Goal: Task Accomplishment & Management: Manage account settings

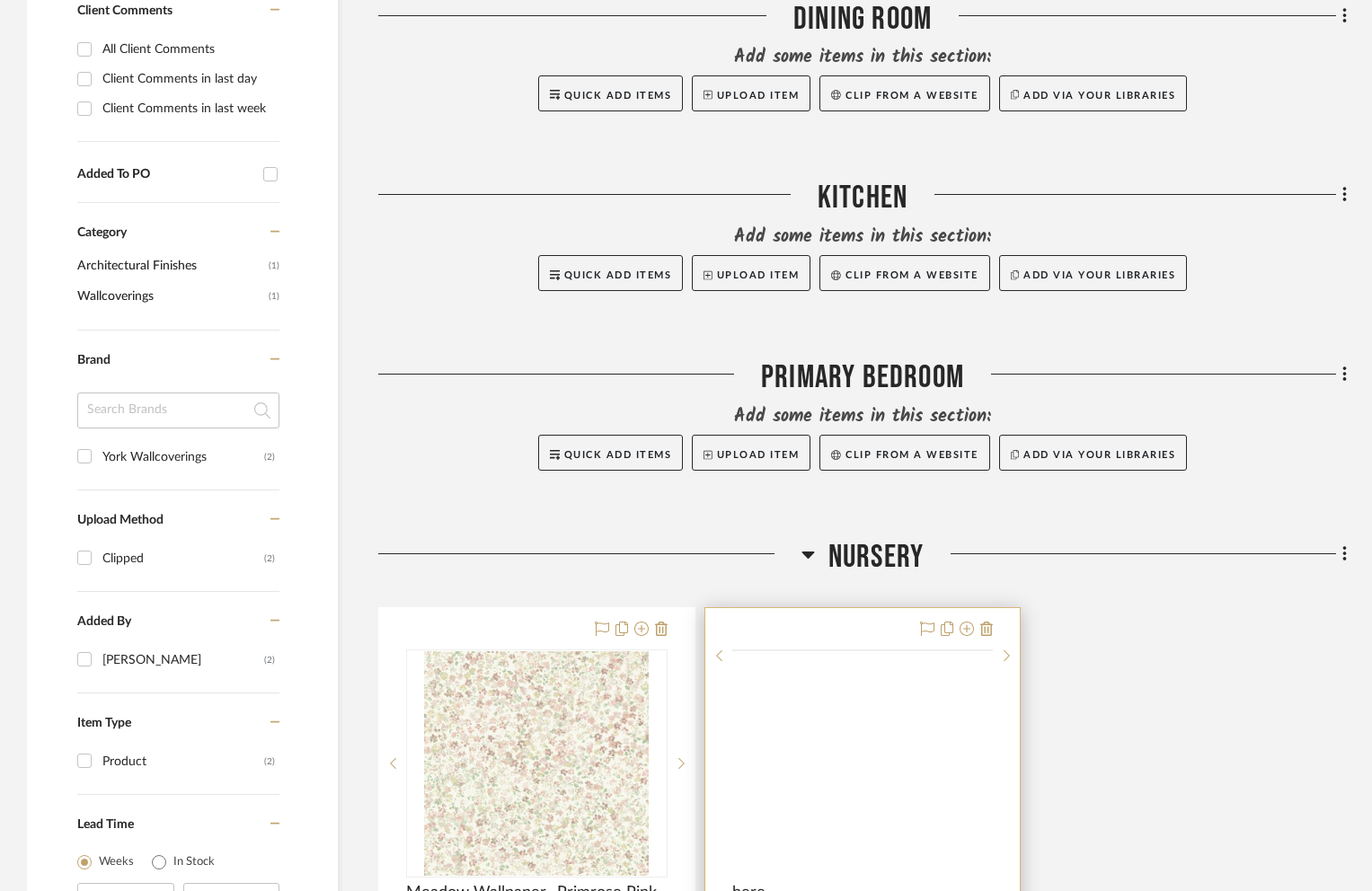
scroll to position [1198, 0]
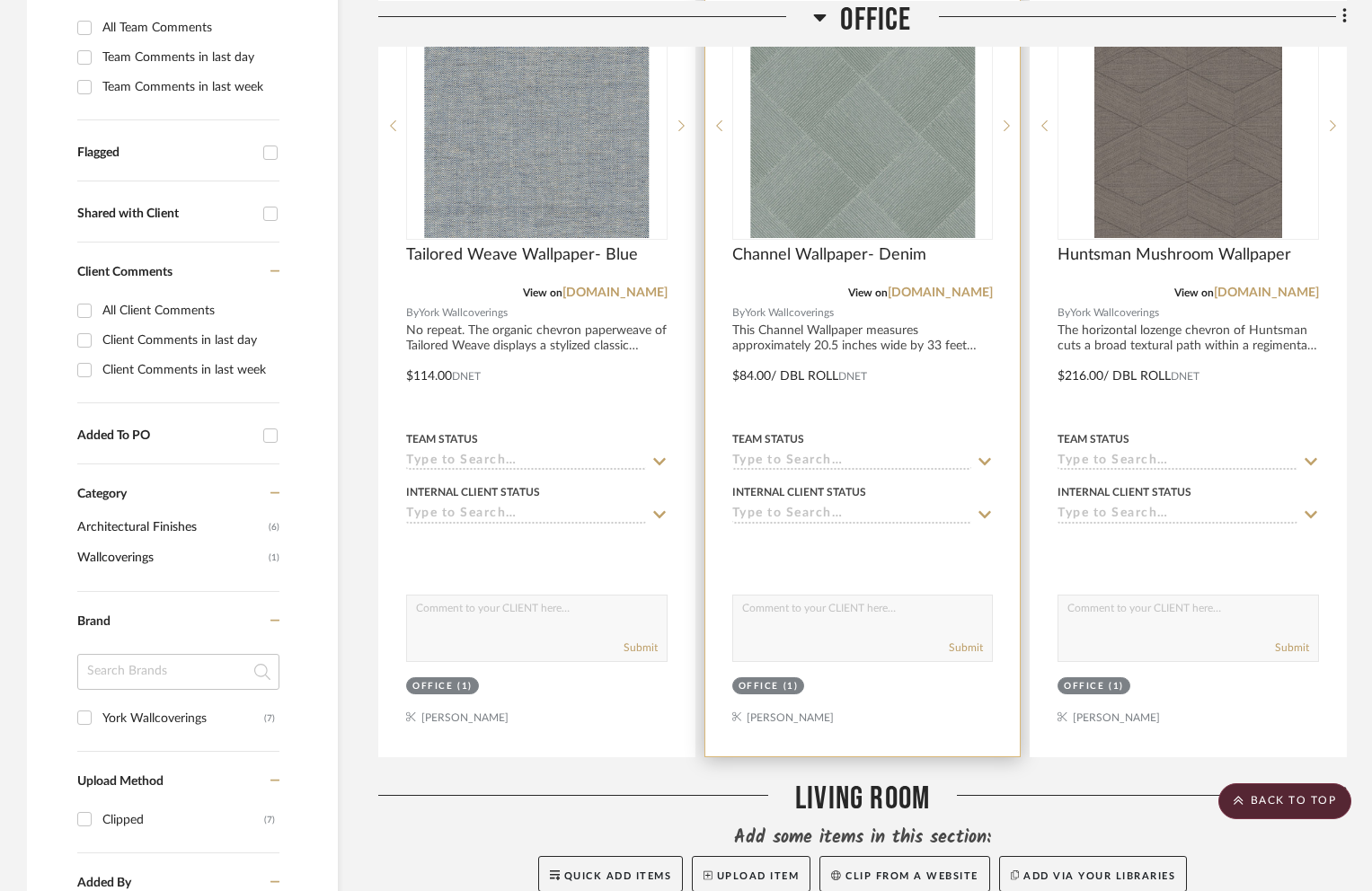
scroll to position [614, 0]
click at [779, 244] on span "Channel Wallpaper- Denim" at bounding box center [829, 253] width 194 height 20
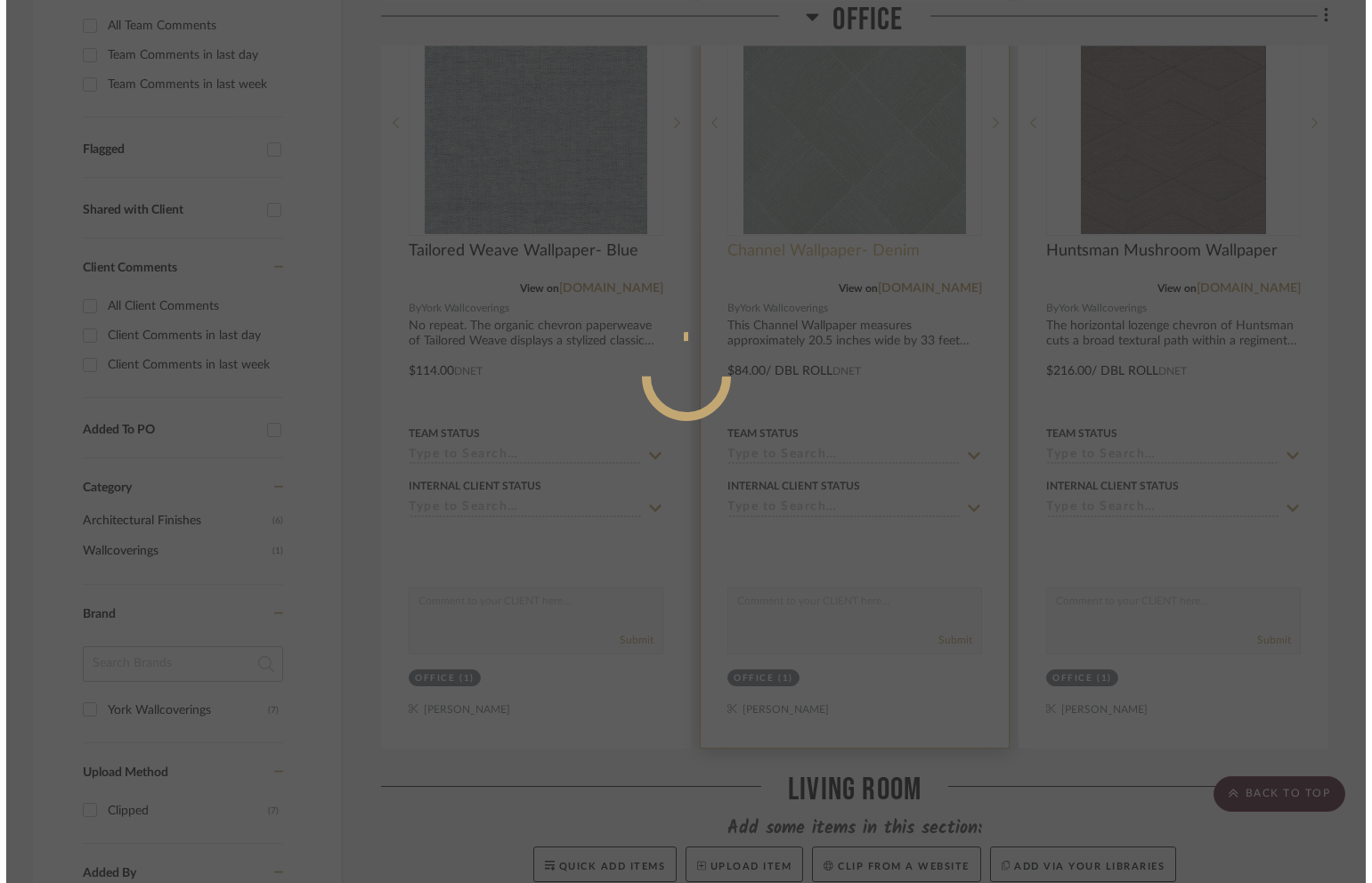
scroll to position [0, 0]
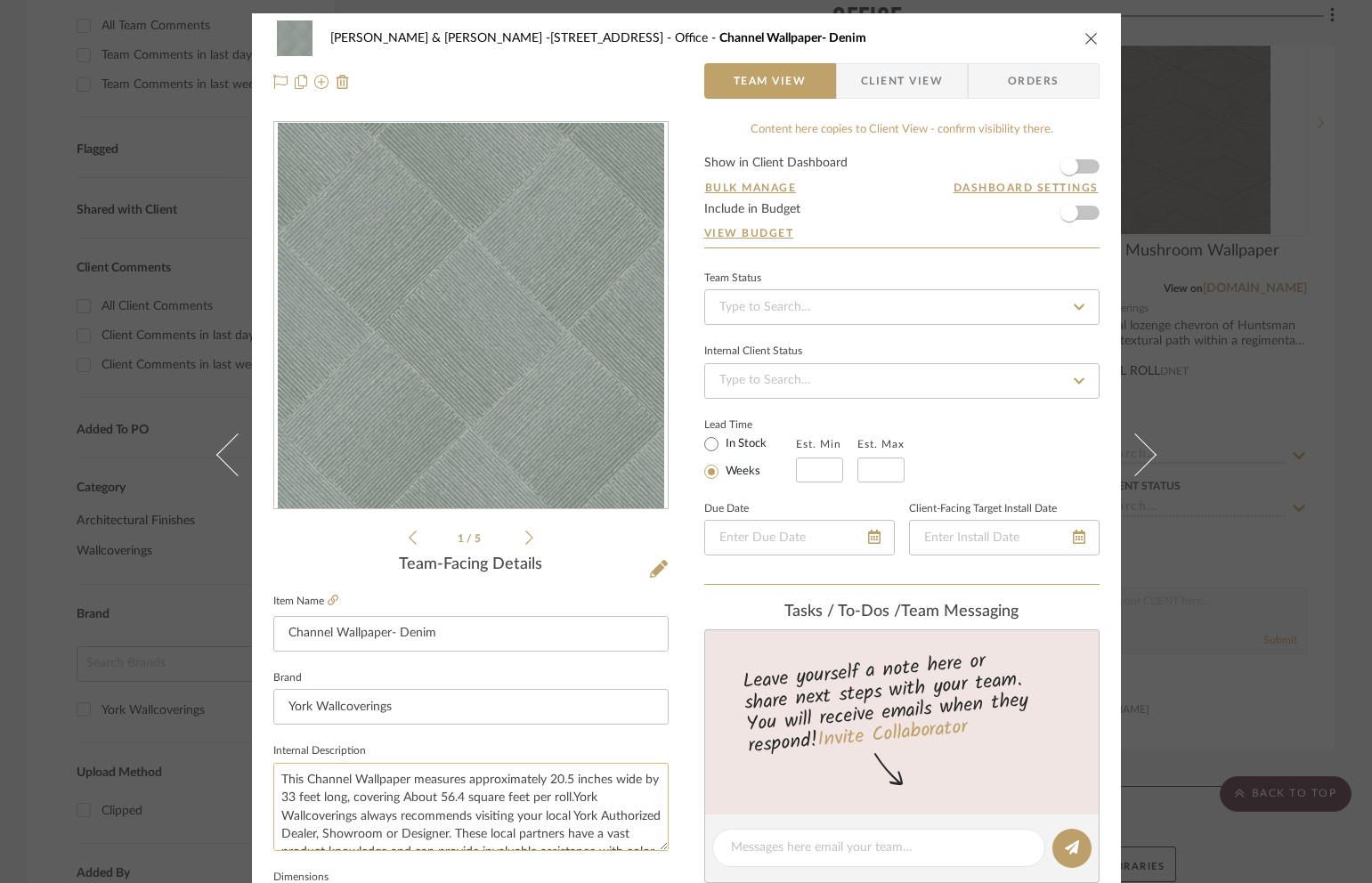
click at [276, 781] on textarea "This Channel Wallpaper measures approximately 20.5 inches wide by 33 feet long,…" at bounding box center [471, 807] width 395 height 88
type textarea "Repeat: This Channel Wallpaper measures approximately 20.5 inches wide by 33 fe…"
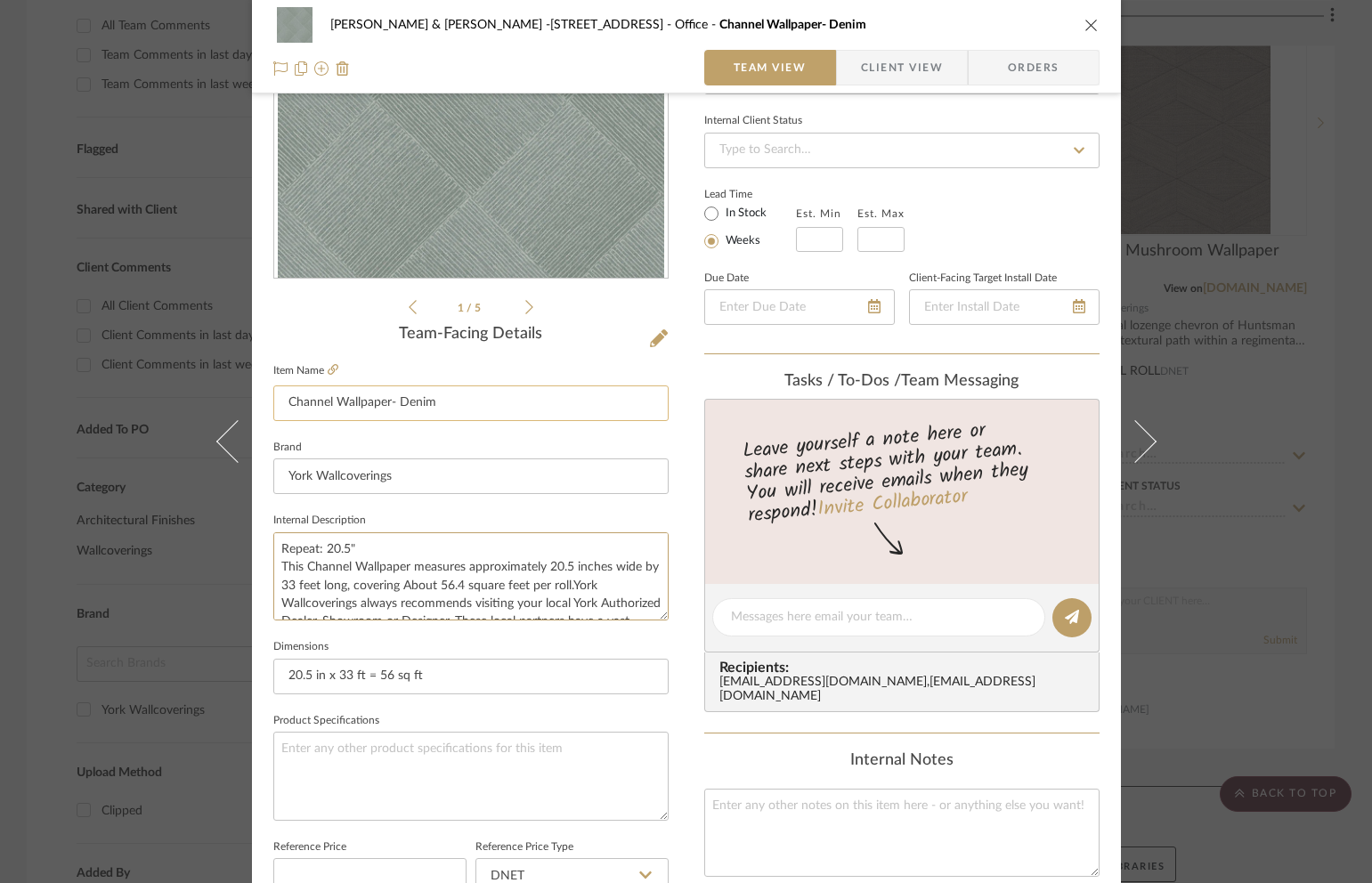
type textarea "Repeat: 20.5" This Channel Wallpaper measures approximately 20.5 inches wide by…"
click at [462, 401] on input "Channel Wallpaper- Denim" at bounding box center [471, 404] width 395 height 36
click at [1090, 29] on icon "close" at bounding box center [1091, 25] width 14 height 14
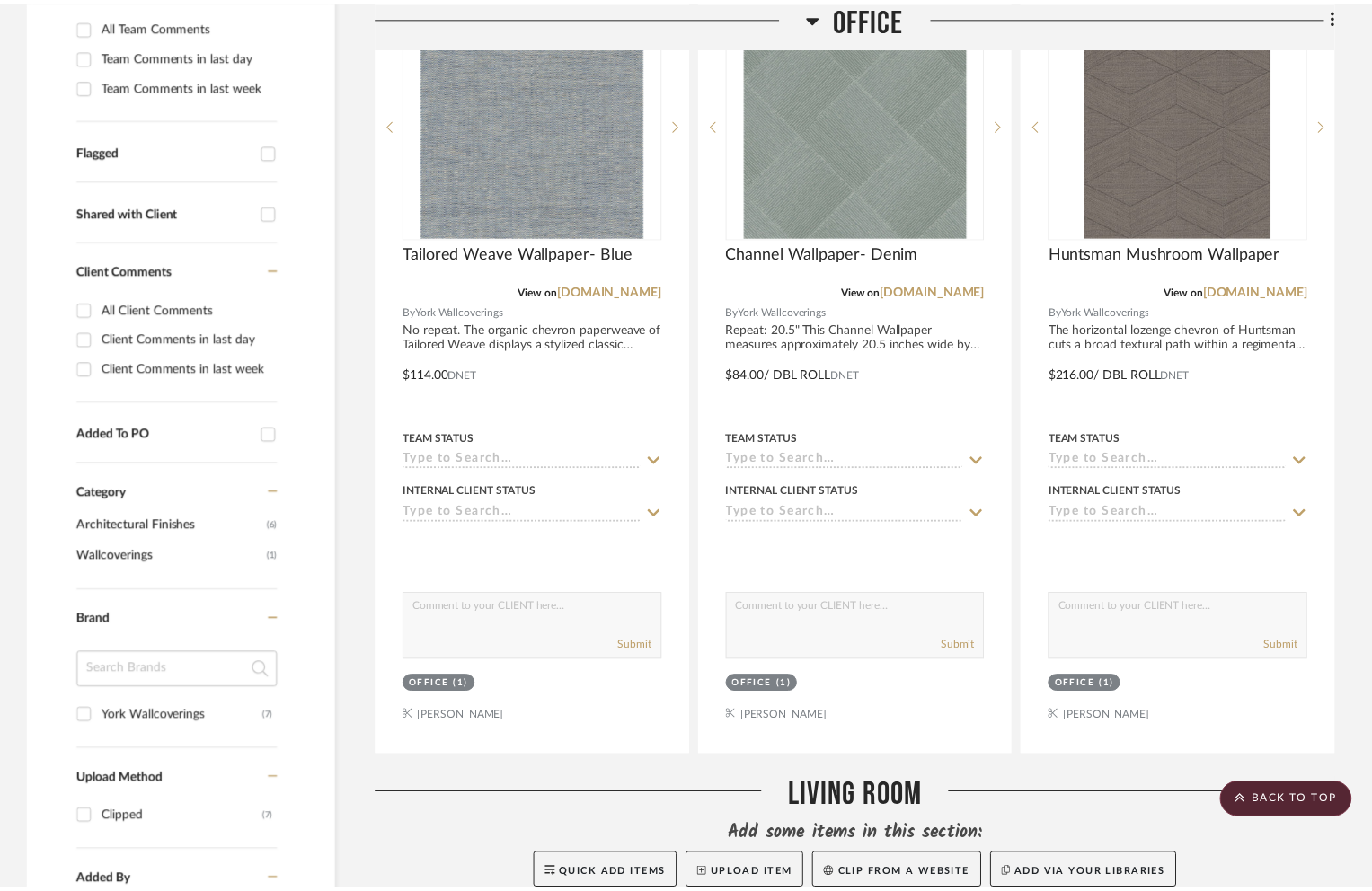
scroll to position [614, 0]
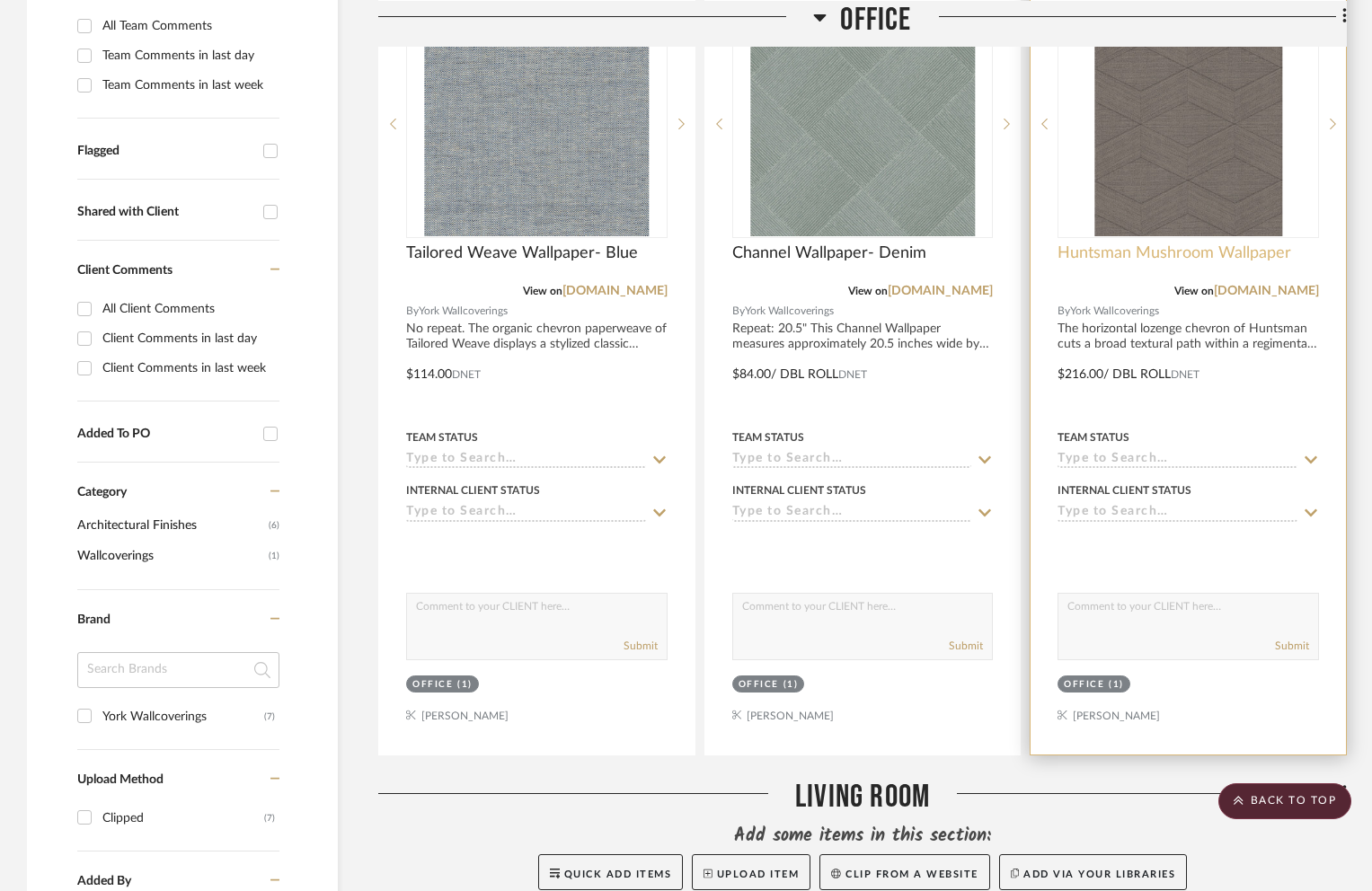
click at [1155, 244] on span "Huntsman Mushroom Wallpaper" at bounding box center [1174, 253] width 233 height 20
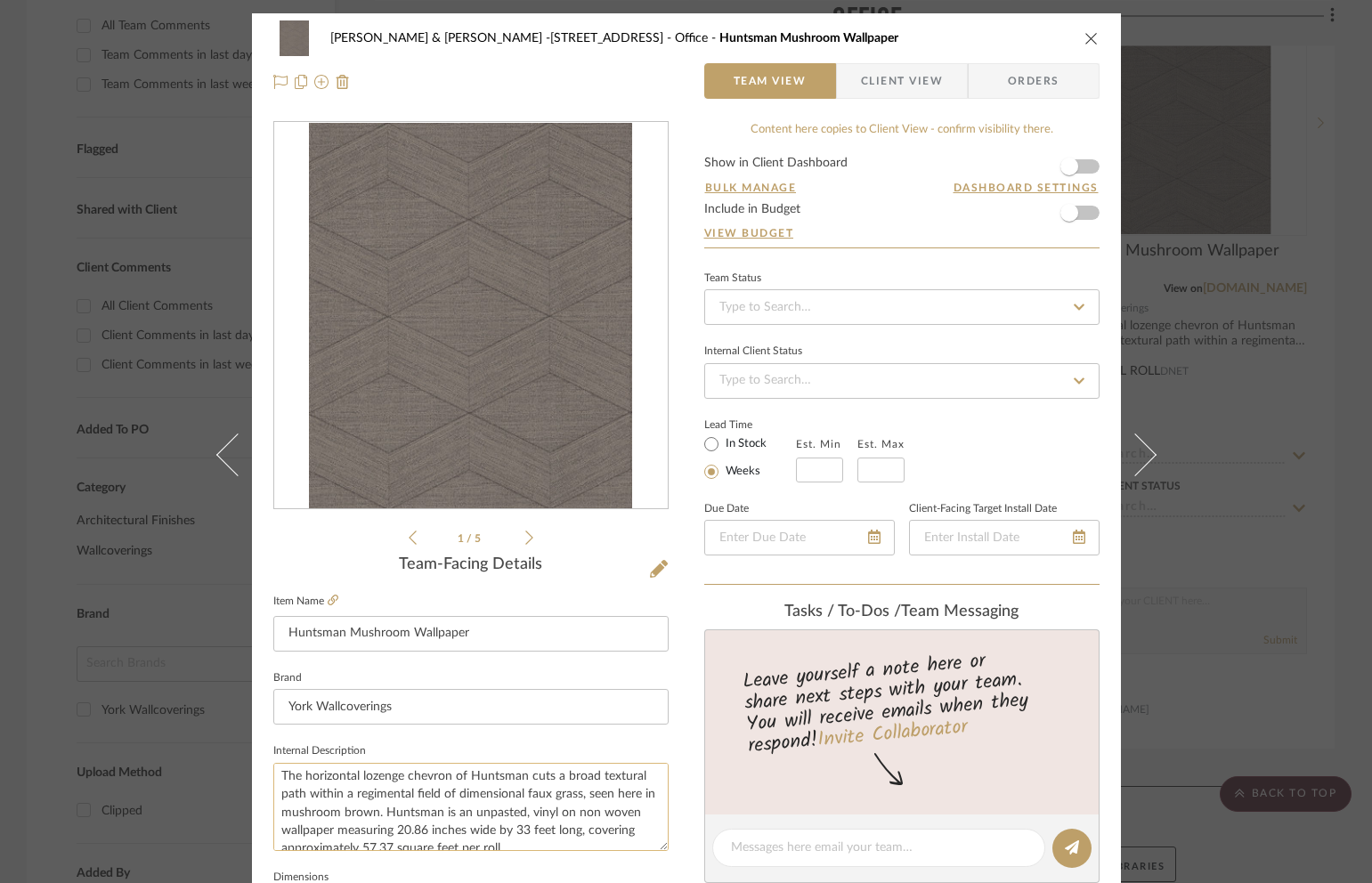
scroll to position [0, 0]
click at [277, 781] on textarea "The horizontal lozenge chevron of Huntsman cuts a broad textural path within a …" at bounding box center [471, 807] width 395 height 88
type textarea "Repeat: The horizontal lozenge chevron of Huntsman cuts a broad textural path w…"
click at [316, 782] on textarea "Repeat:12.5" The horizontal lozenge chevron of Huntsman cuts a broad textural p…" at bounding box center [471, 807] width 395 height 88
type textarea "Repeat: 12.5" The horizontal lozenge chevron of Huntsman cuts a broad textural …"
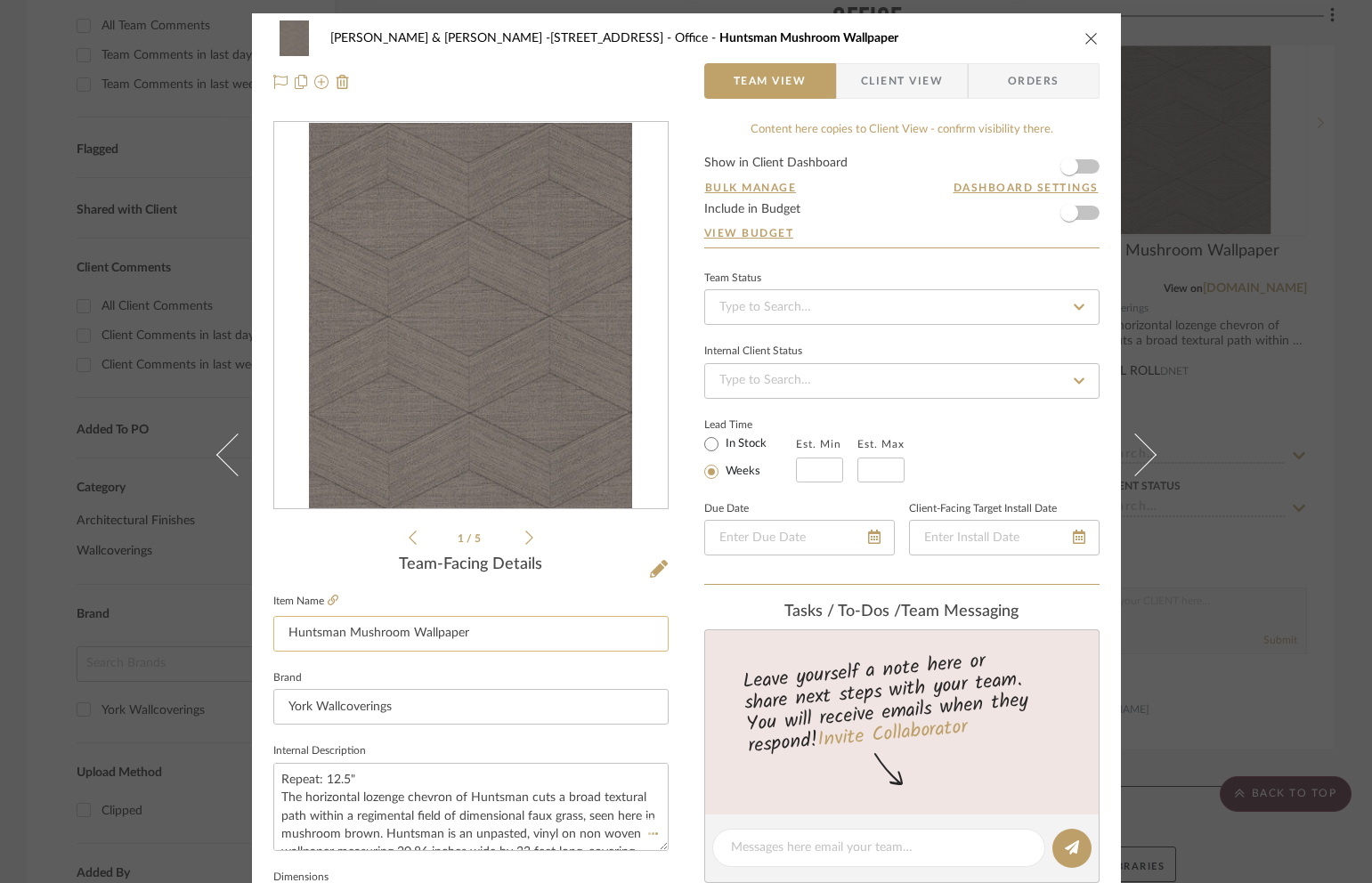
click at [477, 639] on input "Huntsman Mushroom Wallpaper" at bounding box center [471, 634] width 395 height 36
click at [1084, 38] on icon "close" at bounding box center [1091, 38] width 14 height 14
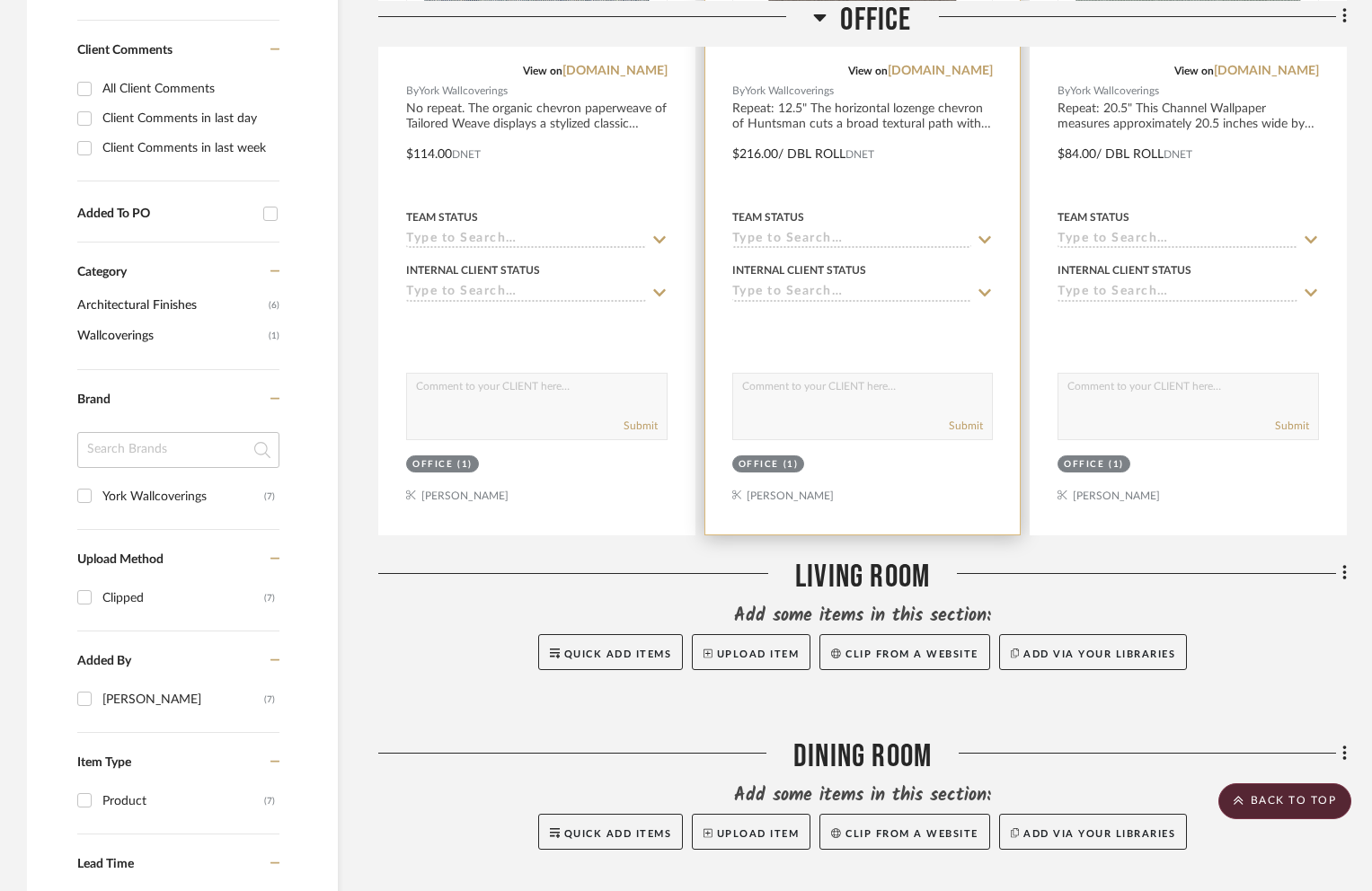
scroll to position [438, 0]
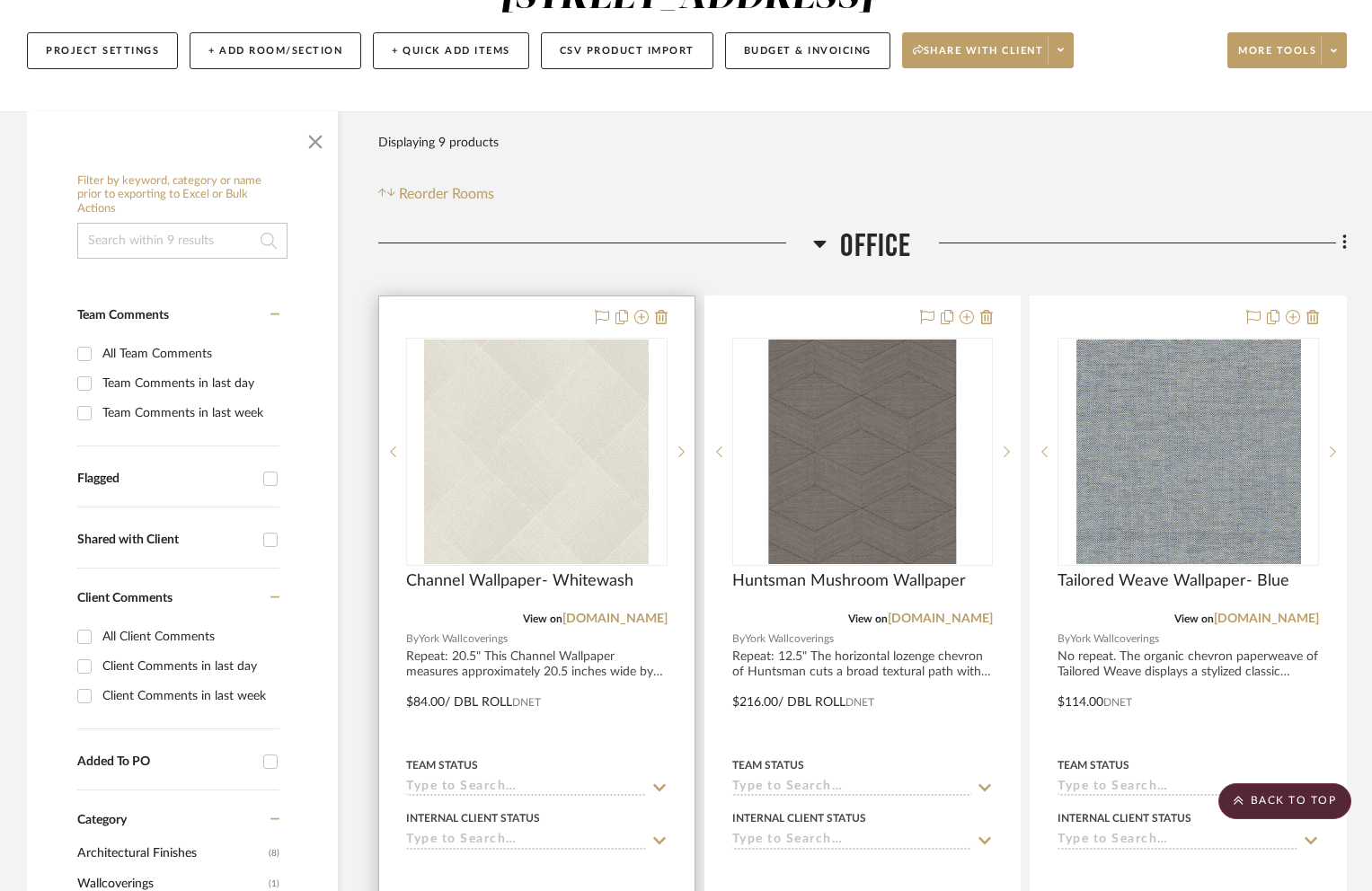
scroll to position [150, 0]
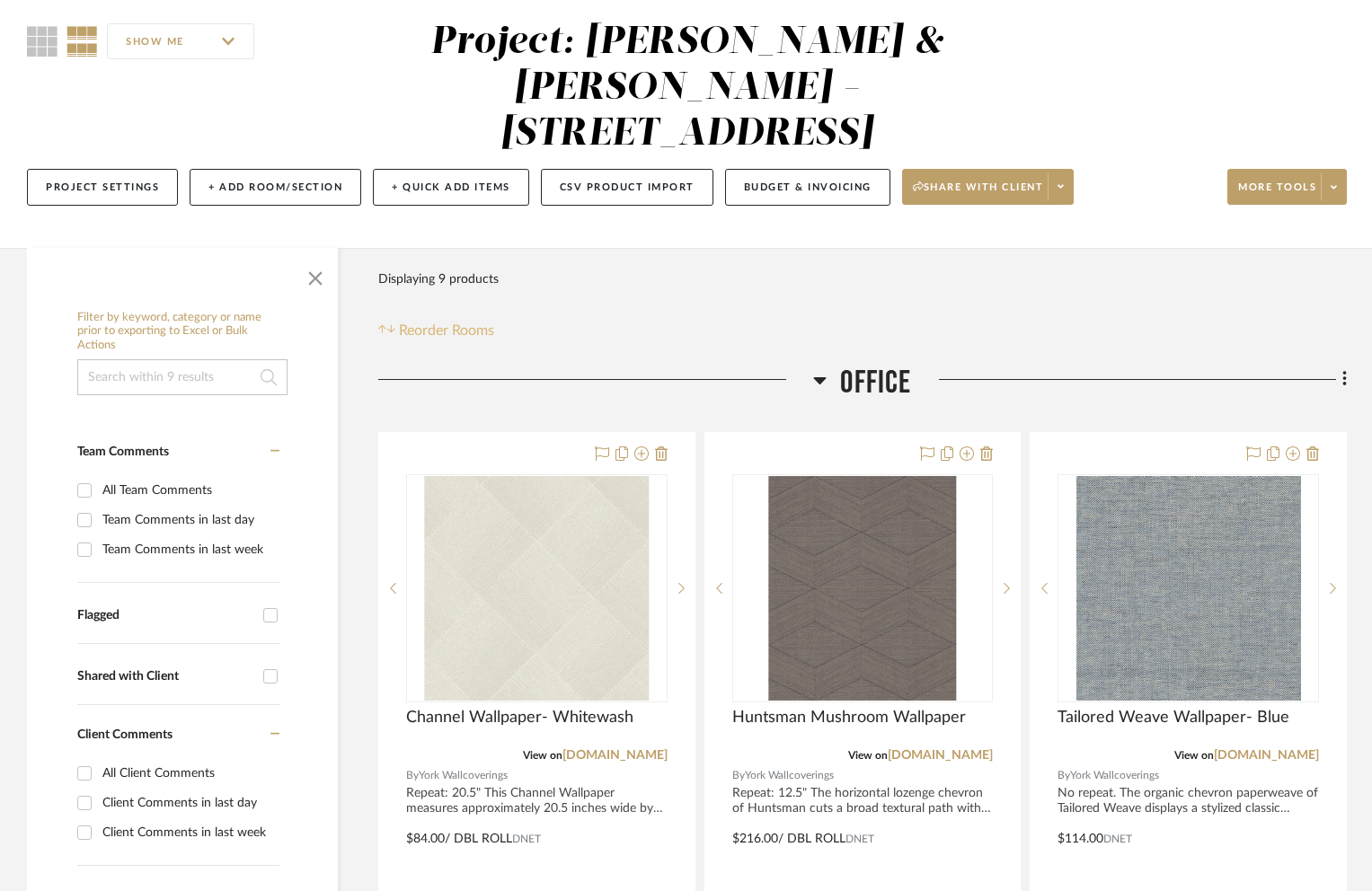
click at [460, 320] on span "Reorder Rooms" at bounding box center [447, 330] width 95 height 22
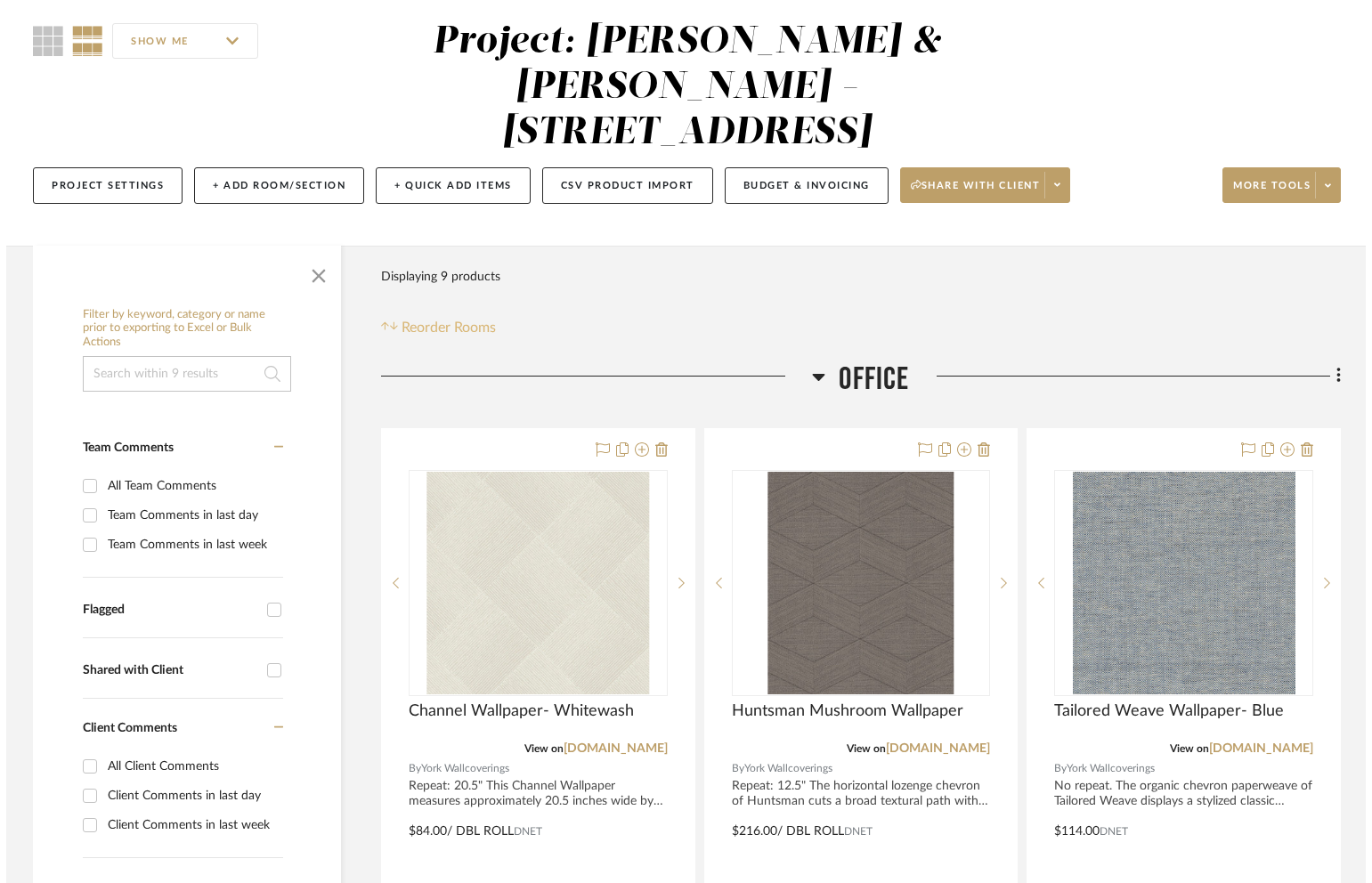
scroll to position [0, 0]
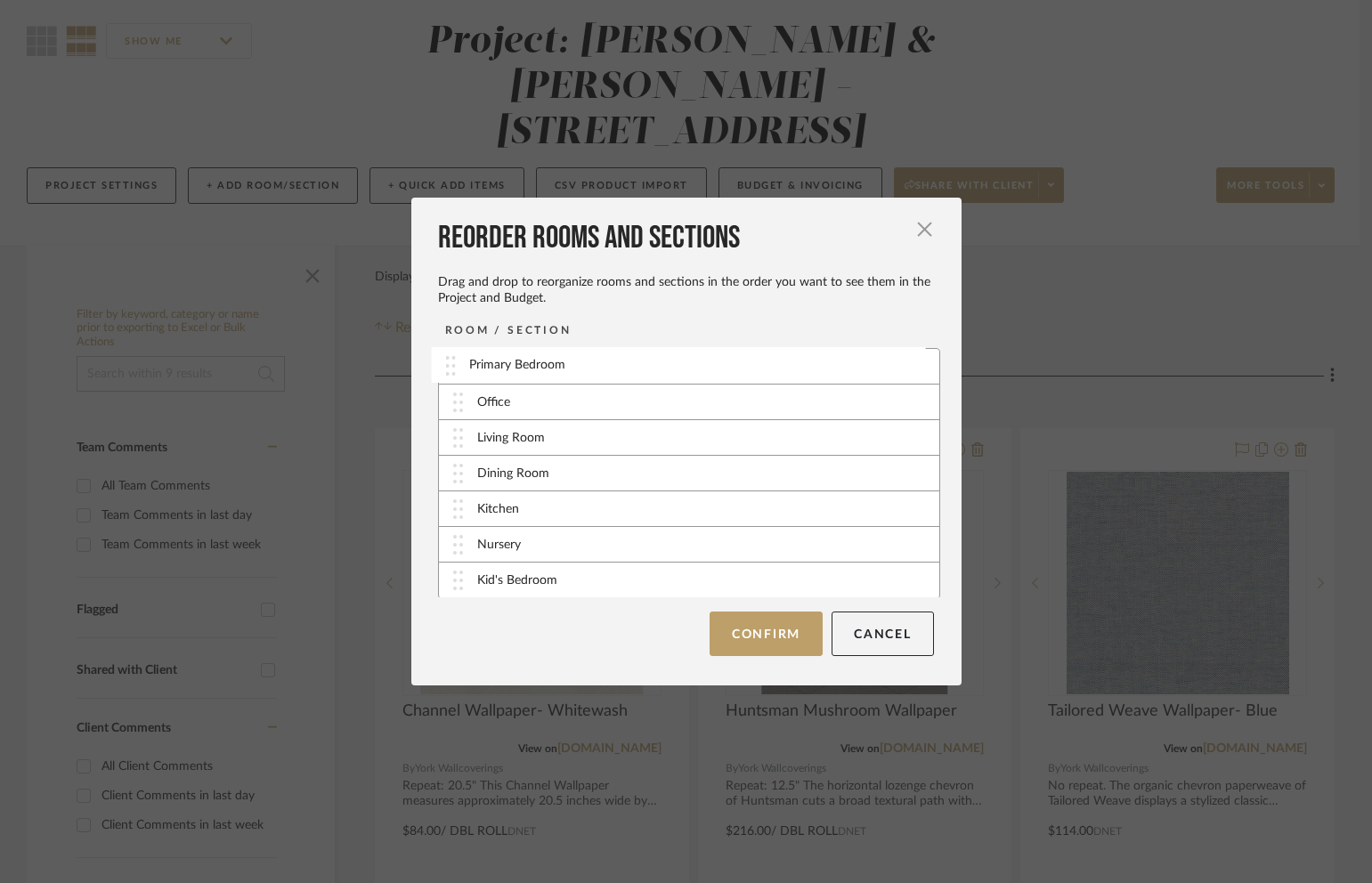
drag, startPoint x: 456, startPoint y: 512, endPoint x: 454, endPoint y: 368, distance: 144.0
drag, startPoint x: 453, startPoint y: 364, endPoint x: 450, endPoint y: 430, distance: 66.1
drag, startPoint x: 453, startPoint y: 407, endPoint x: 454, endPoint y: 475, distance: 68.0
drag, startPoint x: 454, startPoint y: 399, endPoint x: 452, endPoint y: 364, distance: 35.1
drag, startPoint x: 454, startPoint y: 578, endPoint x: 463, endPoint y: 397, distance: 181.2
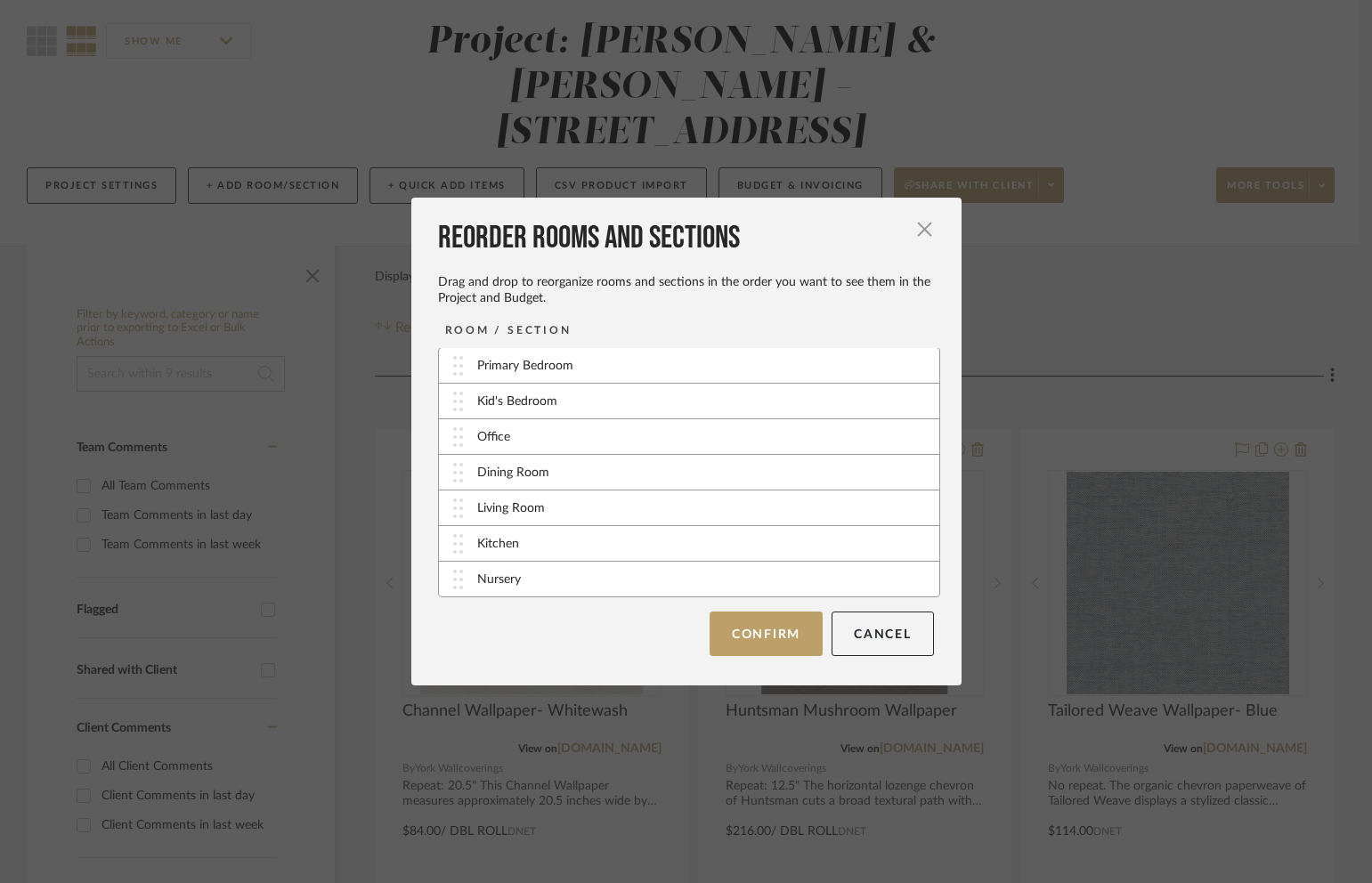
scroll to position [2, 0]
drag, startPoint x: 451, startPoint y: 582, endPoint x: 454, endPoint y: 442, distance: 140.0
drag, startPoint x: 450, startPoint y: 549, endPoint x: 448, endPoint y: 371, distance: 178.0
click at [781, 640] on button "Confirm" at bounding box center [766, 633] width 113 height 44
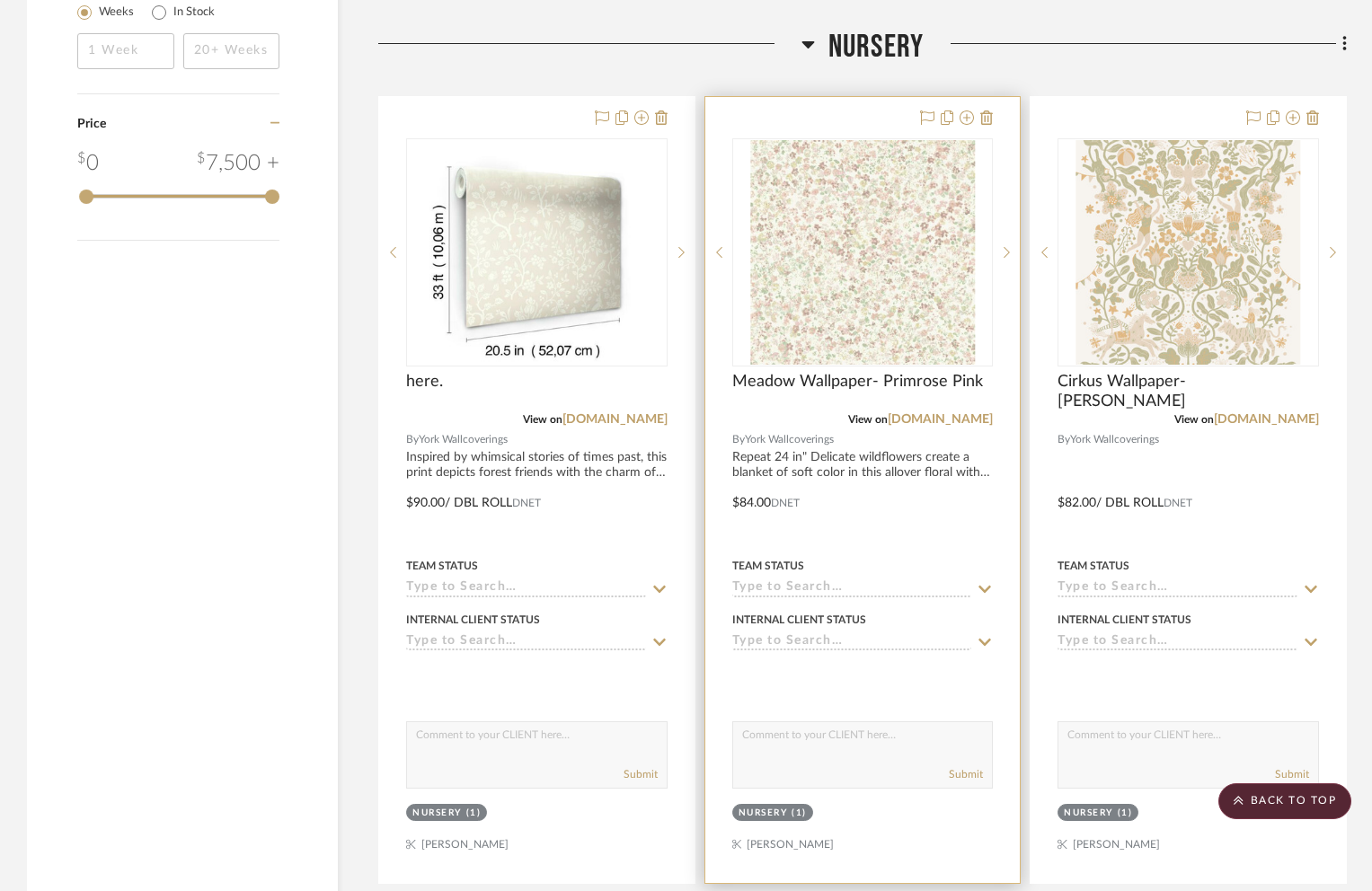
scroll to position [1711, 0]
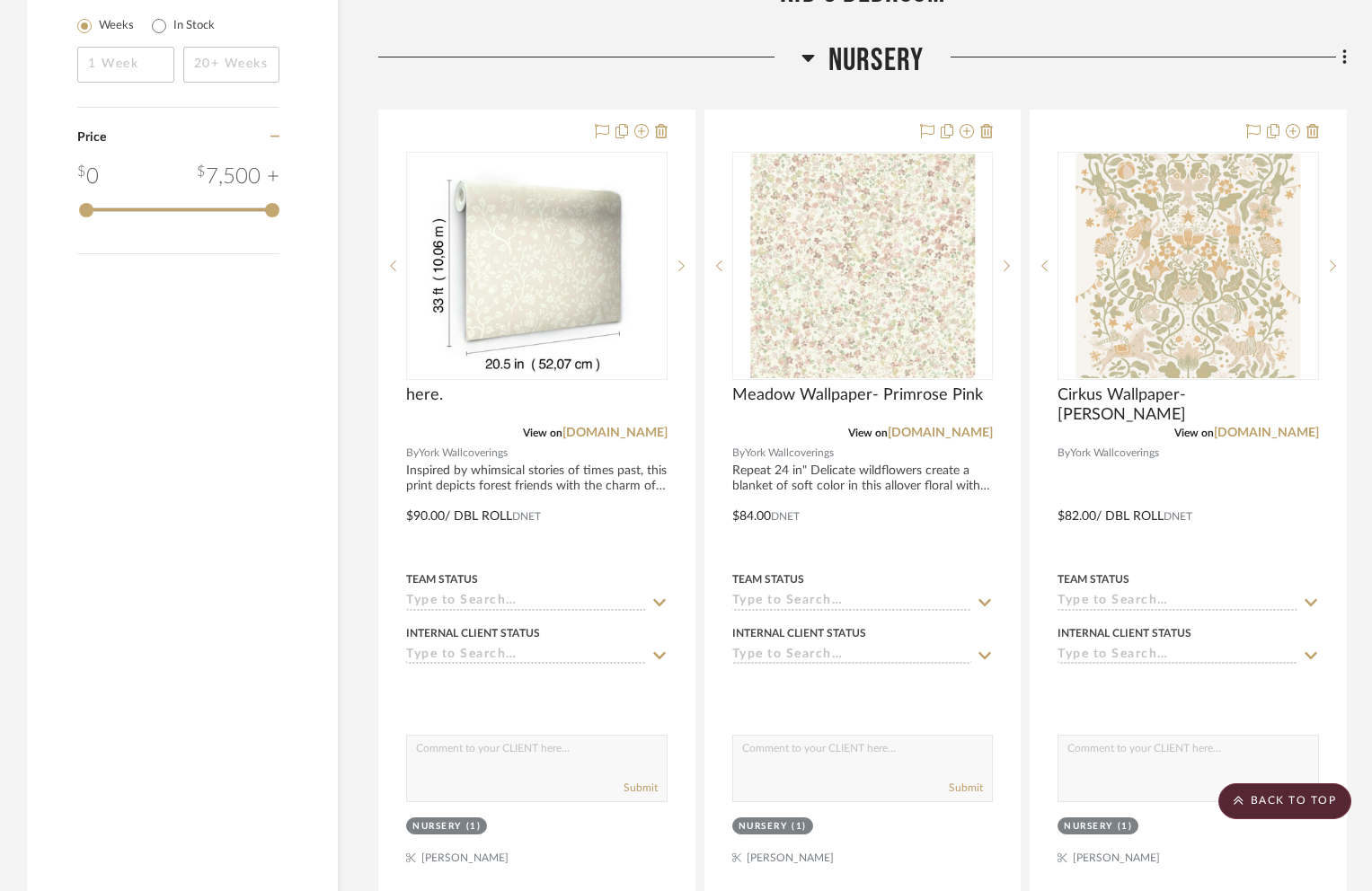
drag, startPoint x: 815, startPoint y: 520, endPoint x: 1346, endPoint y: 53, distance: 707.1
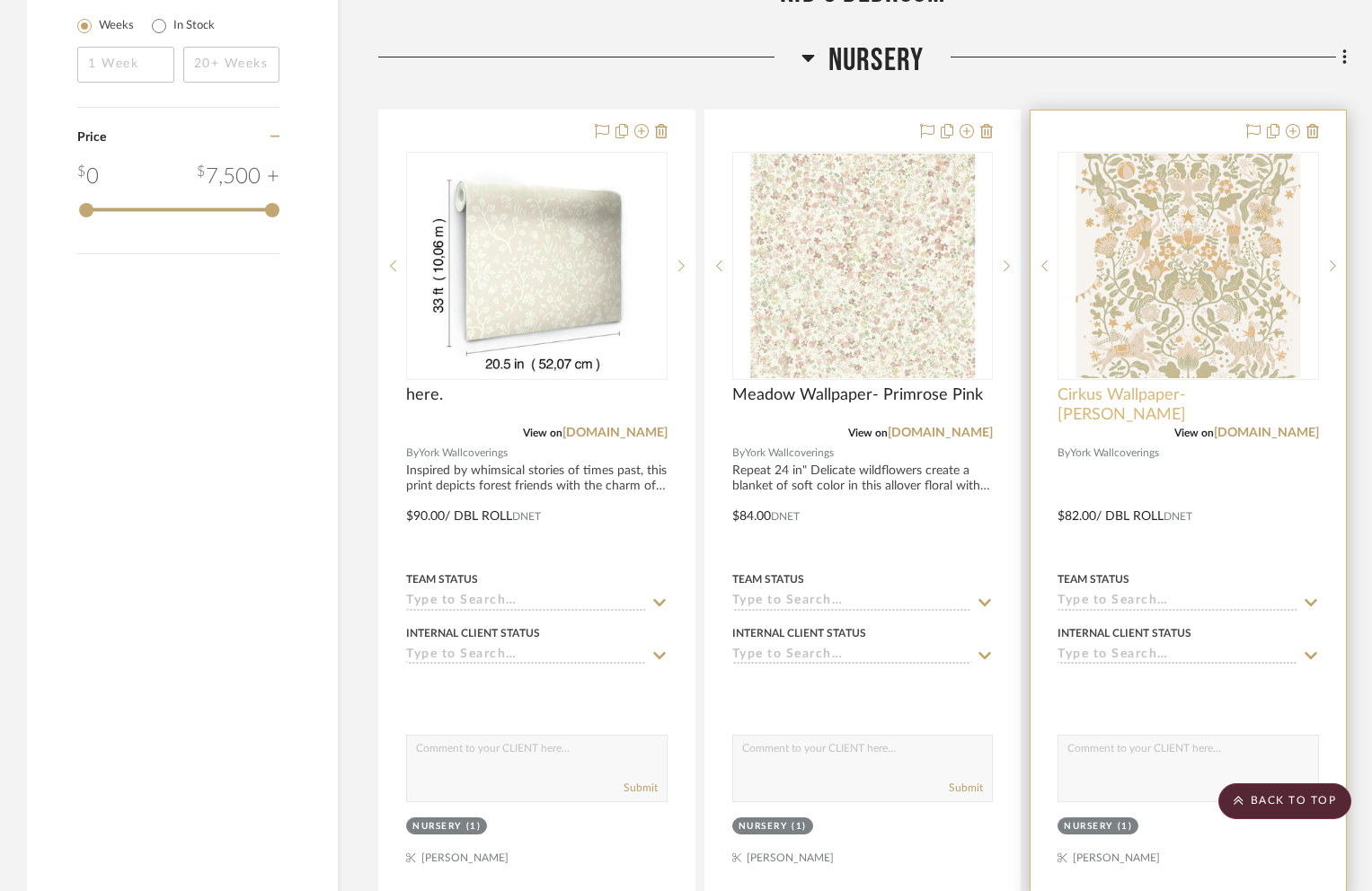
click at [1122, 386] on span "Cirkus Wallpaper- [PERSON_NAME]" at bounding box center [1188, 406] width 262 height 40
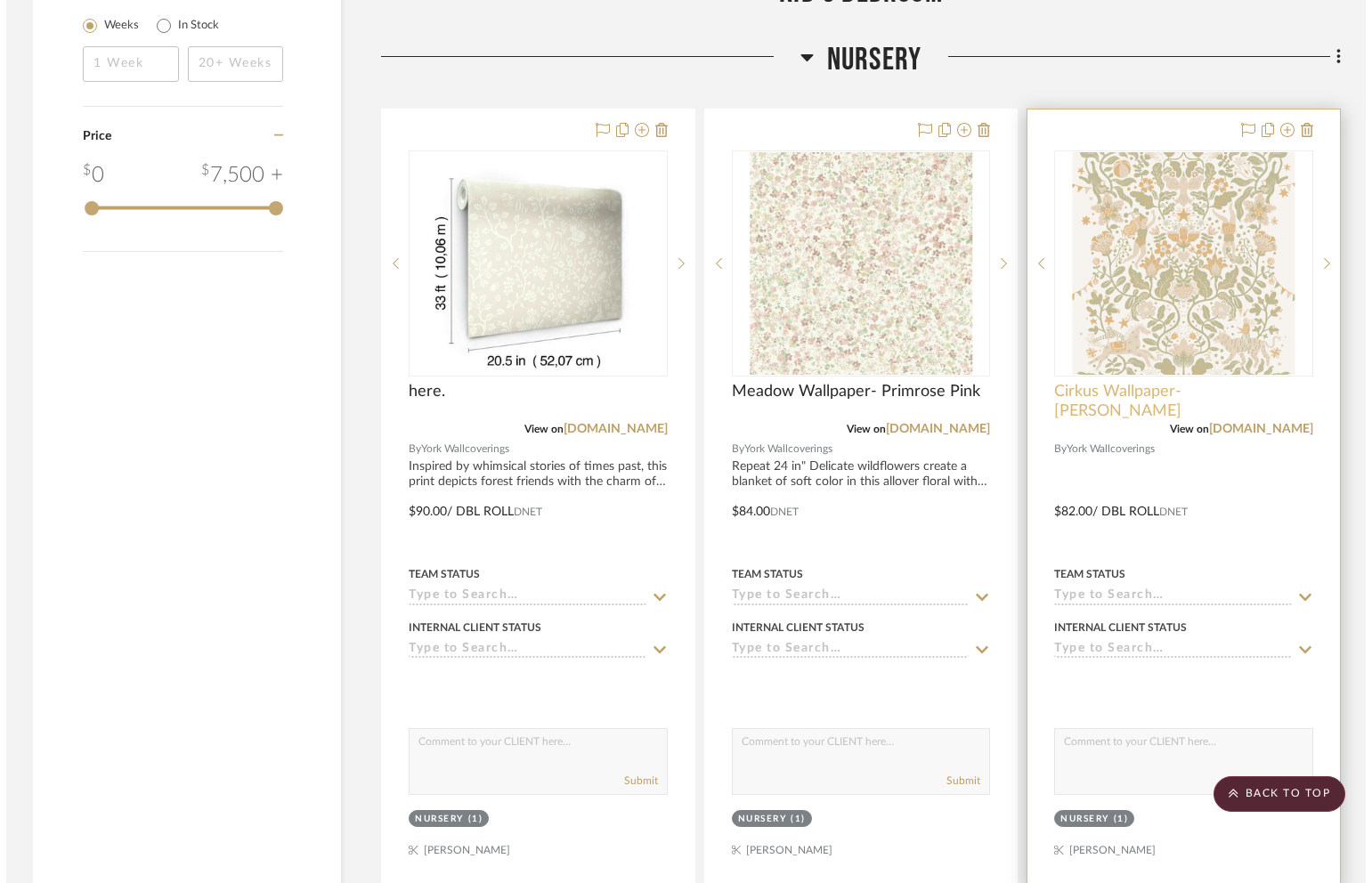
scroll to position [0, 0]
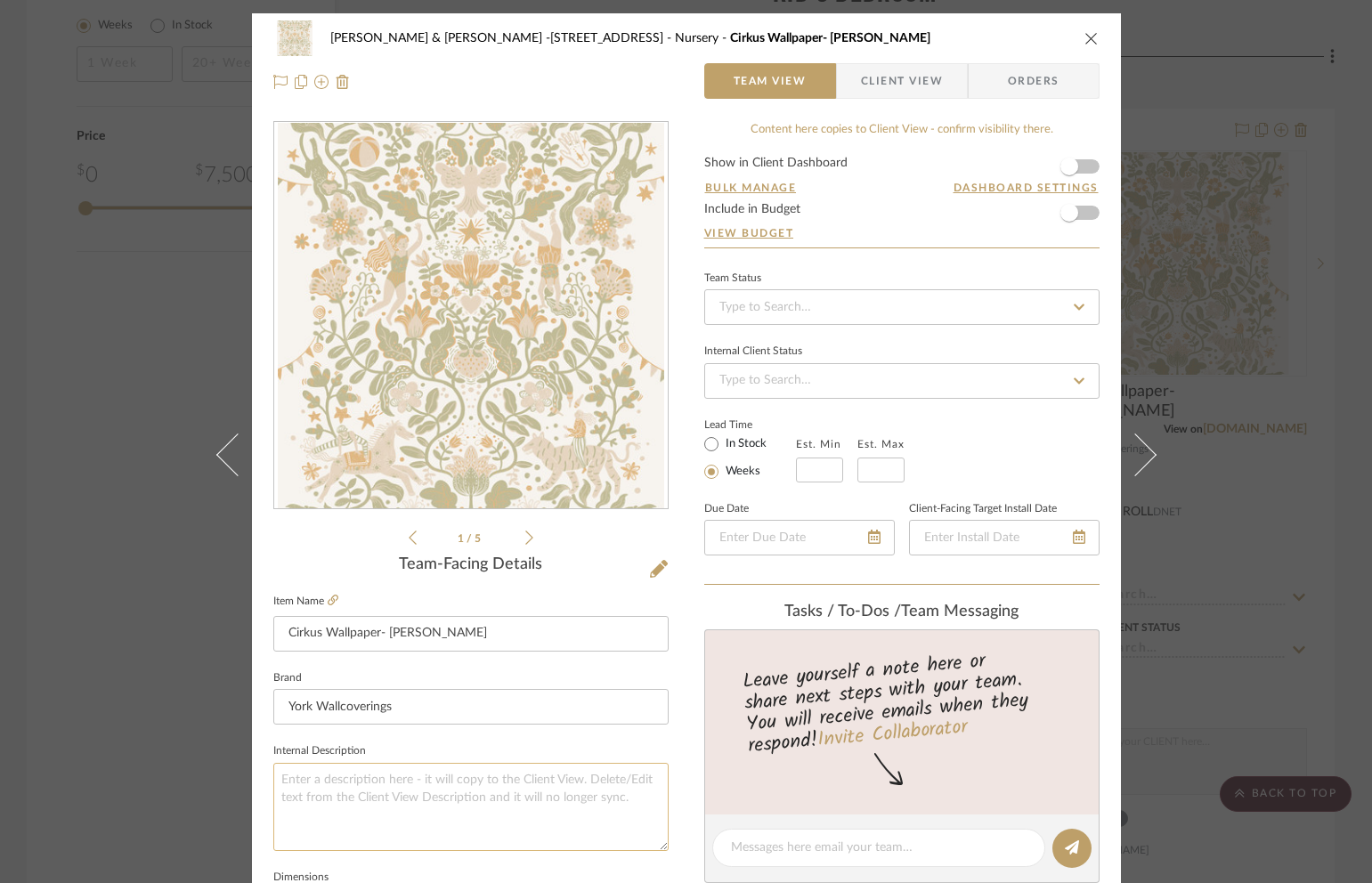
click at [392, 781] on textarea at bounding box center [471, 807] width 395 height 88
paste textarea "20.9 in.""
type textarea "Repeat: 20.9 in.""
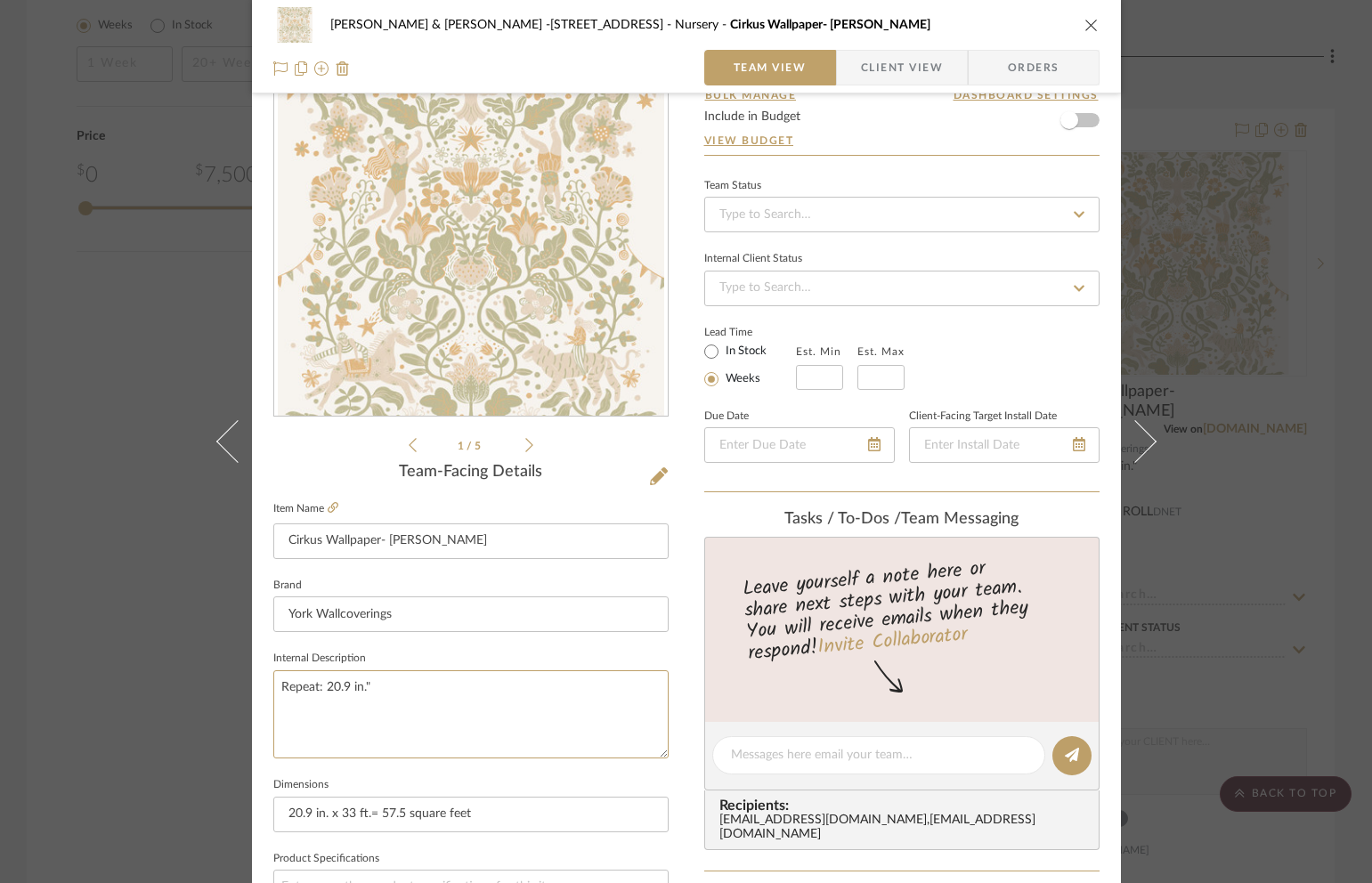
scroll to position [218, 0]
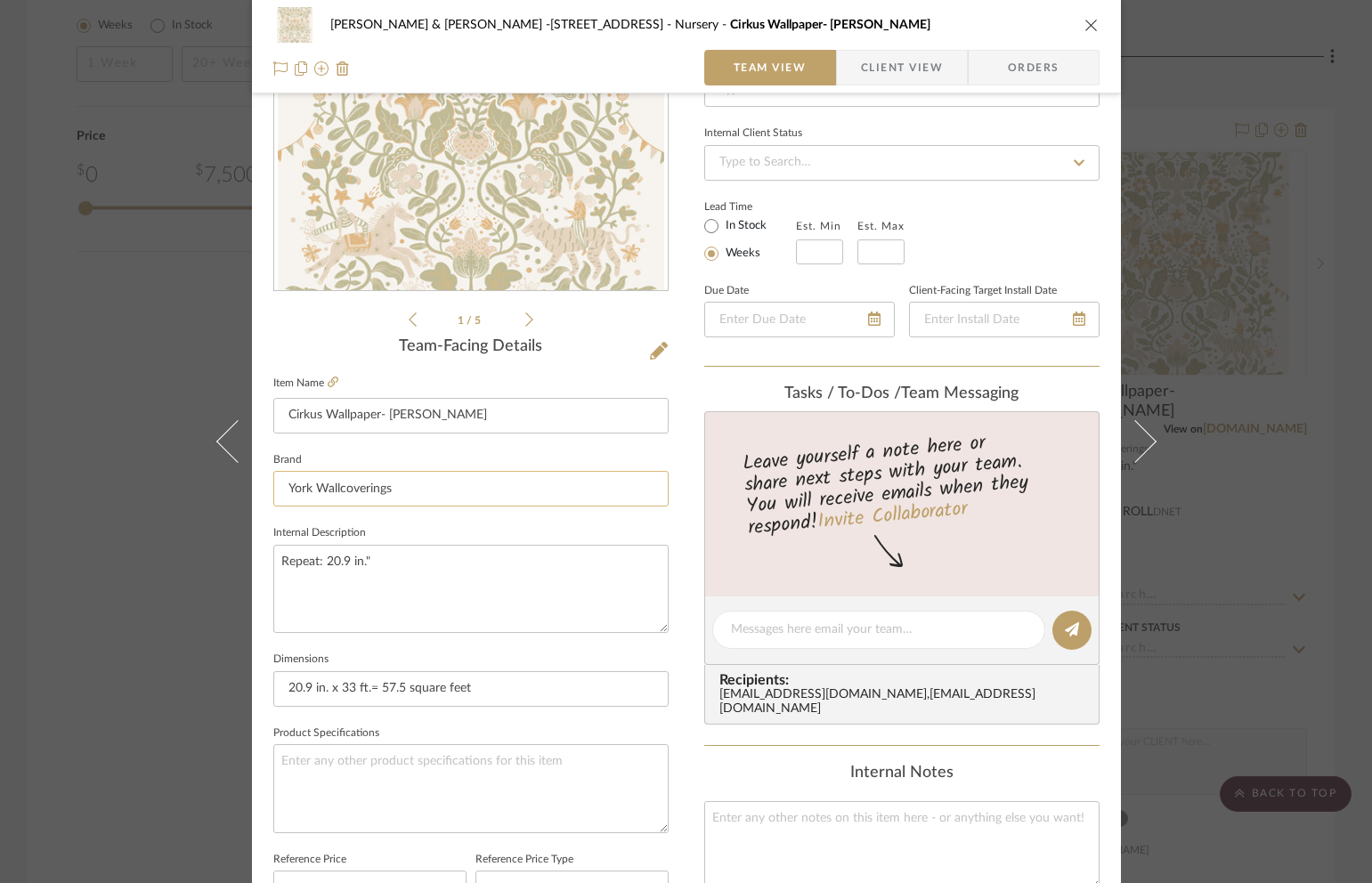
click at [410, 485] on input "York Wallcoverings" at bounding box center [471, 489] width 395 height 36
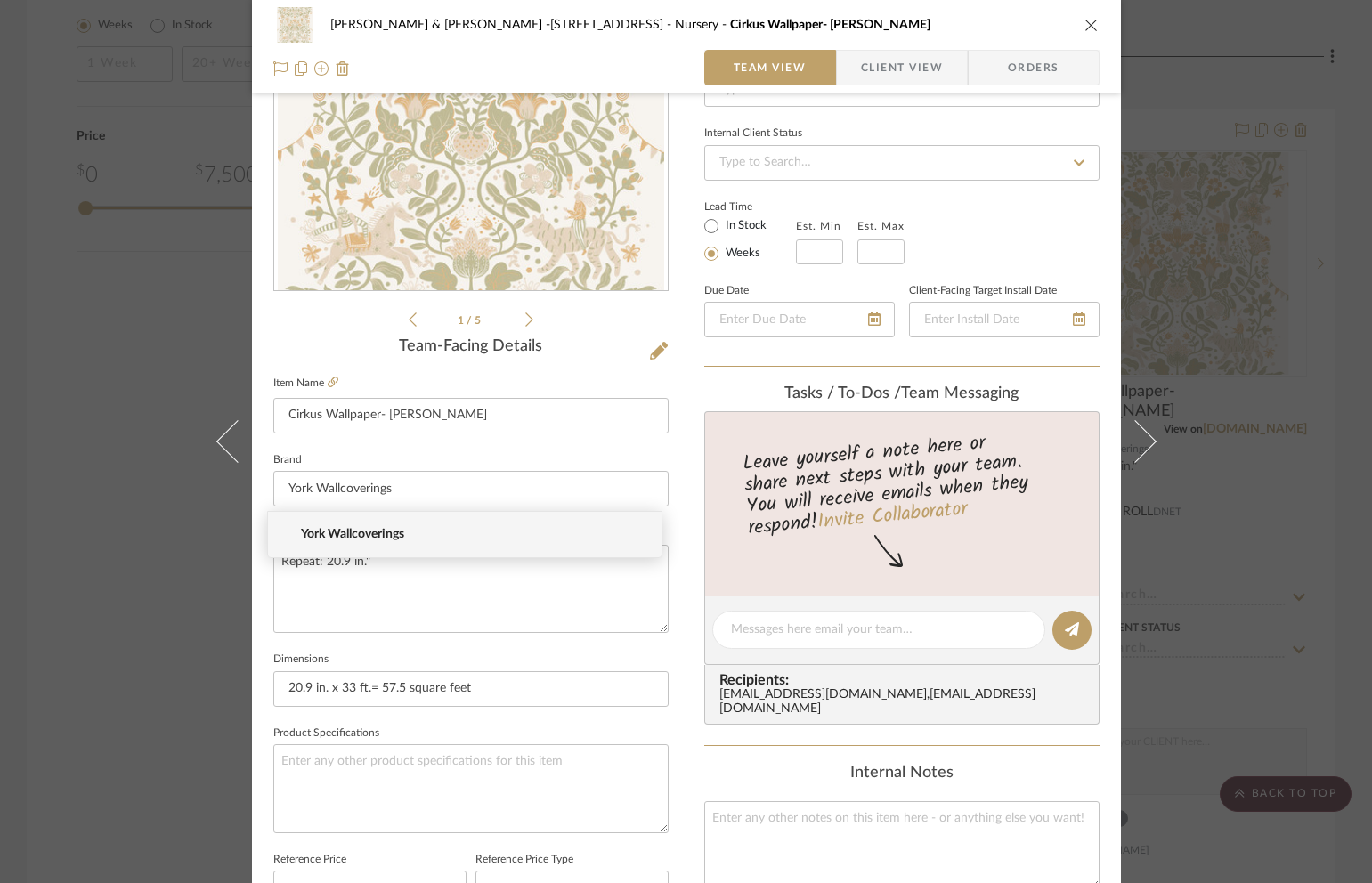
click at [1087, 24] on icon "close" at bounding box center [1091, 25] width 14 height 14
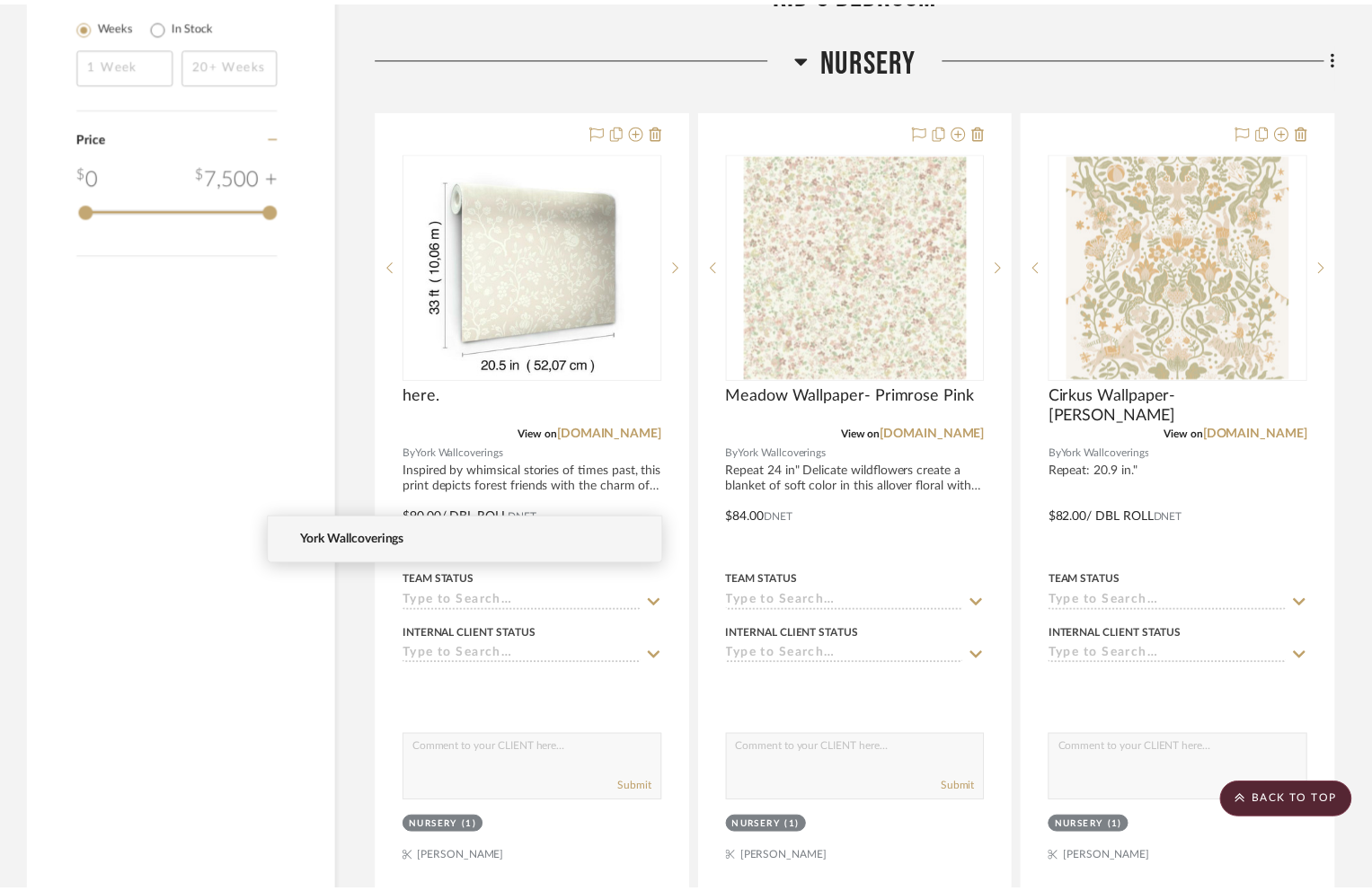
scroll to position [1711, 0]
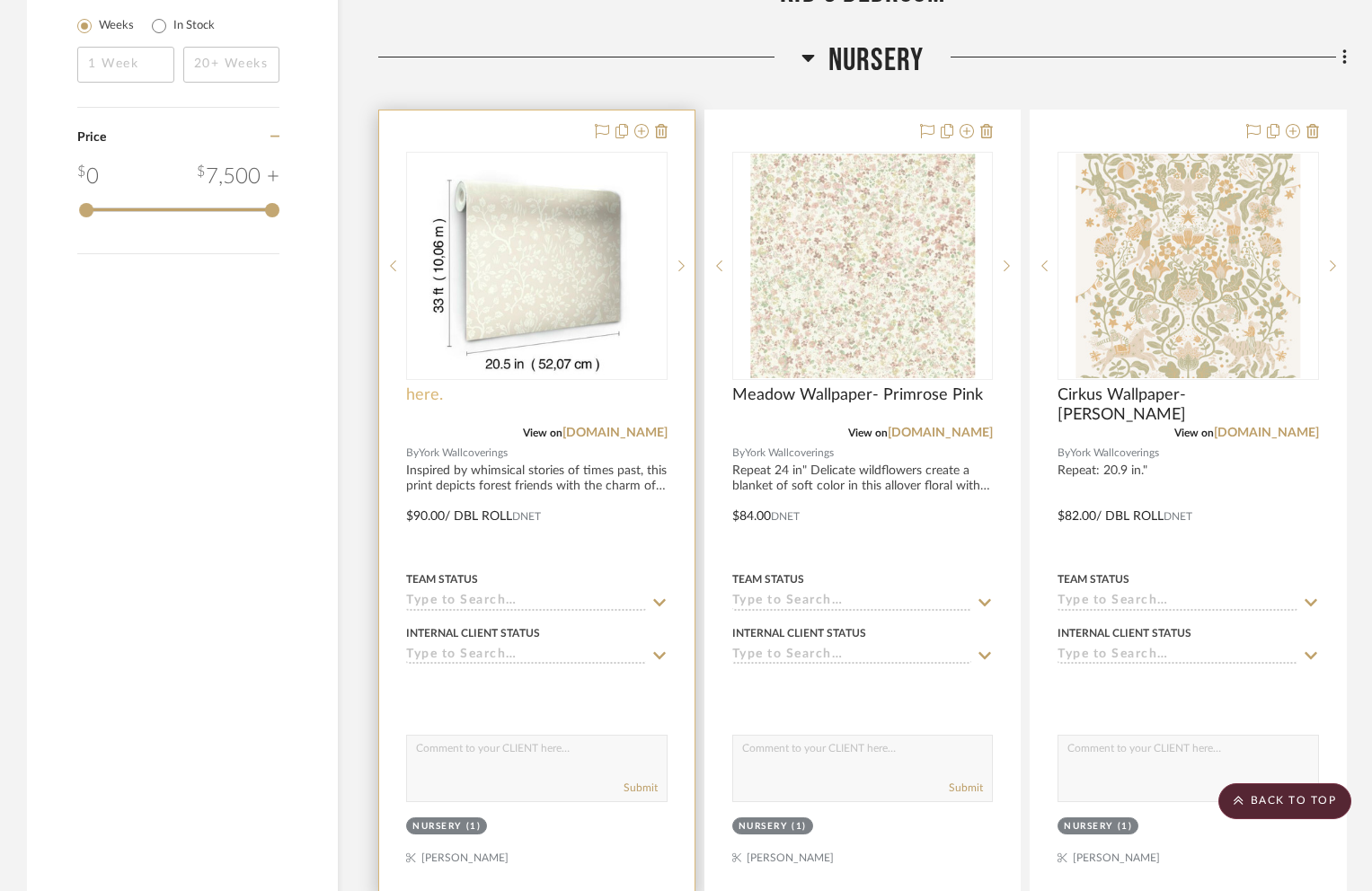
click at [420, 386] on span "here." at bounding box center [425, 395] width 37 height 20
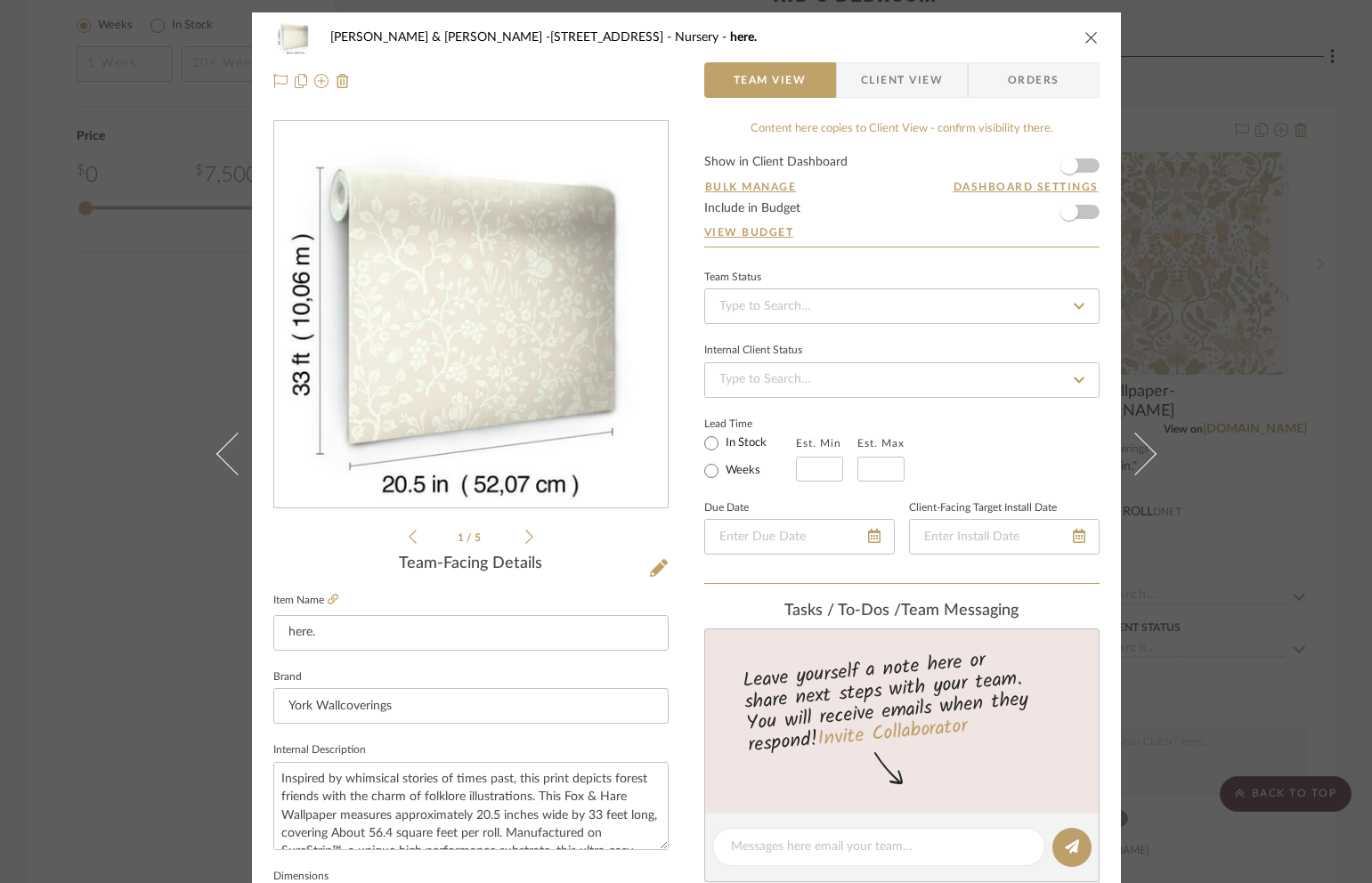
scroll to position [0, 0]
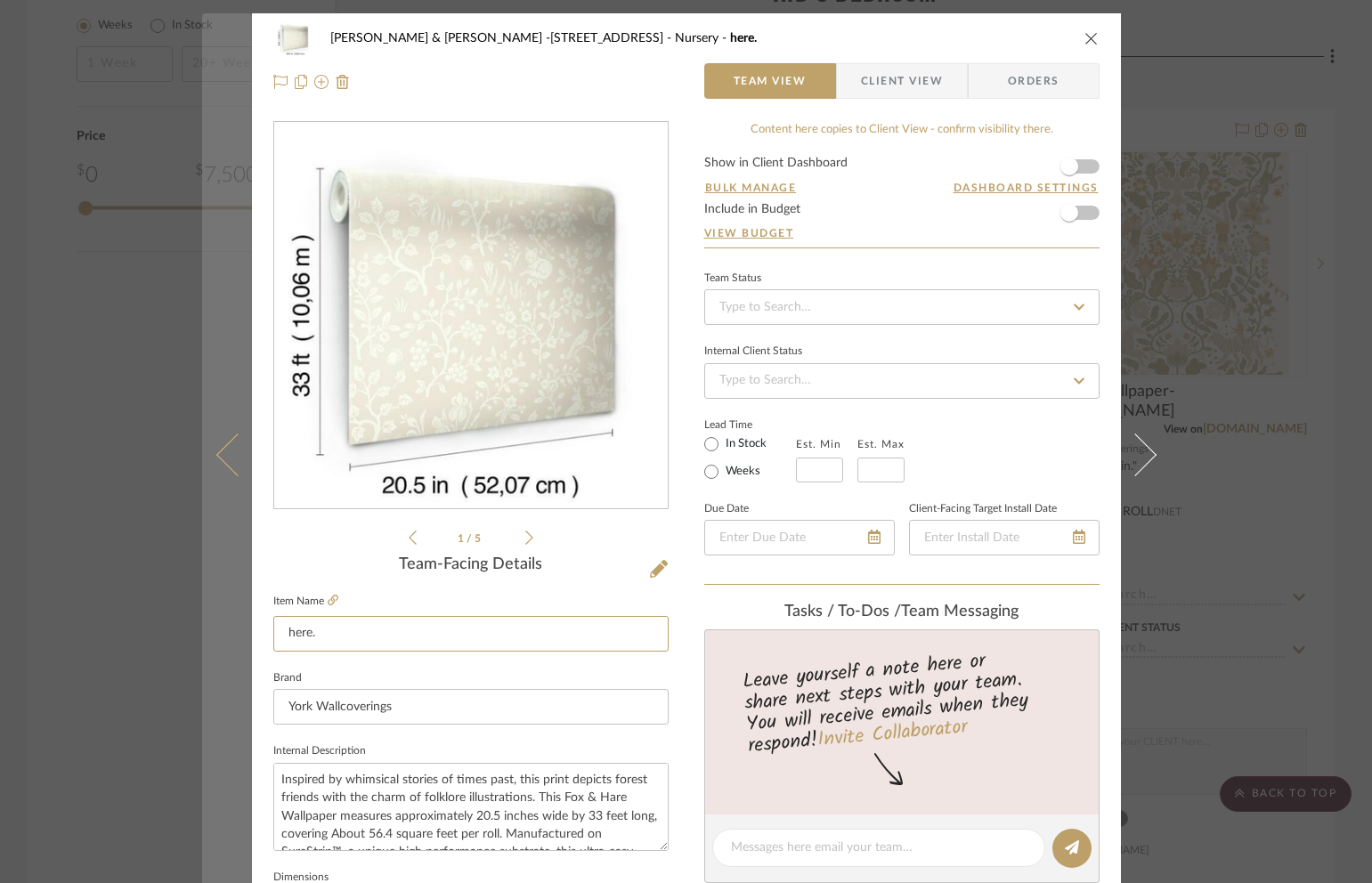
drag, startPoint x: 328, startPoint y: 638, endPoint x: 237, endPoint y: 640, distance: 91.0
click at [237, 640] on mat-dialog-content "Erin & Jeff -1346 Lincoln Rd Nursery here. Team View Client View Orders 1 / 5 T…" at bounding box center [686, 835] width 969 height 1644
paste input "Fox & Hare Wallpaper- [PERSON_NAME] / Soft Pink"
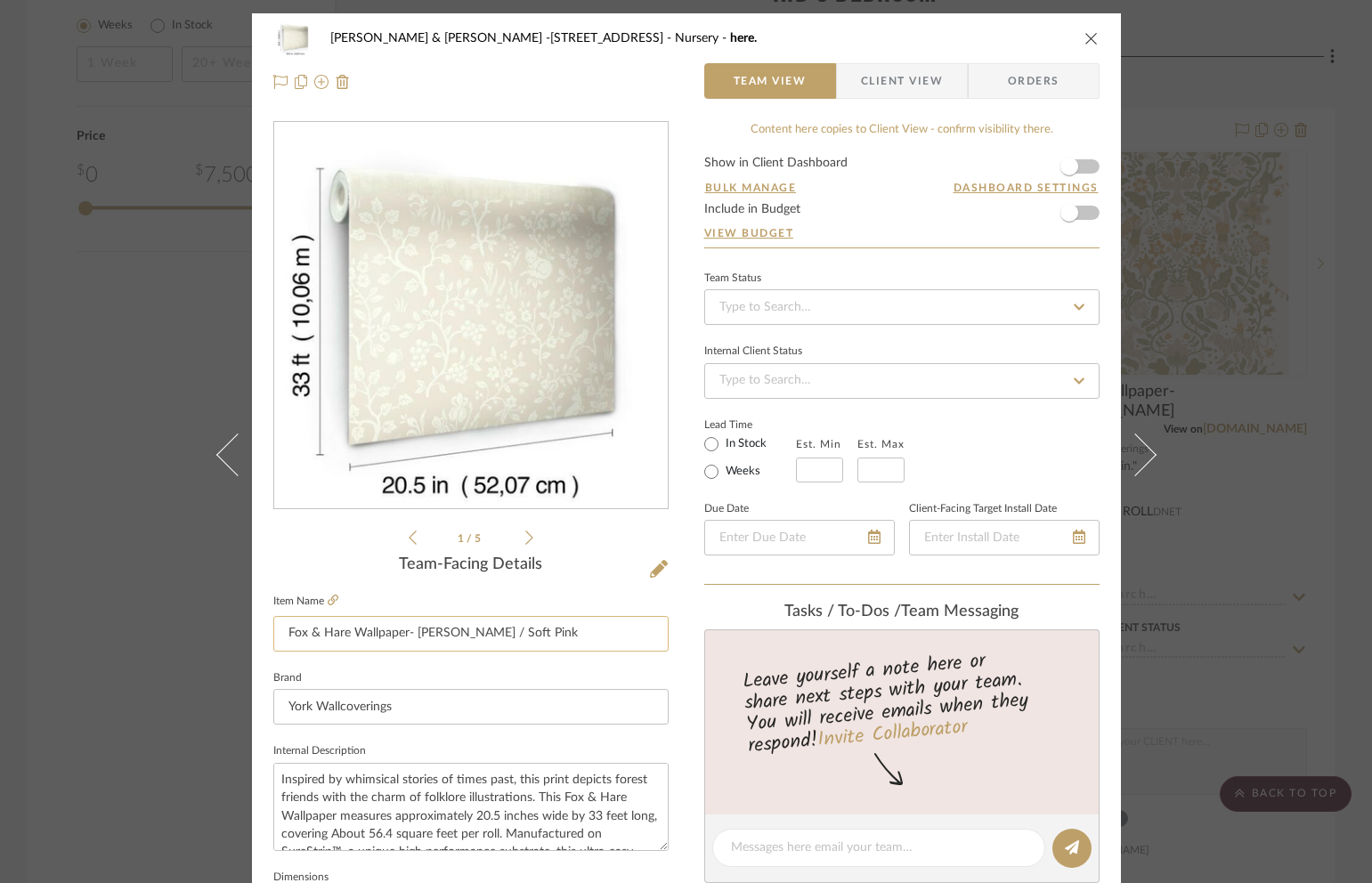
click at [281, 631] on input "Fox & Hare Wallpaper- [PERSON_NAME] / Soft Pink" at bounding box center [471, 634] width 395 height 36
type input "Fox & Hare Wallpaper- [PERSON_NAME] / Soft Pink"
click at [661, 738] on div "Erin & Jeff -1346 Lincoln Rd Nursery here. Team View Client View Orders 1 / 5 T…" at bounding box center [686, 835] width 869 height 1644
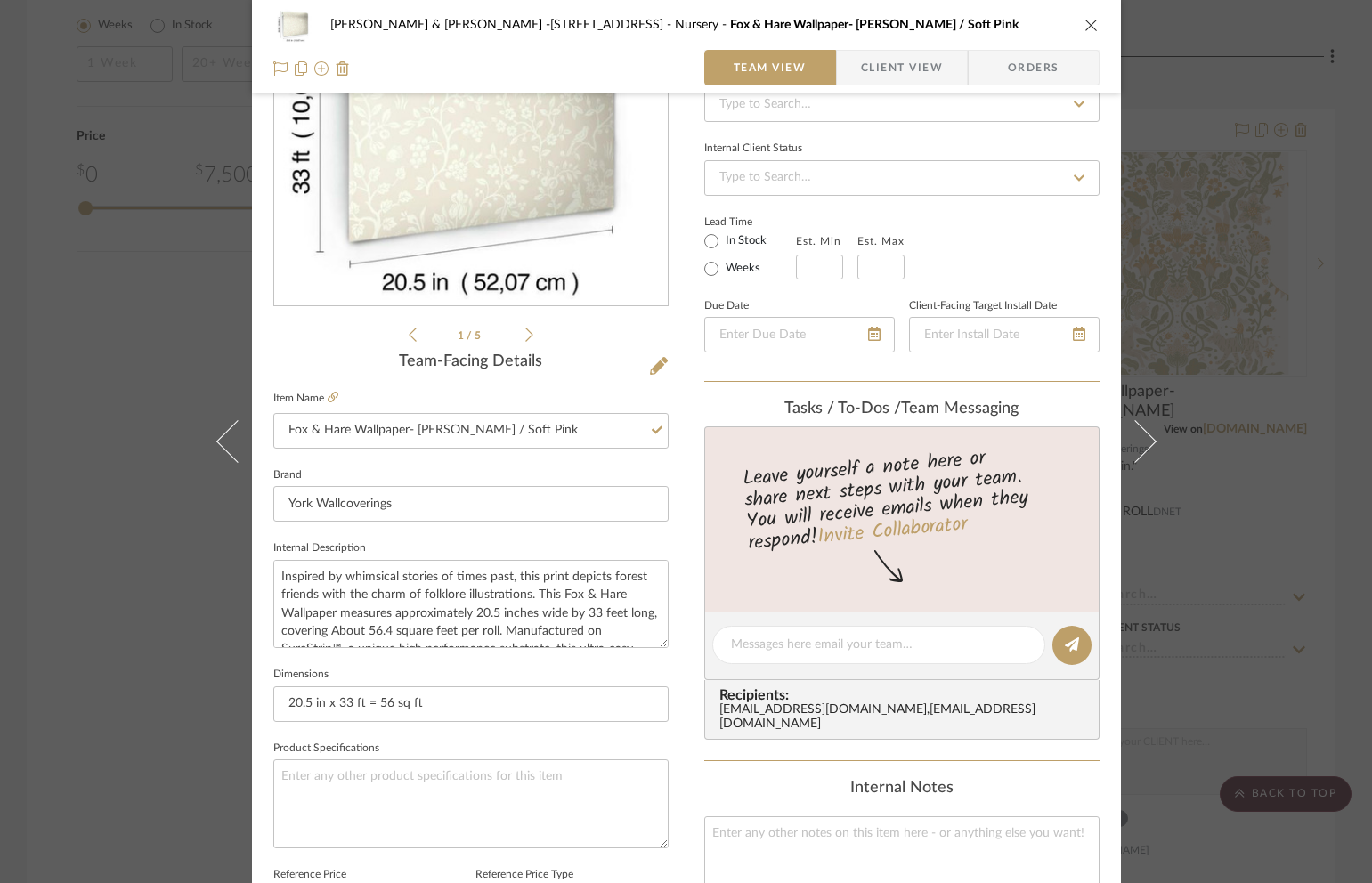
scroll to position [205, 0]
click at [276, 578] on textarea "Inspired by whimsical stories of times past, this print depicts forest friends …" at bounding box center [471, 602] width 395 height 88
paste textarea "20.5 in""
click at [318, 576] on textarea "Repeat:20.5 in" Inspired by whimsical stories of times past, this print depicts…" at bounding box center [471, 602] width 395 height 88
type textarea "Repeat: 20.5 in" Inspired by whimsical stories of times past, this print depict…"
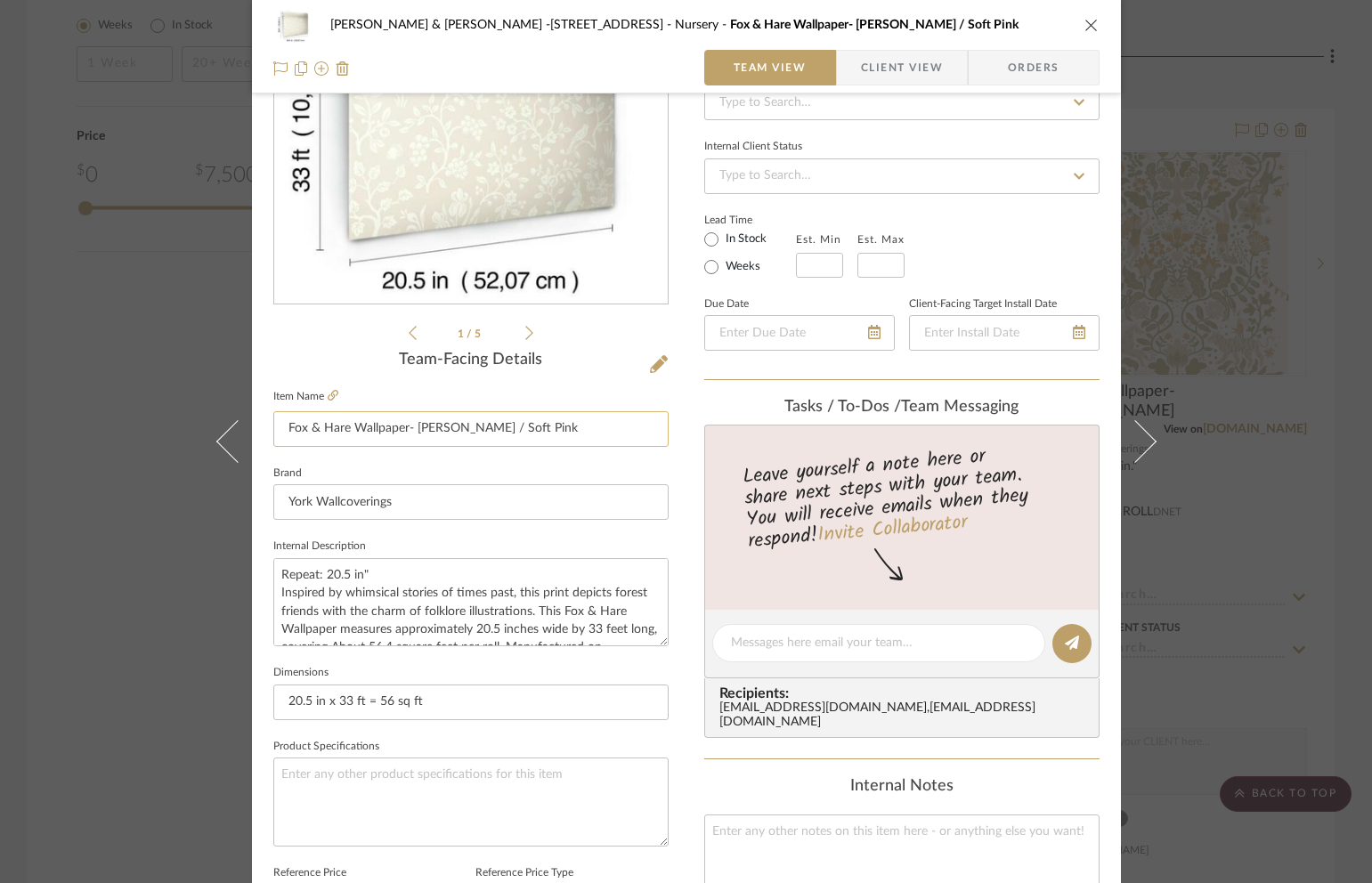
click at [530, 431] on input "Fox & Hare Wallpaper- [PERSON_NAME] / Soft Pink" at bounding box center [471, 429] width 395 height 36
click at [1085, 20] on icon "close" at bounding box center [1091, 25] width 14 height 14
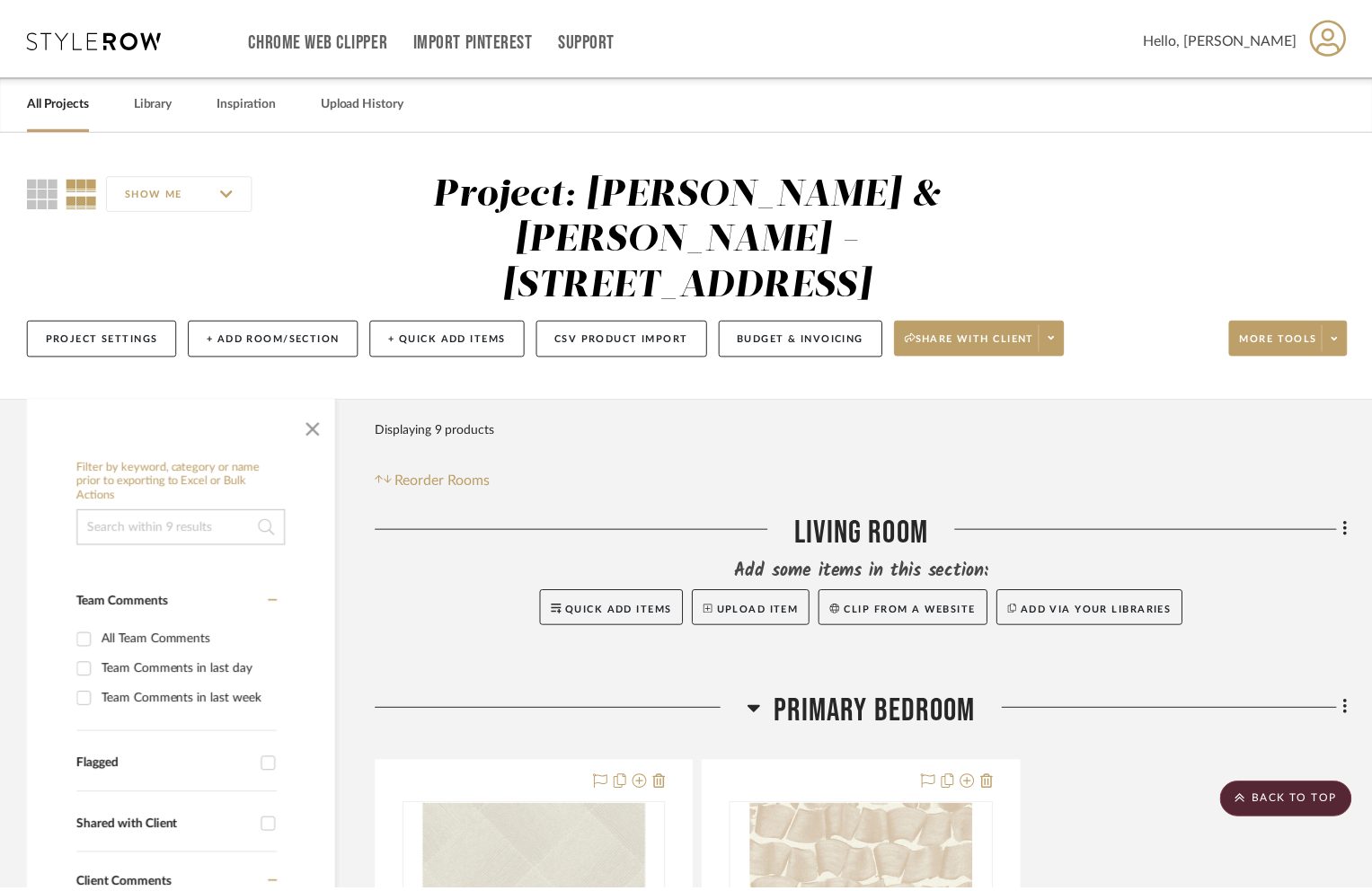
scroll to position [1711, 0]
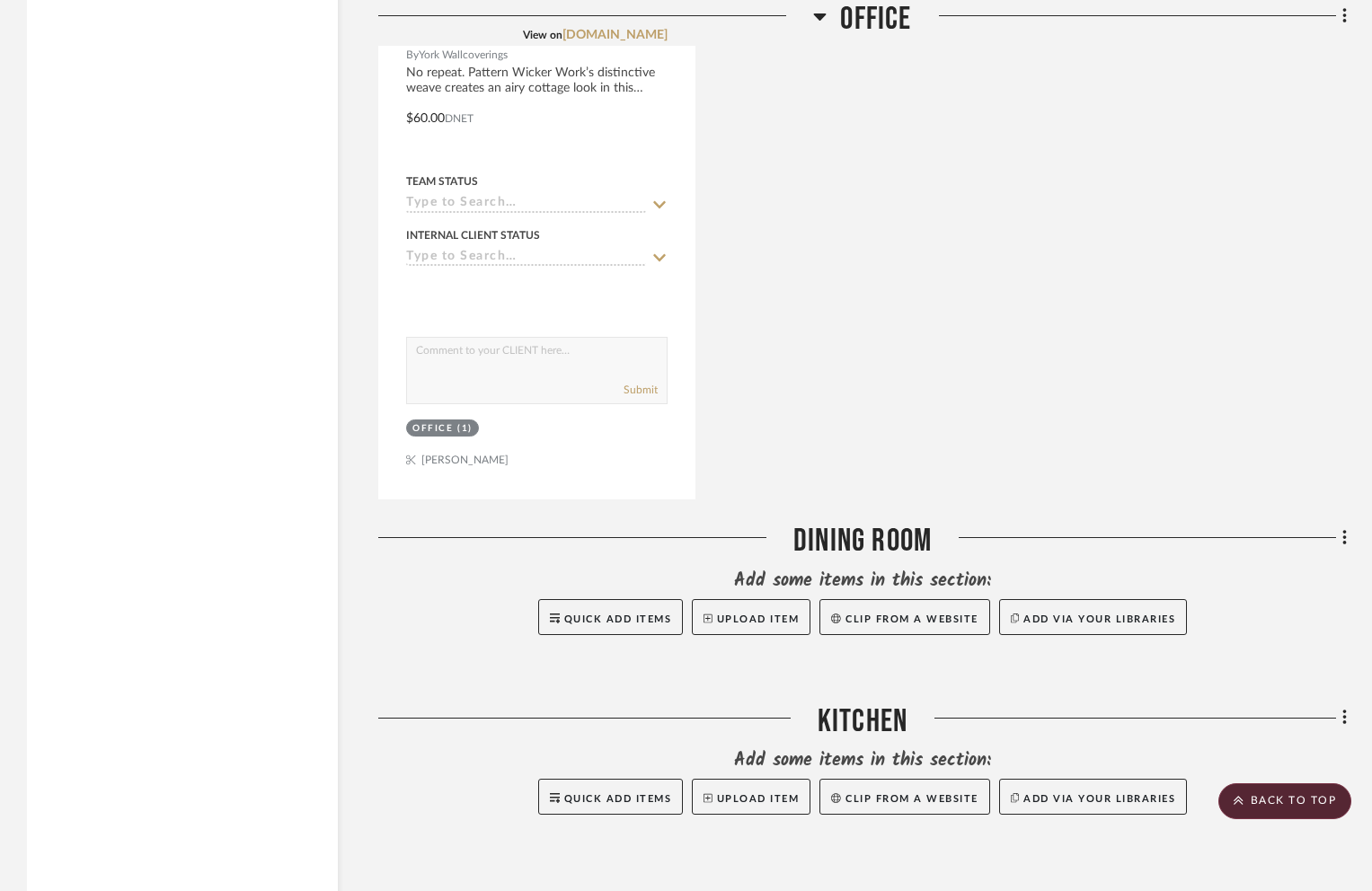
scroll to position [5418, 0]
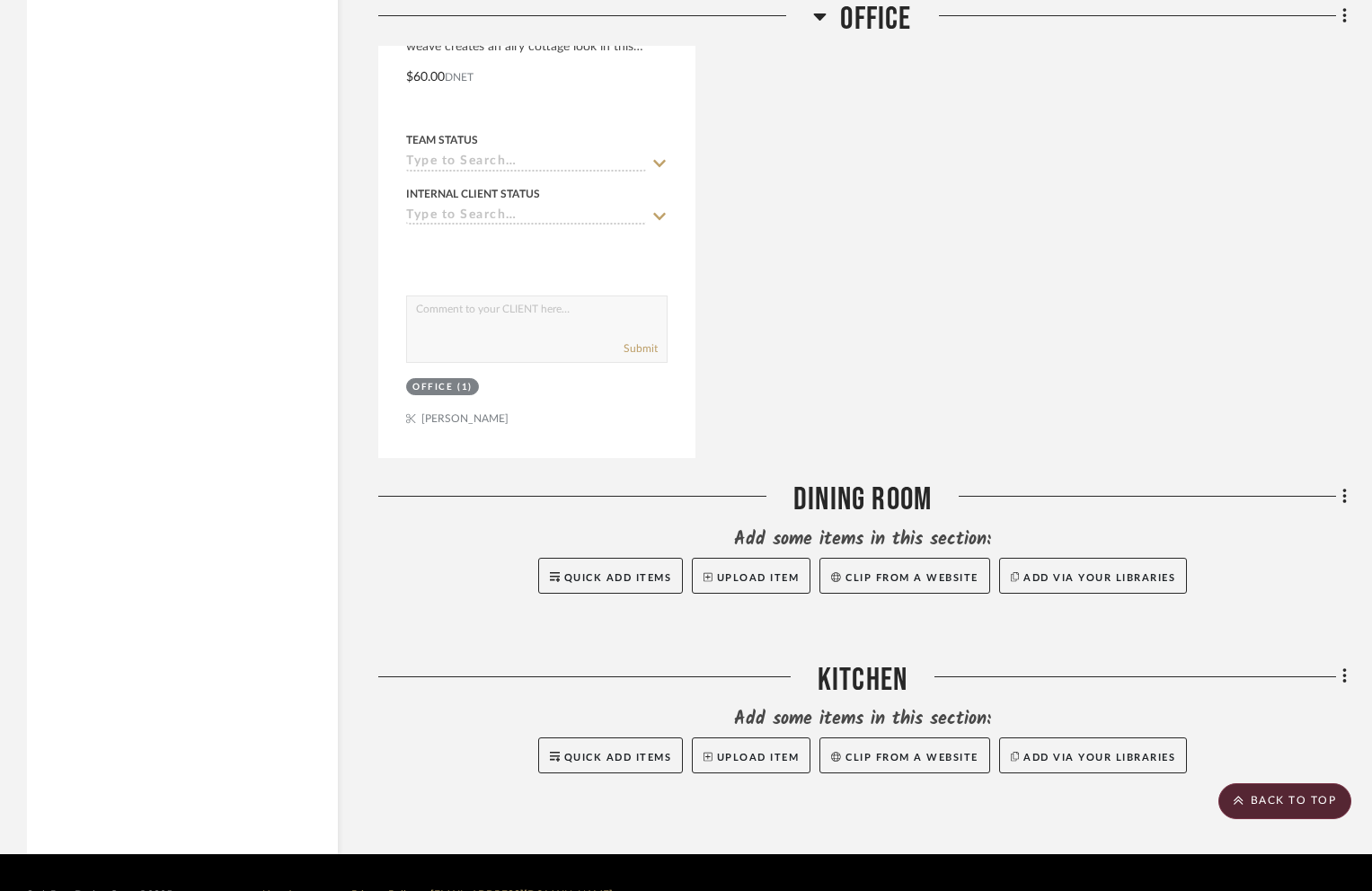
drag, startPoint x: 505, startPoint y: 128, endPoint x: 1379, endPoint y: 74, distance: 875.7
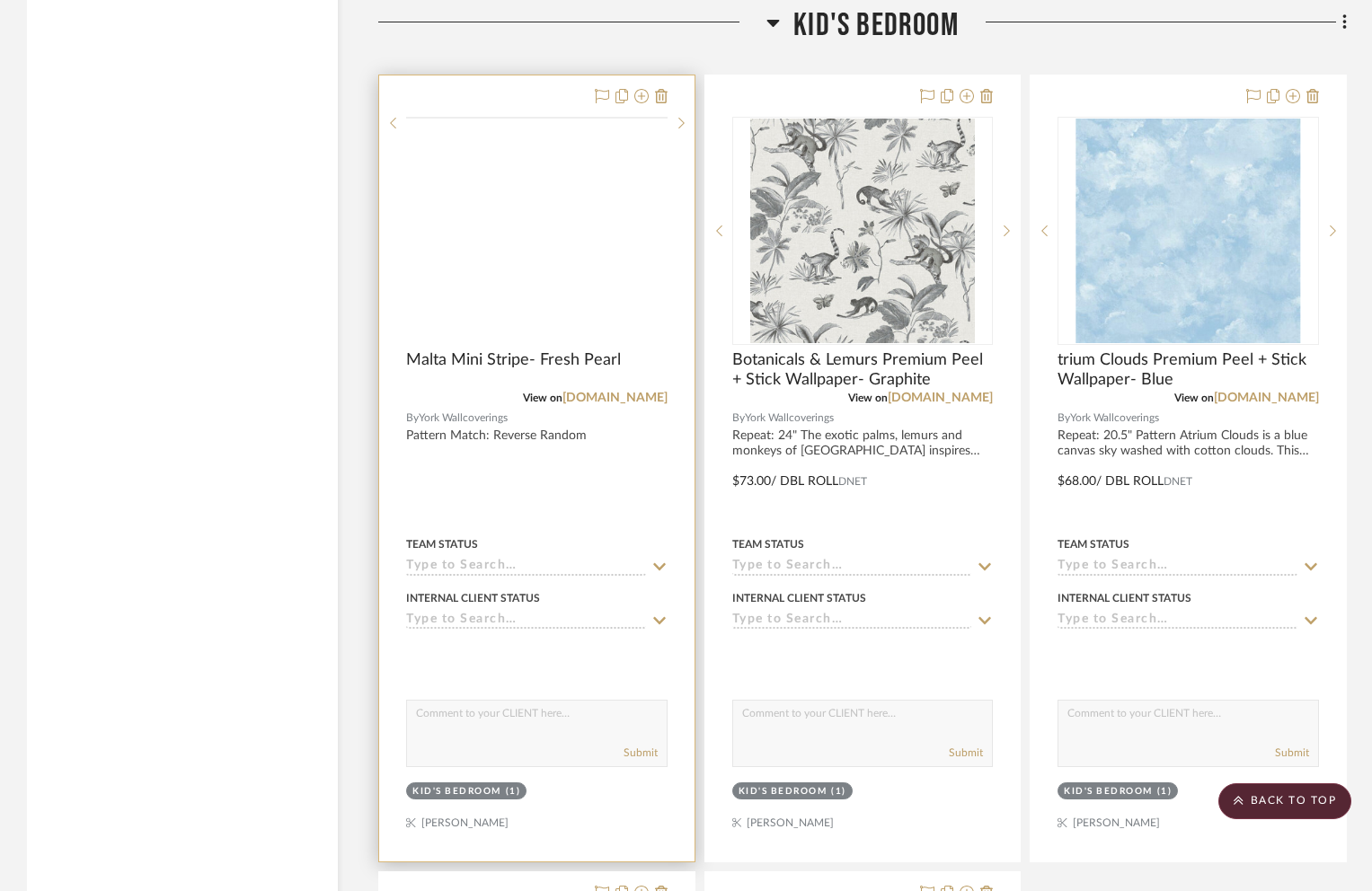
scroll to position [2353, 0]
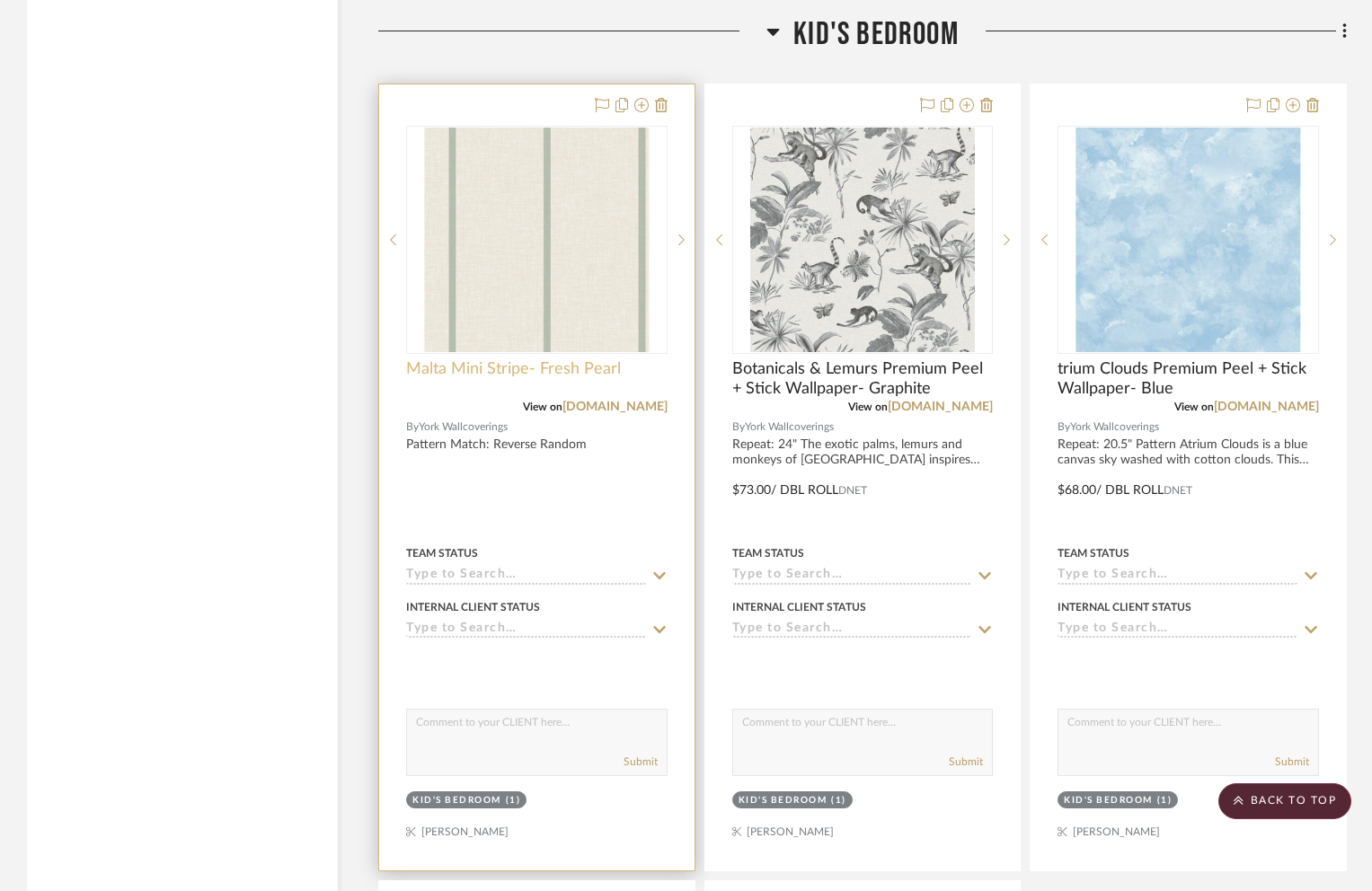
click at [454, 359] on span "Malta Mini Stripe- Fresh Pearl" at bounding box center [514, 368] width 215 height 20
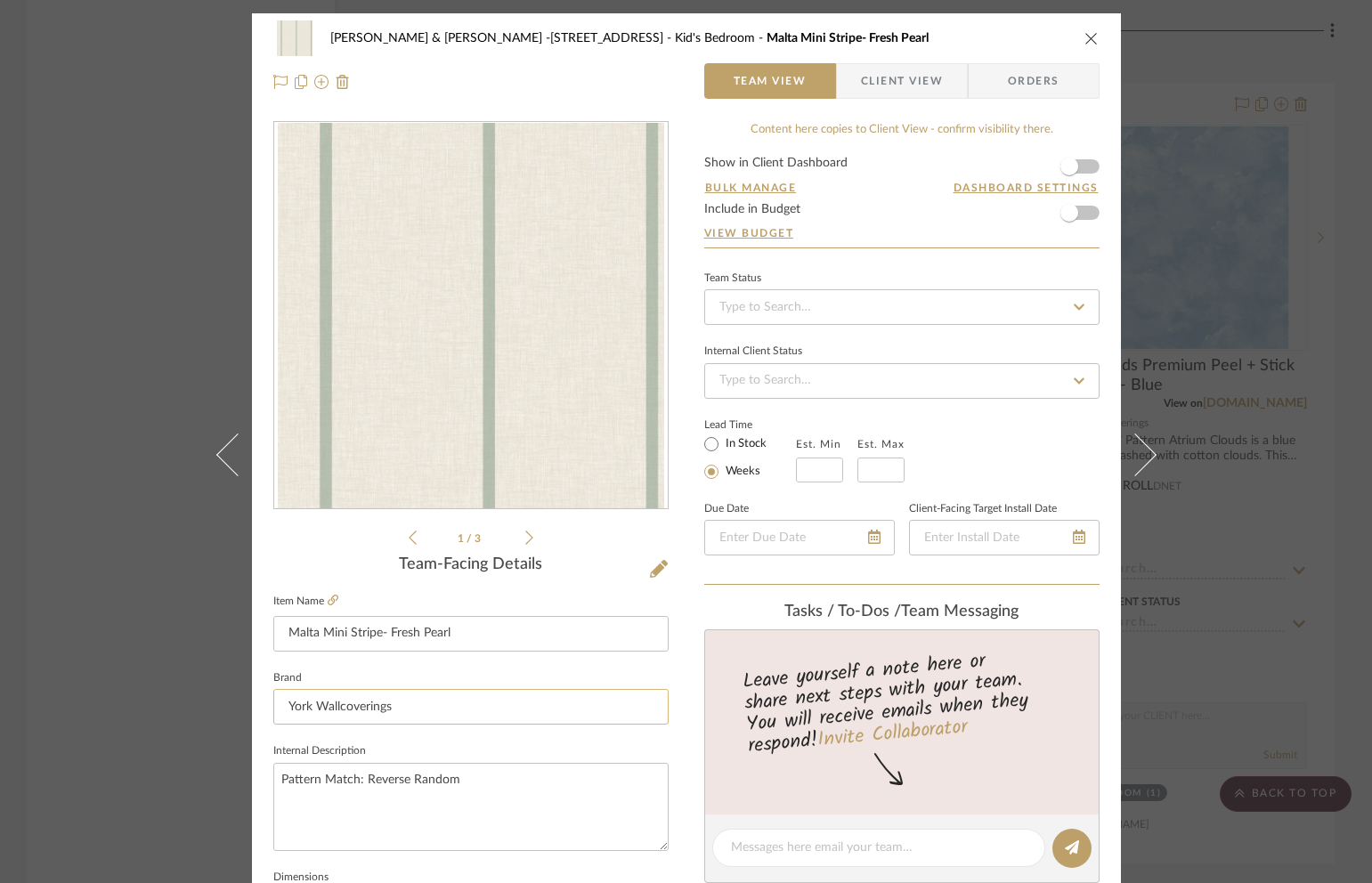
click at [353, 703] on input "York Wallcoverings" at bounding box center [471, 707] width 395 height 36
drag, startPoint x: 395, startPoint y: 706, endPoint x: 270, endPoint y: 710, distance: 125.1
click at [274, 710] on input "York Wallcoverings" at bounding box center [471, 707] width 395 height 36
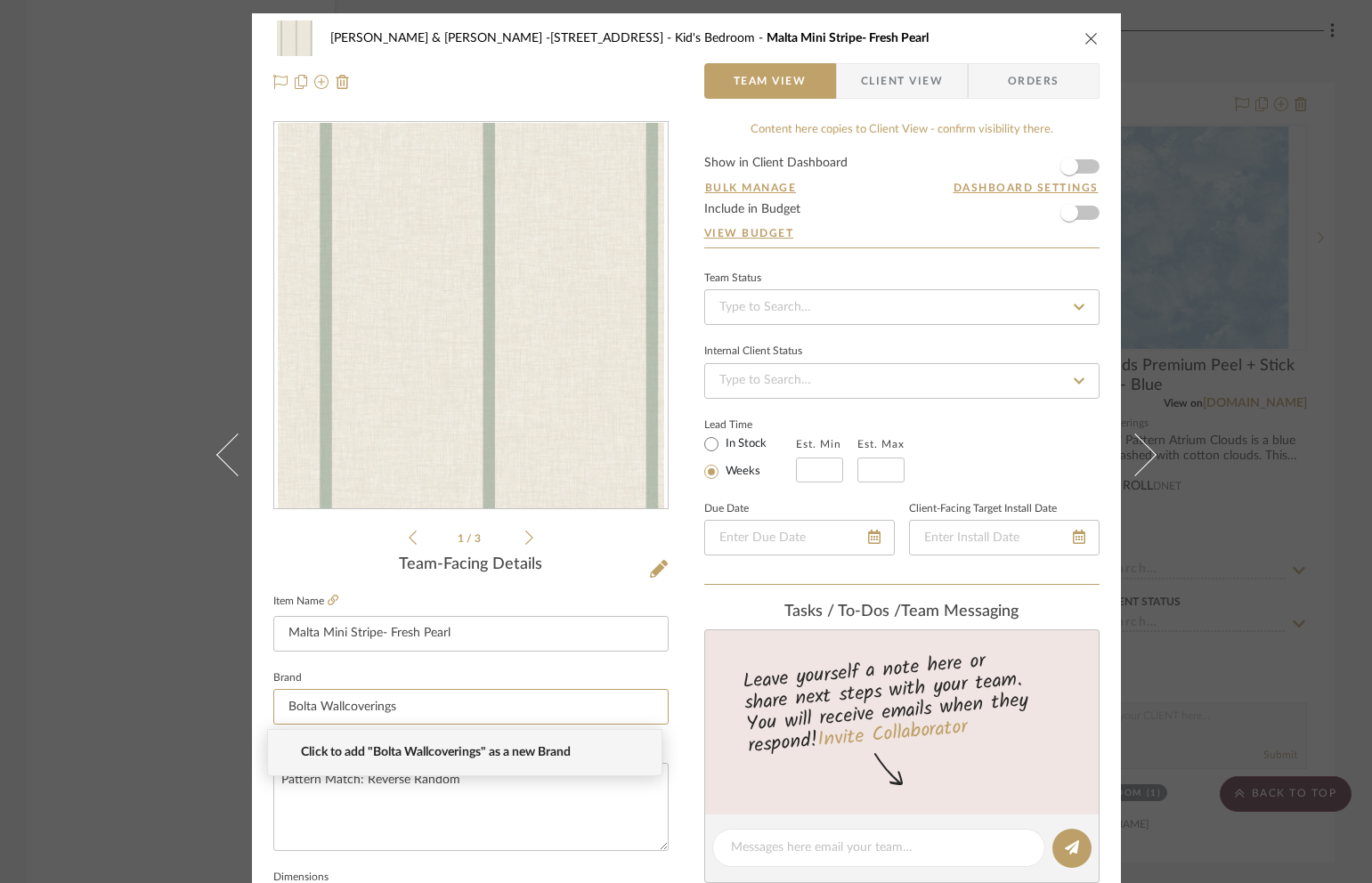
type input "Bolta Wallcoverings"
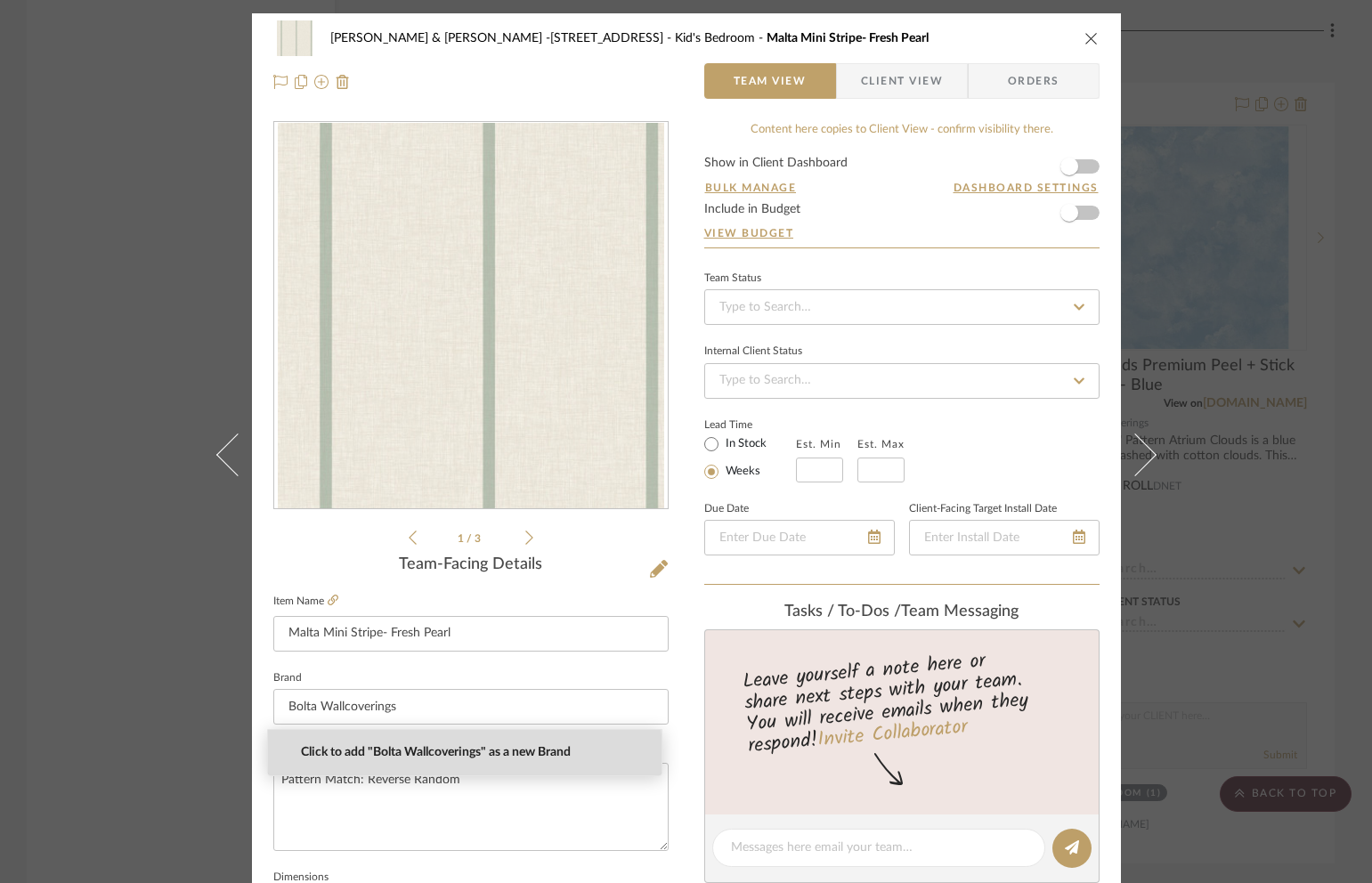
click at [354, 758] on span "Click to add "Bolta Wallcoverings" as a new Brand" at bounding box center [472, 753] width 342 height 15
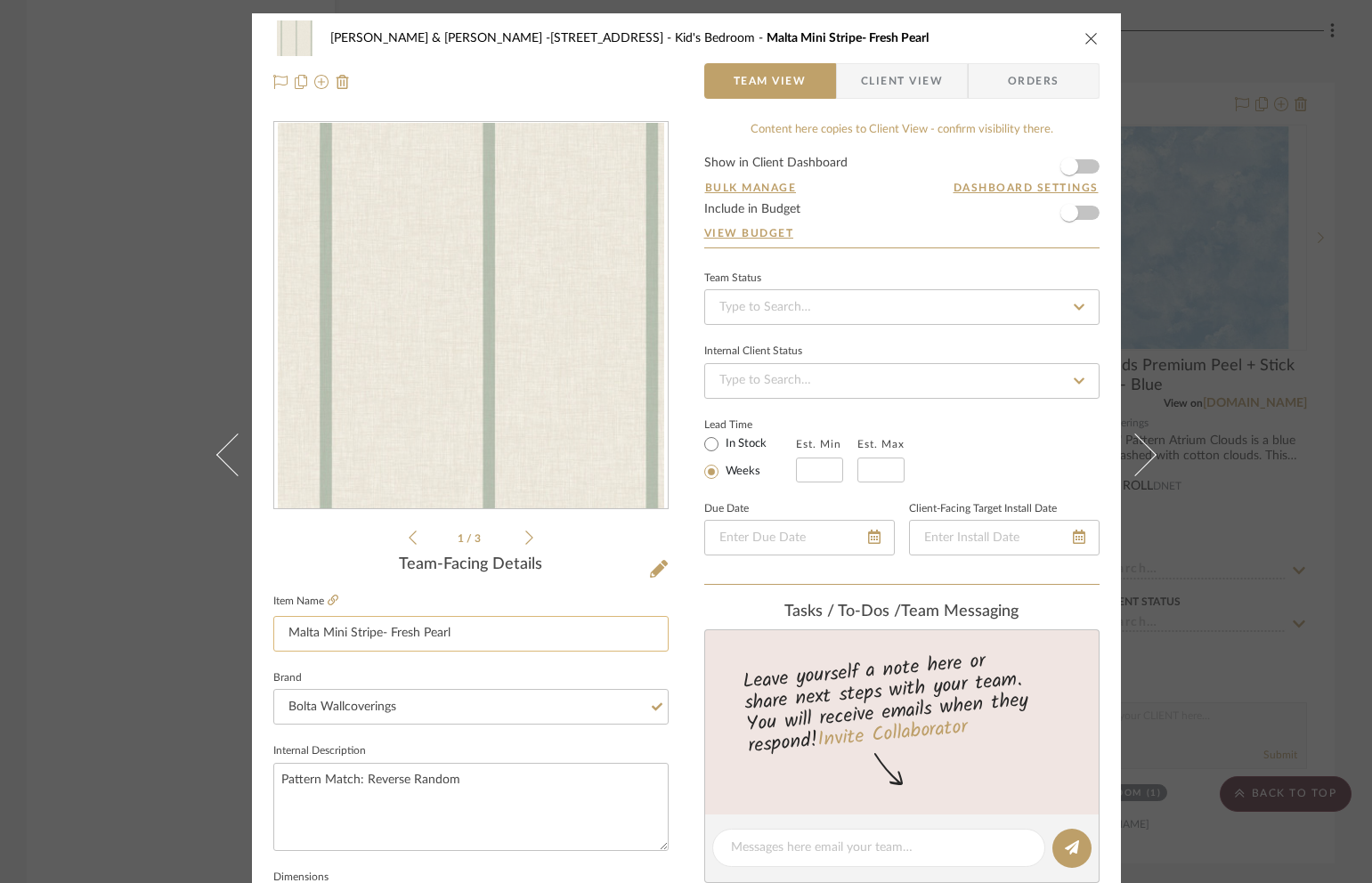
click at [454, 634] on input "Malta Mini Stripe- Fresh Pearl" at bounding box center [471, 634] width 395 height 36
click at [1086, 37] on icon "close" at bounding box center [1091, 38] width 14 height 14
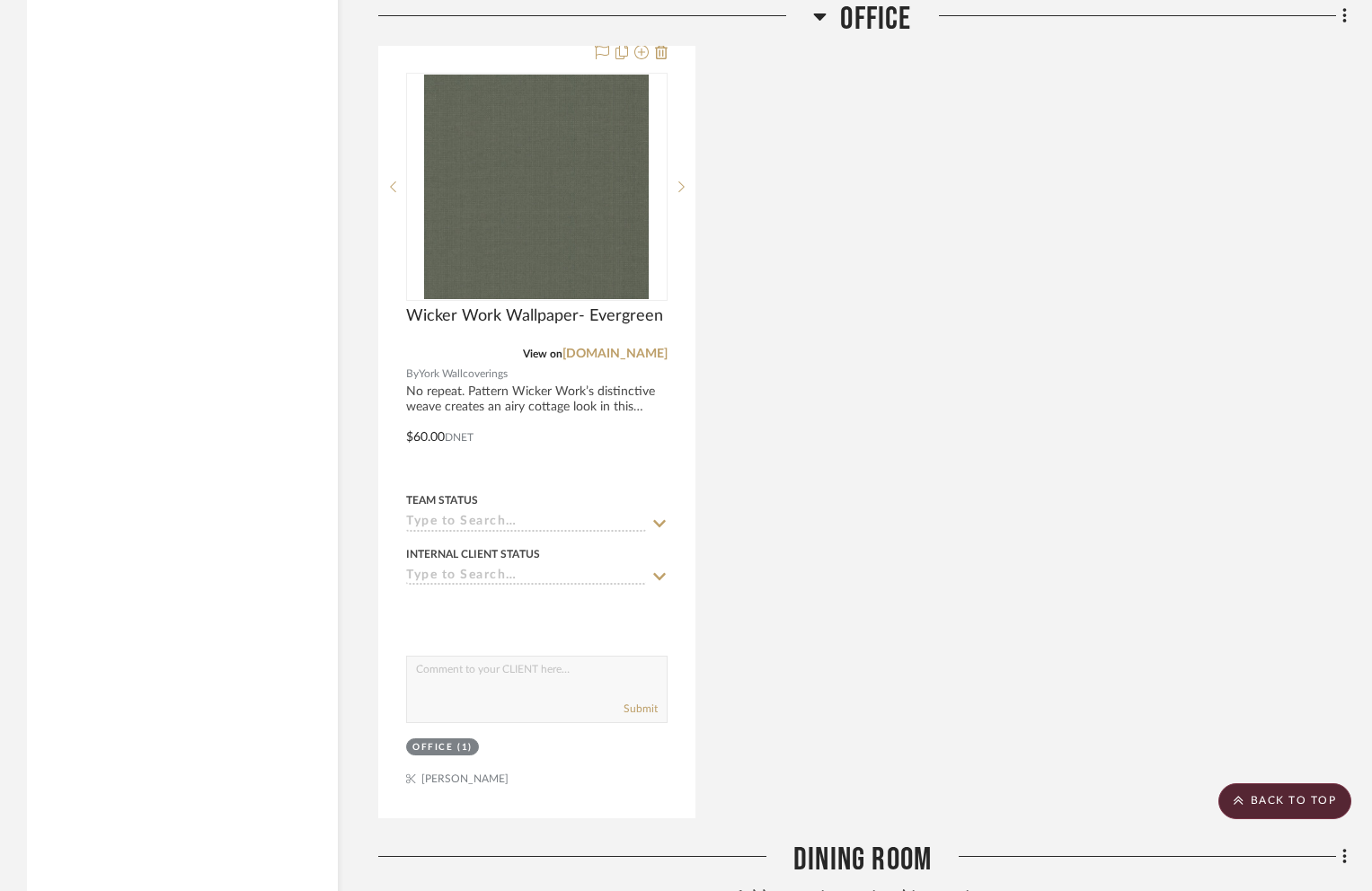
scroll to position [6914, 0]
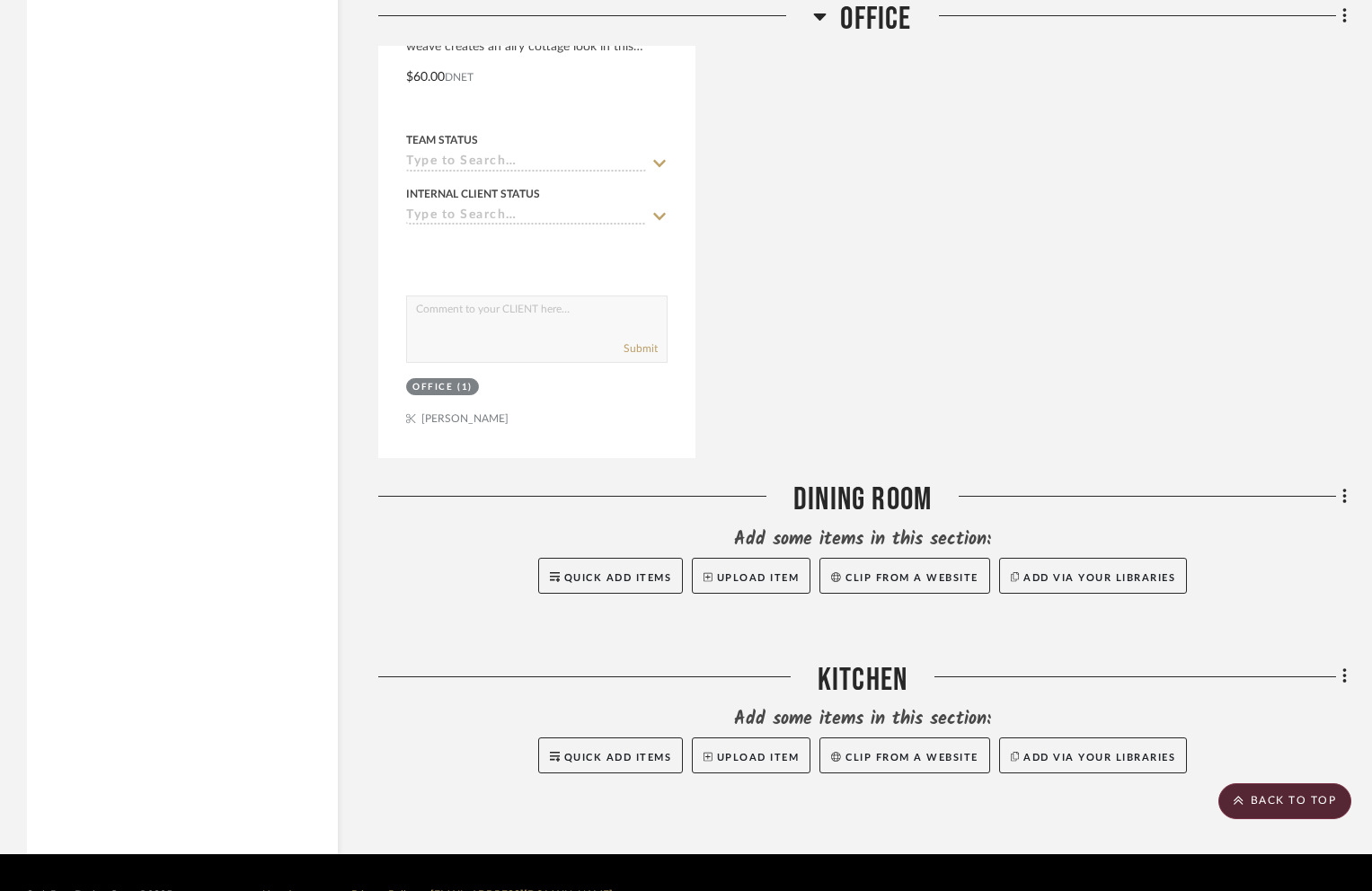
drag, startPoint x: 465, startPoint y: 263, endPoint x: 1372, endPoint y: 6, distance: 942.7
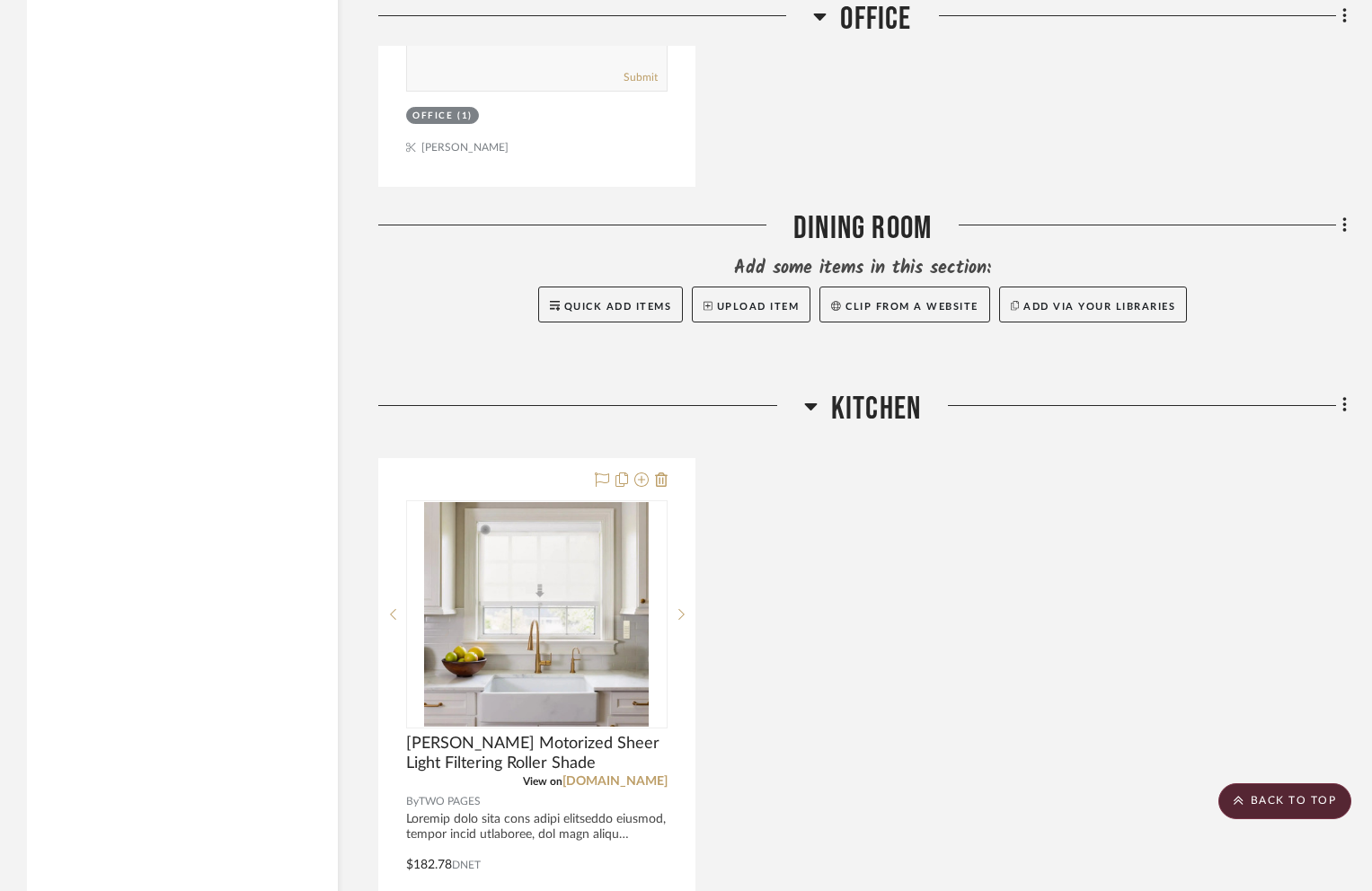
scroll to position [7613, 0]
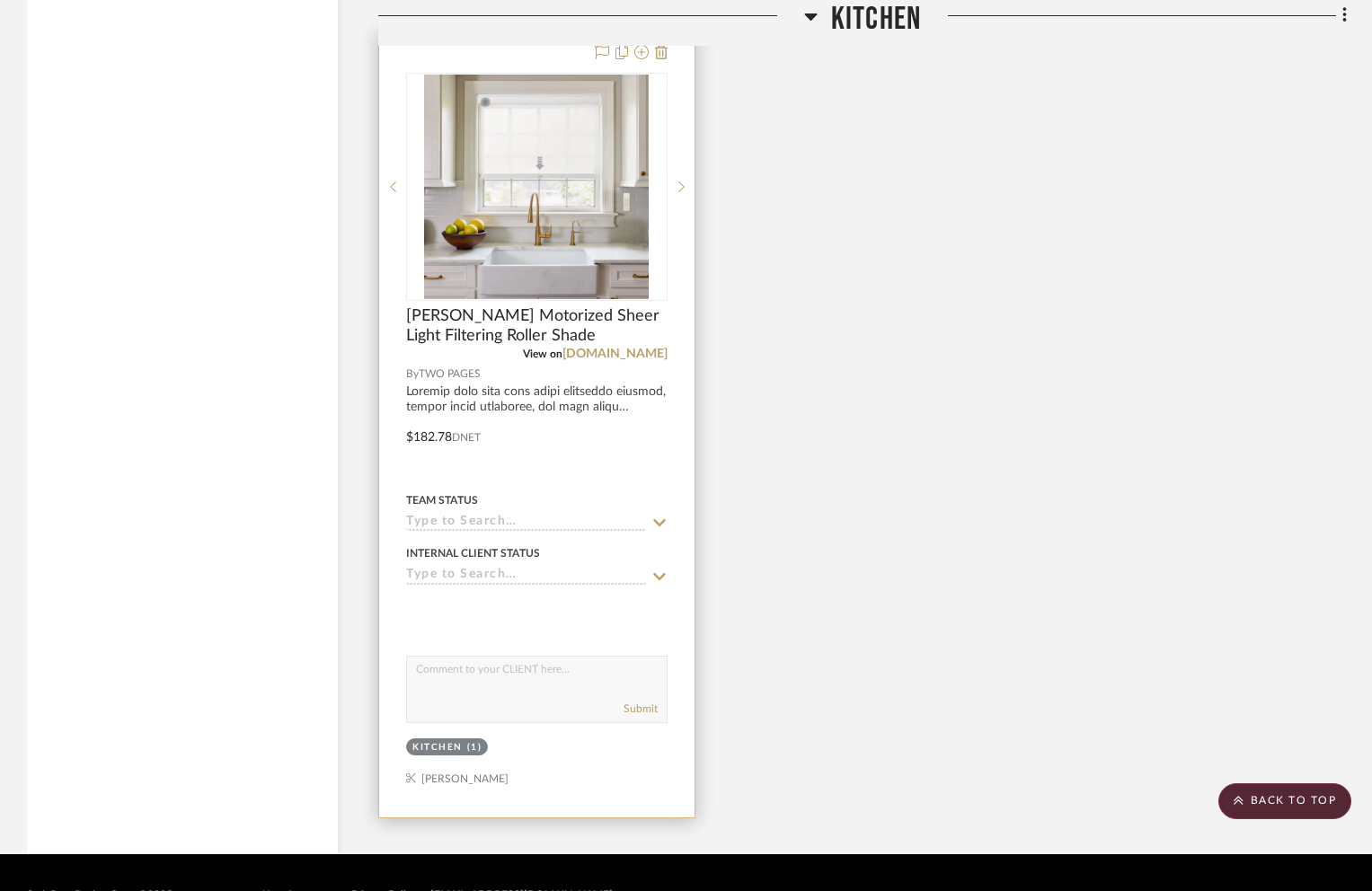
click at [438, 393] on div at bounding box center [536, 425] width 315 height 786
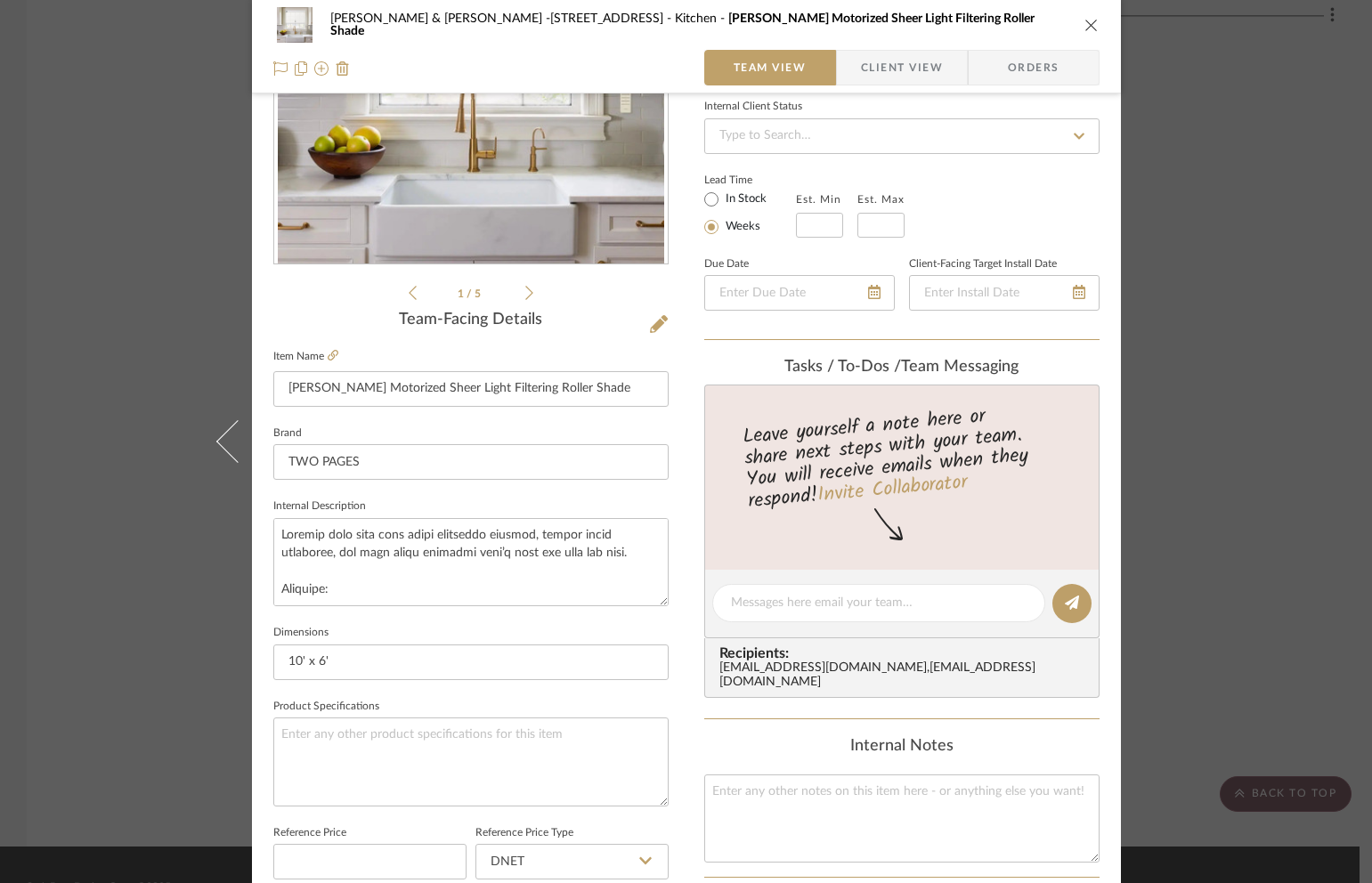
scroll to position [775, 0]
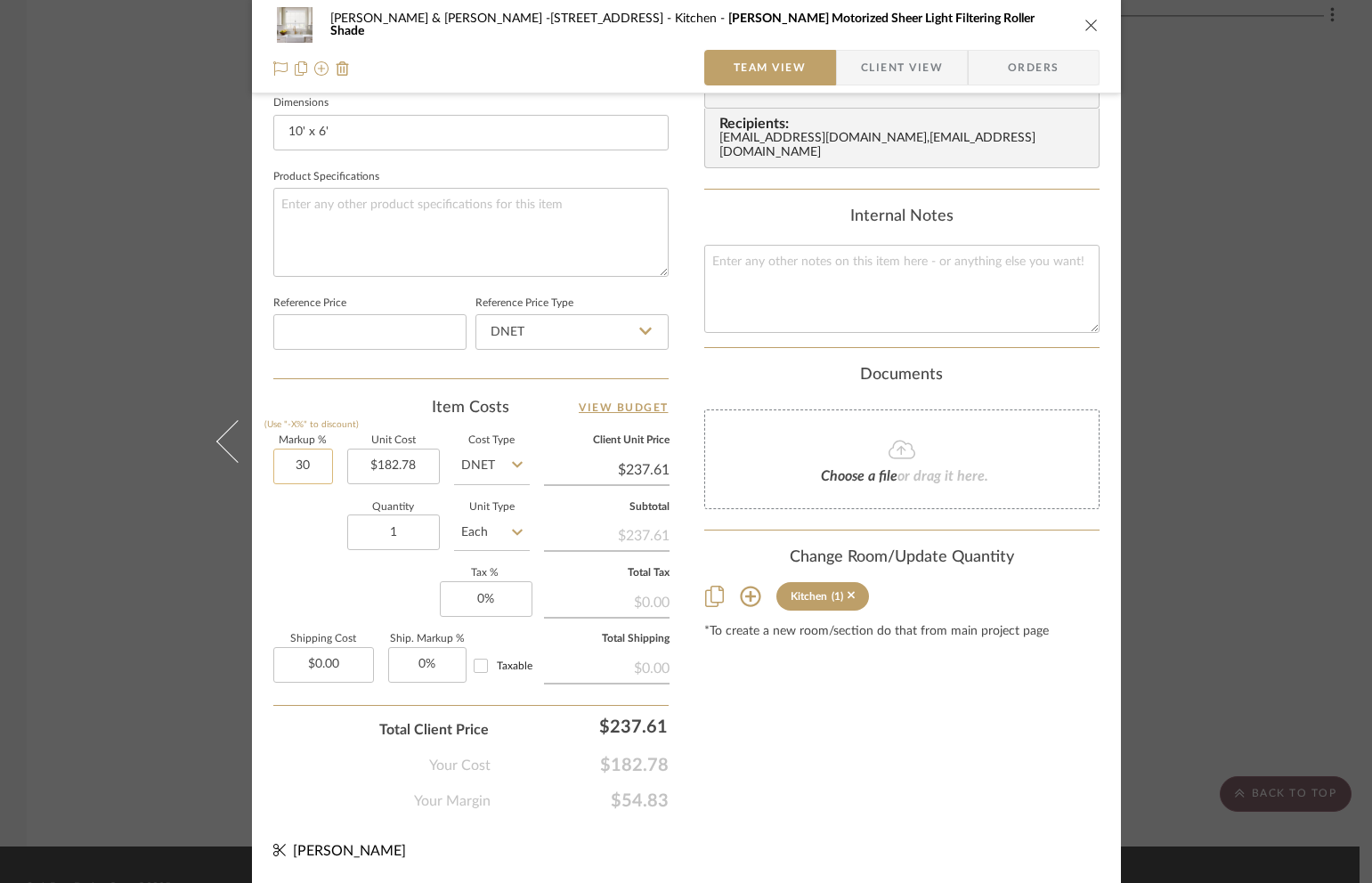
click at [291, 467] on input "30" at bounding box center [303, 467] width 59 height 36
type input "20%"
click at [408, 534] on input "1" at bounding box center [393, 532] width 92 height 36
type input "$219.34"
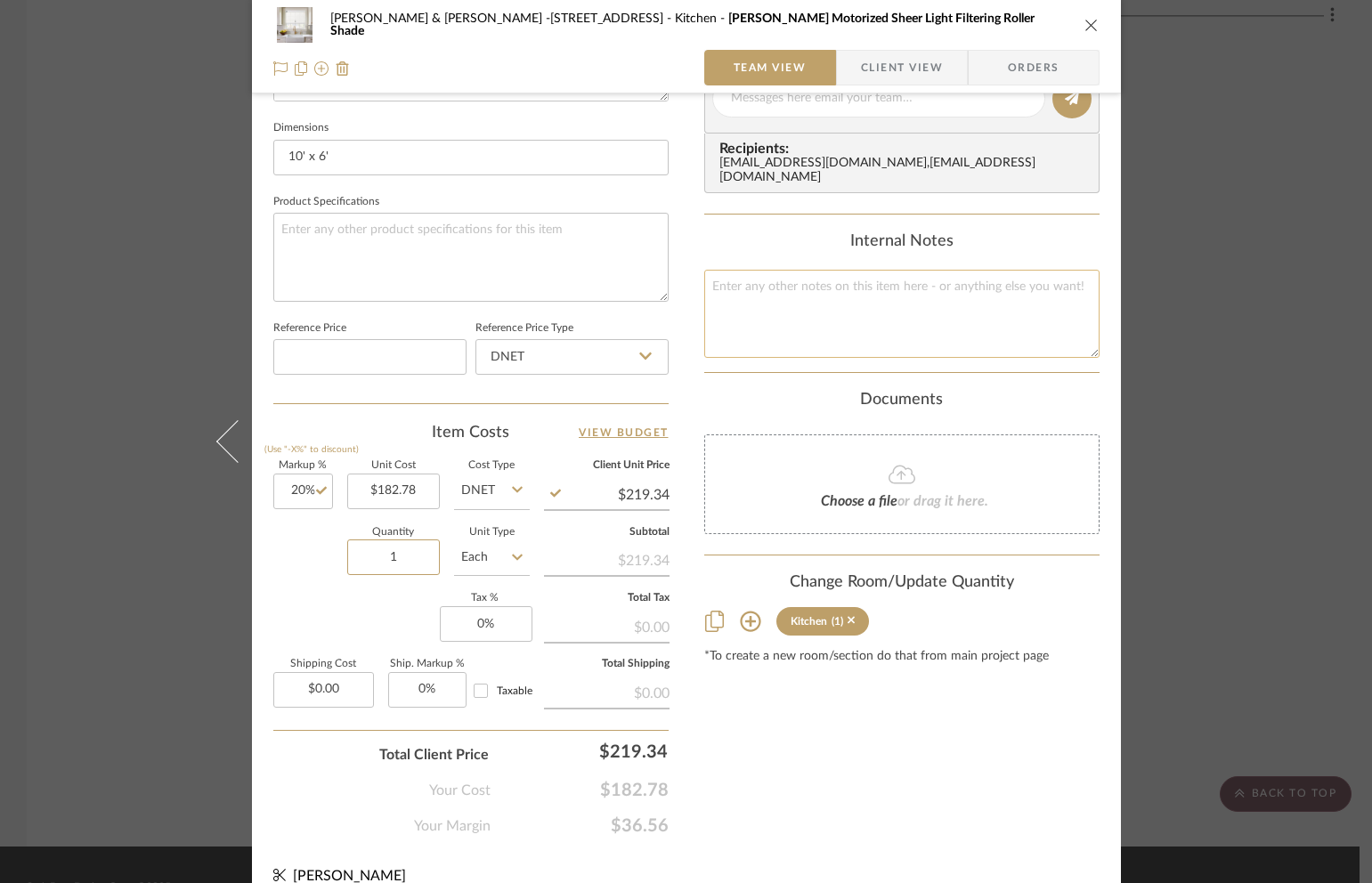
scroll to position [749, 0]
click at [1088, 24] on icon "close" at bounding box center [1091, 25] width 14 height 14
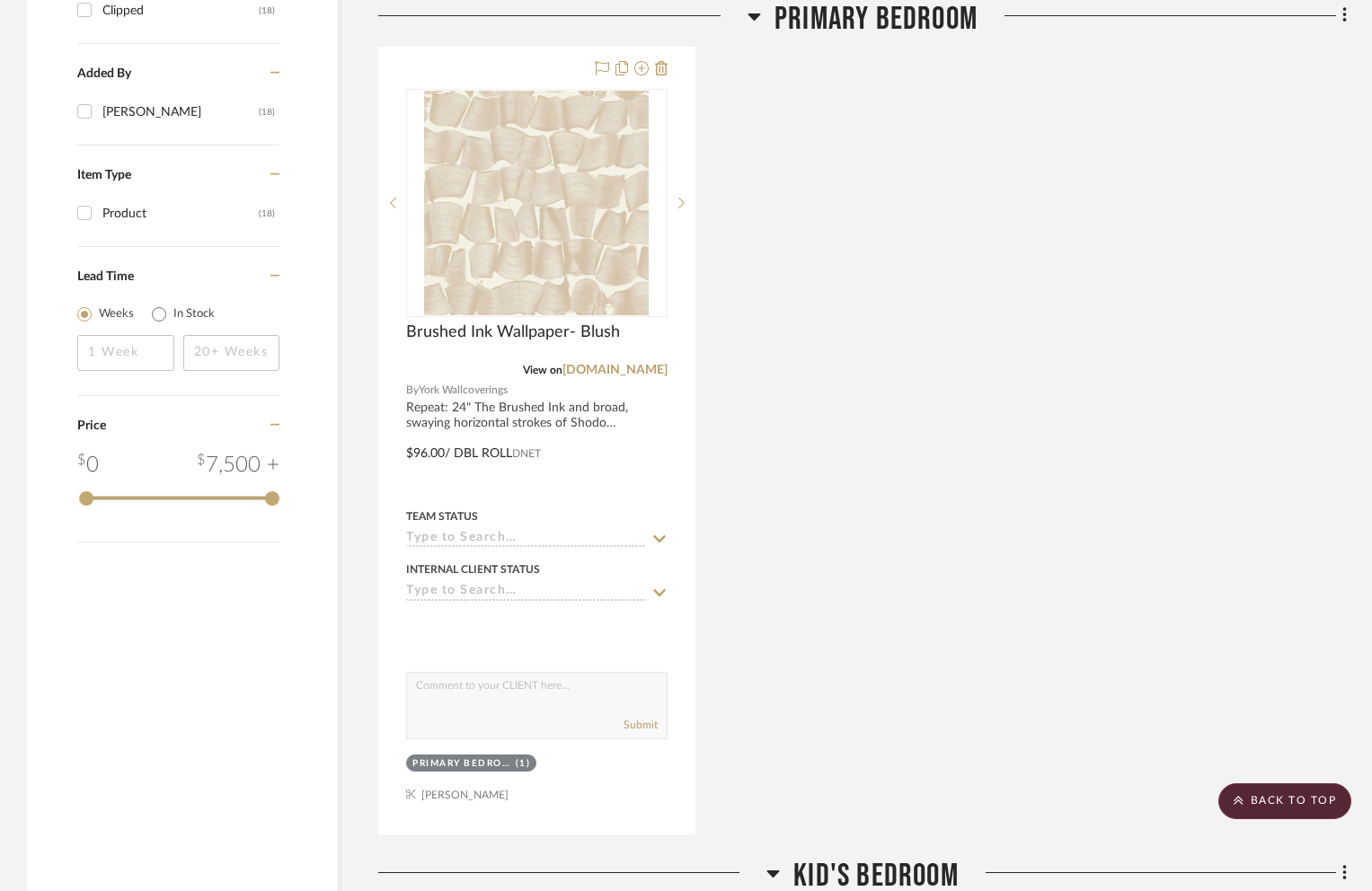
scroll to position [1439, 0]
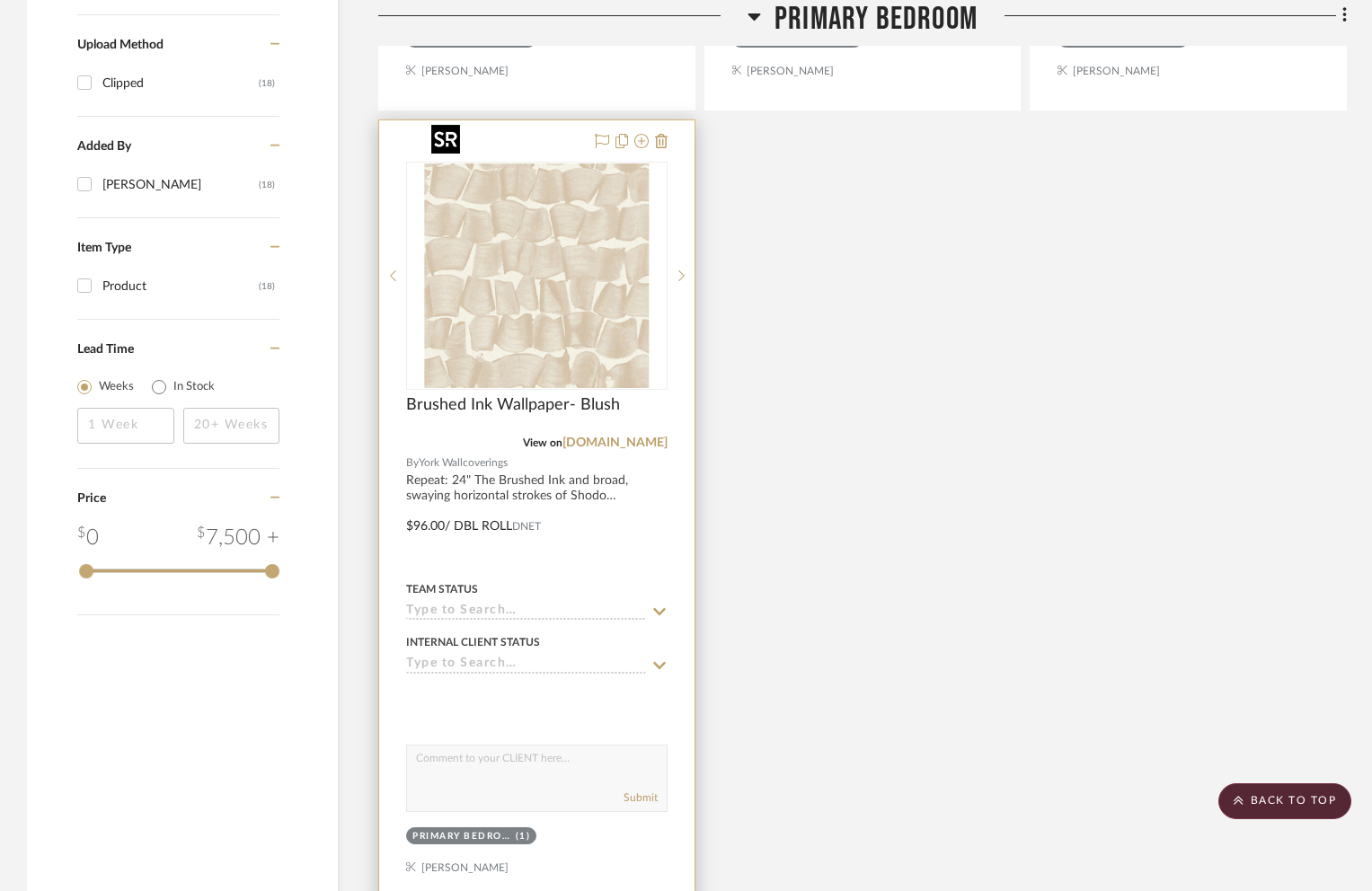
click at [0, 0] on img at bounding box center [0, 0] width 0 height 0
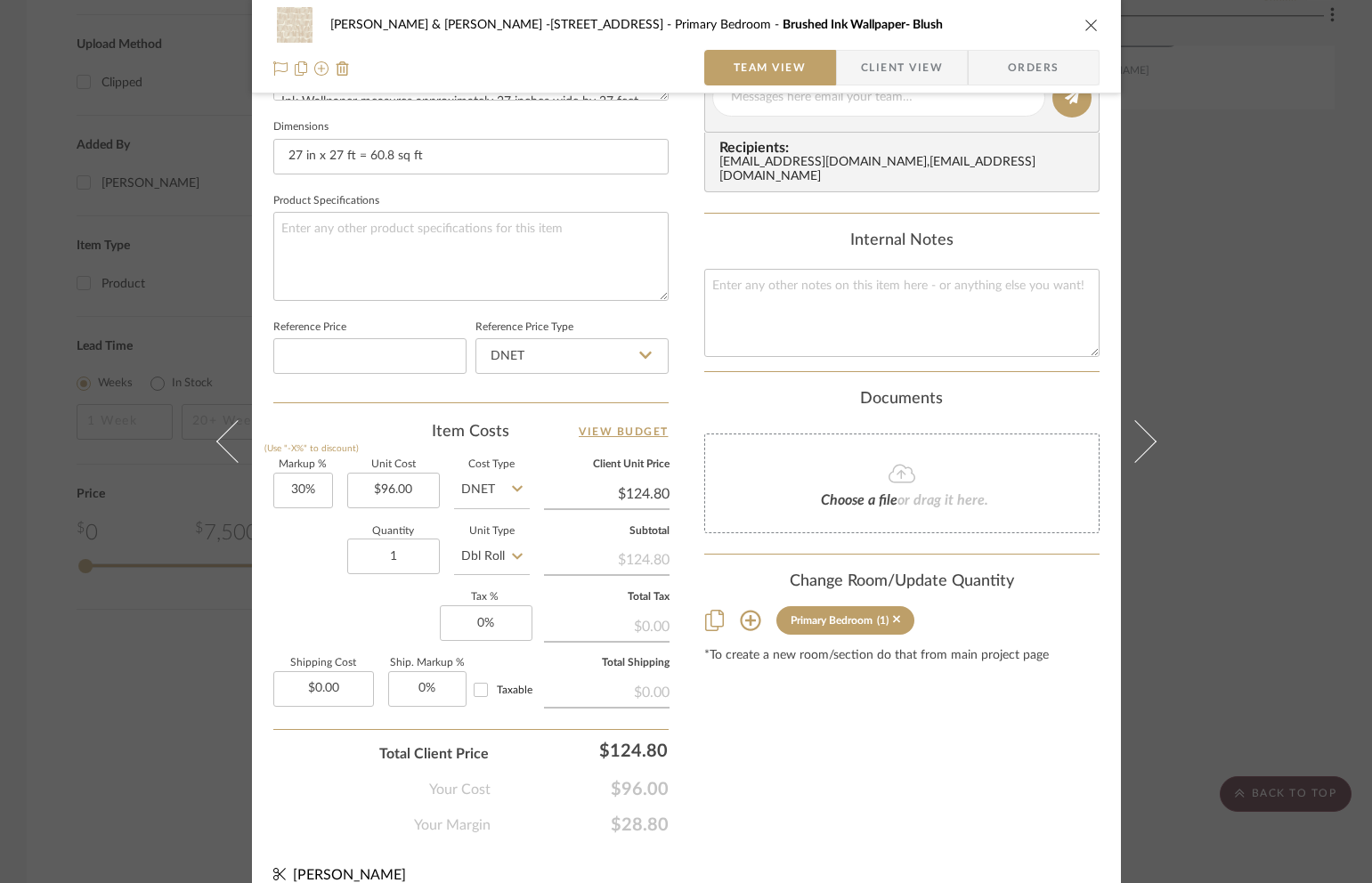
scroll to position [775, 0]
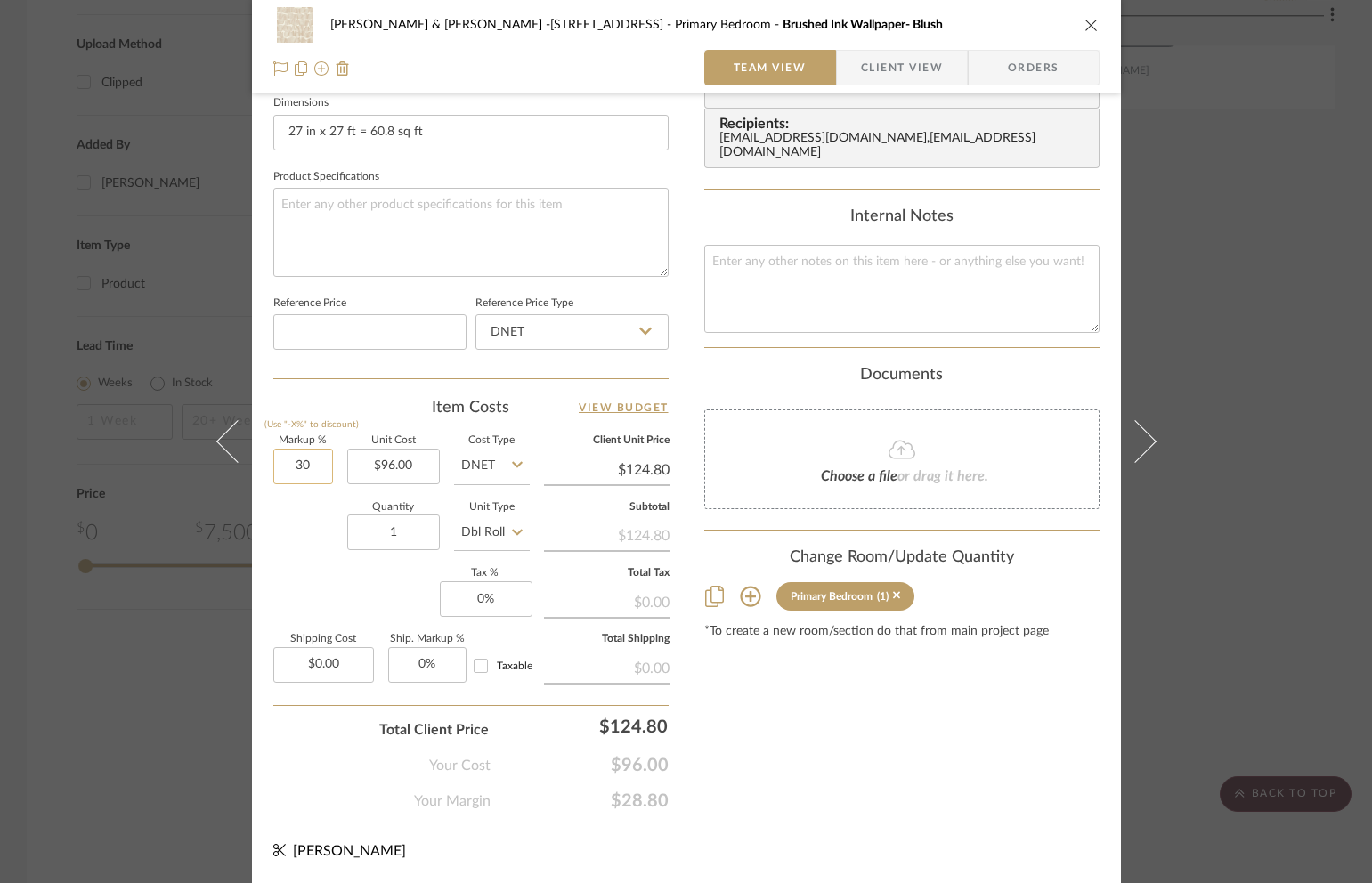
drag, startPoint x: 291, startPoint y: 467, endPoint x: 280, endPoint y: 467, distance: 11.0
click at [280, 467] on input "30" at bounding box center [303, 467] width 59 height 36
drag, startPoint x: 291, startPoint y: 466, endPoint x: 329, endPoint y: 467, distance: 38.0
click at [329, 467] on div "Markup % (Use "-X%" to discount) 30 Unit Cost $96.00 Cost Type DNET Client Unit…" at bounding box center [471, 566] width 395 height 260
type input "50%"
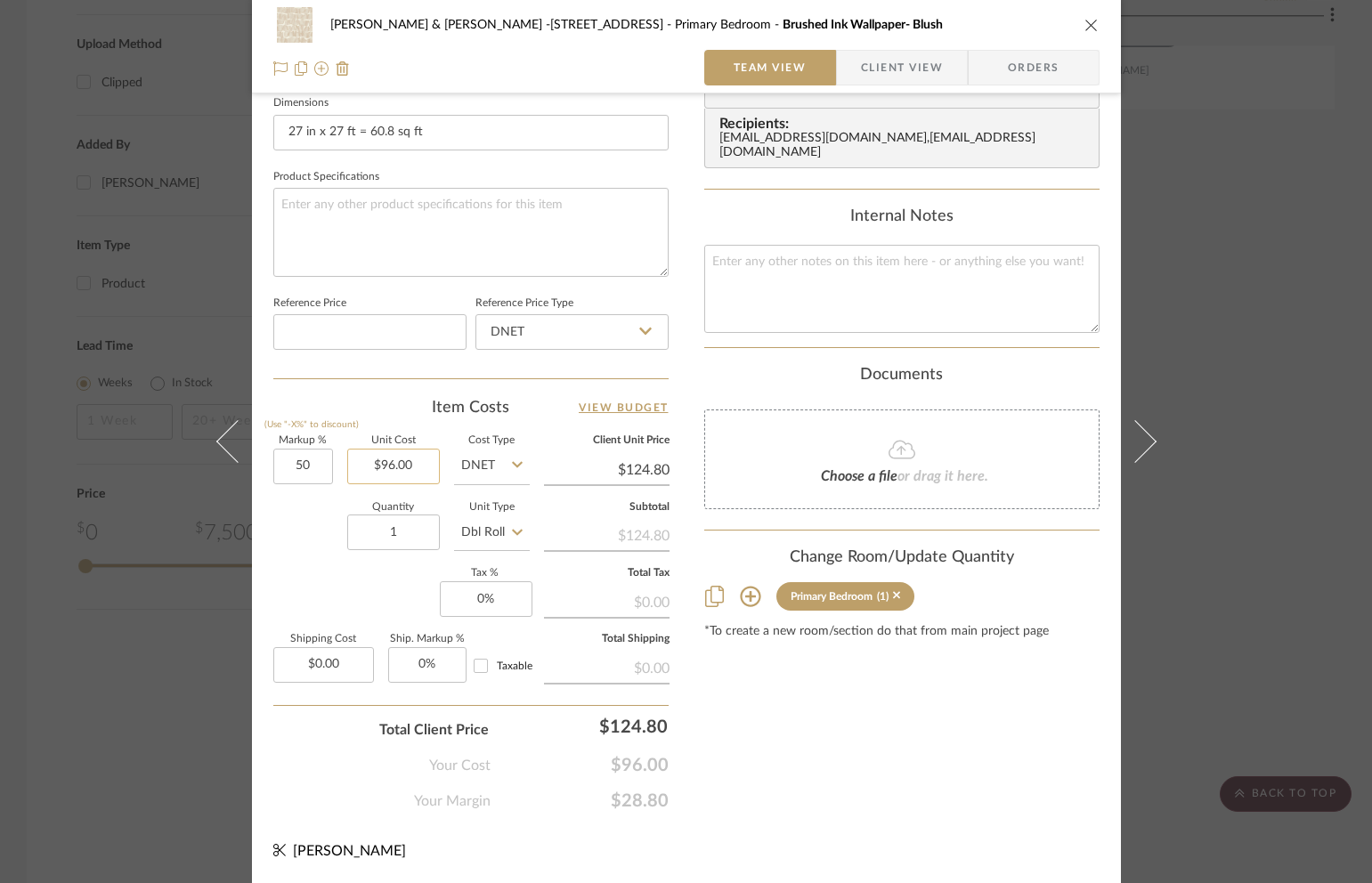
type input "96.00"
click at [416, 458] on input "96.00" at bounding box center [393, 467] width 92 height 36
type input "$144.00"
type input "50"
type input "$96.00"
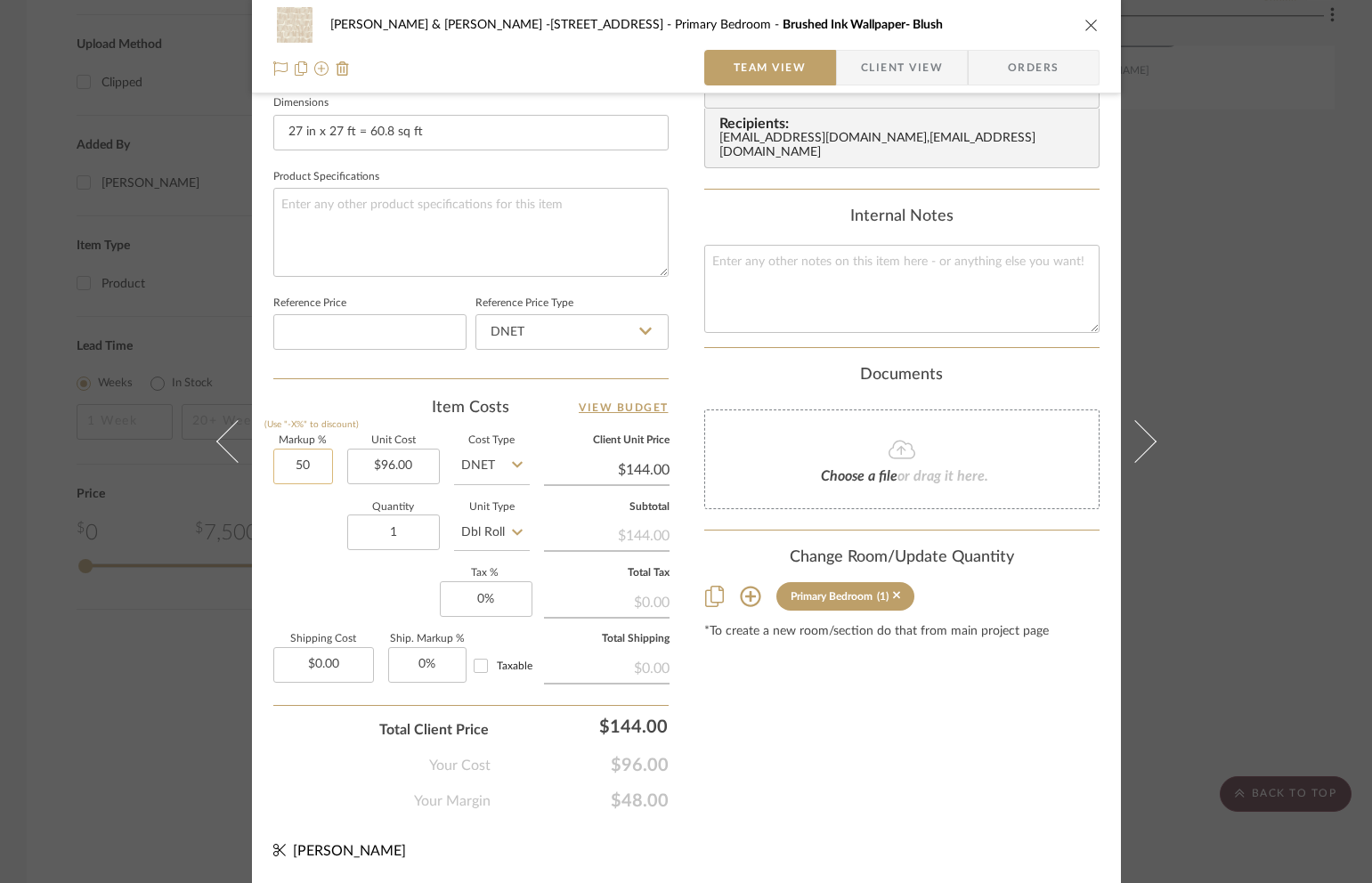
drag, startPoint x: 295, startPoint y: 466, endPoint x: 310, endPoint y: 469, distance: 15.3
click at [310, 469] on input "50" at bounding box center [303, 467] width 59 height 36
type input "55%"
type input "96.00"
click at [409, 464] on input "96.00" at bounding box center [393, 467] width 92 height 36
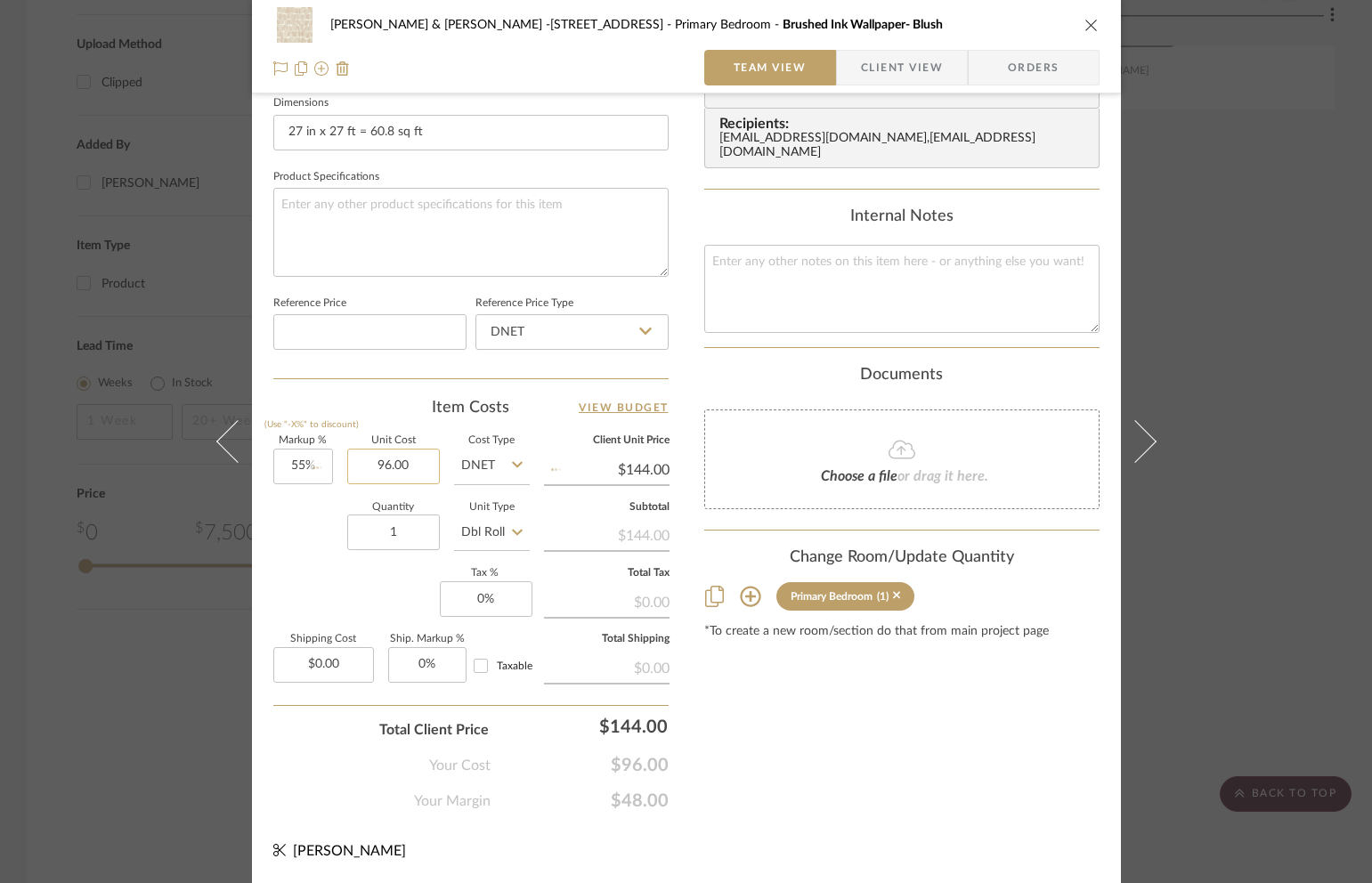
type input "$148.80"
type input "55"
type input "$96.00"
click at [308, 467] on input "55" at bounding box center [303, 467] width 59 height 36
type input "60%"
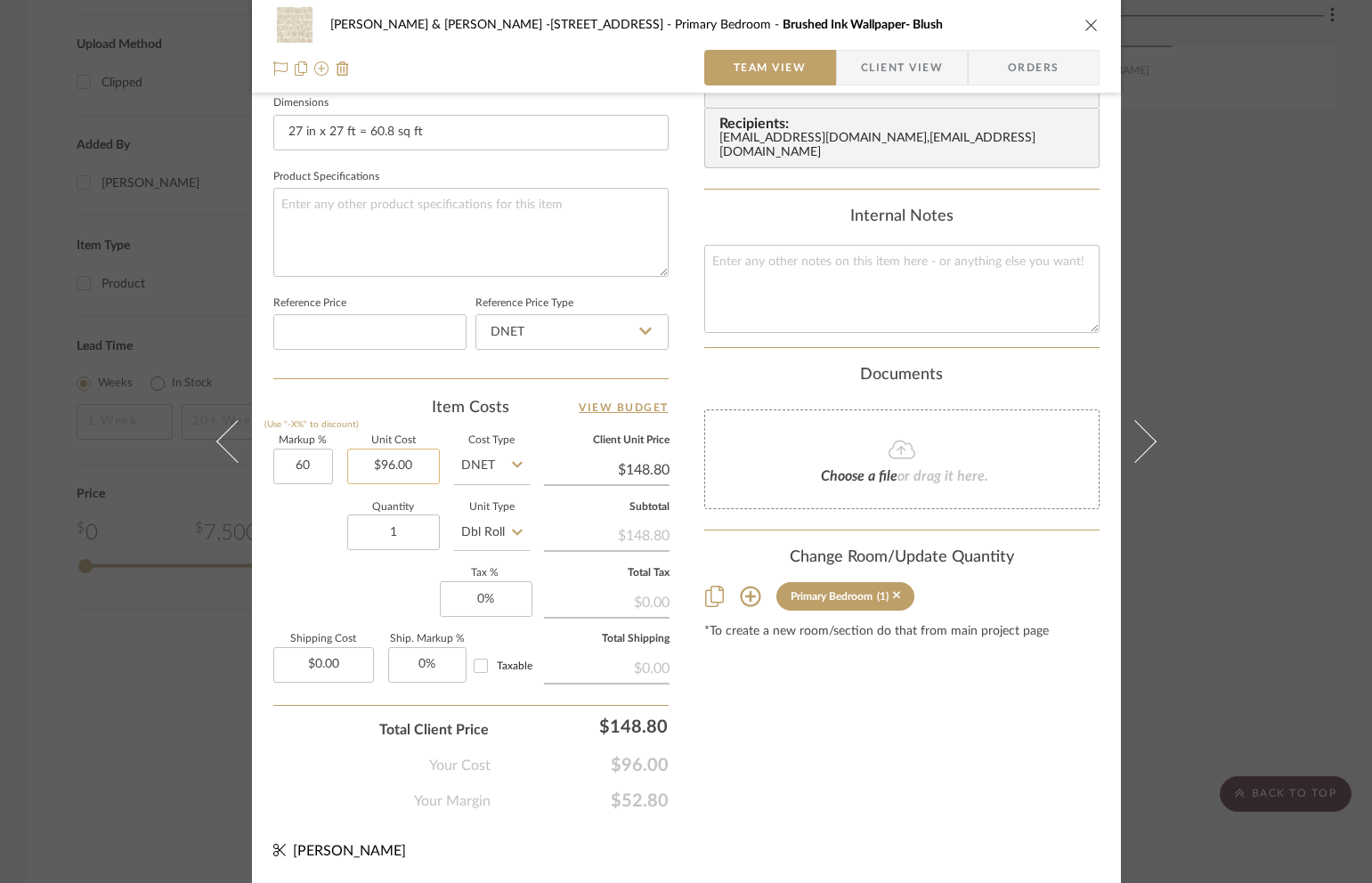
type input "96.00"
click at [394, 466] on input "96.00" at bounding box center [393, 467] width 92 height 36
type input "$153.60"
type input "60"
type input "$96.00"
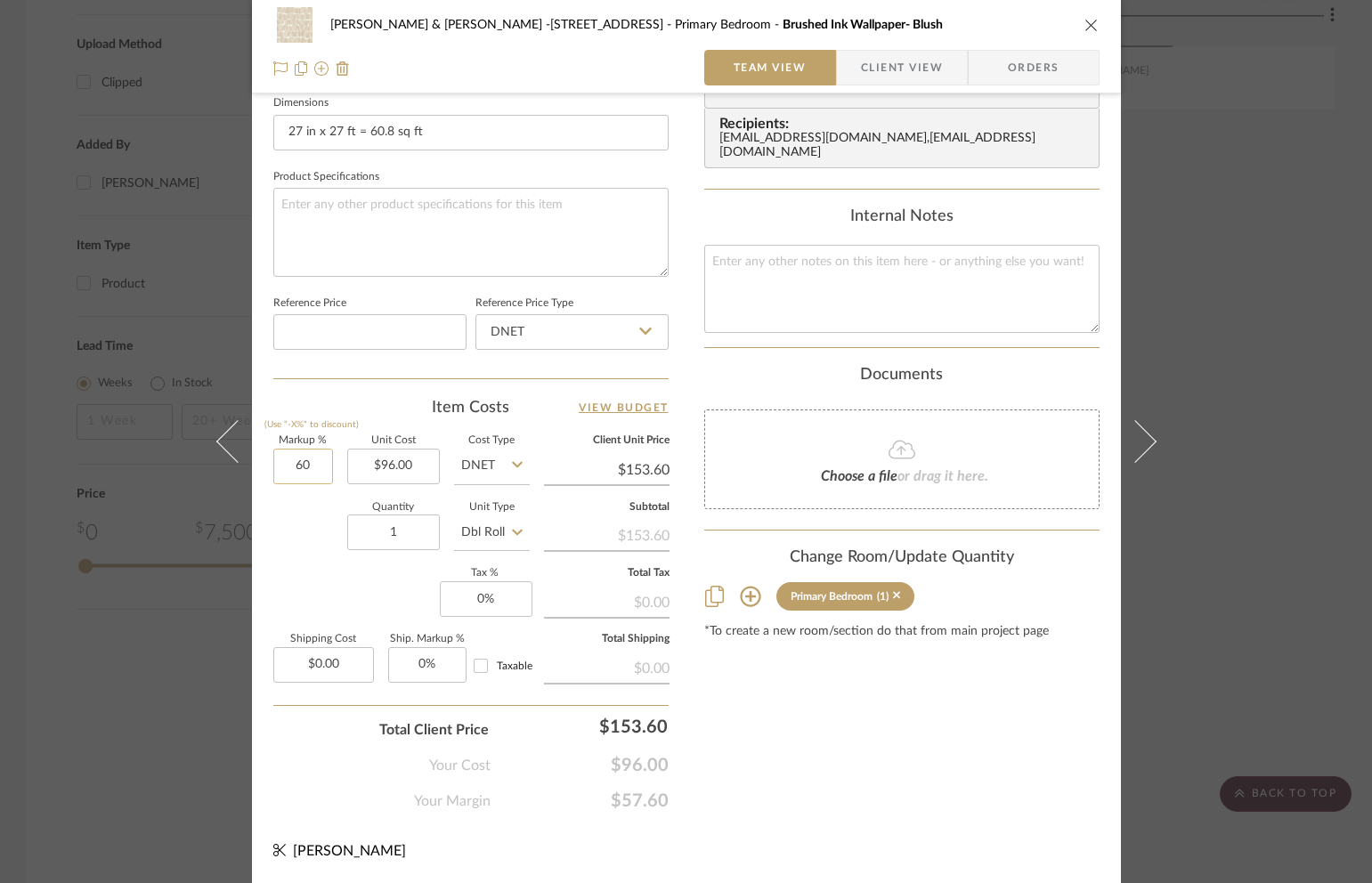
drag, startPoint x: 298, startPoint y: 469, endPoint x: 311, endPoint y: 466, distance: 13.3
click at [311, 466] on input "60" at bounding box center [303, 467] width 59 height 36
type input "65%"
type input "96.00"
click at [410, 466] on input "96.00" at bounding box center [393, 467] width 92 height 36
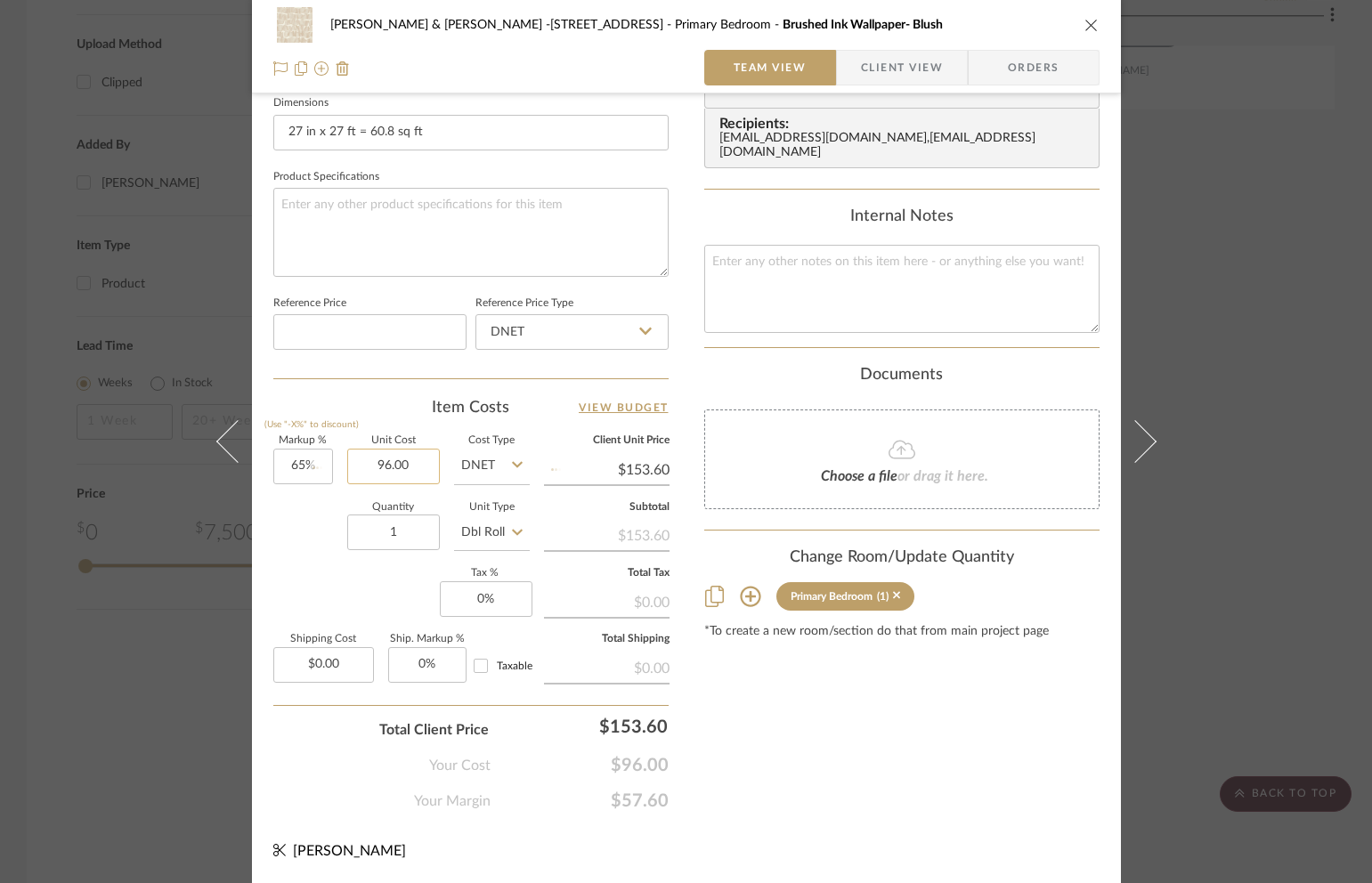
type input "$158.40"
type input "65"
type input "$96.00"
click at [307, 468] on input "65" at bounding box center [303, 467] width 59 height 36
type input "60%"
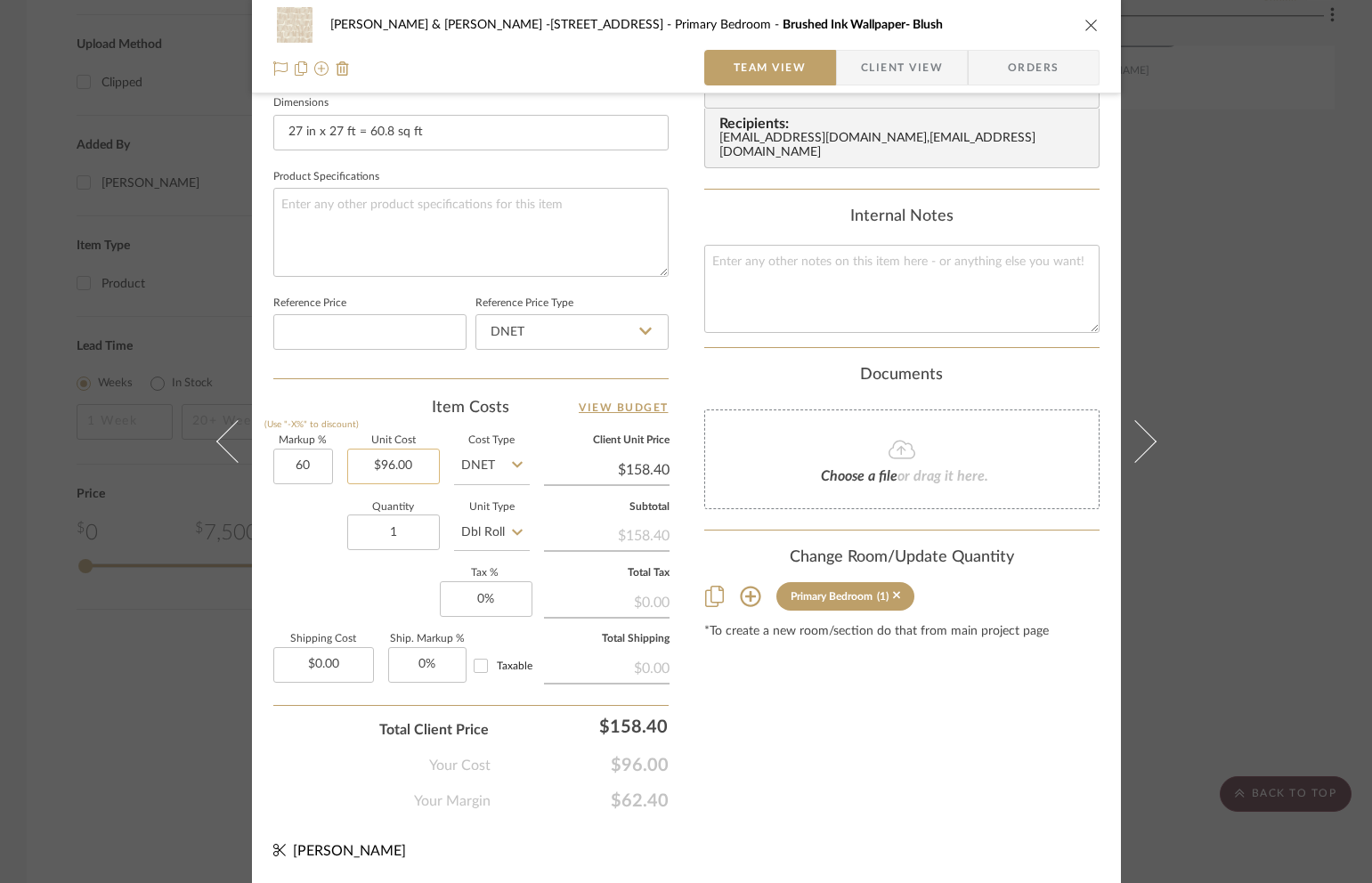
type input "96.00"
click at [407, 465] on input "96.00" at bounding box center [393, 467] width 92 height 36
type input "$153.60"
type input "$96.00"
click at [1085, 24] on icon "close" at bounding box center [1091, 25] width 14 height 14
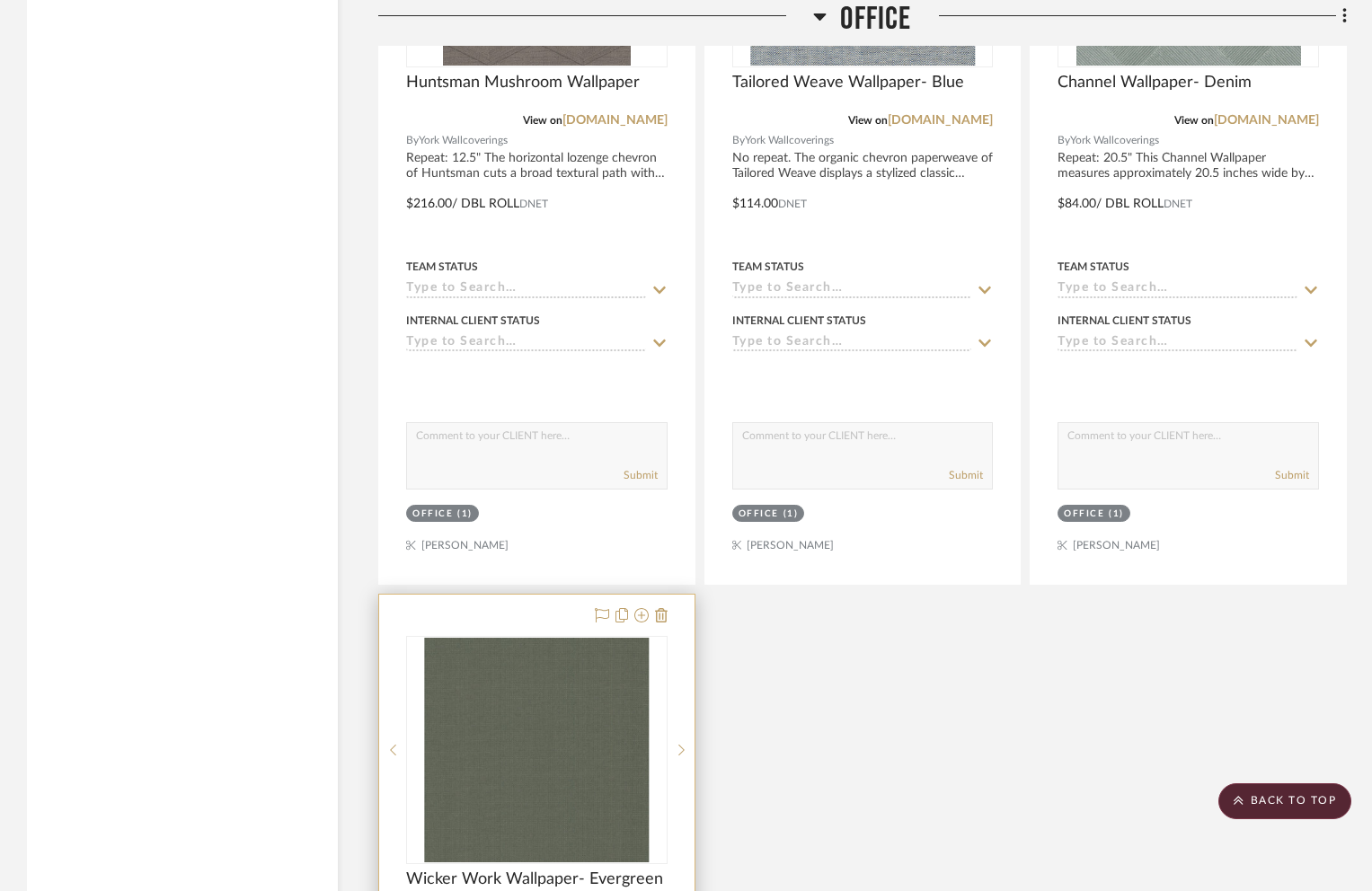
scroll to position [6366, 0]
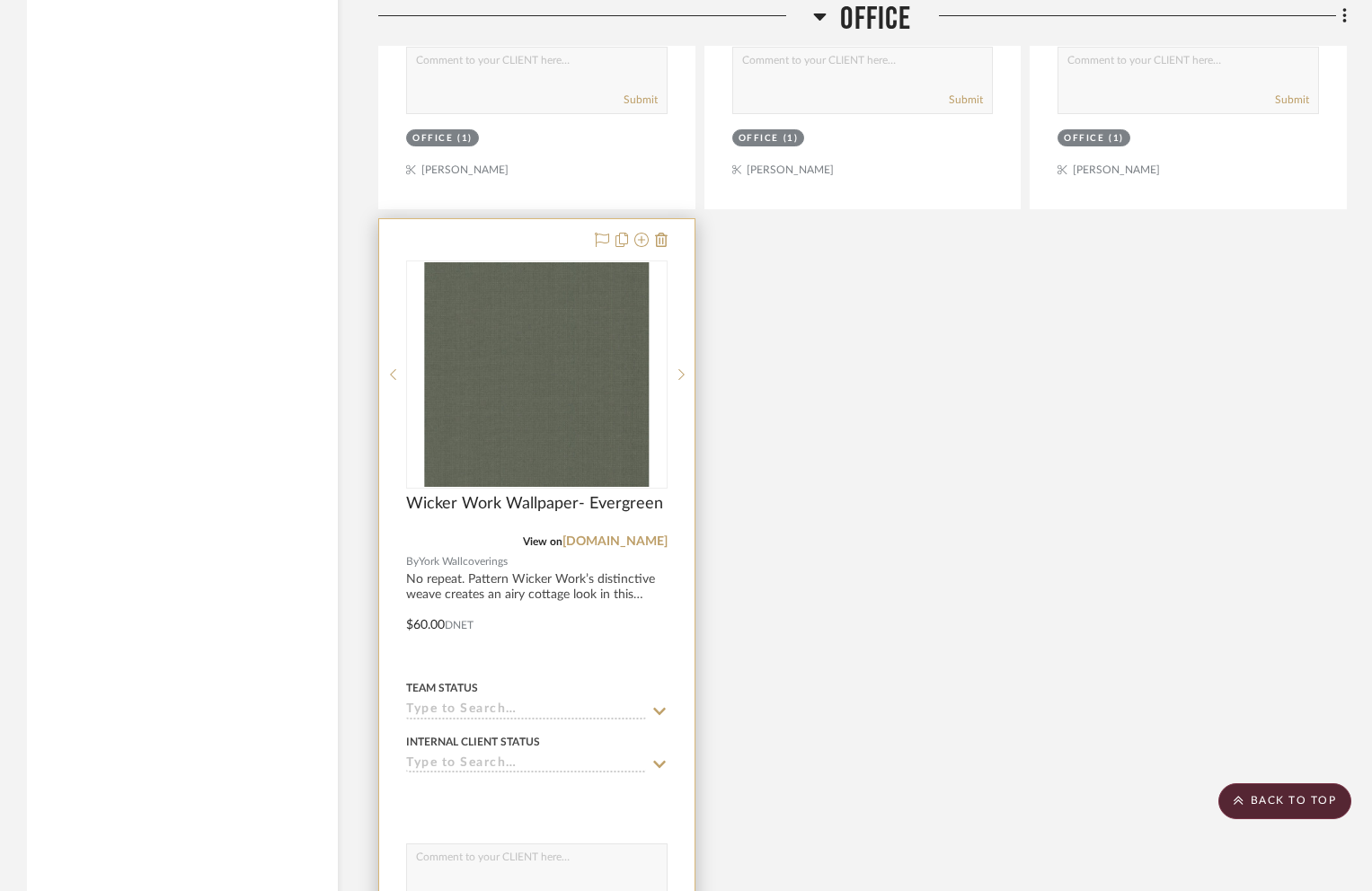
click at [435, 580] on div at bounding box center [536, 612] width 315 height 786
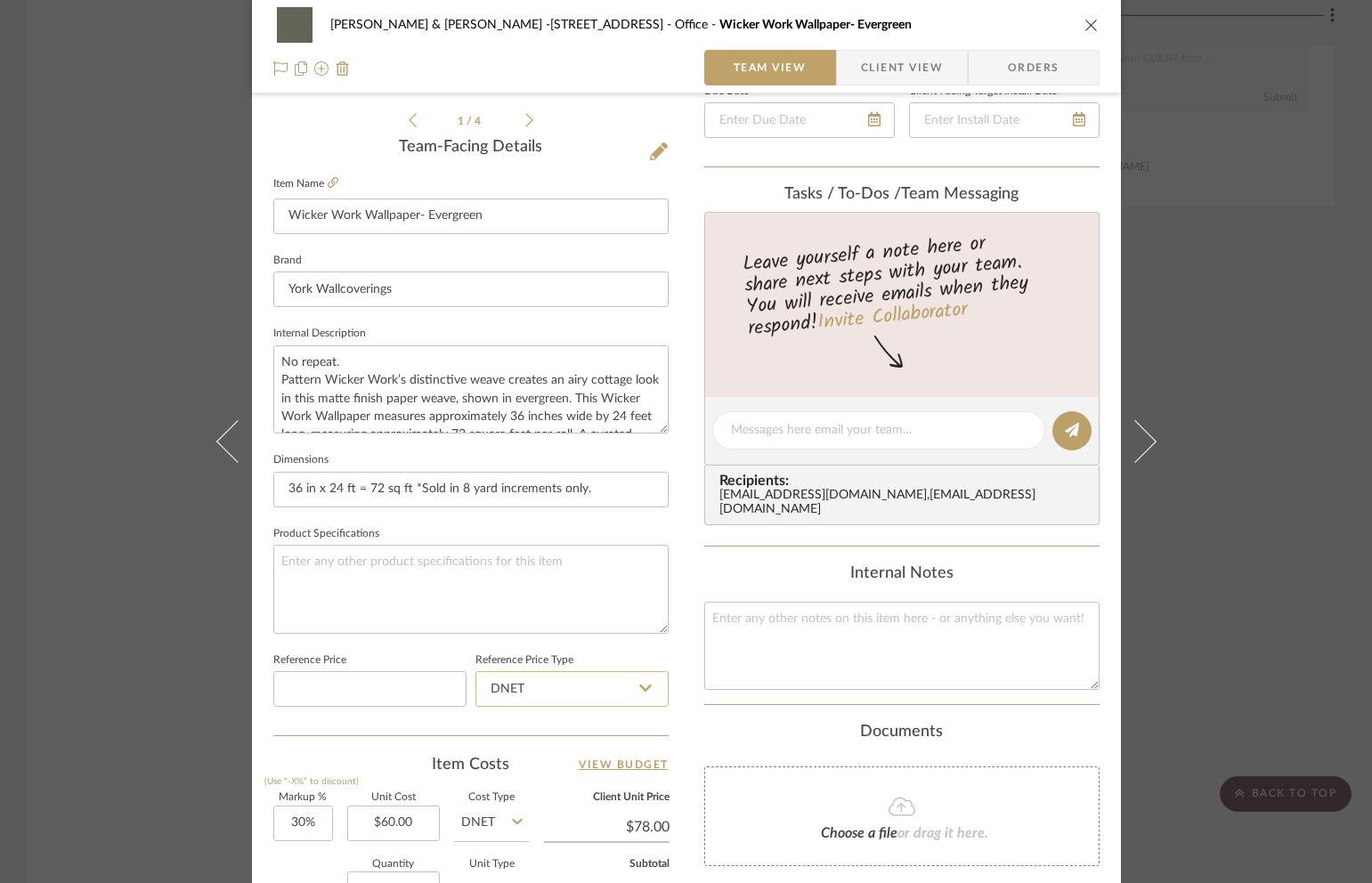
scroll to position [422, 0]
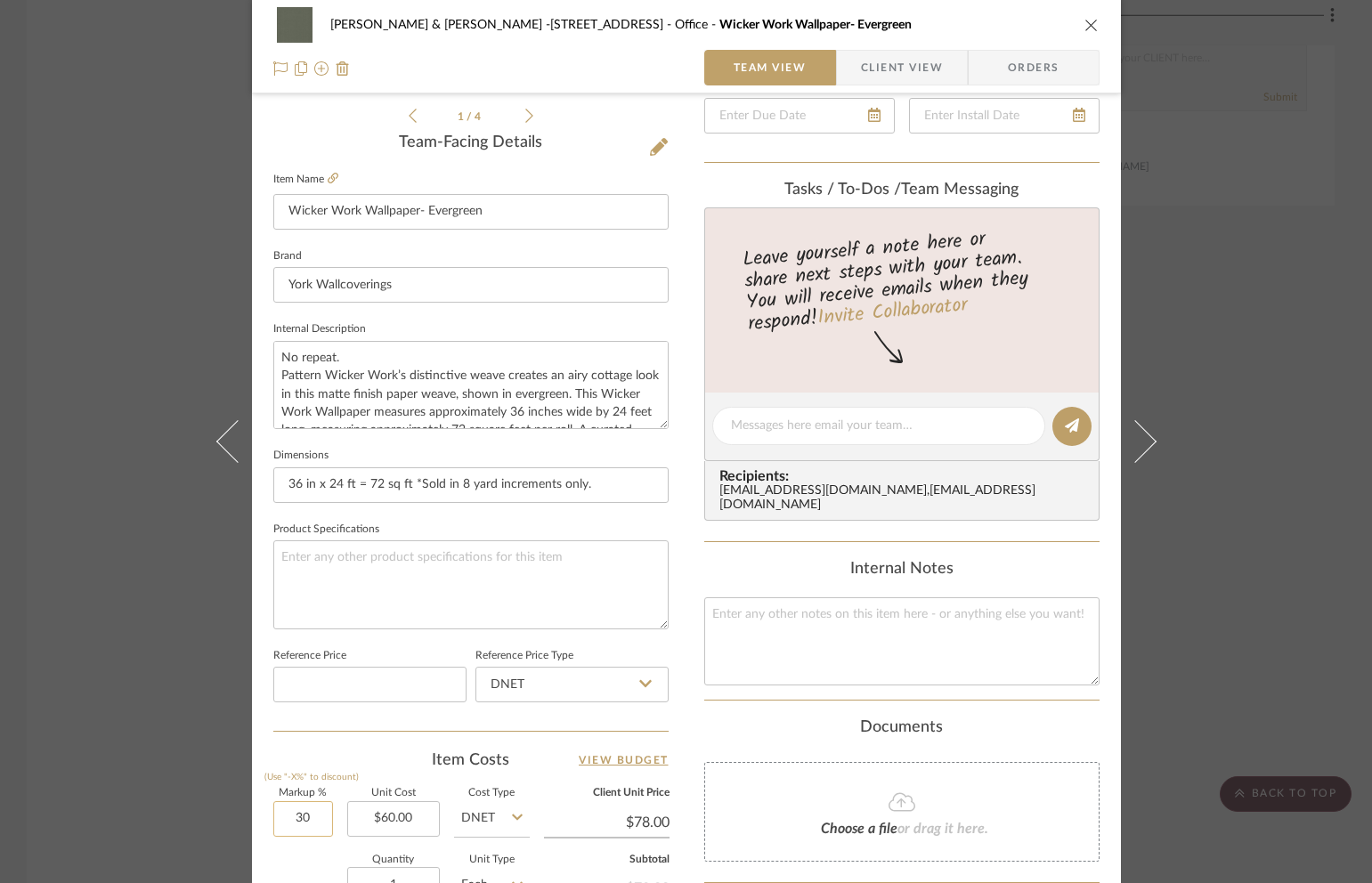
drag, startPoint x: 281, startPoint y: 815, endPoint x: 309, endPoint y: 824, distance: 29.4
click at [309, 824] on input "30" at bounding box center [303, 819] width 59 height 36
type input "60%"
type input "60.00"
click at [414, 826] on input "60.00" at bounding box center [393, 819] width 92 height 36
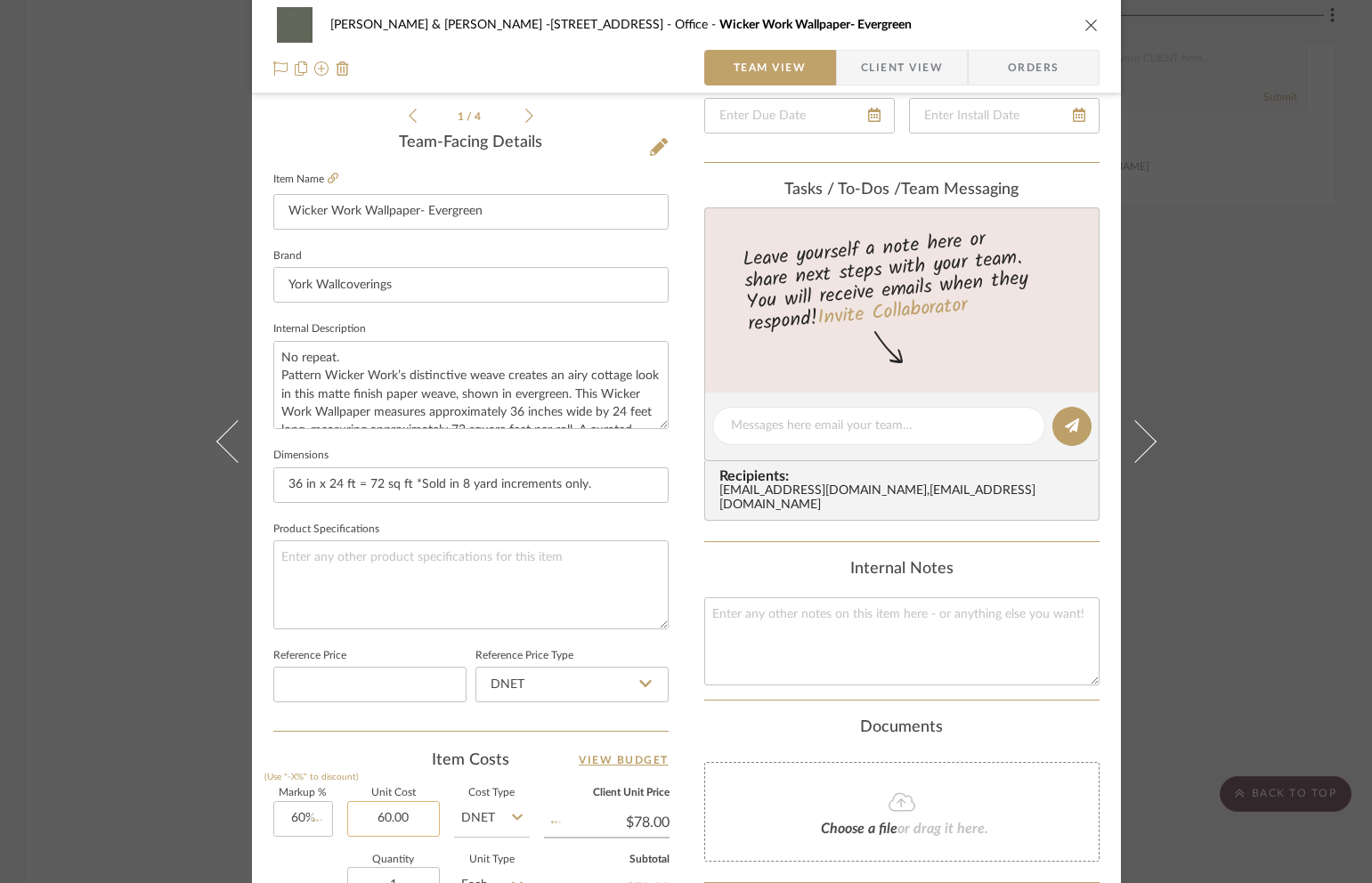
type input "$96.00"
type input "$60.00"
click at [1086, 25] on icon "close" at bounding box center [1091, 25] width 14 height 14
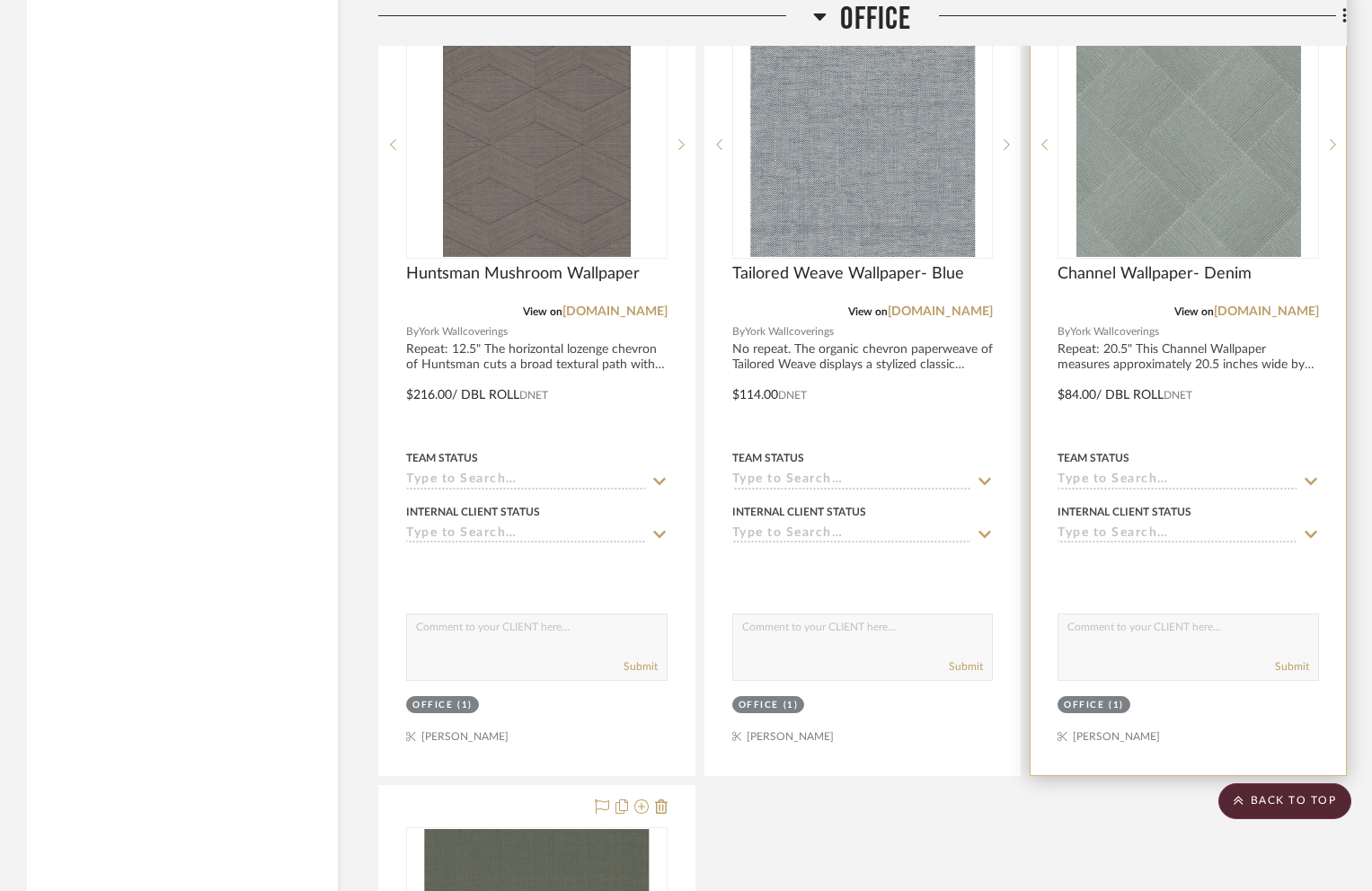
scroll to position [5796, 0]
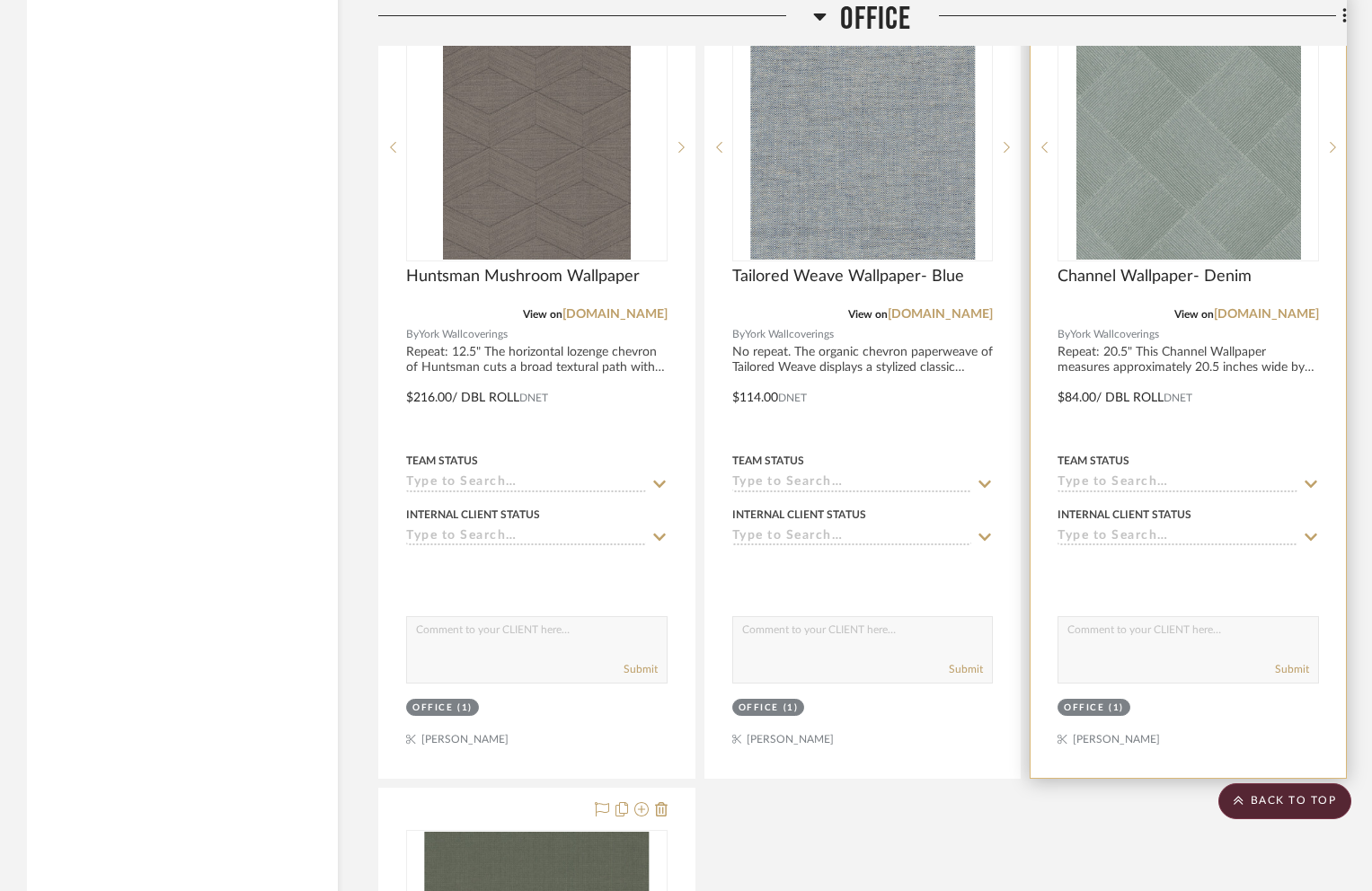
click at [1081, 351] on div at bounding box center [1187, 386] width 315 height 786
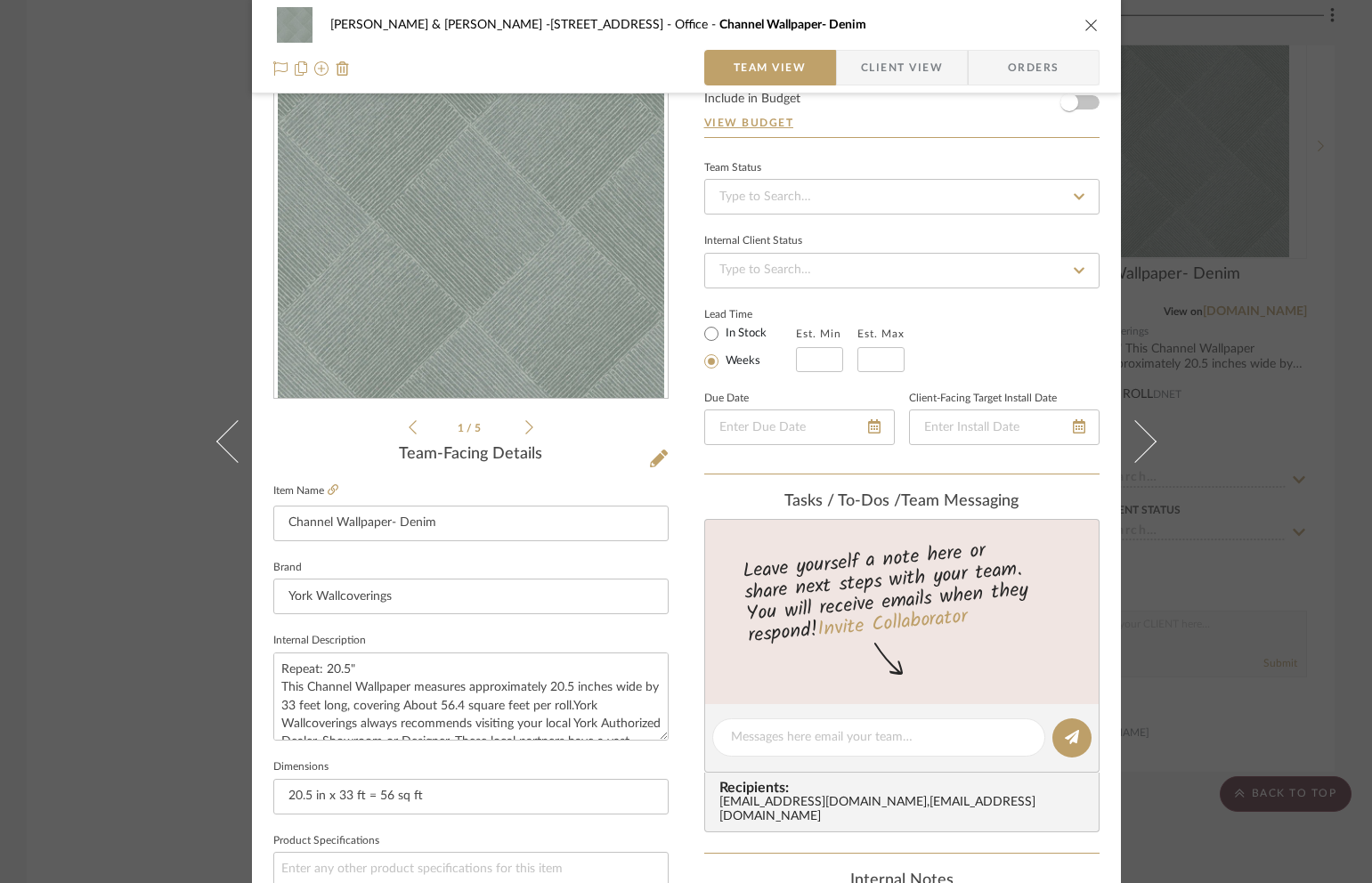
scroll to position [561, 0]
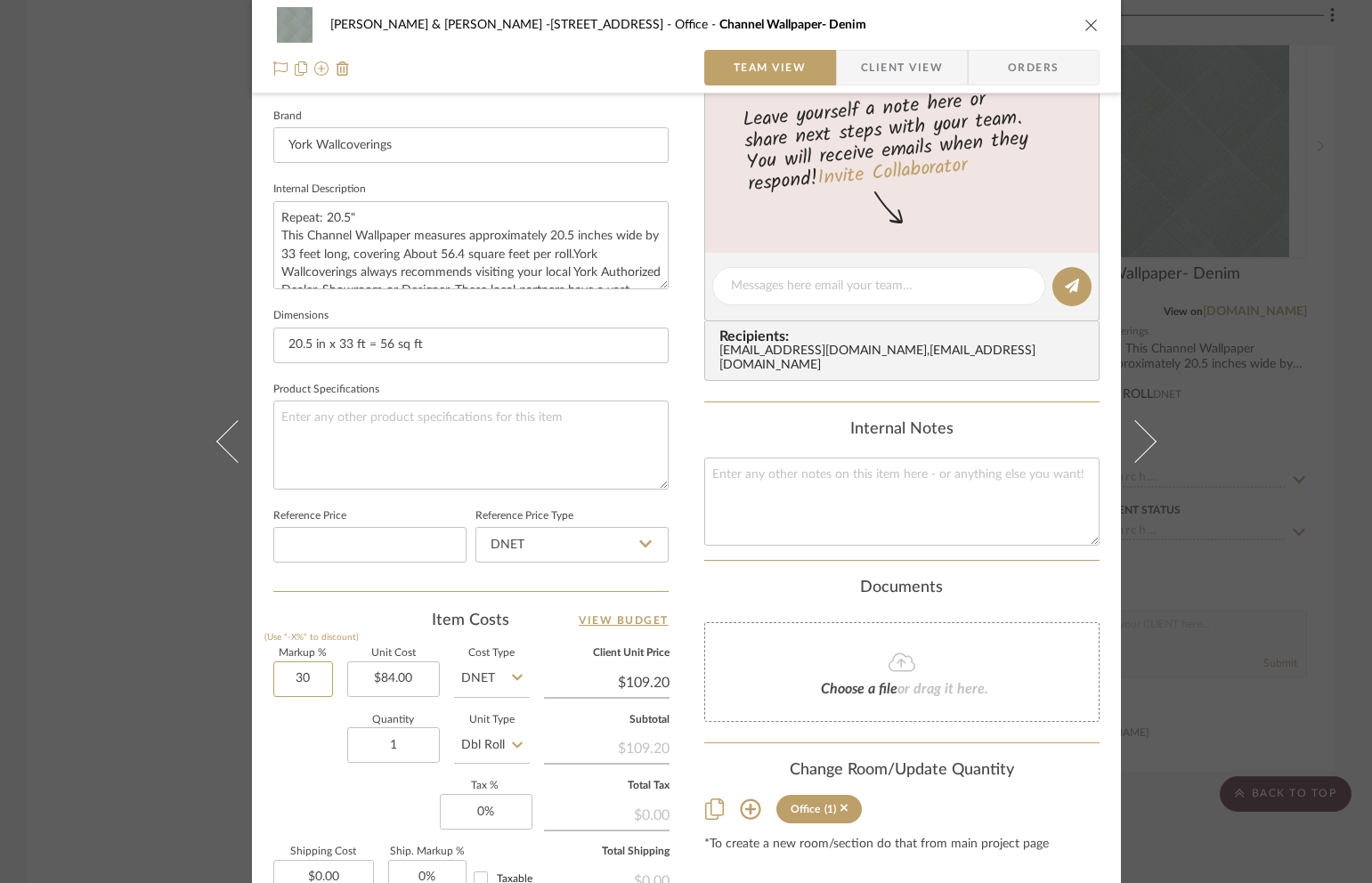
drag, startPoint x: 315, startPoint y: 675, endPoint x: 258, endPoint y: 685, distance: 57.9
click at [258, 684] on div "[PERSON_NAME] & [PERSON_NAME] -[STREET_ADDRESS] Office Channel Wallpaper- Denim…" at bounding box center [686, 274] width 869 height 1644
drag, startPoint x: 307, startPoint y: 680, endPoint x: 330, endPoint y: 679, distance: 23.0
click at [330, 679] on div "Markup % (Use "-X%" to discount) 30 Unit Cost $84.00 Cost Type DNET Client Unit…" at bounding box center [471, 779] width 395 height 260
type input "60%"
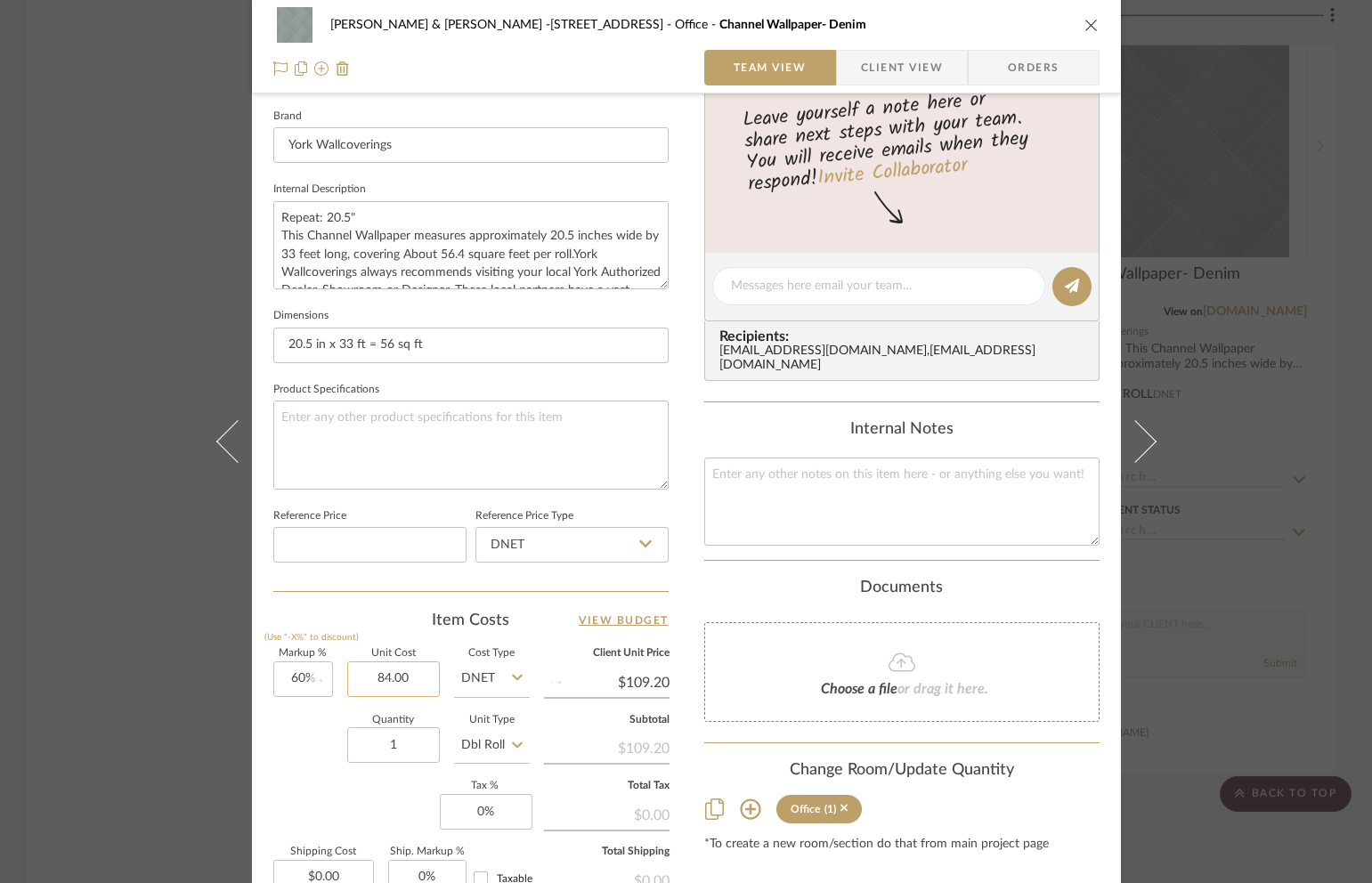
click at [419, 683] on input "84.00" at bounding box center [393, 679] width 92 height 36
type input "$84.00"
click at [1084, 29] on icon "close" at bounding box center [1091, 25] width 14 height 14
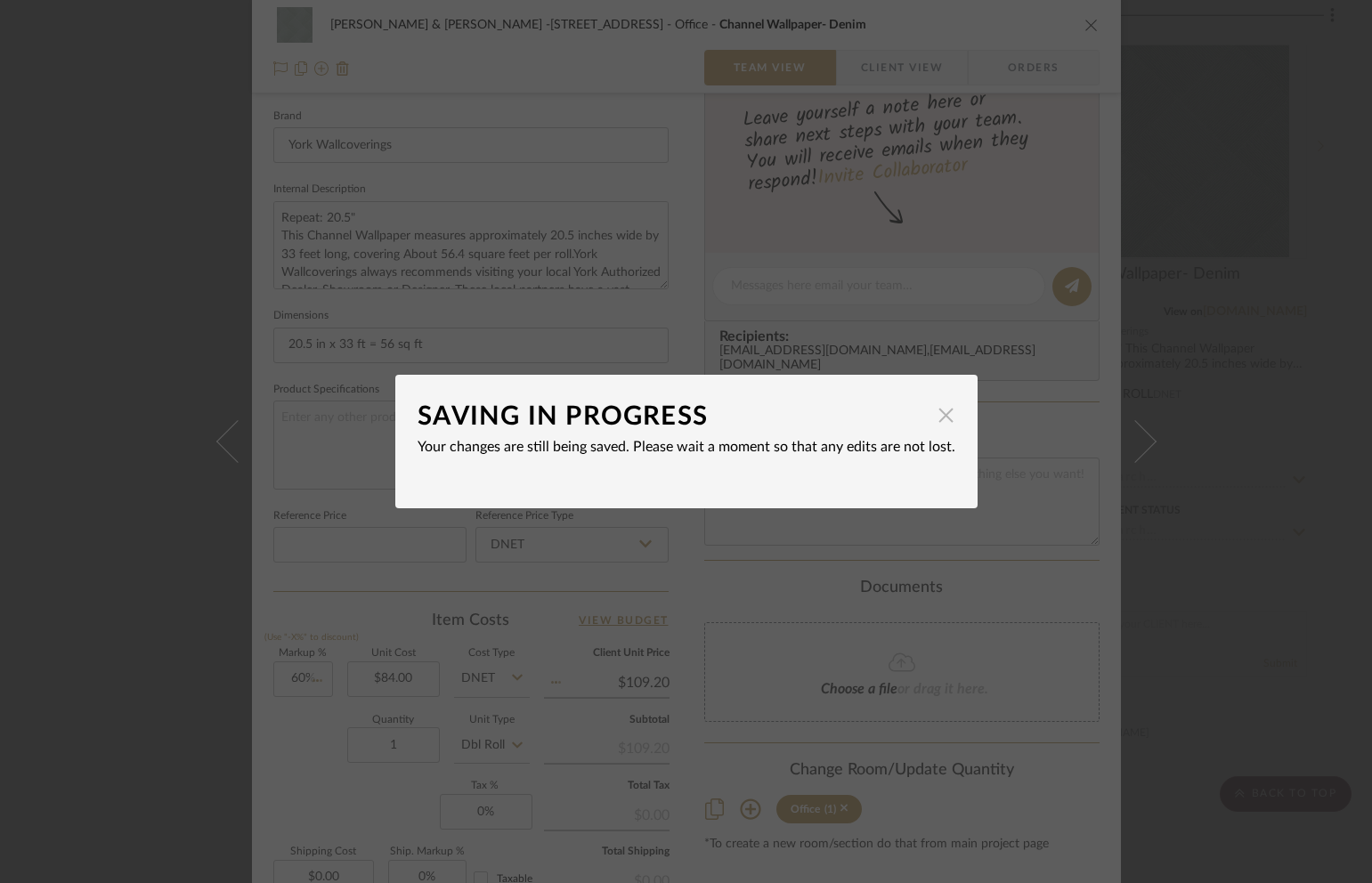
click at [940, 417] on span "button" at bounding box center [946, 415] width 36 height 36
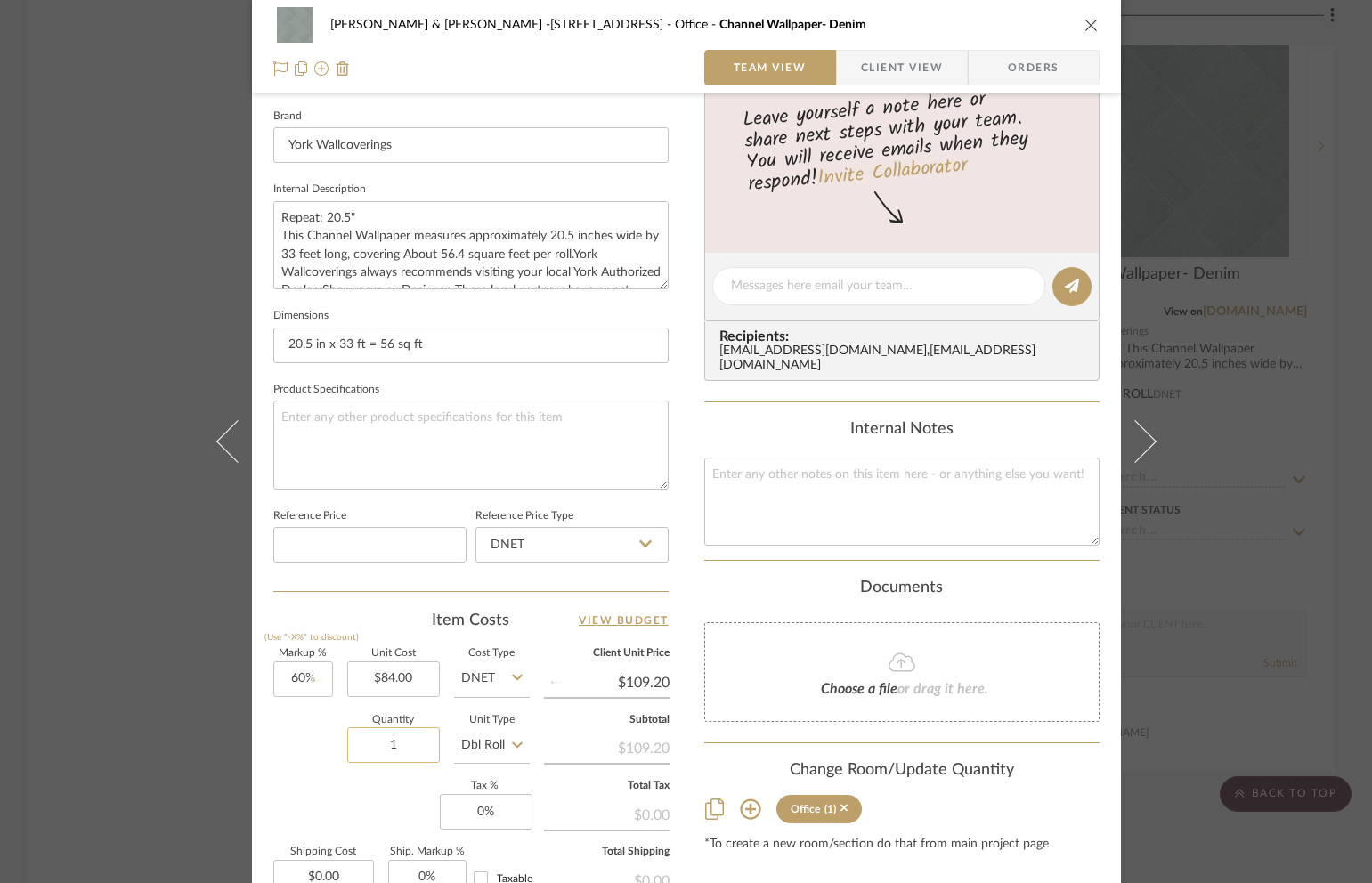
click at [400, 757] on input "1" at bounding box center [393, 745] width 92 height 36
click at [310, 685] on input "60" at bounding box center [303, 679] width 59 height 36
click at [385, 756] on input "1" at bounding box center [393, 745] width 92 height 36
drag, startPoint x: 282, startPoint y: 684, endPoint x: 332, endPoint y: 679, distance: 50.2
click at [332, 679] on div "Markup % (Use "-X%" to discount) 60 Unit Cost $84.00 Cost Type DNET Client Unit…" at bounding box center [471, 779] width 395 height 260
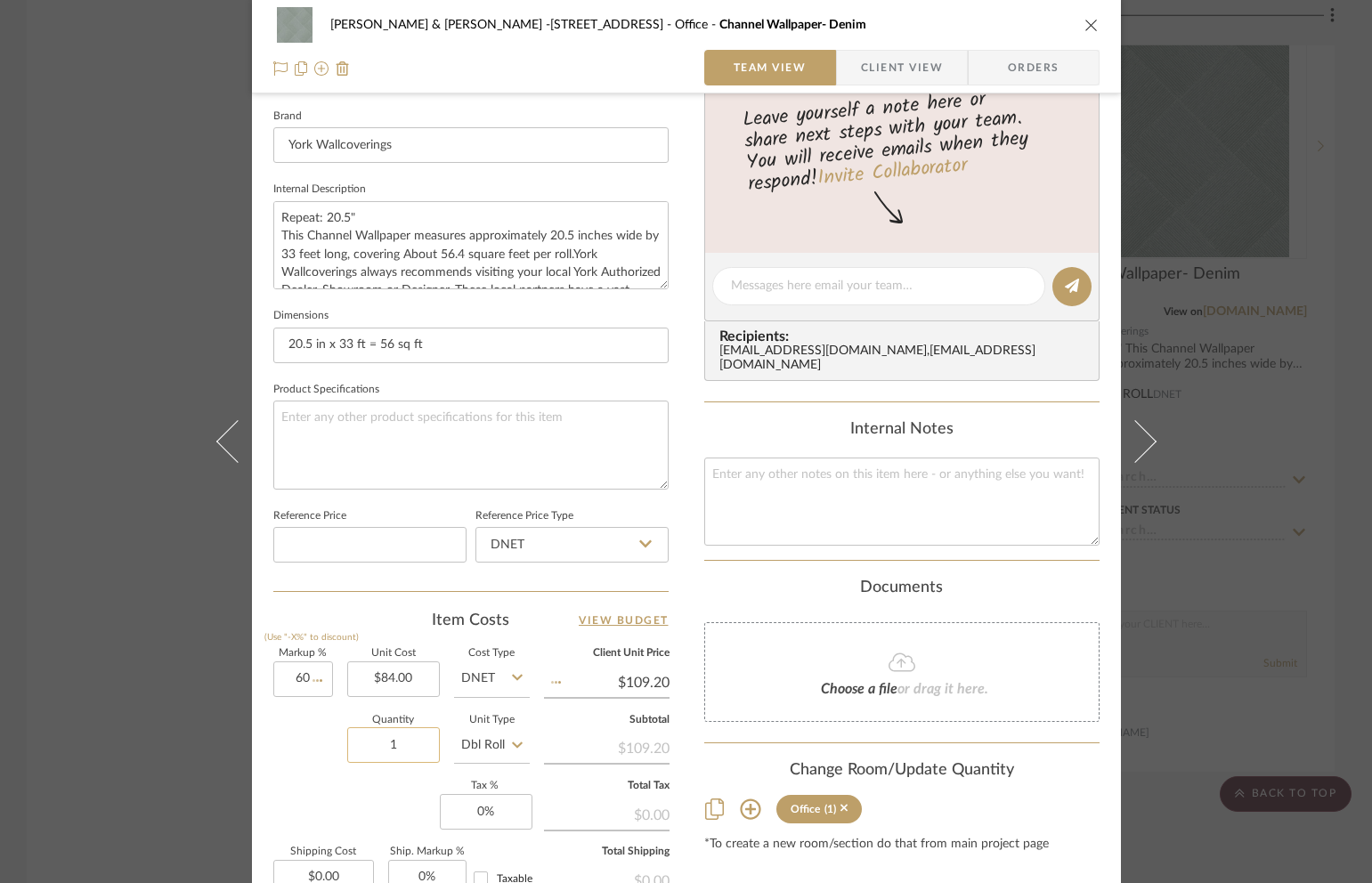
type input "60%"
click at [401, 749] on input "1" at bounding box center [393, 745] width 92 height 36
type input "$134.40"
click at [1084, 24] on icon "close" at bounding box center [1091, 25] width 14 height 14
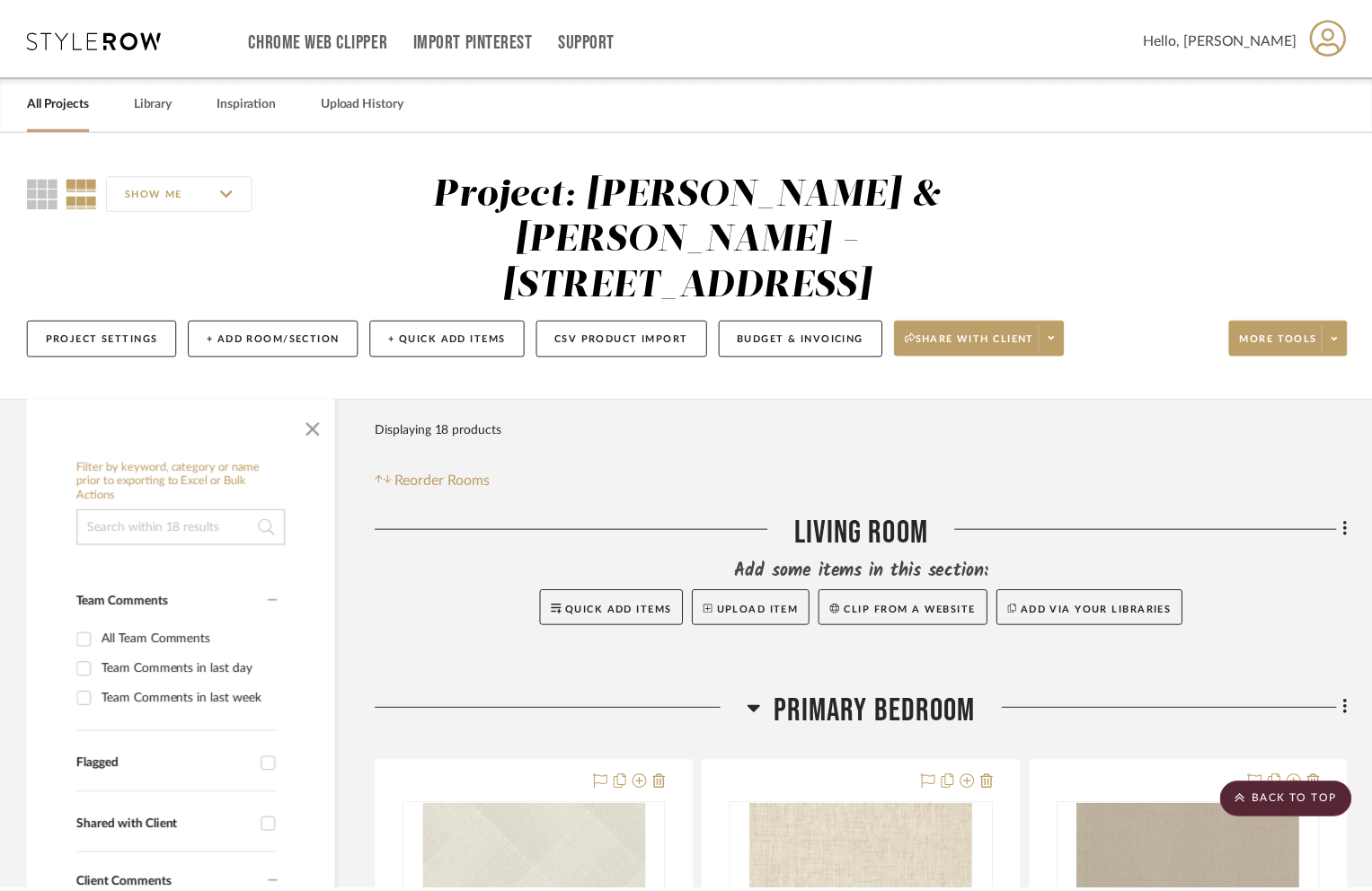
scroll to position [5796, 0]
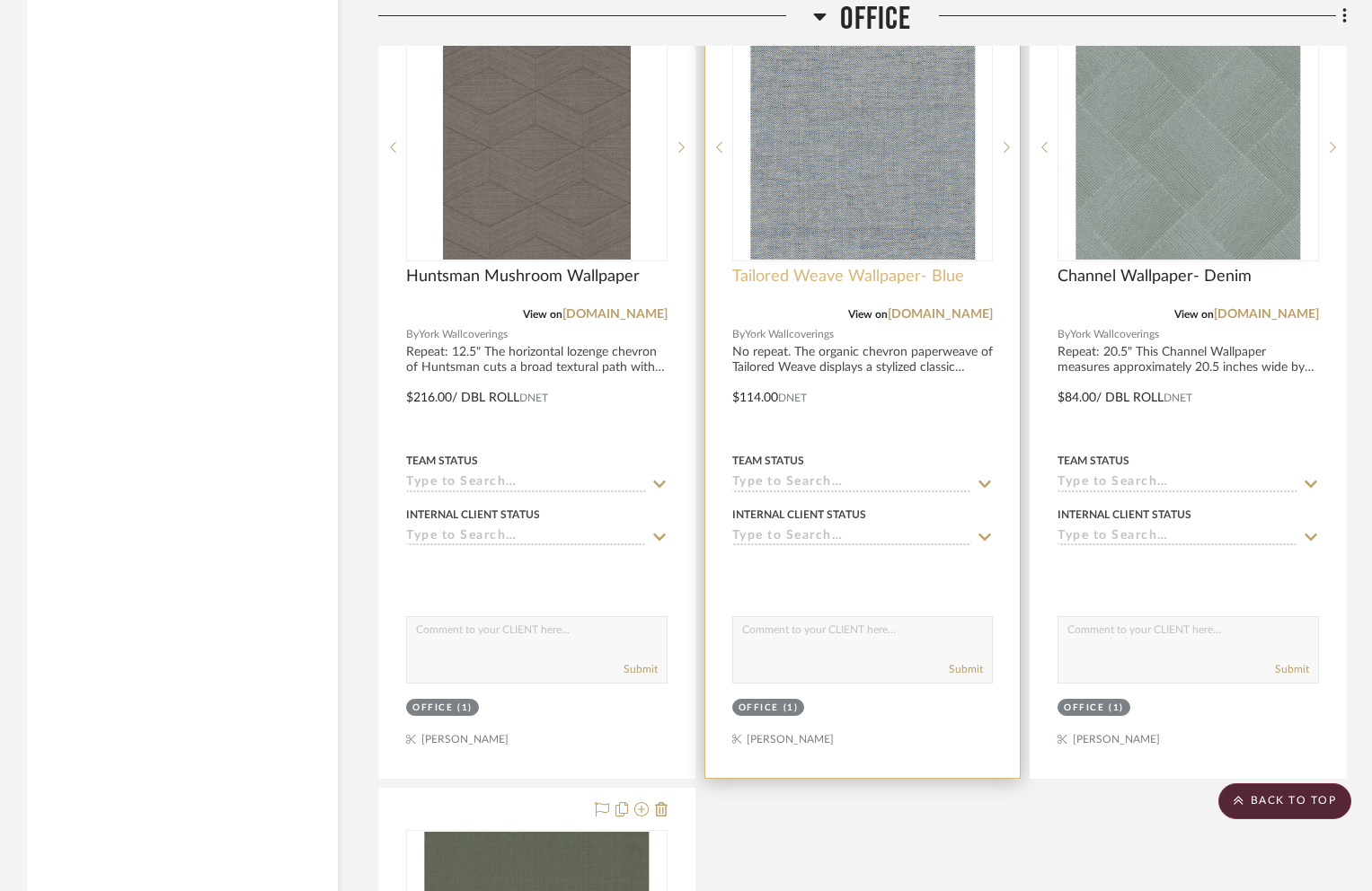
click at [827, 267] on span "Tailored Weave Wallpaper- Blue" at bounding box center [847, 276] width 231 height 20
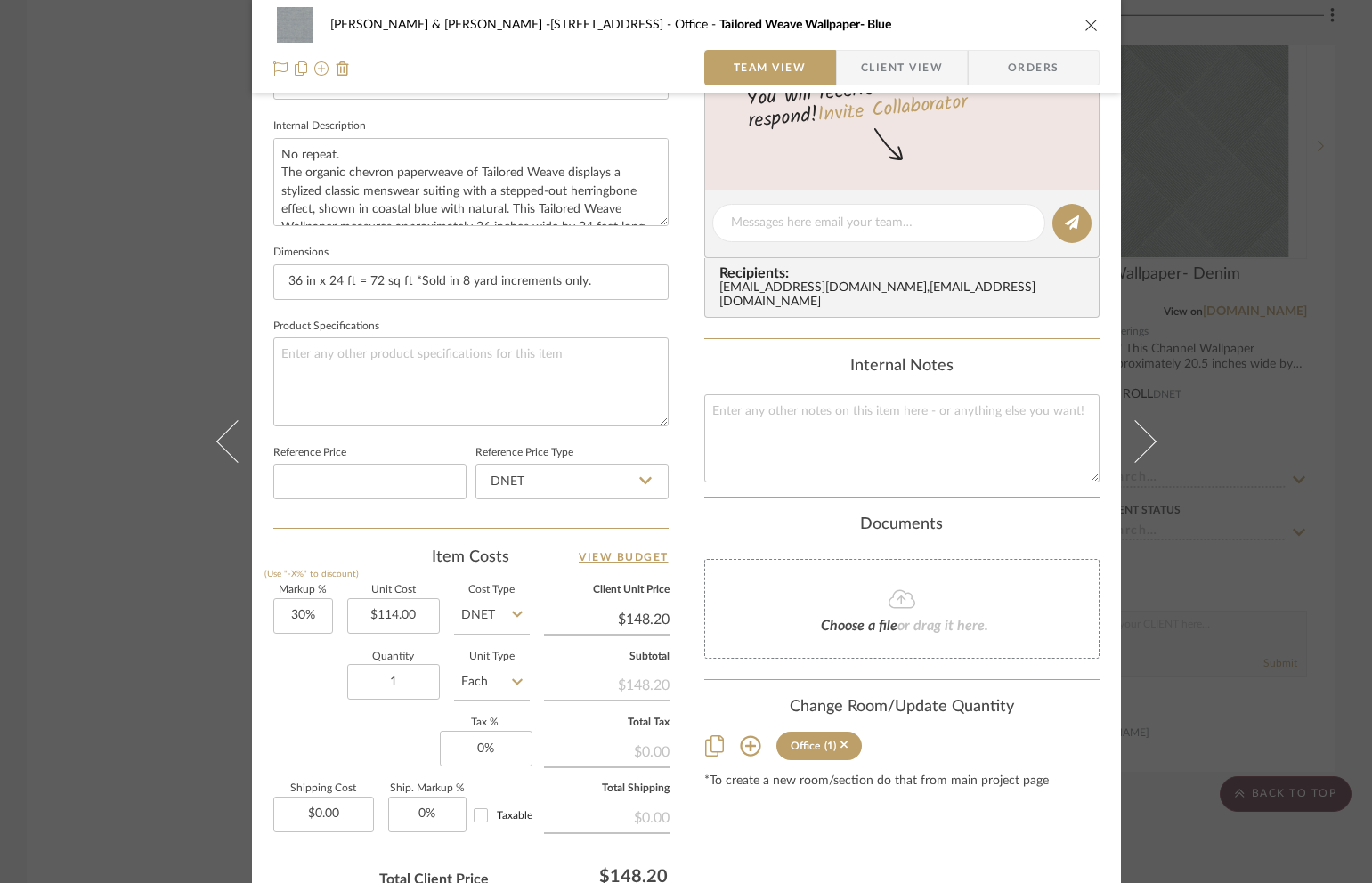
scroll to position [648, 0]
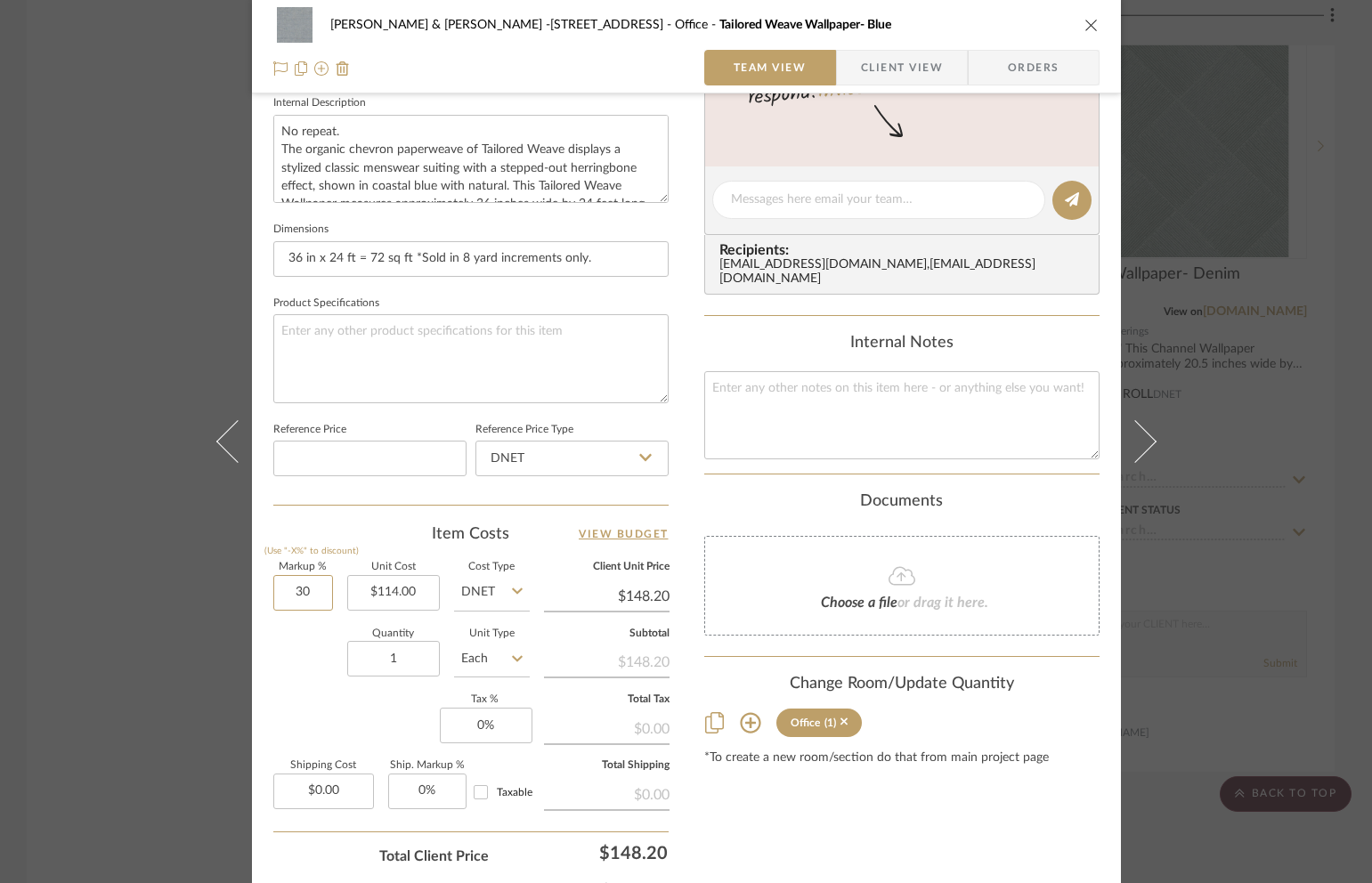
drag, startPoint x: 284, startPoint y: 600, endPoint x: 334, endPoint y: 597, distance: 50.1
click at [334, 597] on div "Markup % (Use "-X%" to discount) 30 Unit Cost $114.00 Cost Type DNET Client Uni…" at bounding box center [471, 692] width 395 height 260
type input "60%"
click at [405, 666] on input "1" at bounding box center [393, 658] width 92 height 36
type input "$182.40"
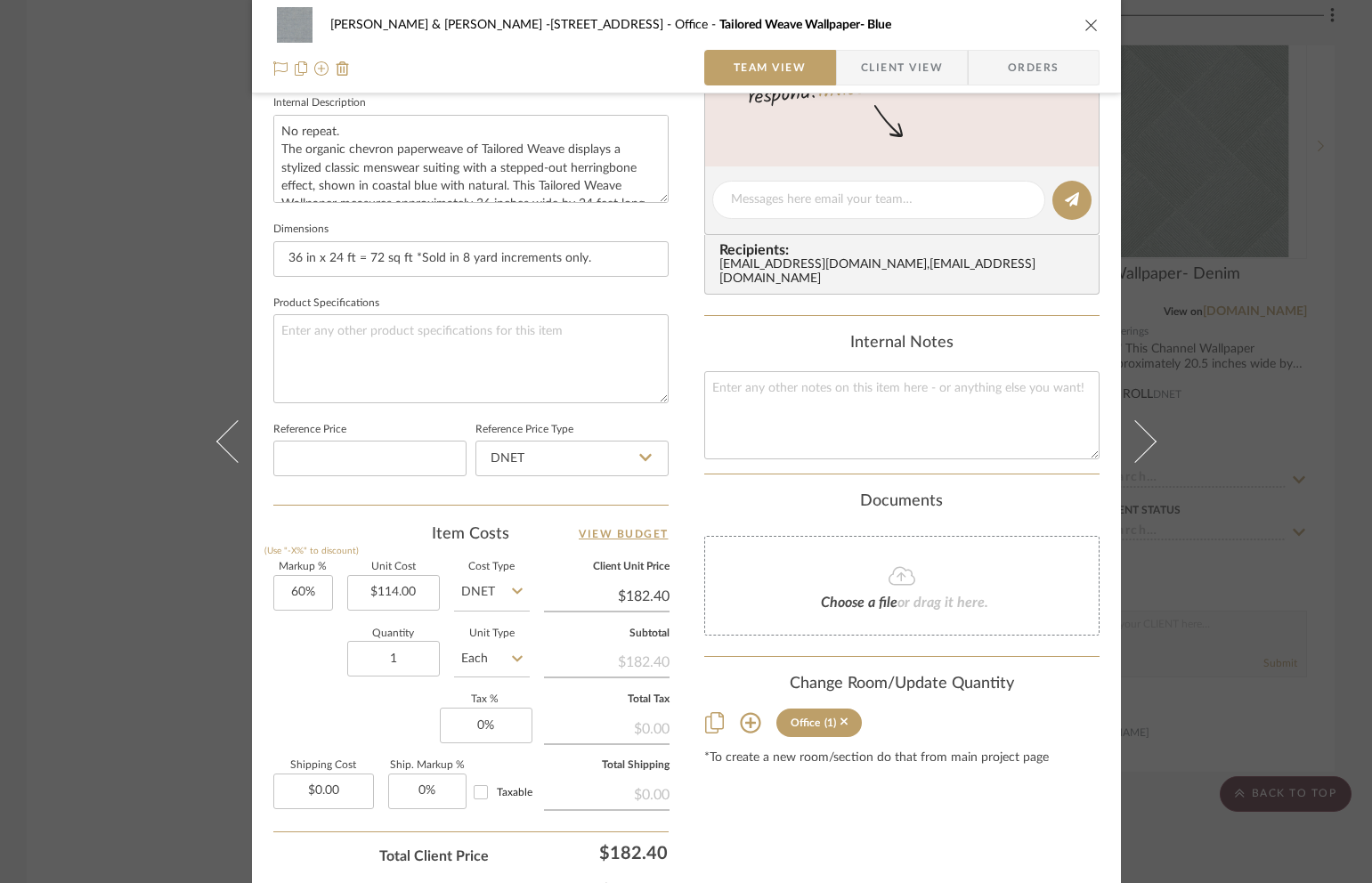
click at [1088, 23] on icon "close" at bounding box center [1091, 25] width 14 height 14
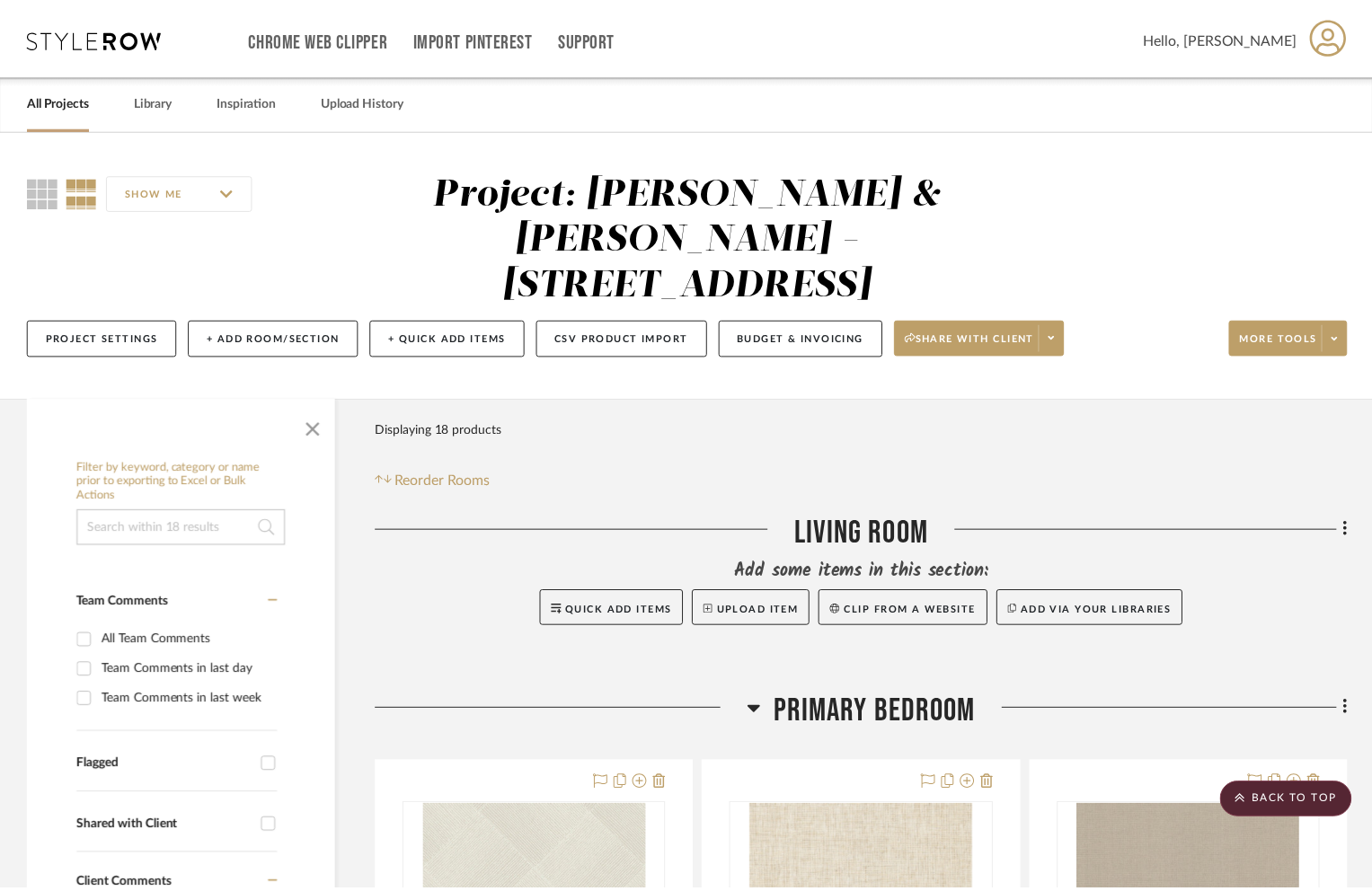
scroll to position [5796, 0]
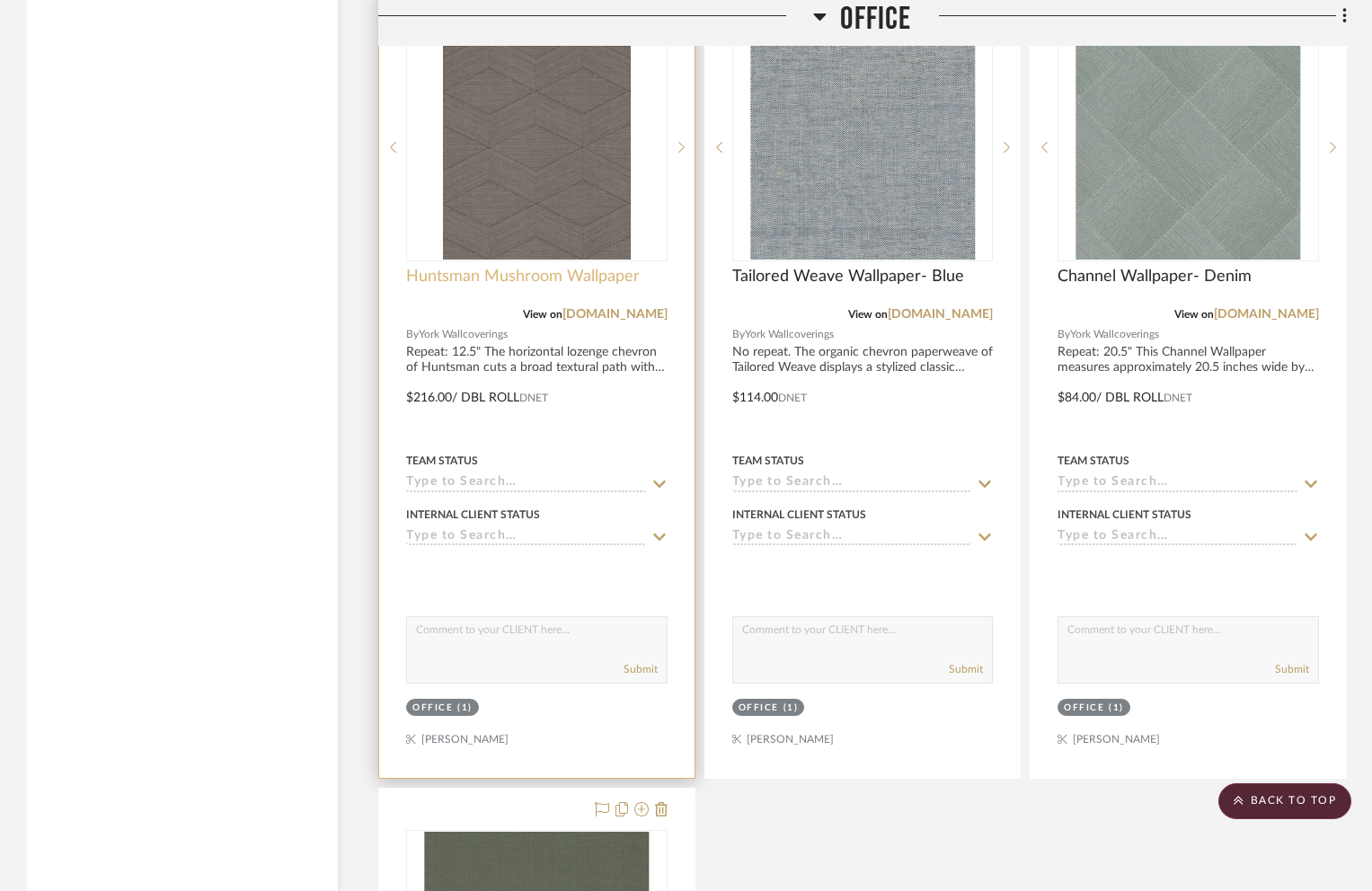
click at [452, 267] on span "Huntsman Mushroom Wallpaper" at bounding box center [523, 276] width 233 height 20
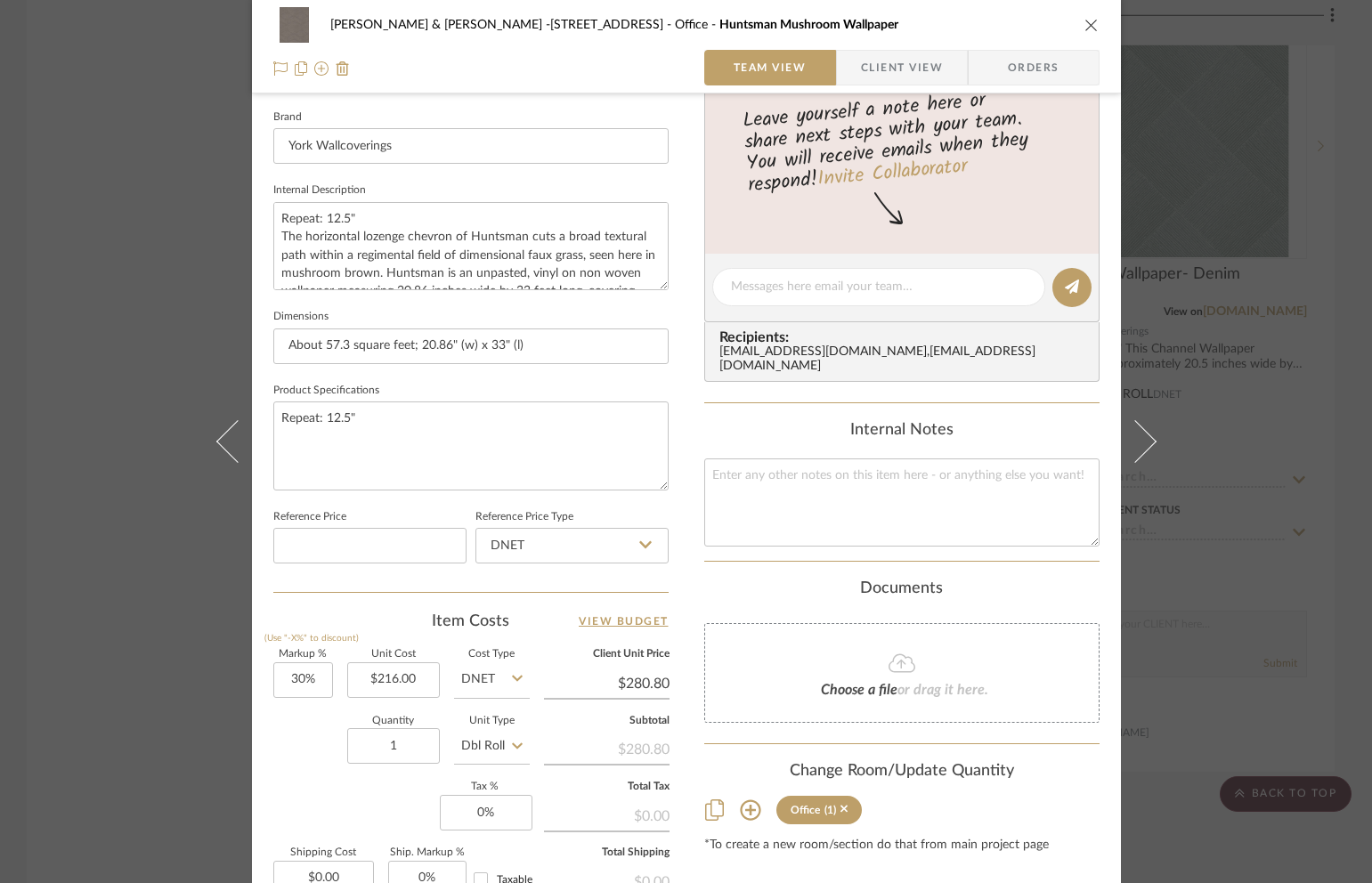
scroll to position [565, 0]
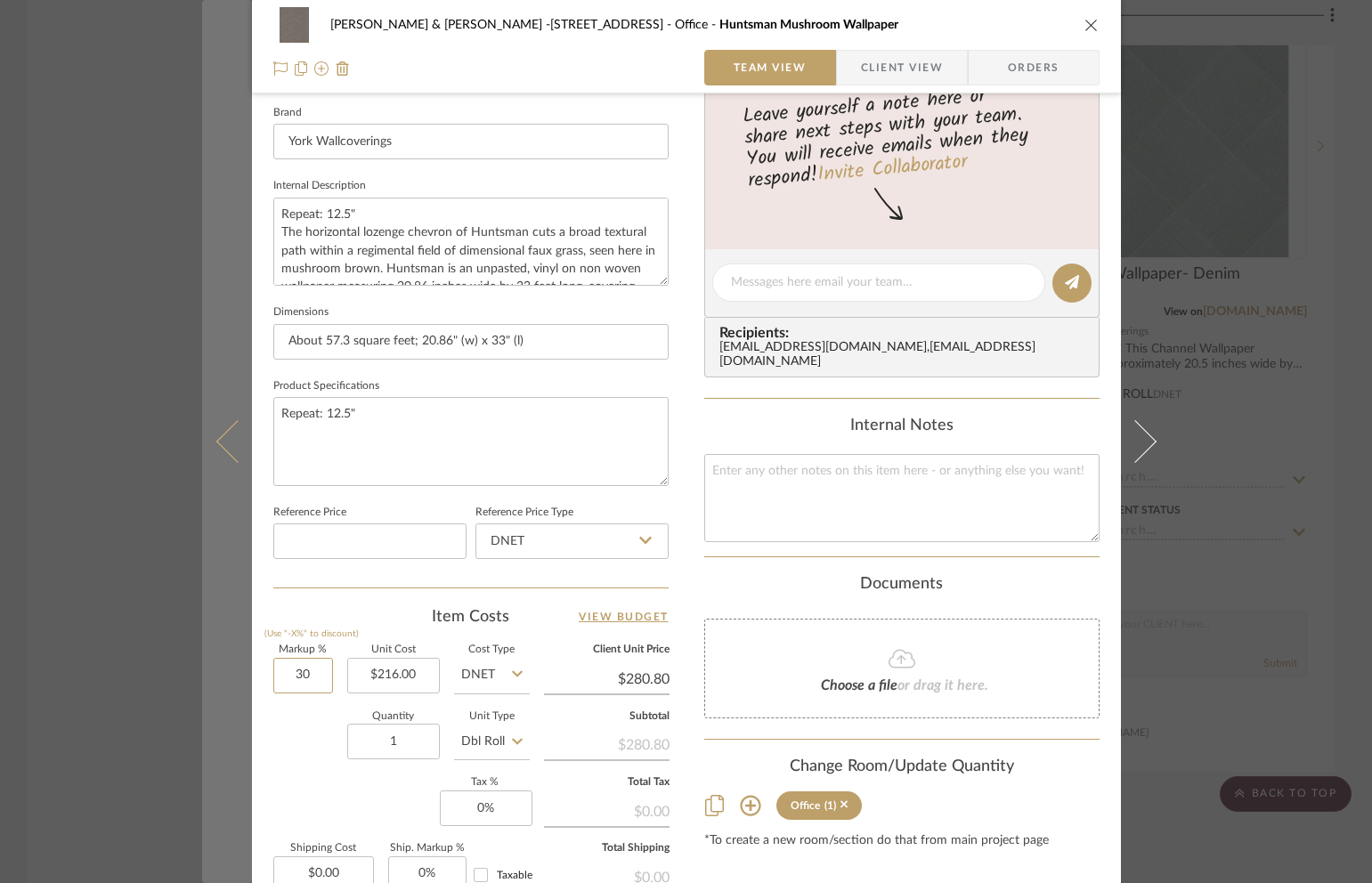
drag, startPoint x: 312, startPoint y: 680, endPoint x: 228, endPoint y: 681, distance: 84.0
click at [229, 680] on mat-dialog-content "[PERSON_NAME] & [PERSON_NAME] -1346 Lincoln Rd Office Huntsman Mushroom Wallpap…" at bounding box center [686, 270] width 969 height 1644
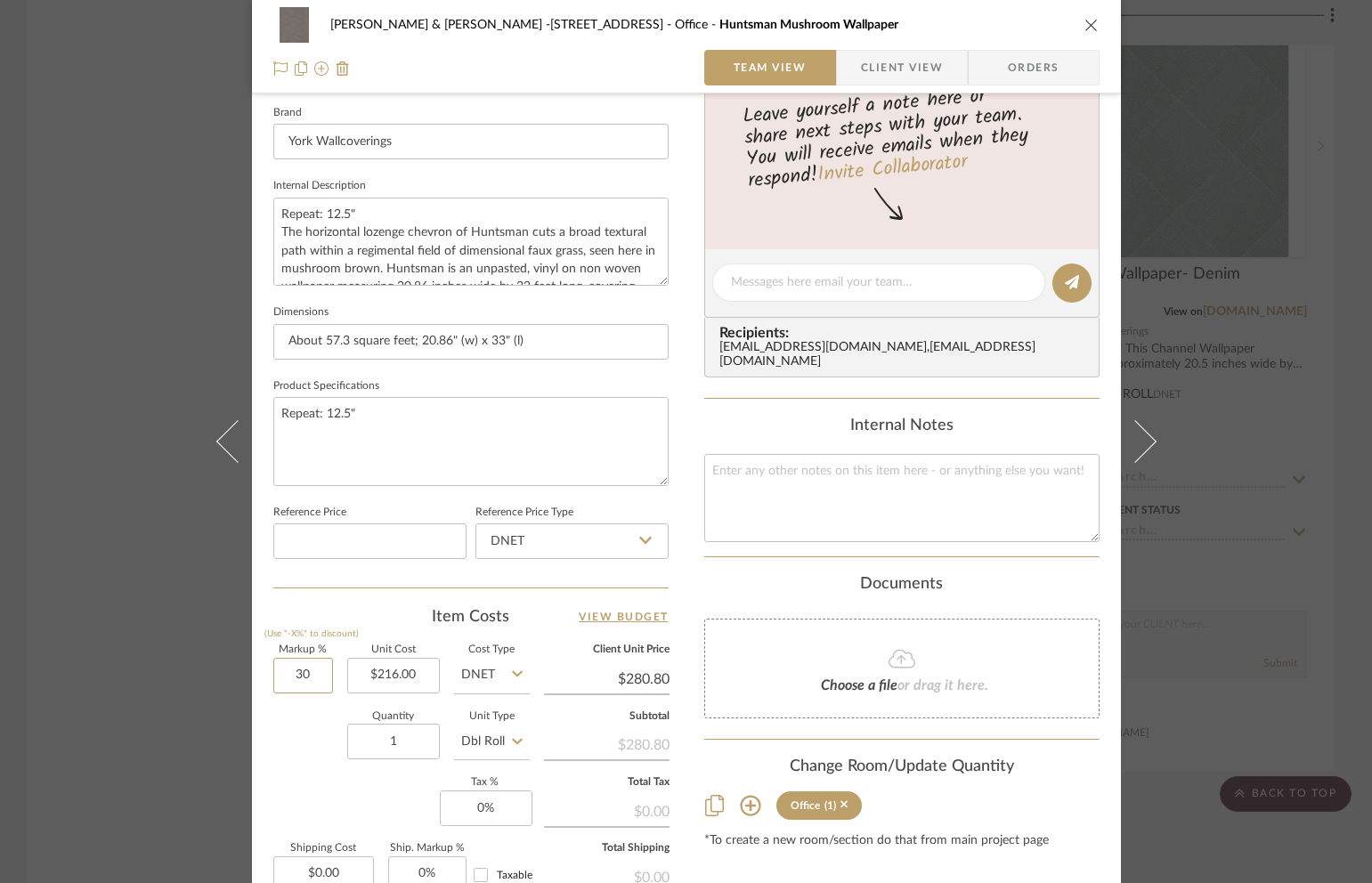
drag, startPoint x: 285, startPoint y: 678, endPoint x: 327, endPoint y: 670, distance: 42.8
click at [327, 670] on div "Markup % (Use "-X%" to discount) 30 Unit Cost $216.00 Cost Type DNET Client Uni…" at bounding box center [471, 775] width 395 height 260
type input "60%"
click at [405, 739] on input "1" at bounding box center [393, 741] width 92 height 36
type input "$345.60"
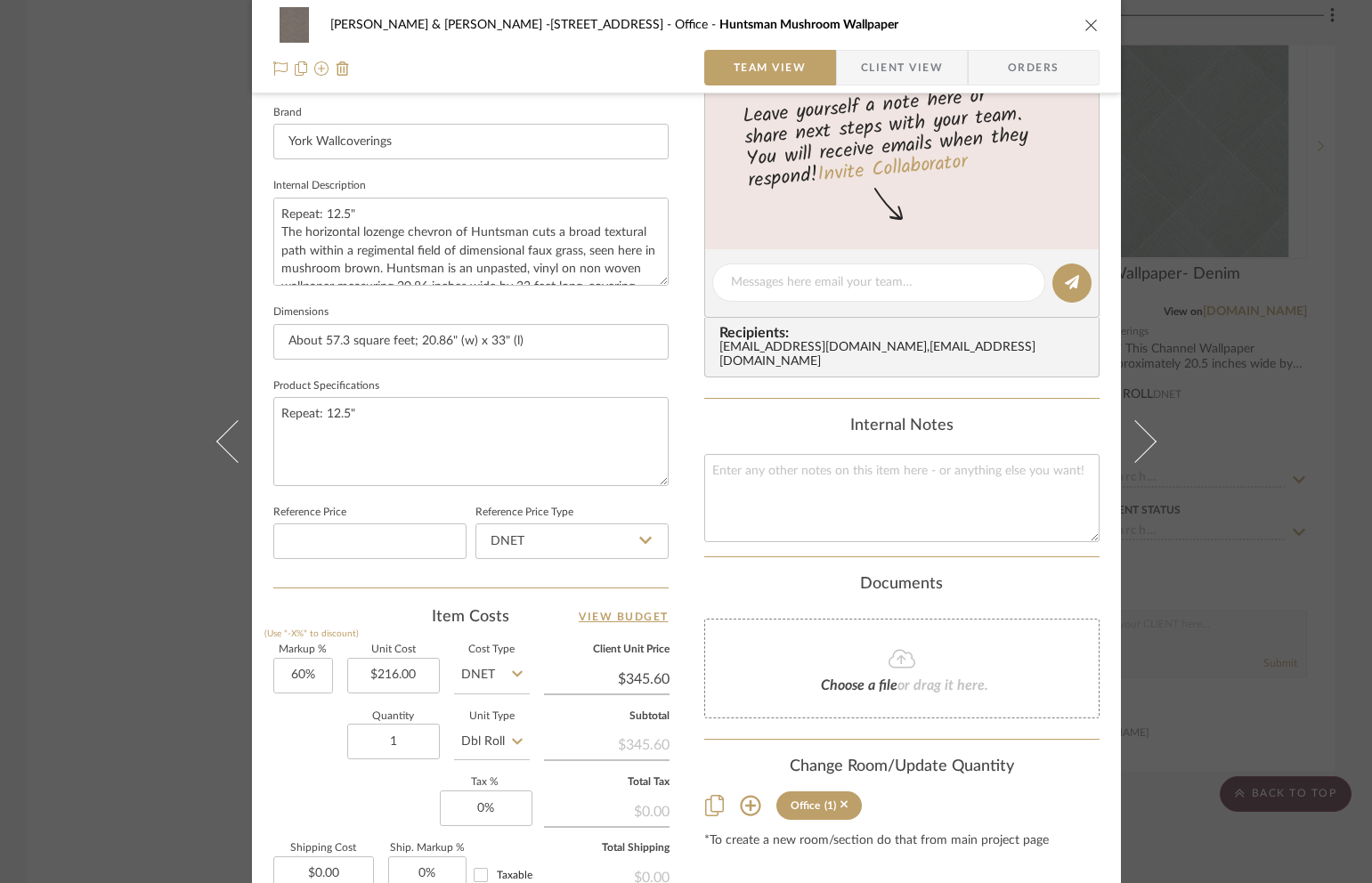
click at [1075, 32] on div "[PERSON_NAME] & [PERSON_NAME] -[STREET_ADDRESS] Office Huntsman Mushroom Wallpa…" at bounding box center [687, 25] width 827 height 36
click at [1084, 28] on icon "close" at bounding box center [1091, 25] width 14 height 14
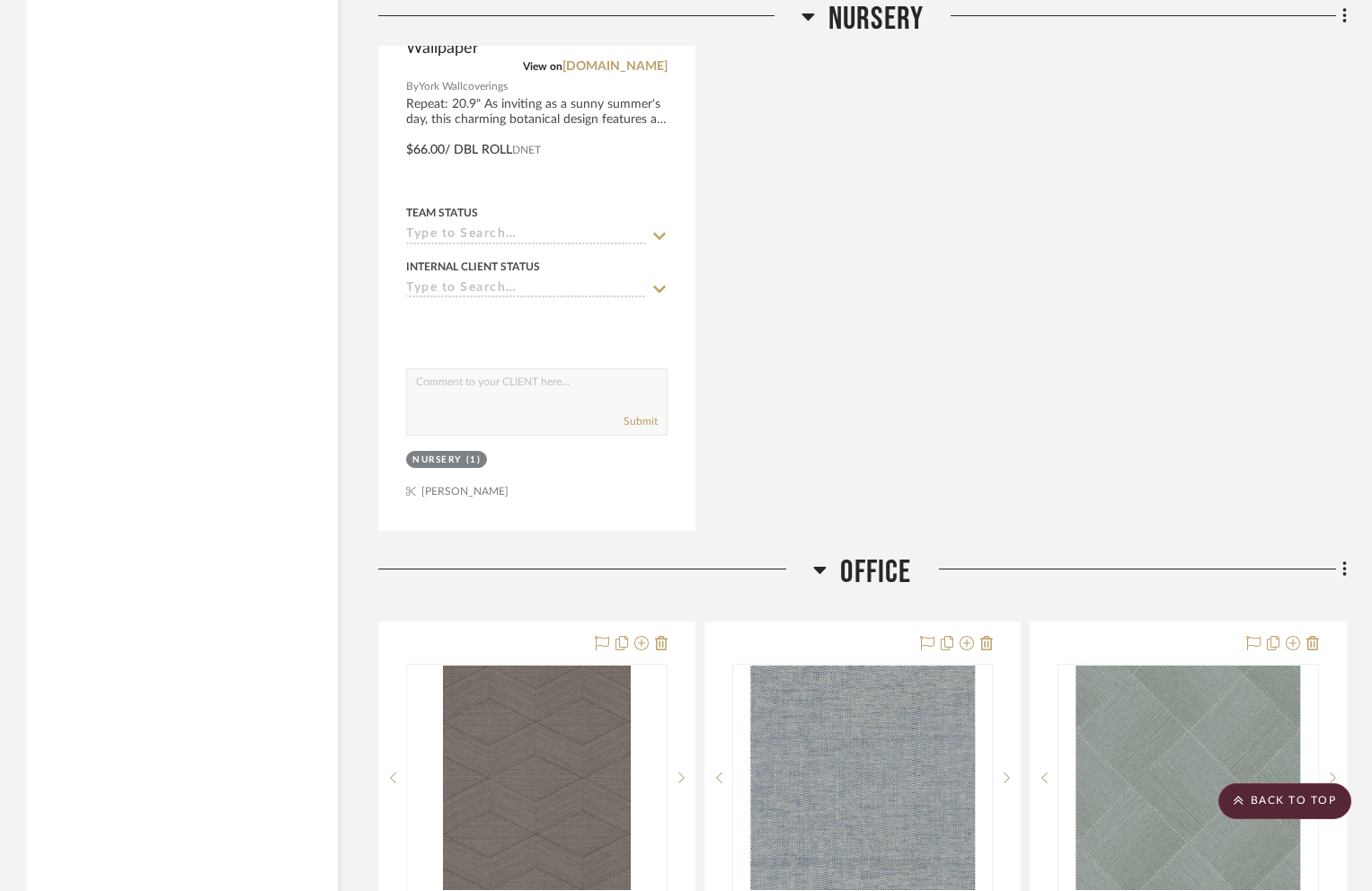
scroll to position [4844, 0]
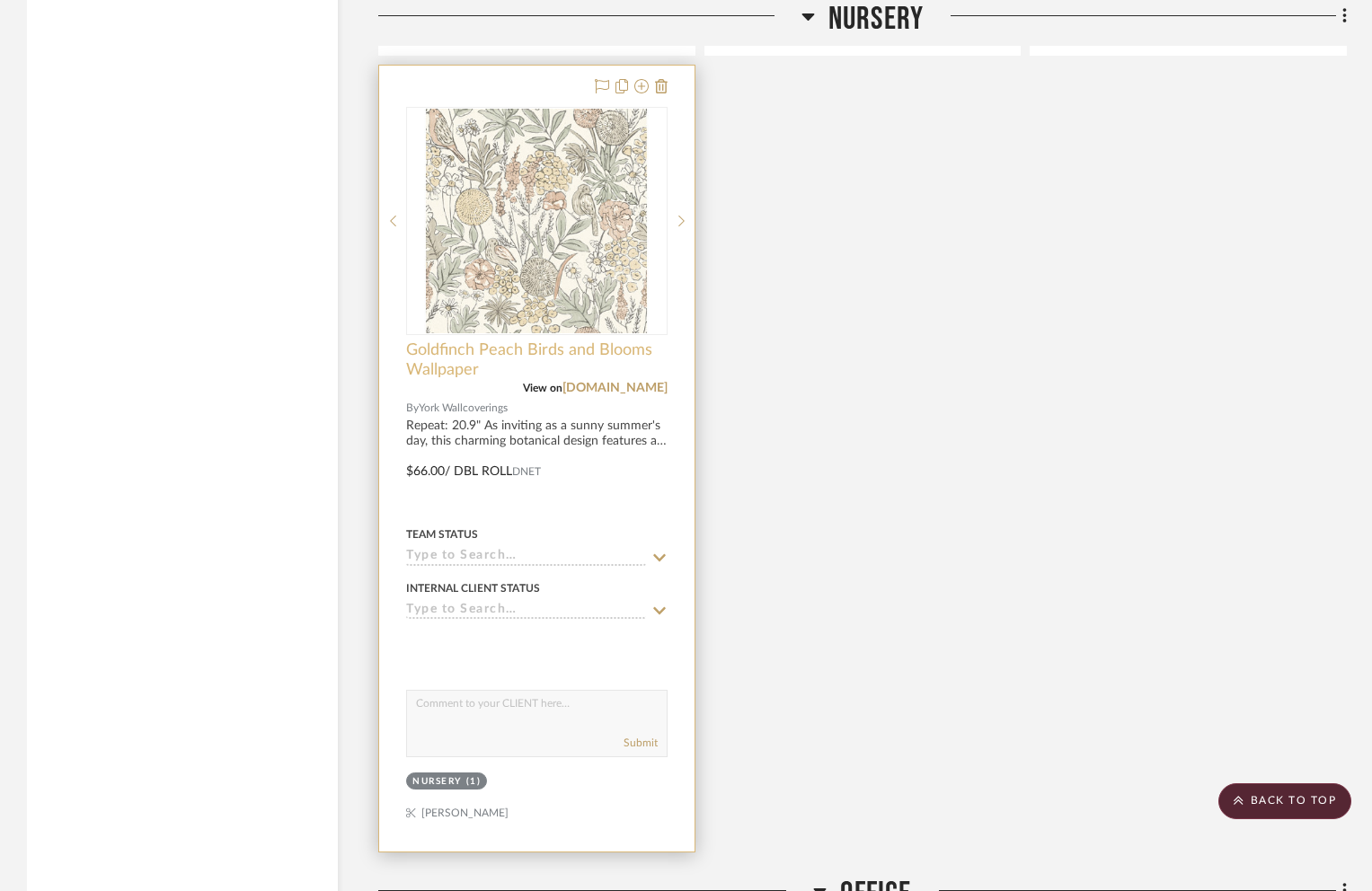
click at [488, 341] on span "Goldfinch Peach Birds and Blooms Wallpaper" at bounding box center [537, 361] width 262 height 40
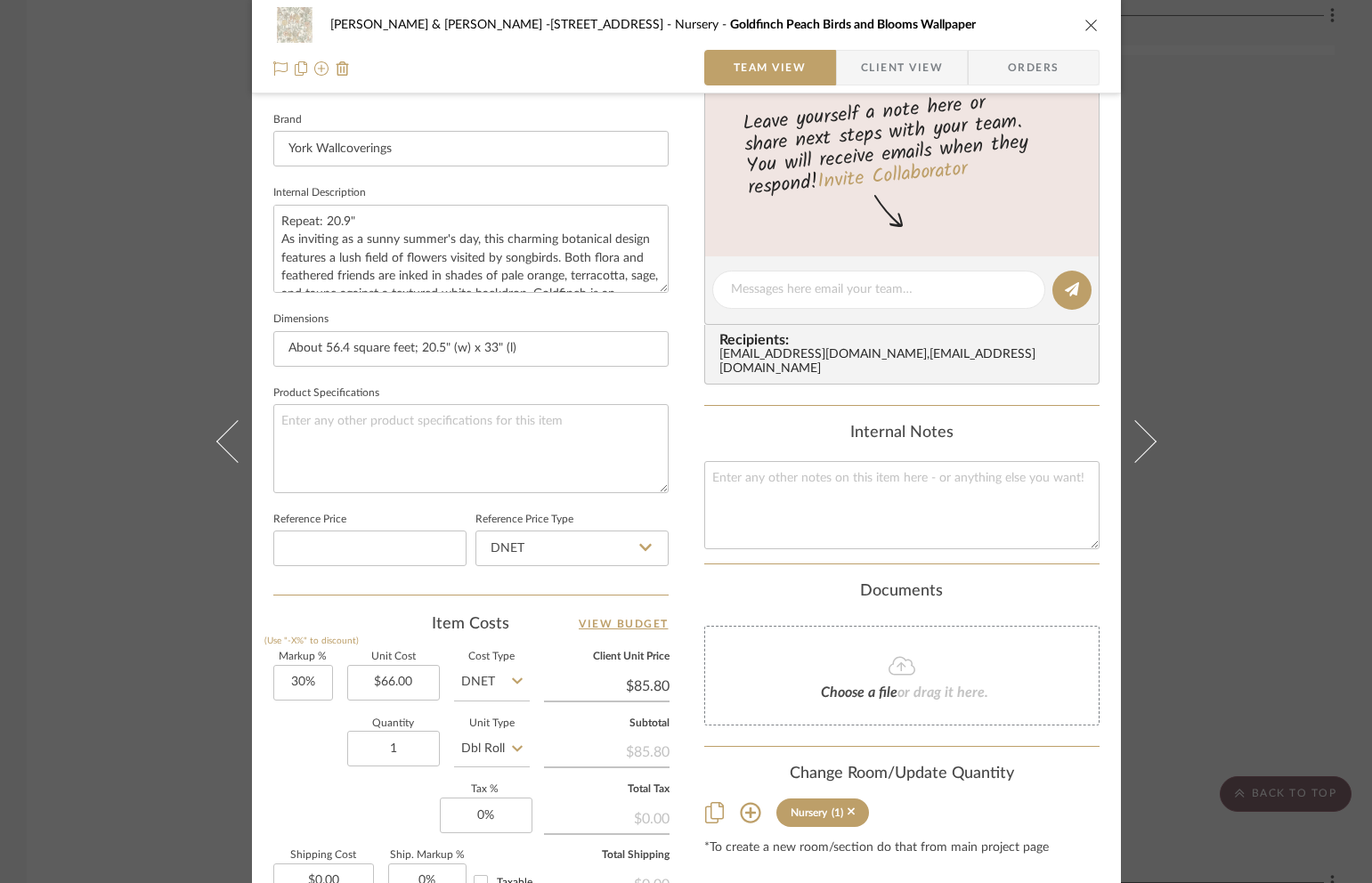
scroll to position [577, 0]
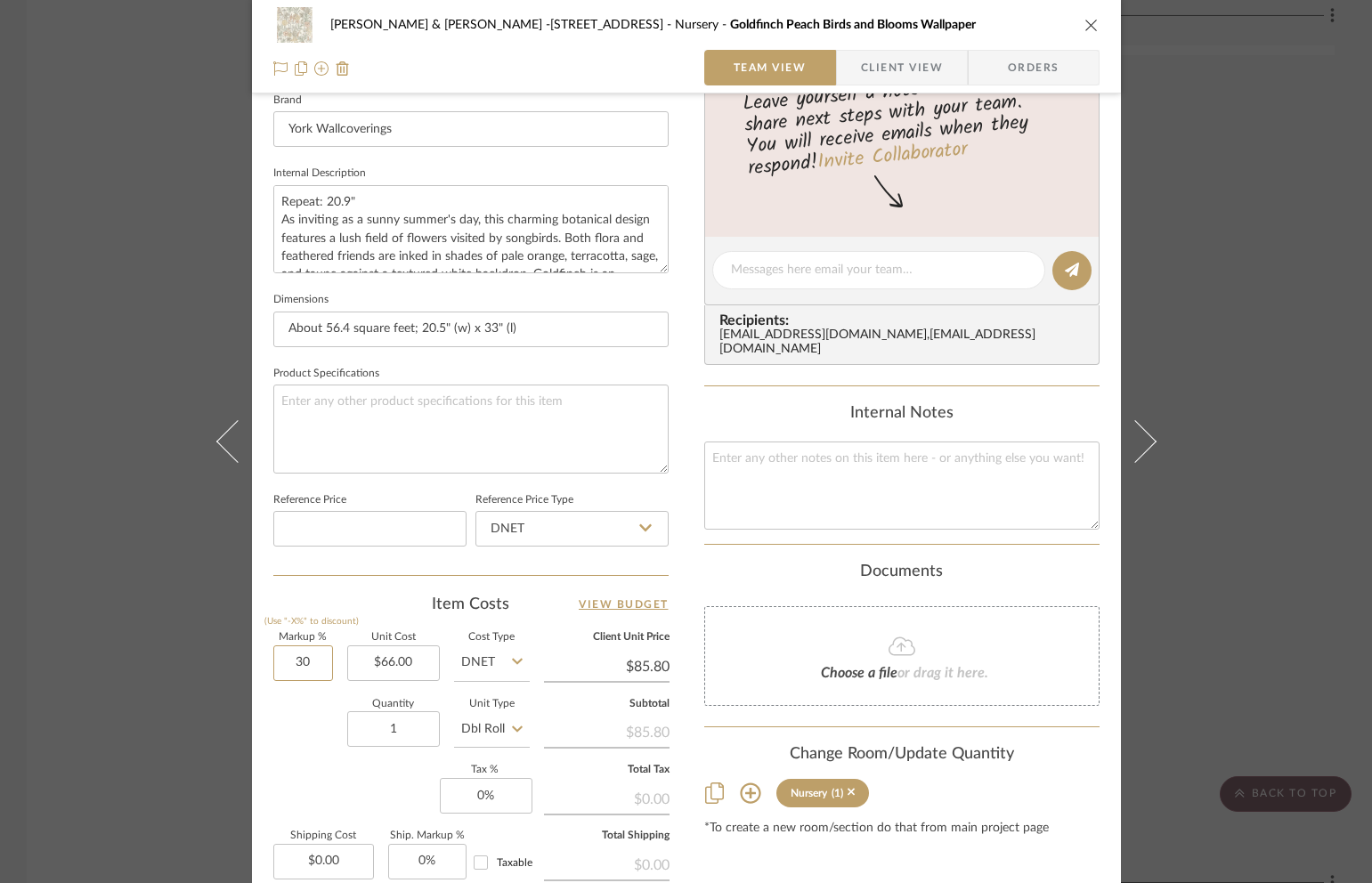
drag, startPoint x: 317, startPoint y: 660, endPoint x: 257, endPoint y: 672, distance: 61.2
click at [257, 672] on div "[PERSON_NAME] & [PERSON_NAME] -[STREET_ADDRESS] Nursery Goldfinch Peach Birds a…" at bounding box center [686, 258] width 869 height 1644
type input "60%"
click at [408, 734] on input "1" at bounding box center [393, 729] width 92 height 36
type input "$105.60"
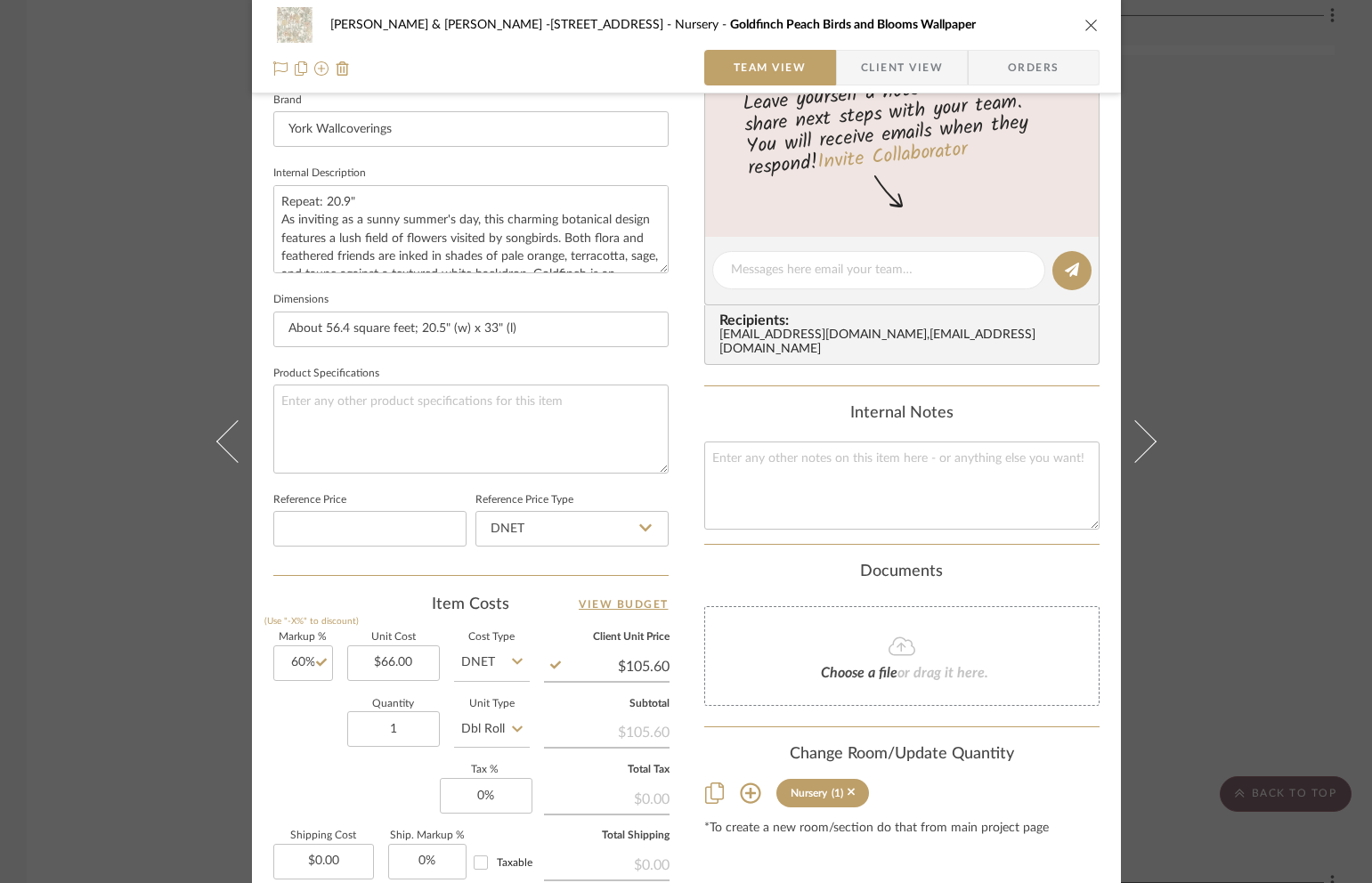
drag, startPoint x: 1084, startPoint y: 33, endPoint x: 1100, endPoint y: 65, distance: 35.8
click at [1084, 34] on div "[PERSON_NAME] & [PERSON_NAME] -[STREET_ADDRESS][PERSON_NAME] Nursery Goldfinch …" at bounding box center [687, 25] width 827 height 36
click at [1084, 29] on icon "close" at bounding box center [1091, 25] width 14 height 14
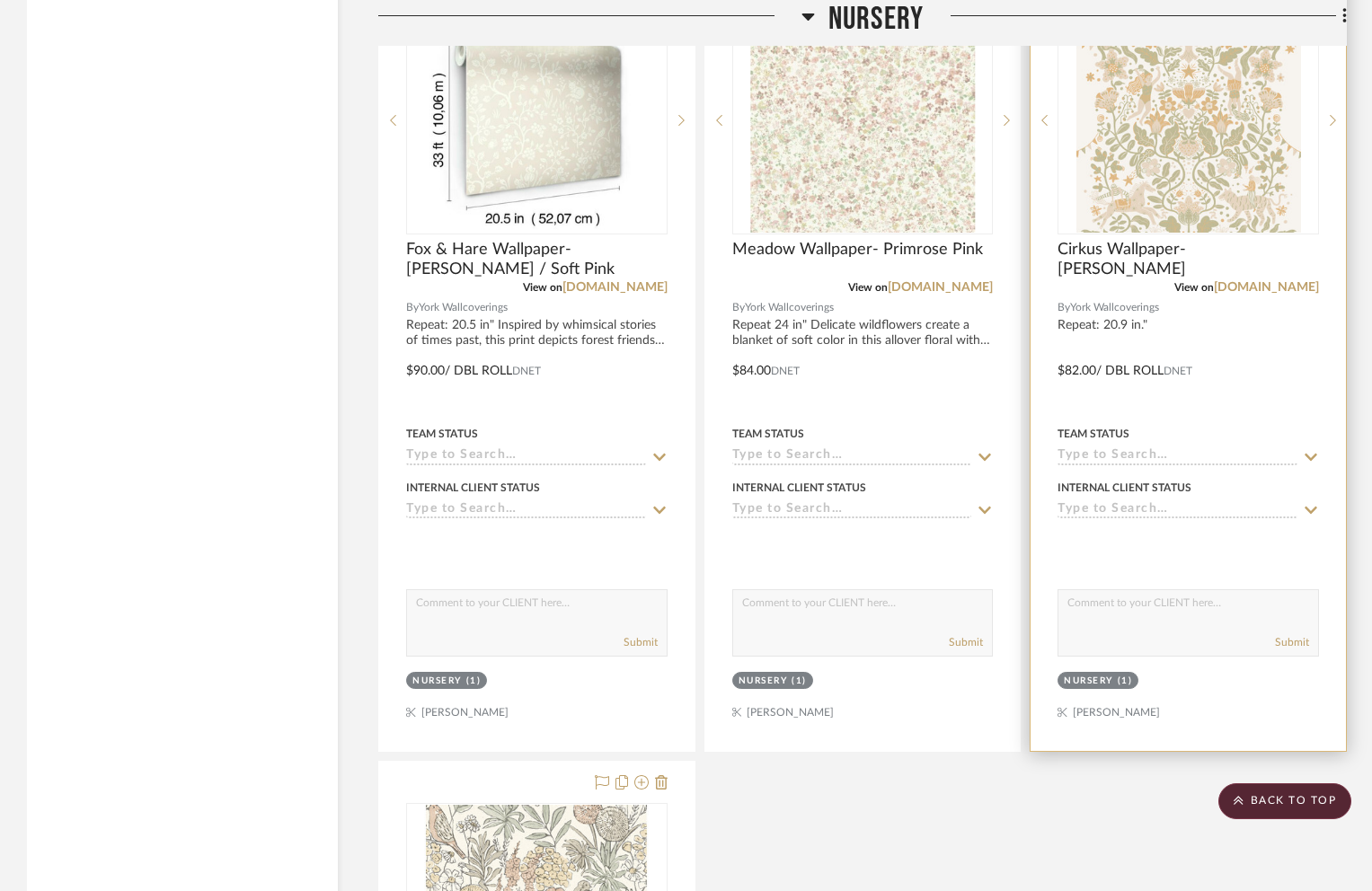
scroll to position [4073, 0]
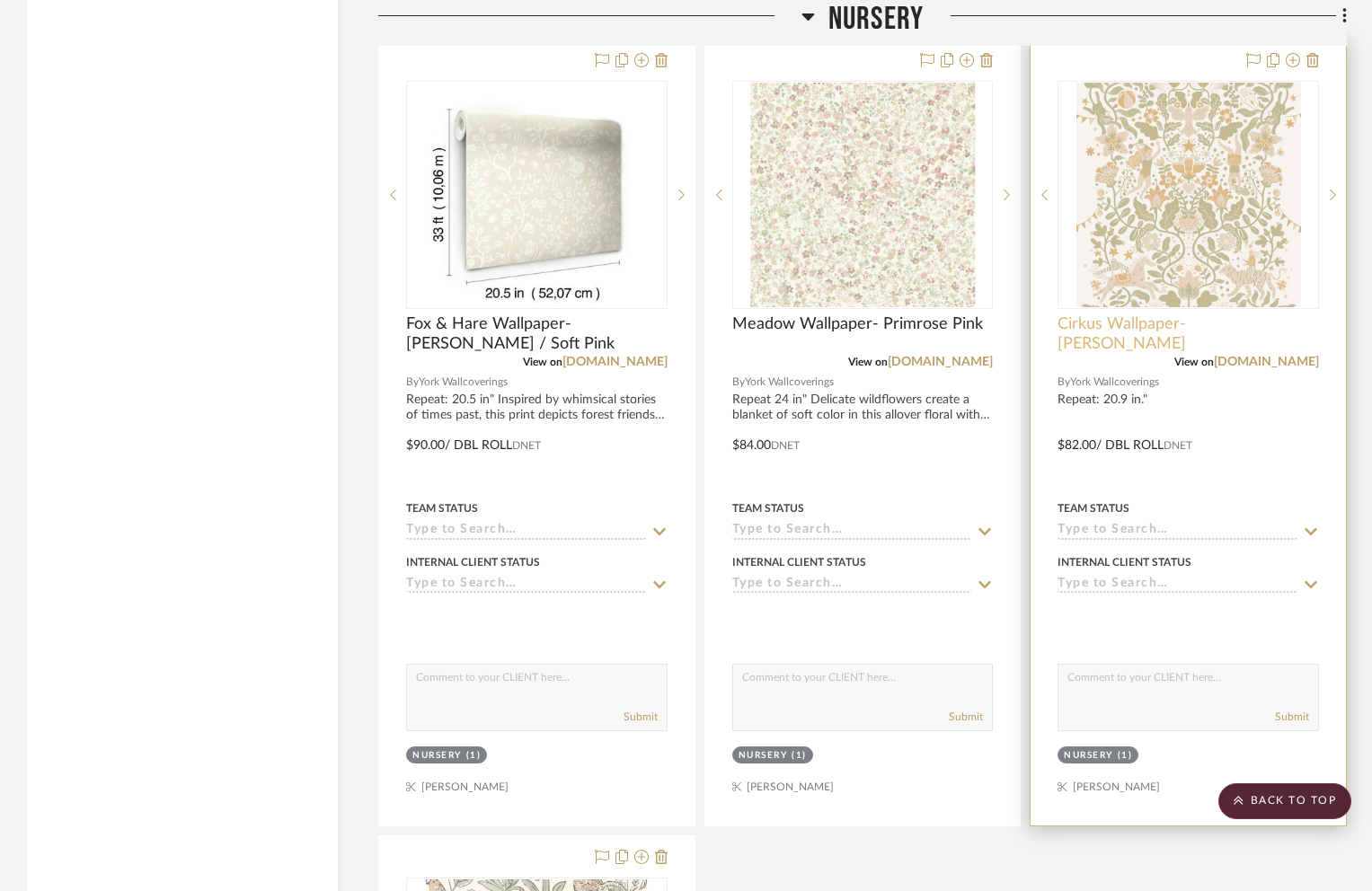
click at [1140, 314] on span "Cirkus Wallpaper- [PERSON_NAME]" at bounding box center [1188, 334] width 262 height 40
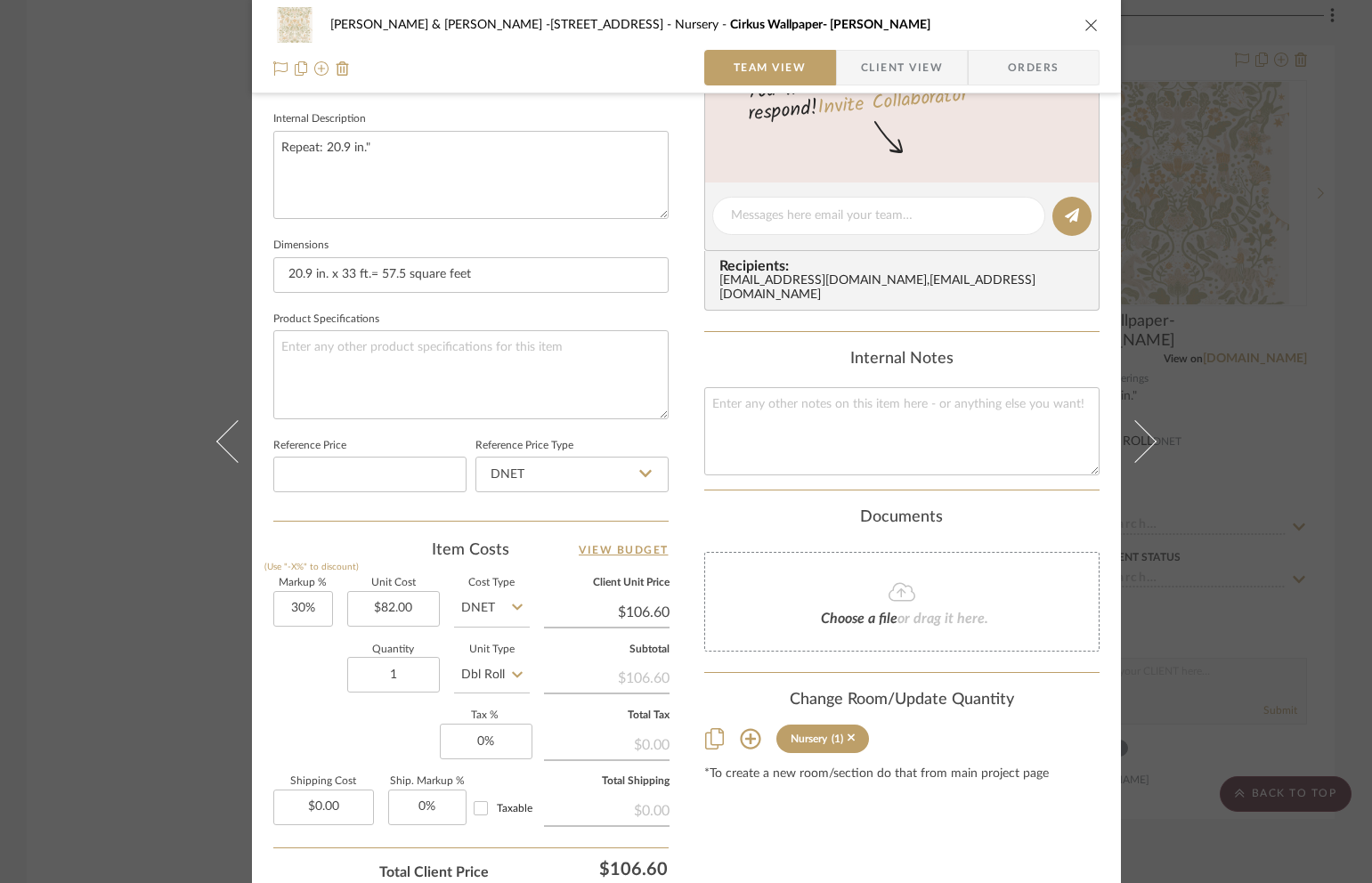
scroll to position [634, 0]
drag, startPoint x: 317, startPoint y: 609, endPoint x: 308, endPoint y: 609, distance: 9.0
click at [308, 609] on input "30" at bounding box center [303, 608] width 59 height 36
type input "60%"
click at [405, 677] on input "1" at bounding box center [393, 674] width 92 height 36
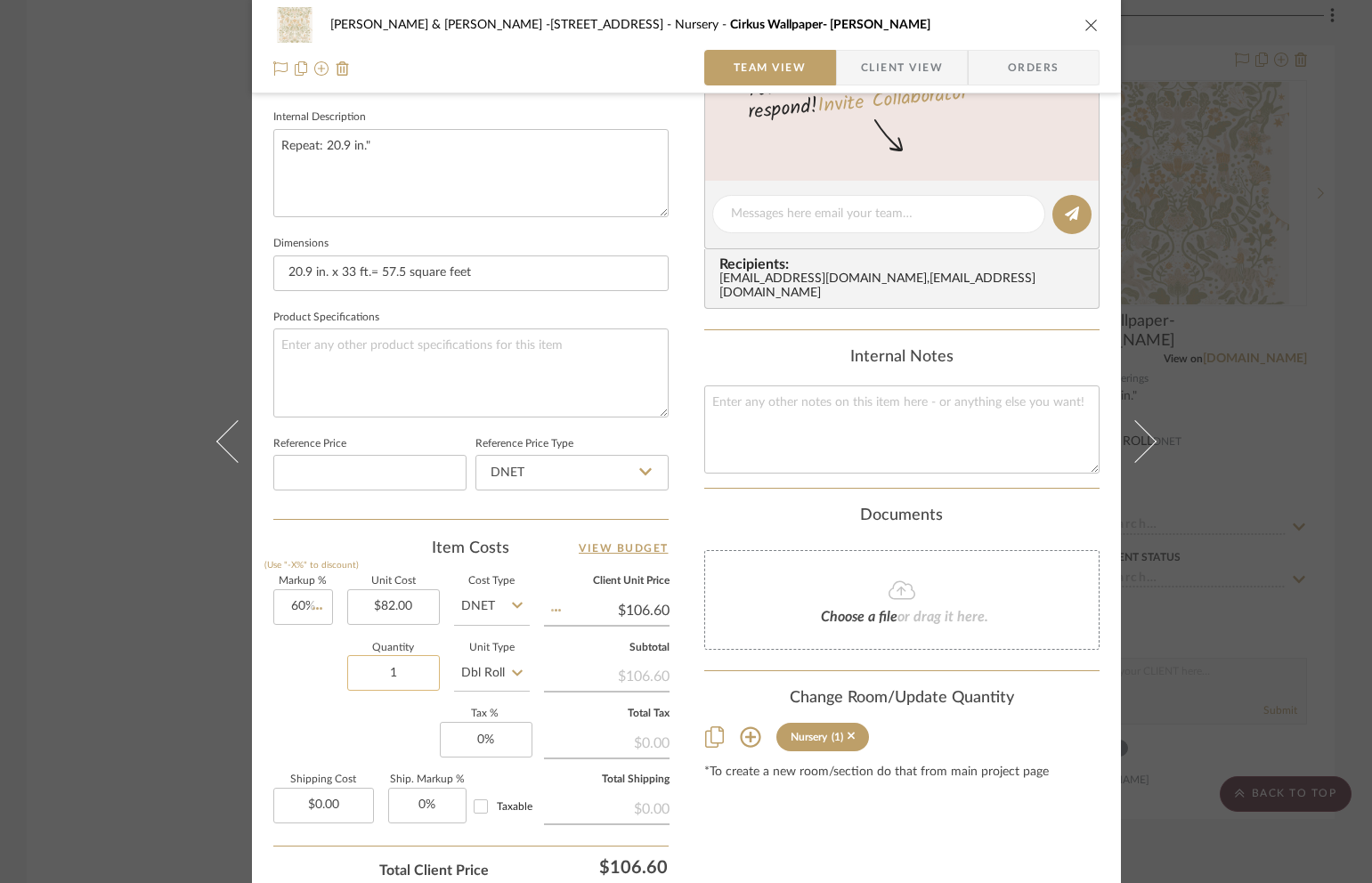
type input "$131.20"
click at [1084, 30] on icon "close" at bounding box center [1091, 25] width 14 height 14
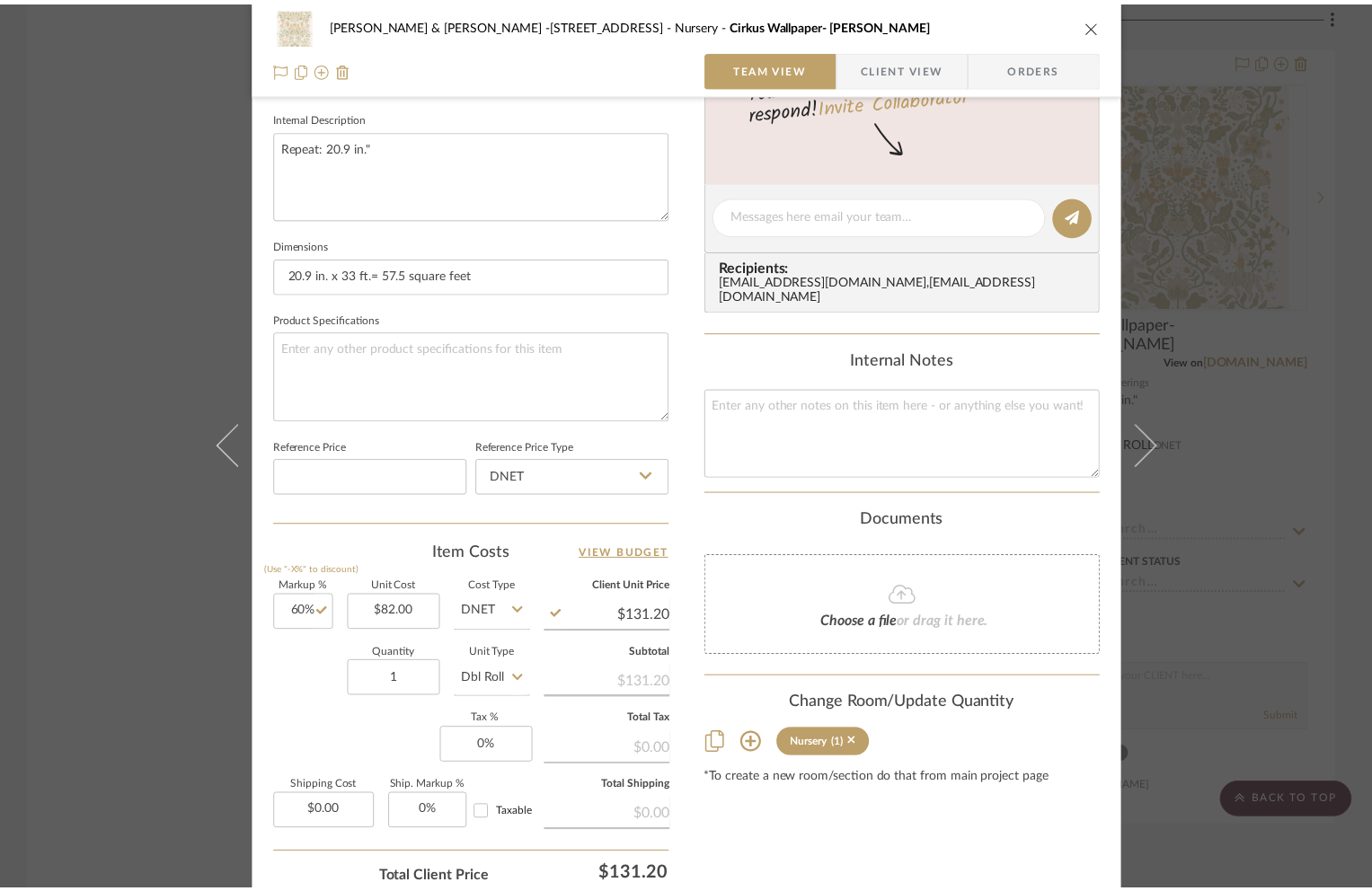
scroll to position [4073, 0]
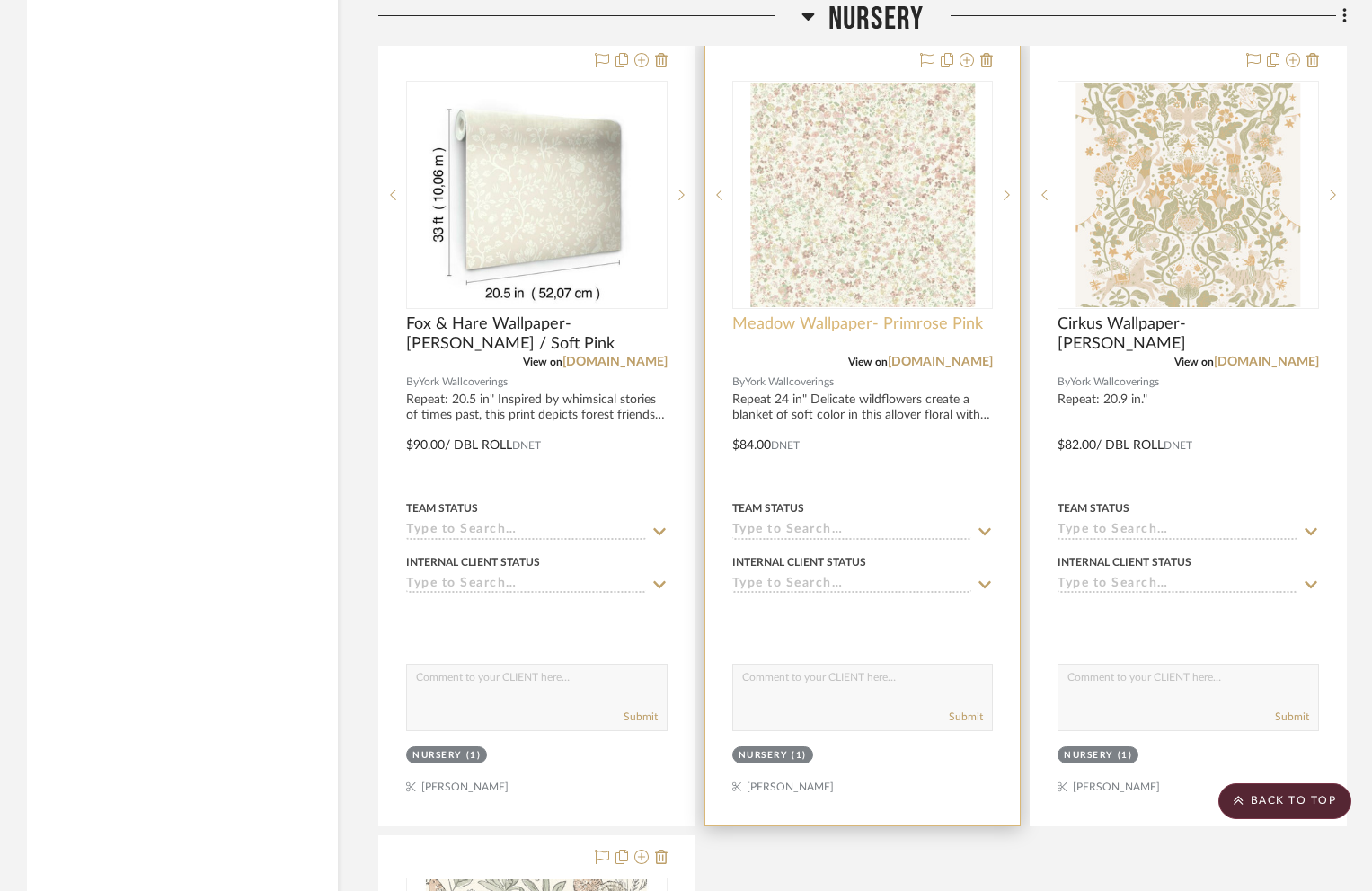
click at [790, 314] on span "Meadow Wallpaper- Primrose Pink" at bounding box center [857, 324] width 250 height 20
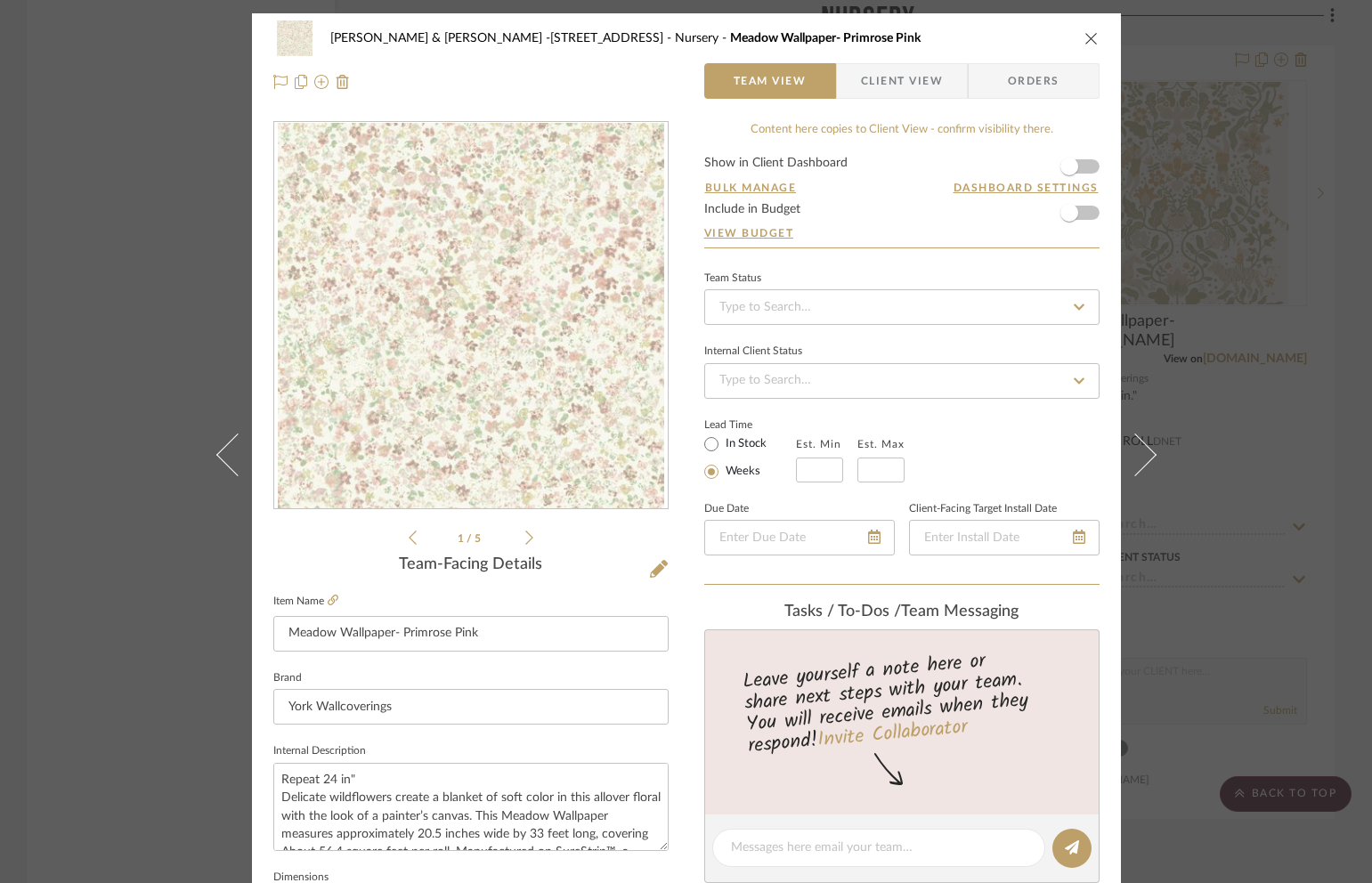
click at [668, 766] on div "[PERSON_NAME] & [PERSON_NAME] -1346 Lincoln Rd Nursery Meadow Wallpaper- Primro…" at bounding box center [686, 835] width 869 height 1644
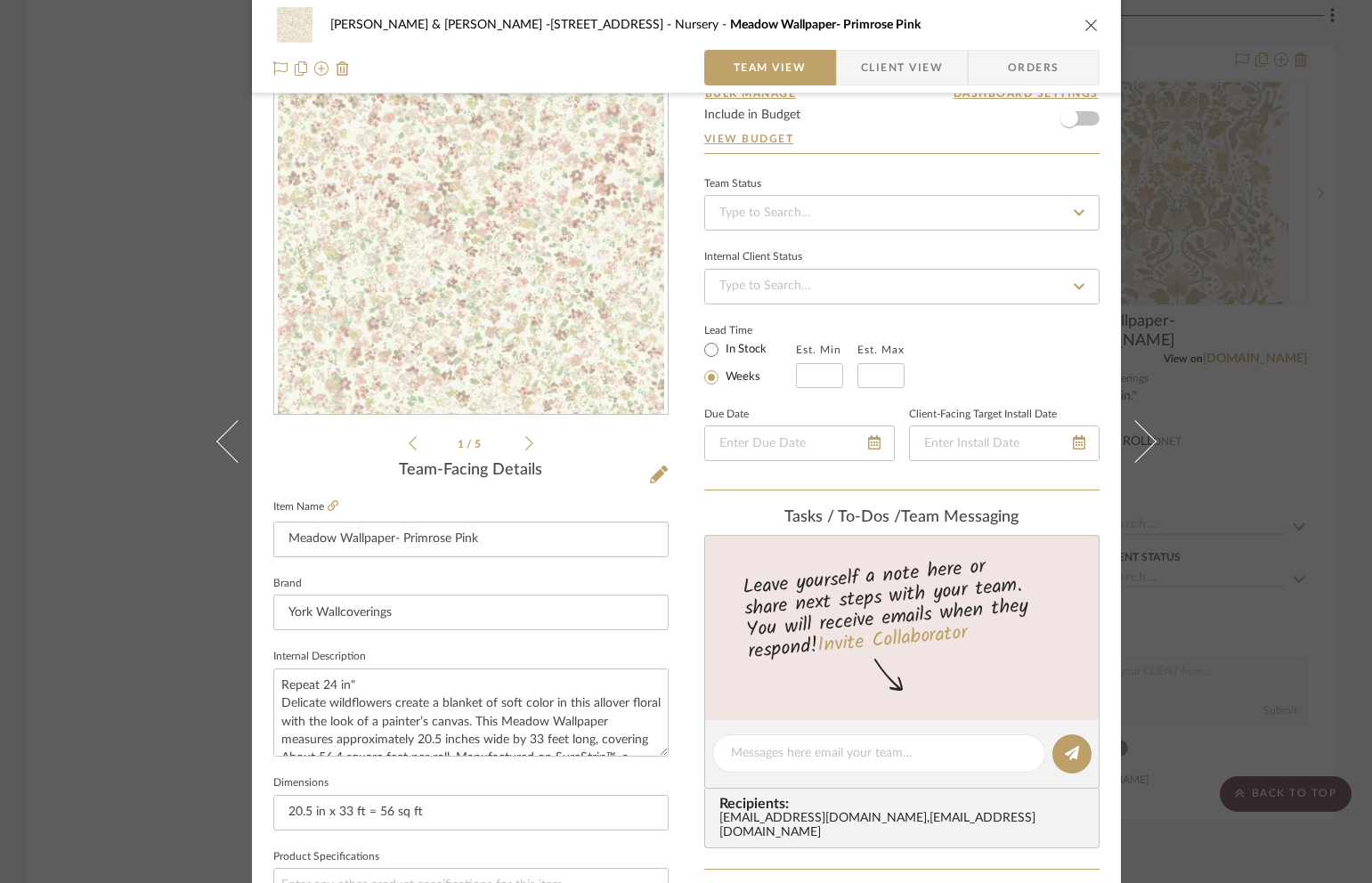
scroll to position [775, 0]
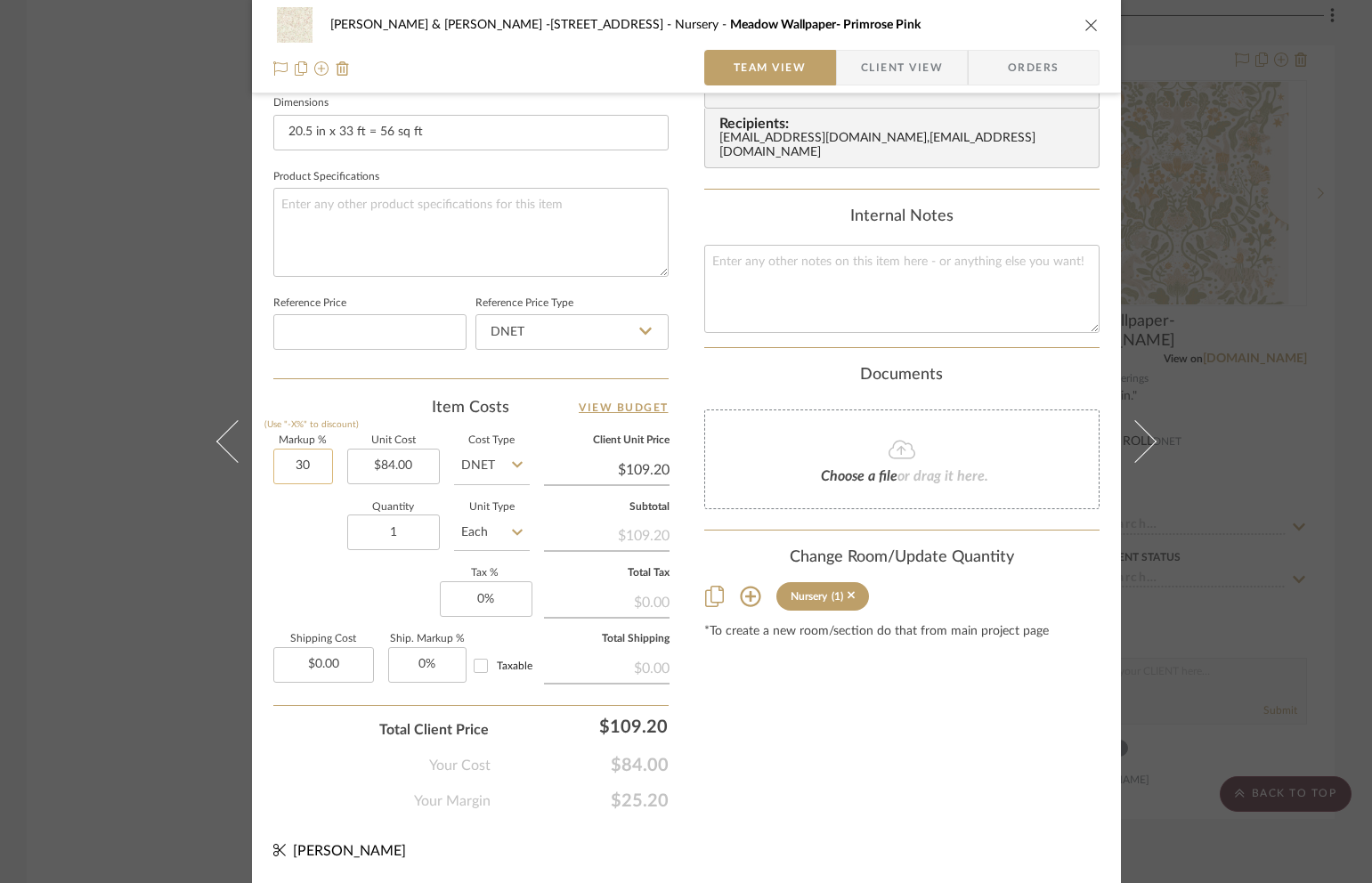
click at [312, 466] on input "30" at bounding box center [303, 467] width 59 height 36
type input "60%"
click at [405, 533] on input "1" at bounding box center [393, 532] width 92 height 36
type input "$134.40"
click at [1085, 28] on icon "close" at bounding box center [1091, 25] width 14 height 14
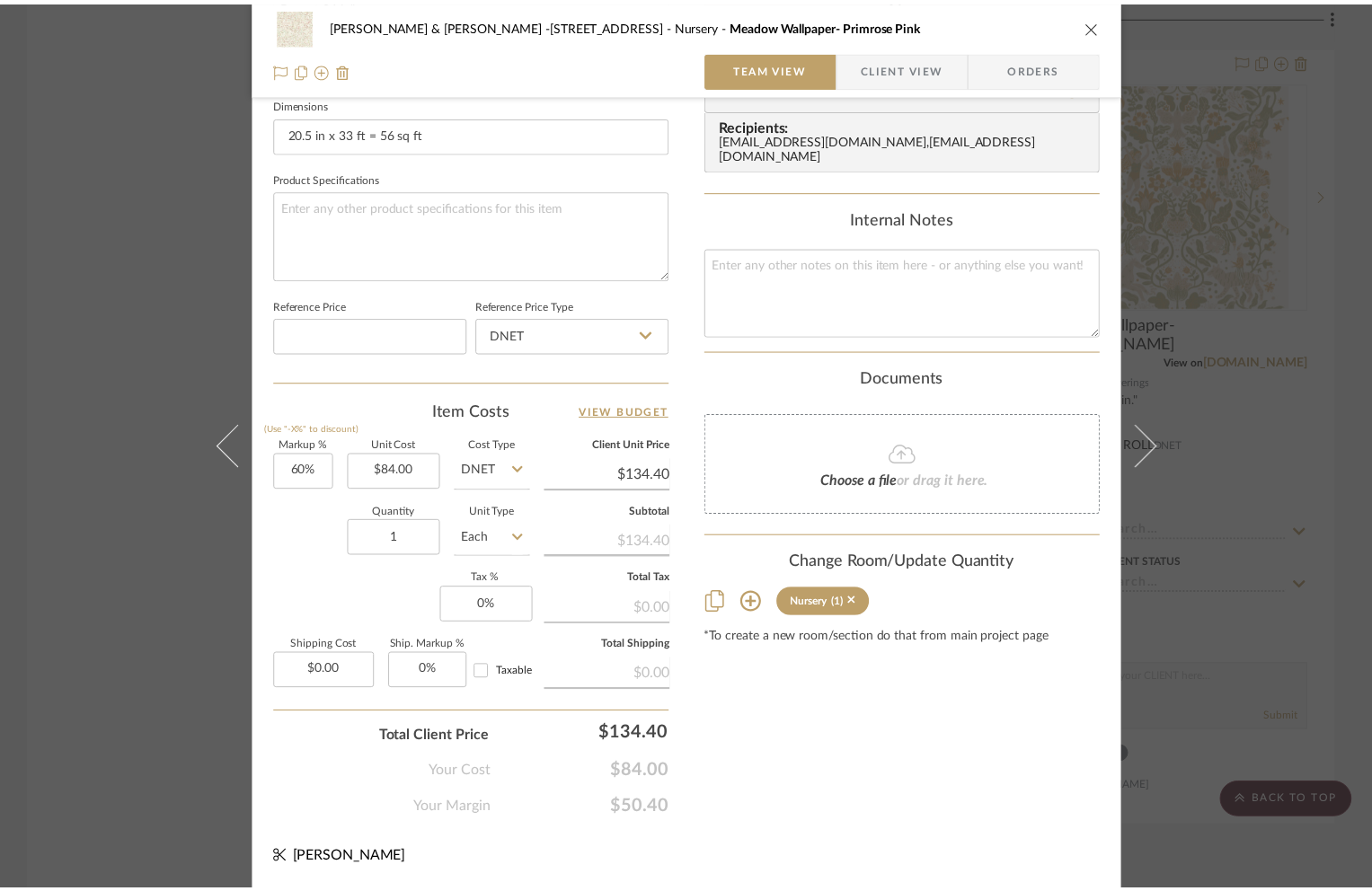
scroll to position [4073, 0]
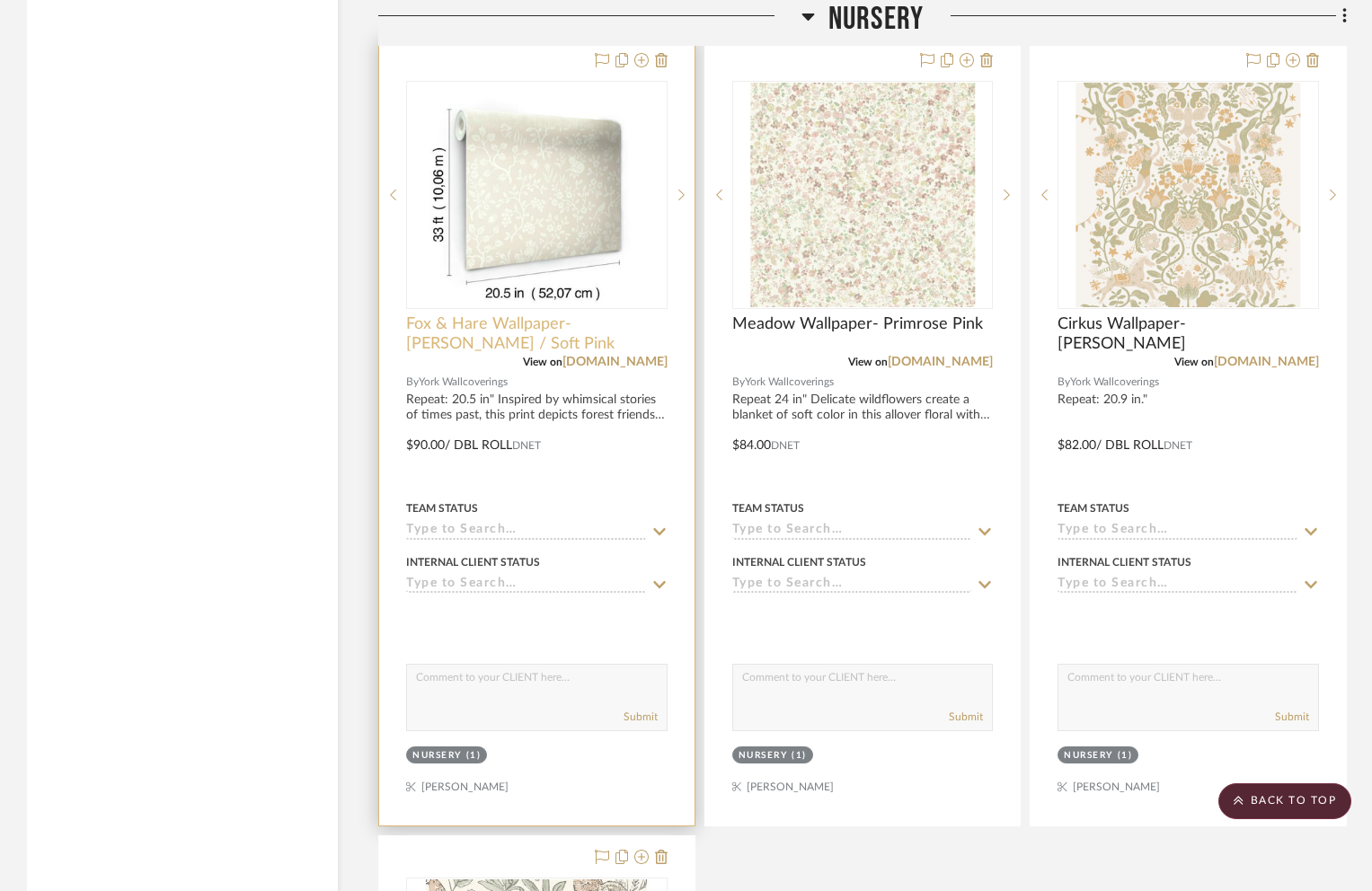
click at [574, 314] on span "Fox & Hare Wallpaper- [PERSON_NAME] / Soft Pink" at bounding box center [537, 334] width 262 height 40
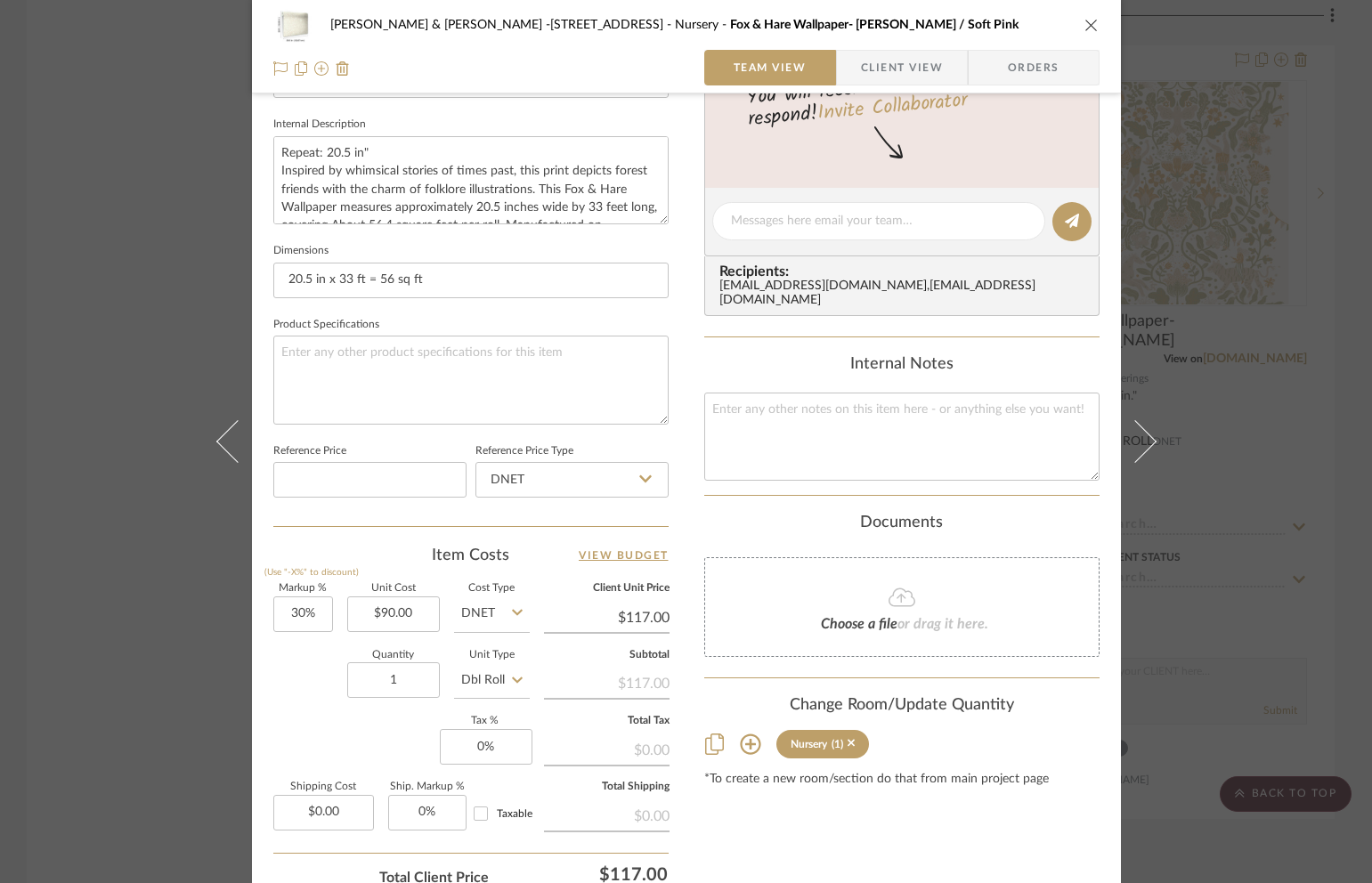
scroll to position [775, 0]
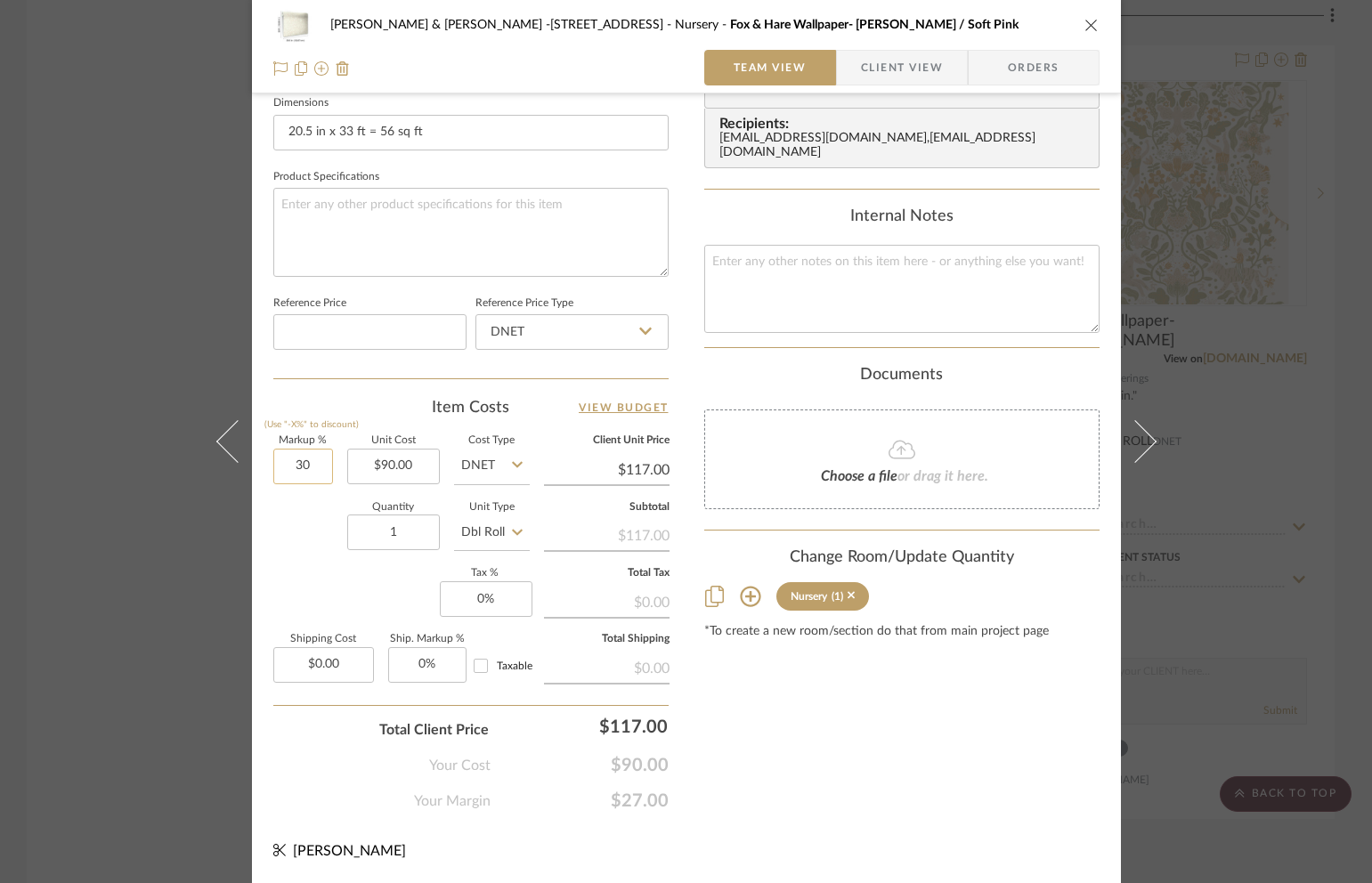
drag, startPoint x: 320, startPoint y: 470, endPoint x: 310, endPoint y: 474, distance: 10.8
click at [310, 474] on input "30" at bounding box center [303, 467] width 59 height 36
drag, startPoint x: 309, startPoint y: 469, endPoint x: 287, endPoint y: 470, distance: 22.0
click at [287, 470] on input "30" at bounding box center [303, 467] width 59 height 36
type input "60%"
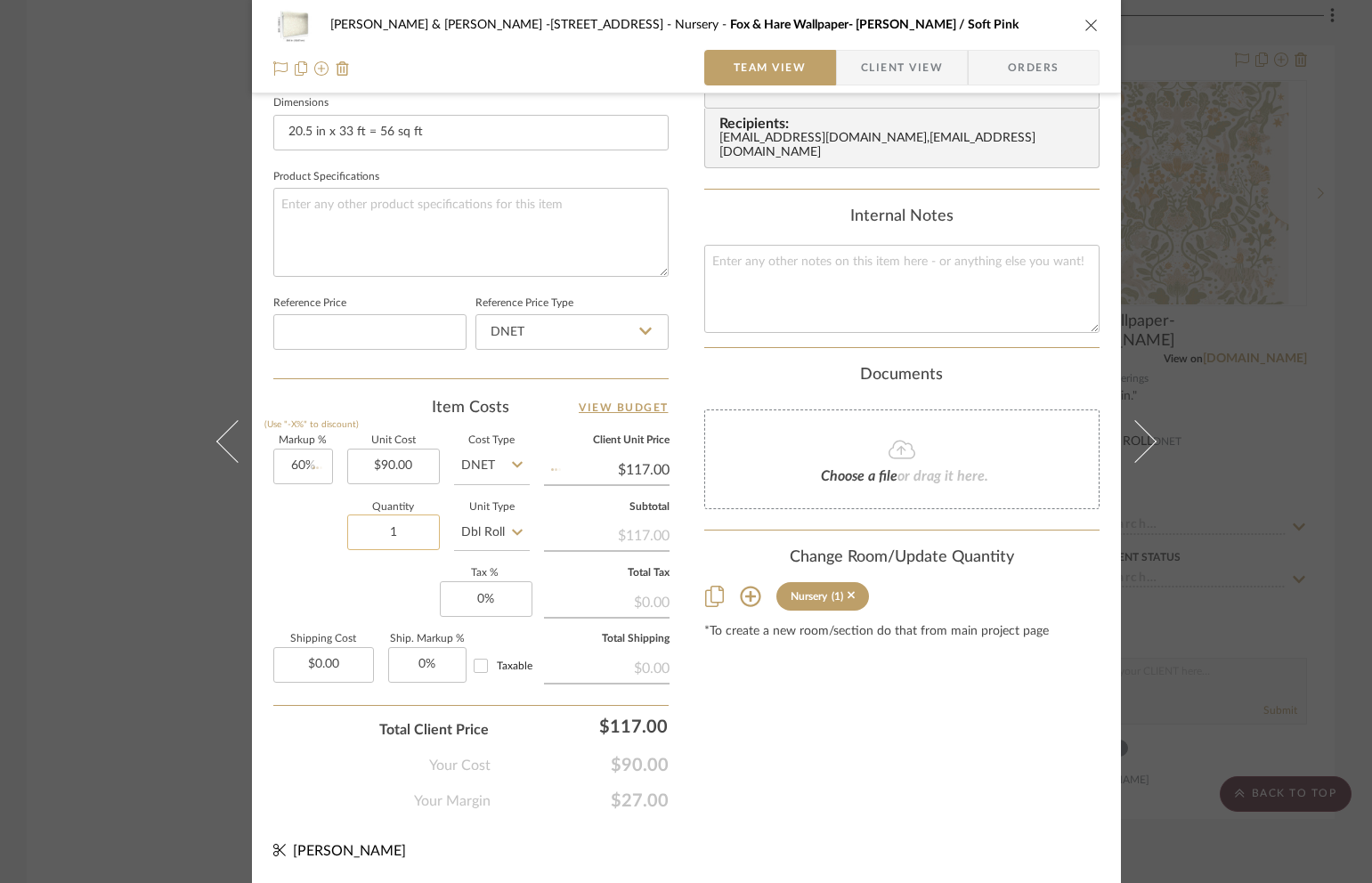
click at [403, 533] on input "1" at bounding box center [393, 532] width 92 height 36
type input "$144.00"
click at [1084, 26] on icon "close" at bounding box center [1091, 25] width 14 height 14
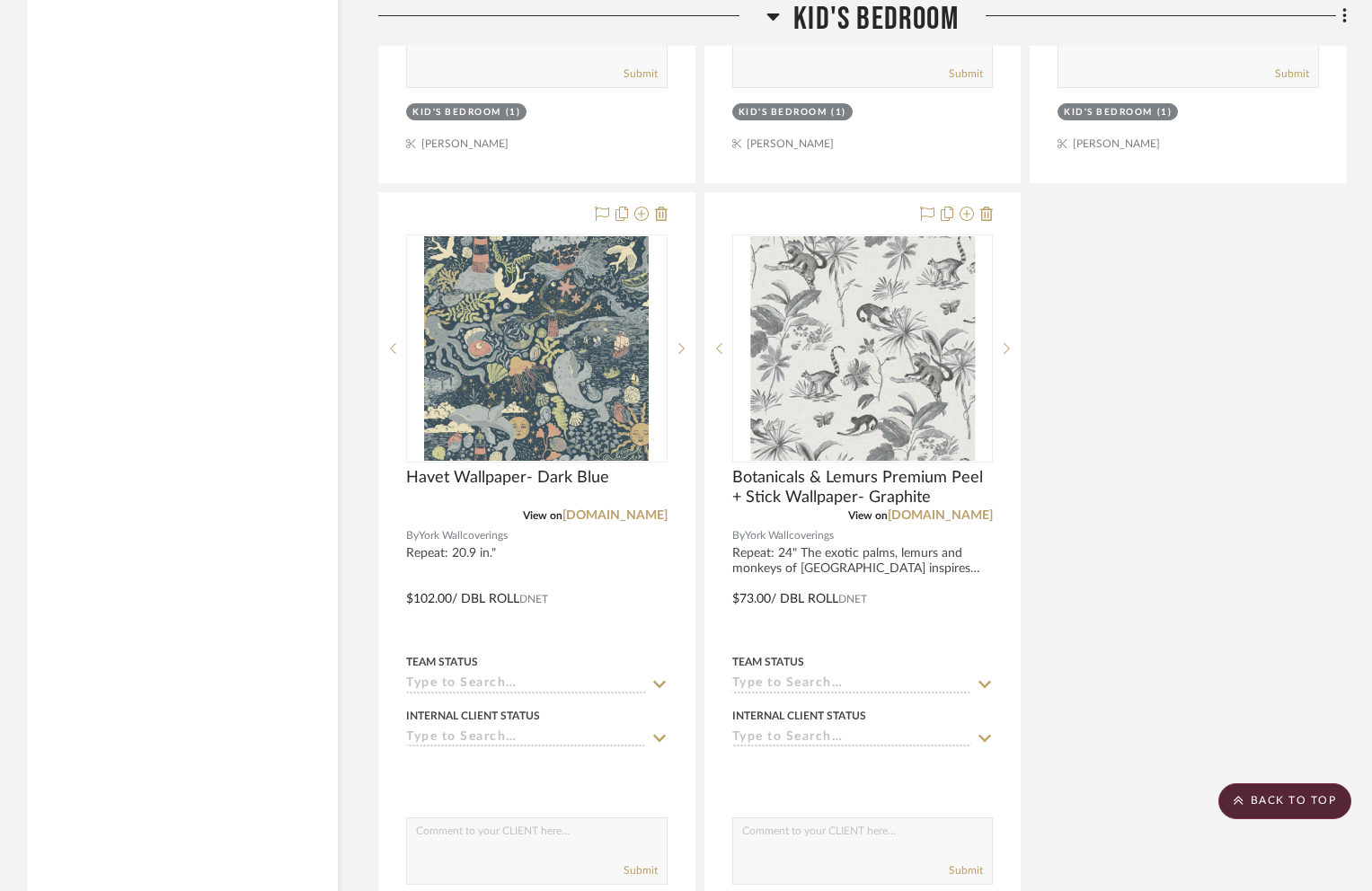
scroll to position [2832, 0]
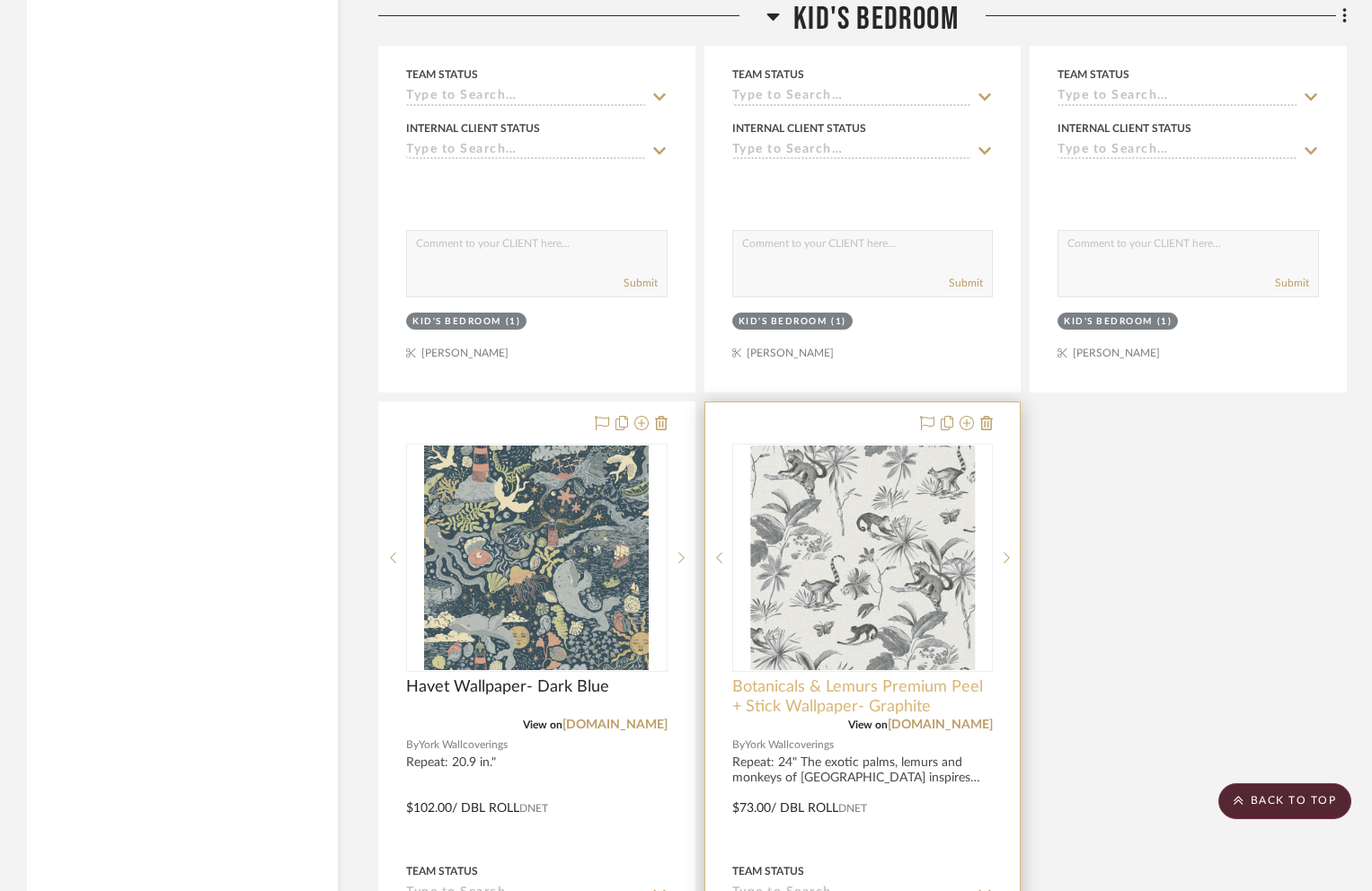
click at [802, 677] on span "Botanicals & Lemurs Premium Peel + Stick Wallpaper- Graphite" at bounding box center [863, 697] width 262 height 40
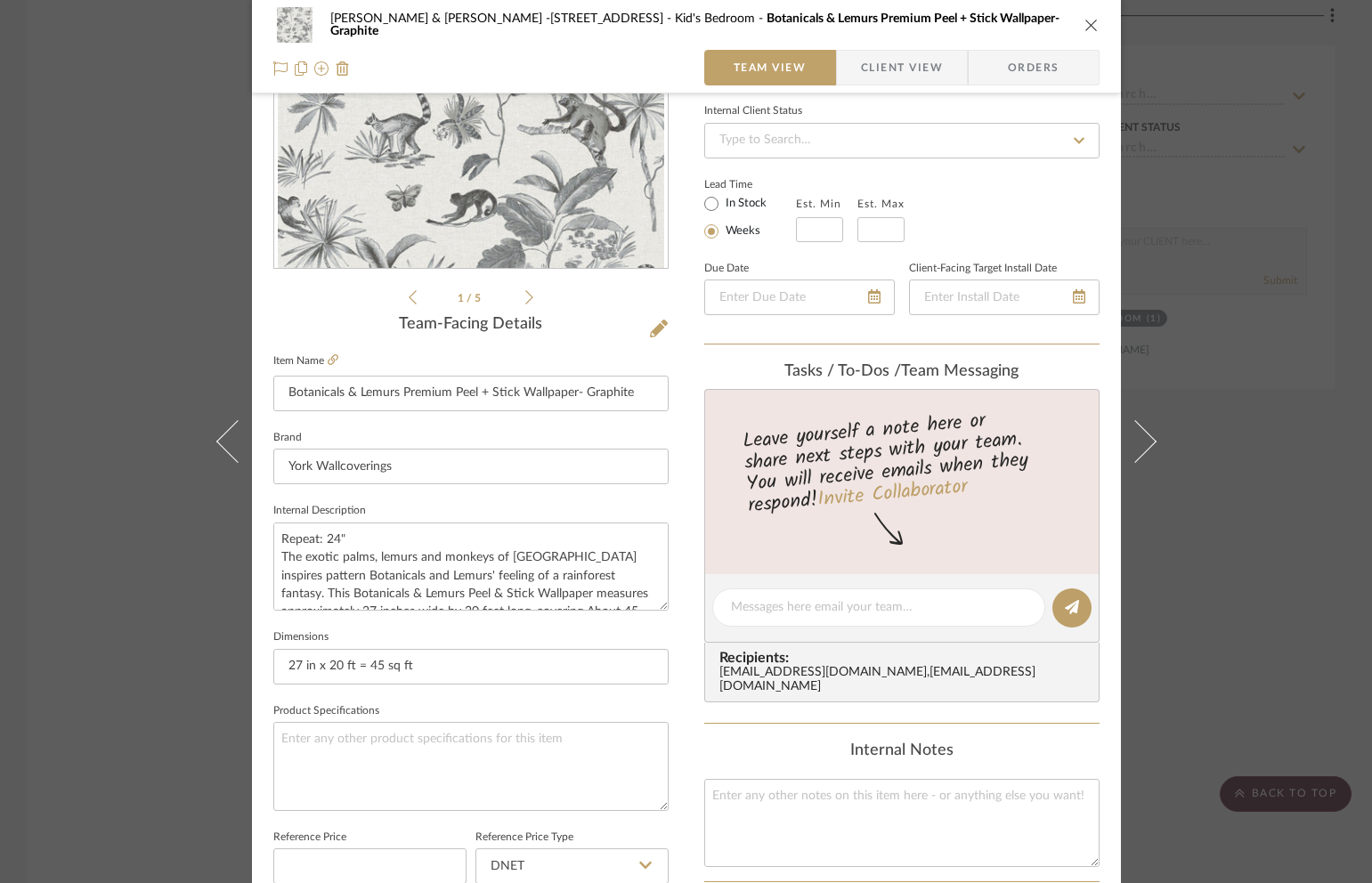
scroll to position [775, 0]
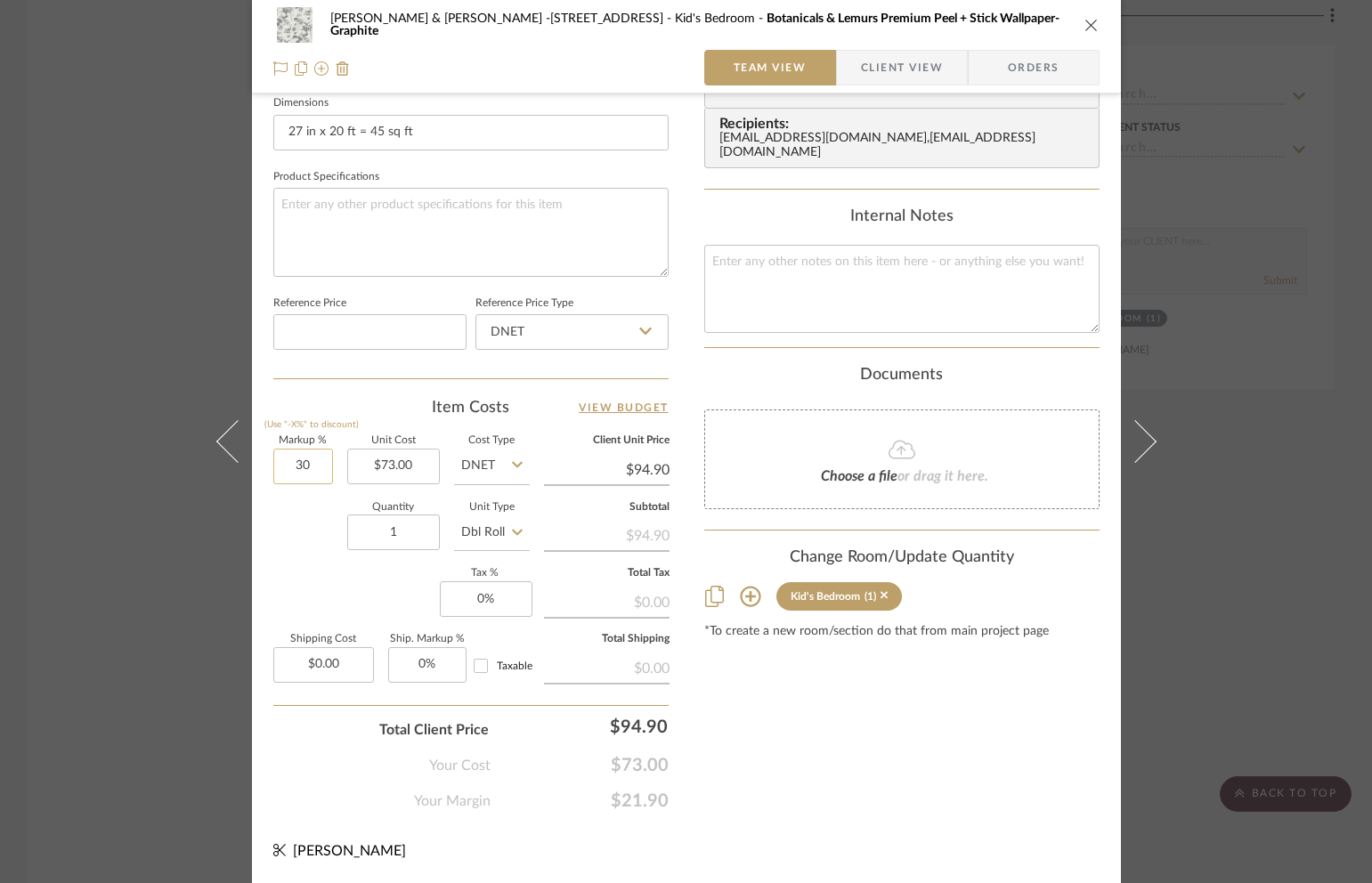
drag, startPoint x: 287, startPoint y: 468, endPoint x: 316, endPoint y: 469, distance: 29.0
click at [316, 469] on input "30" at bounding box center [303, 467] width 59 height 36
type input "60%"
click at [409, 530] on input "1" at bounding box center [393, 532] width 92 height 36
type input "$116.80"
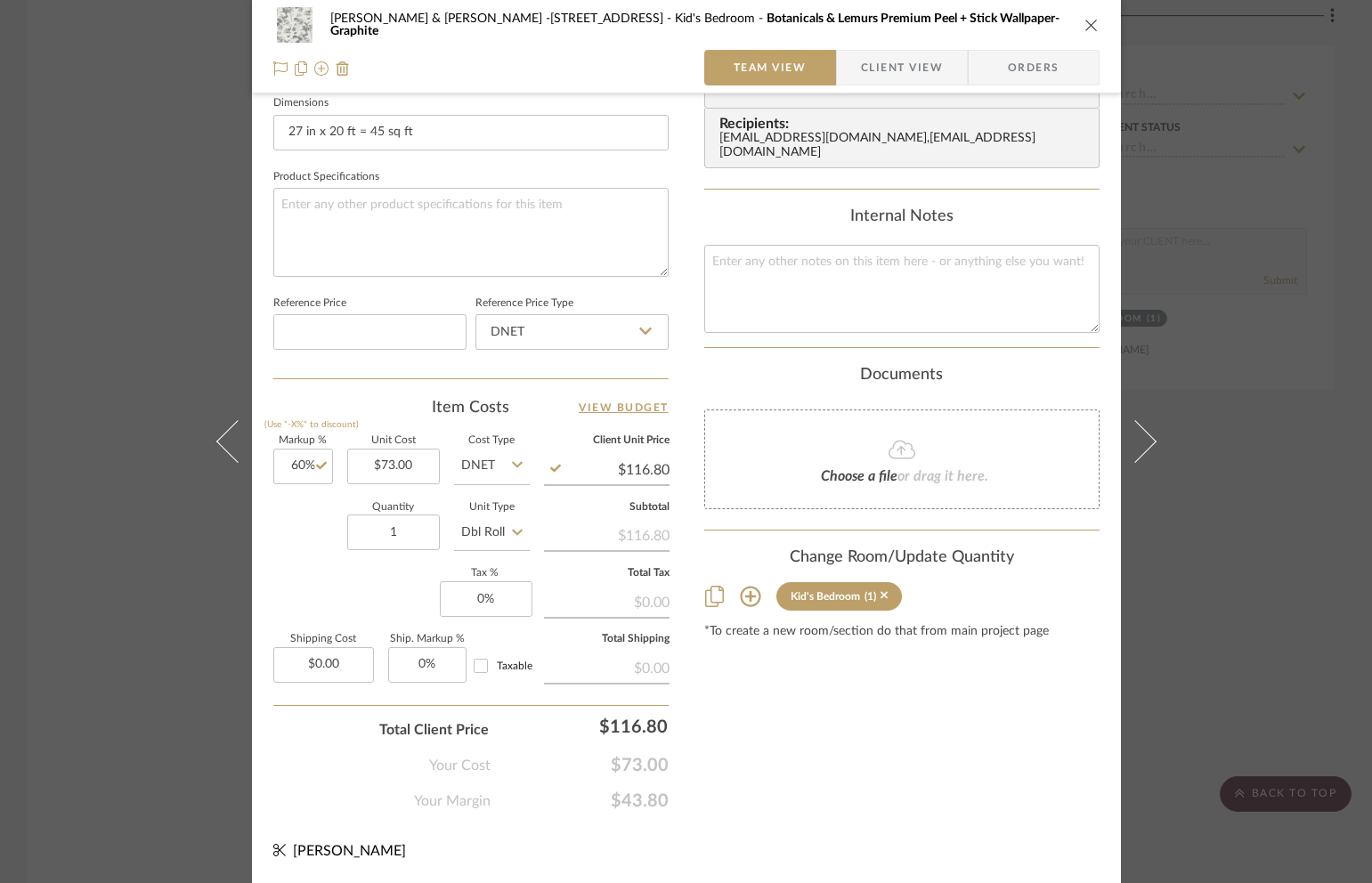
click at [1085, 24] on icon "close" at bounding box center [1091, 25] width 14 height 14
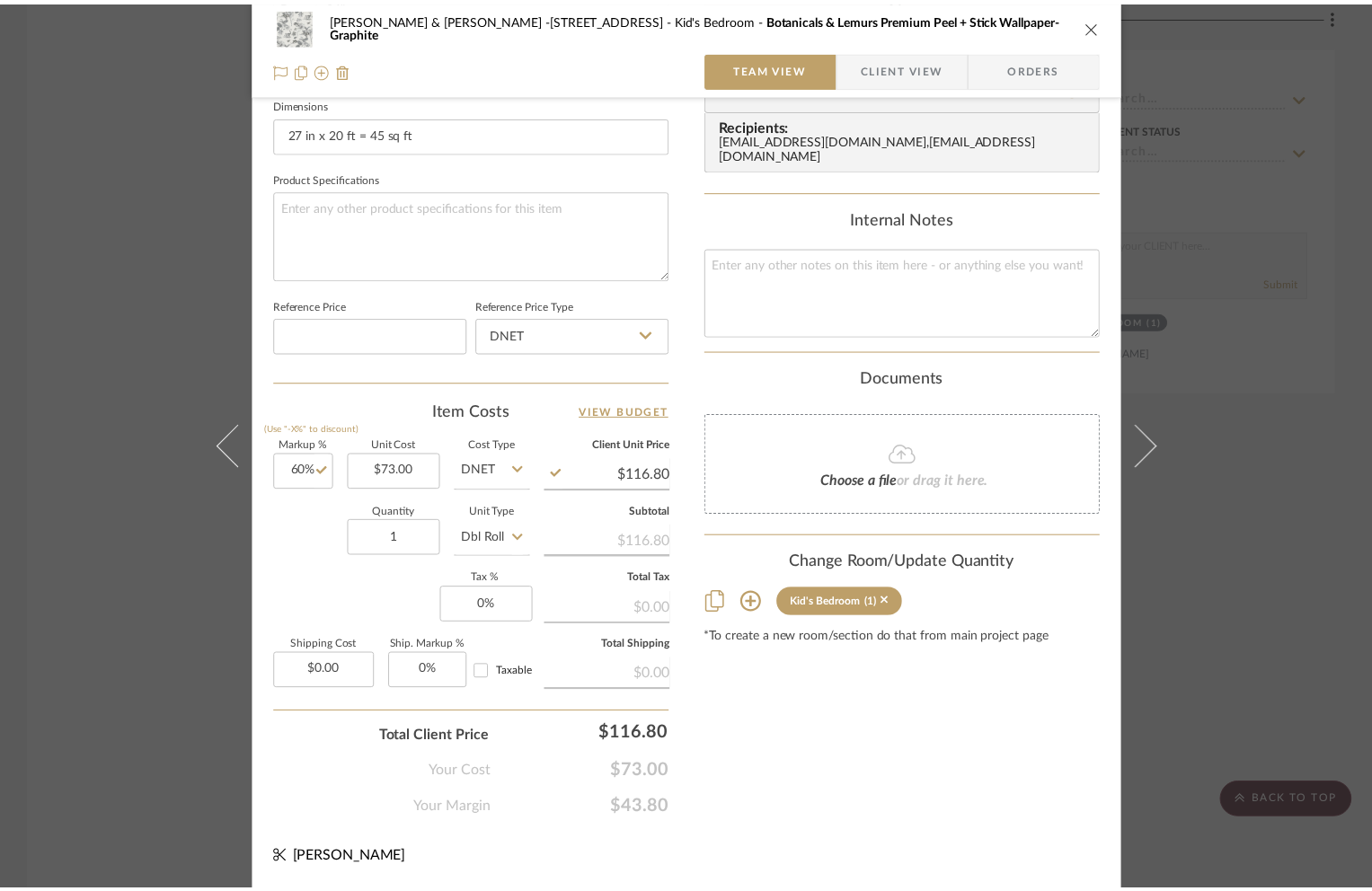
scroll to position [2832, 0]
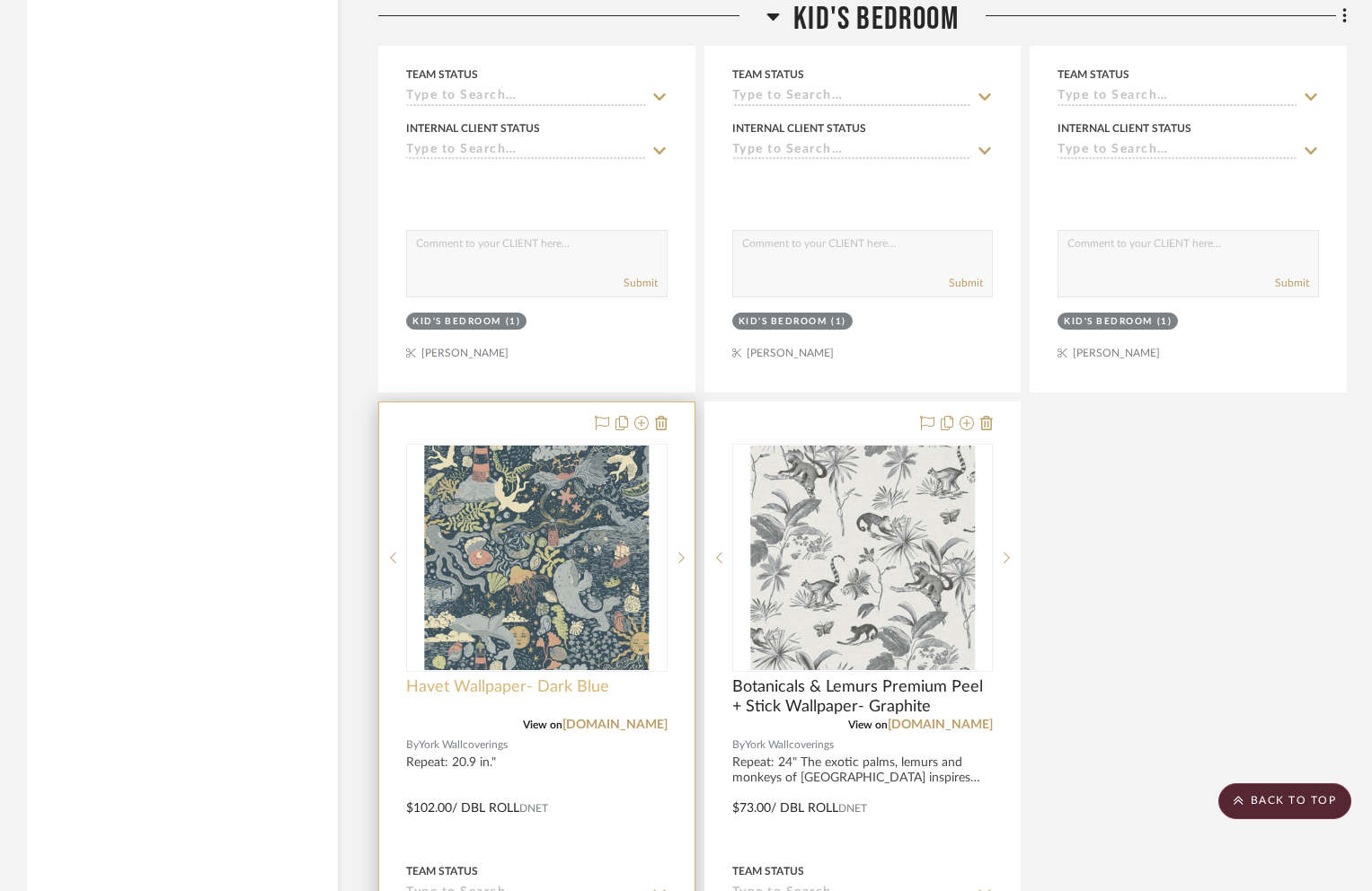
click at [482, 677] on span "Havet Wallpaper- Dark Blue" at bounding box center [507, 686] width 203 height 20
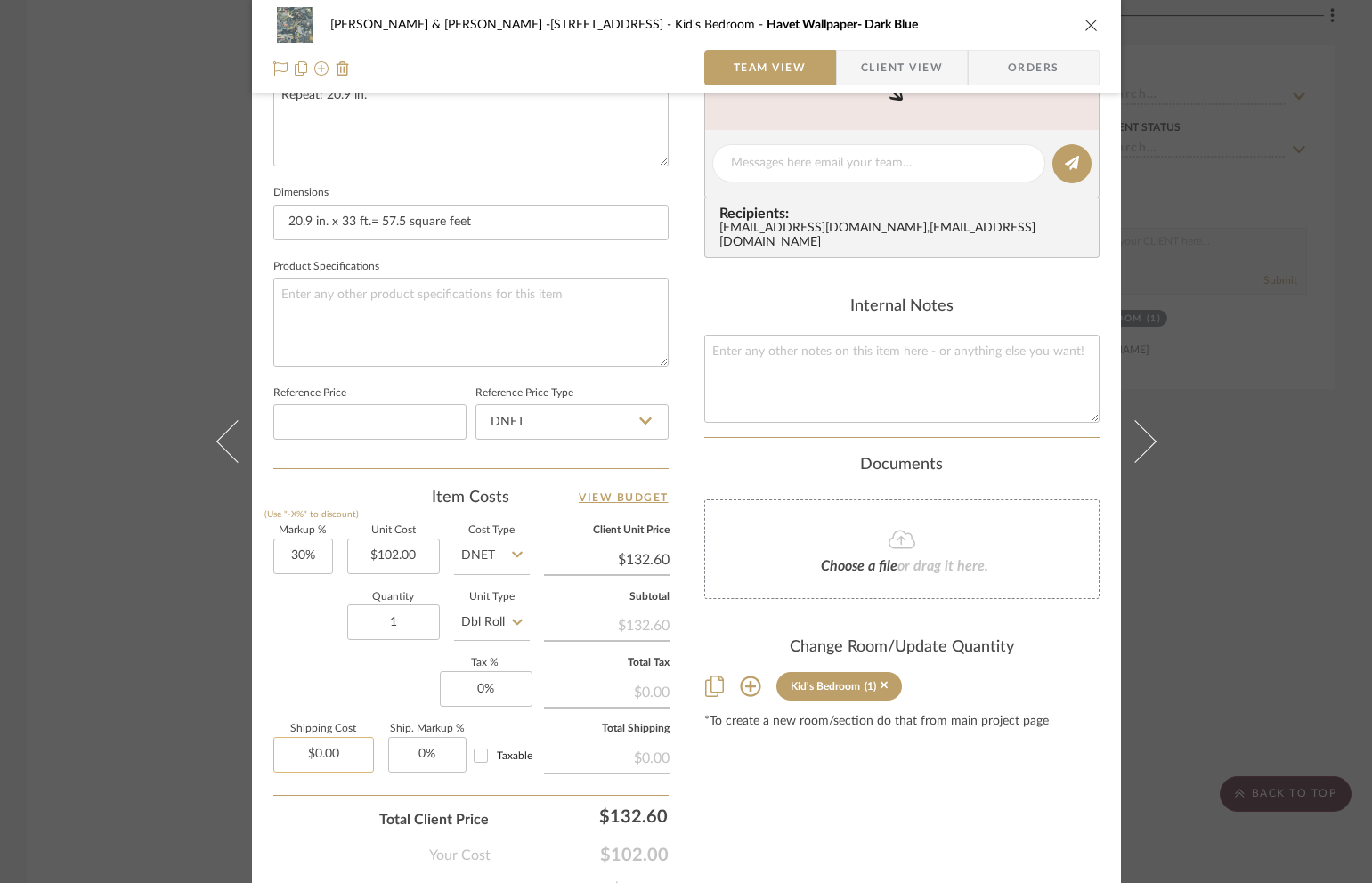
scroll to position [775, 0]
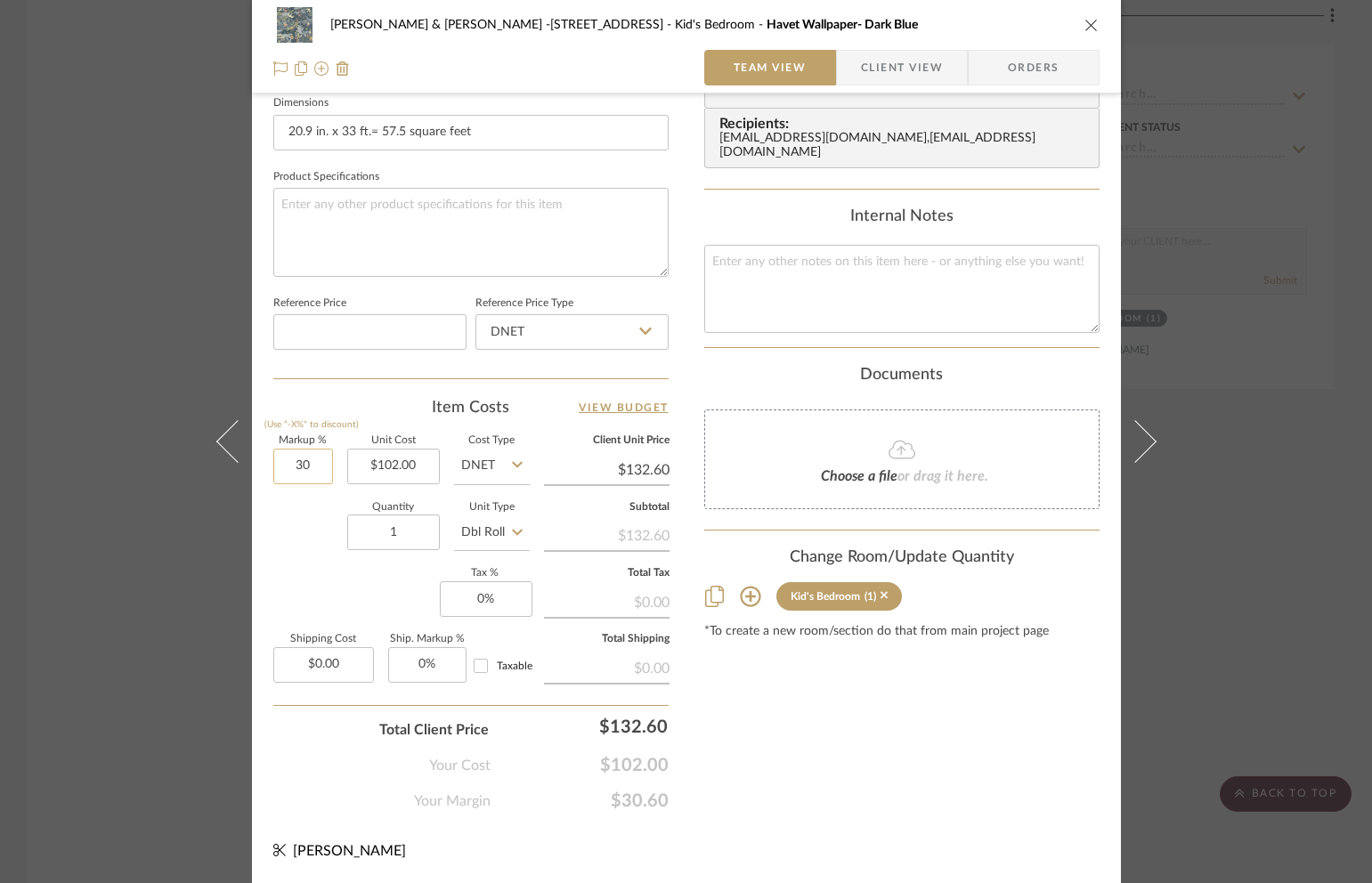
click at [312, 471] on input "30" at bounding box center [303, 467] width 59 height 36
type input "60%"
click at [412, 529] on input "1" at bounding box center [393, 532] width 92 height 36
type input "$163.20"
click at [1090, 26] on icon "close" at bounding box center [1091, 25] width 14 height 14
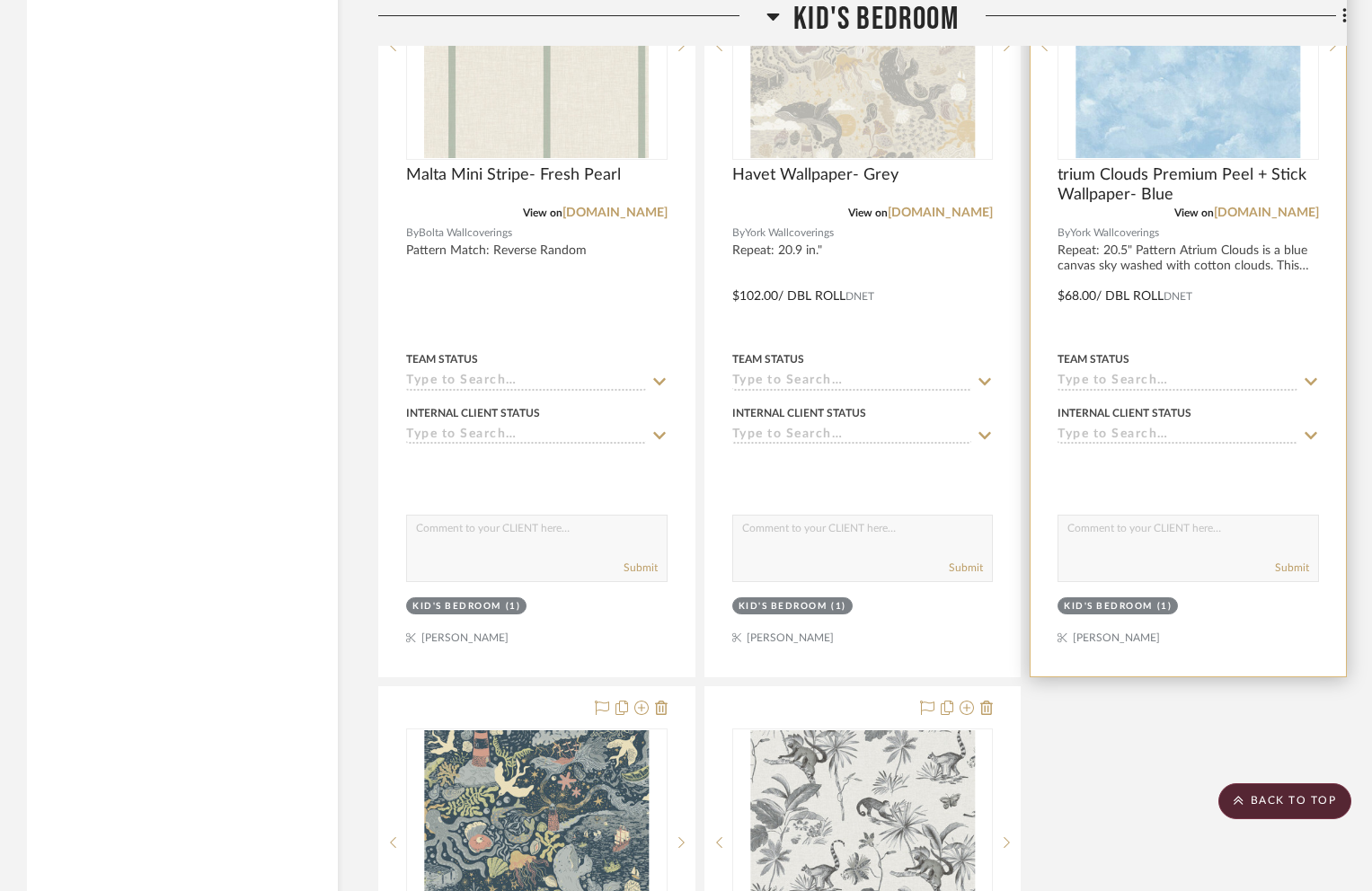
scroll to position [2551, 0]
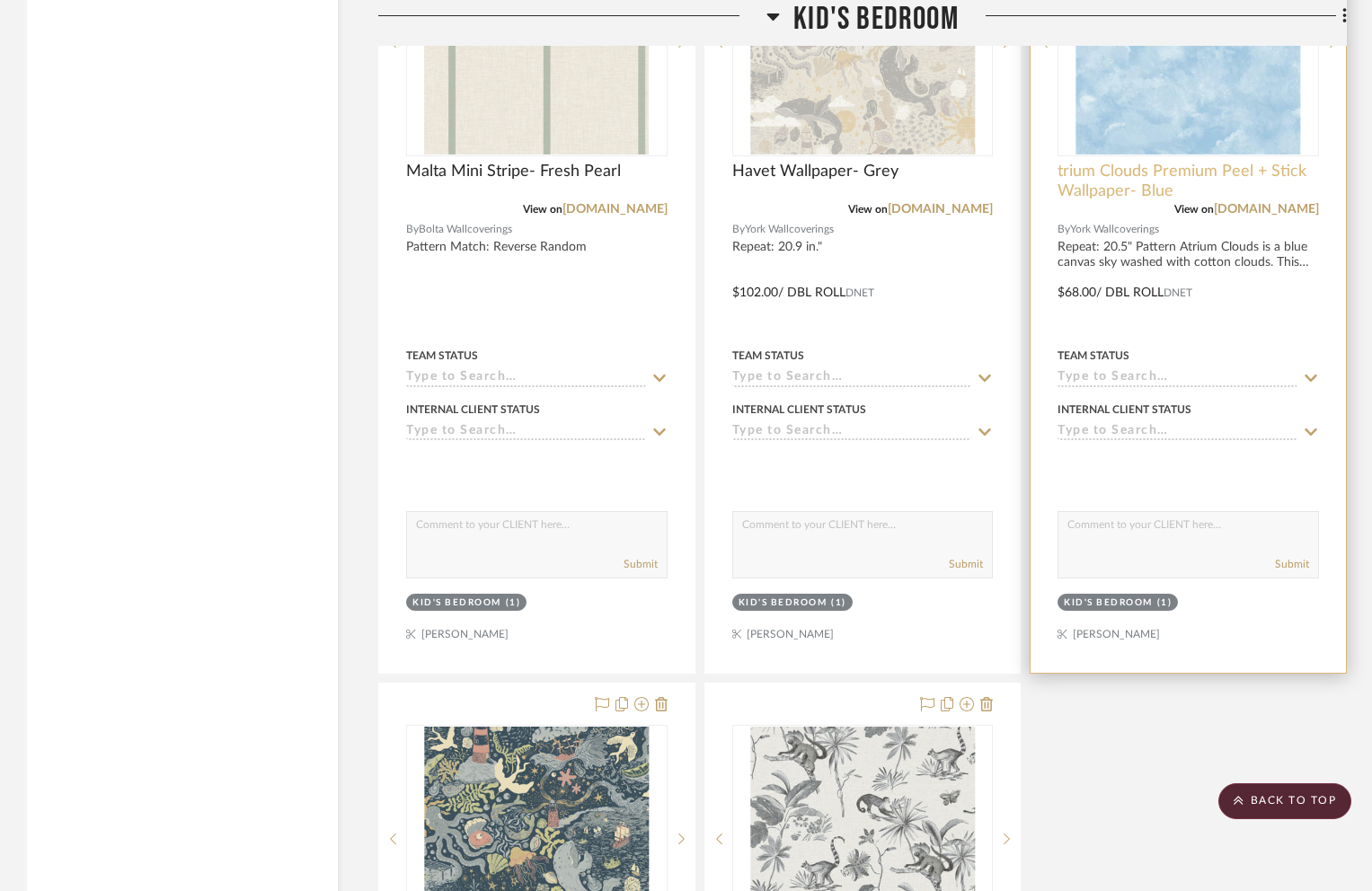
click at [1087, 162] on span "trium Clouds Premium Peel + Stick Wallpaper- Blue" at bounding box center [1188, 182] width 262 height 40
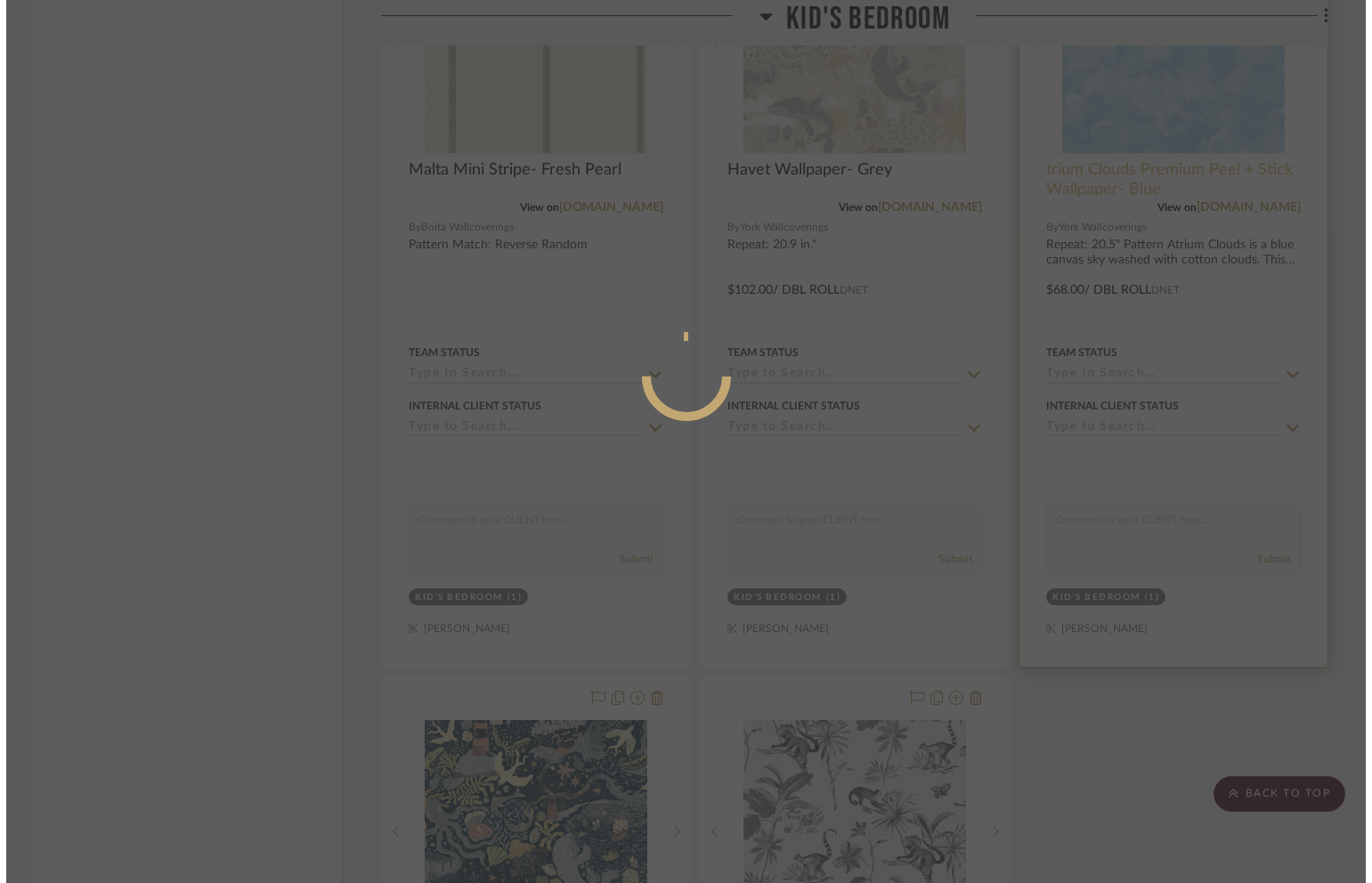
scroll to position [0, 0]
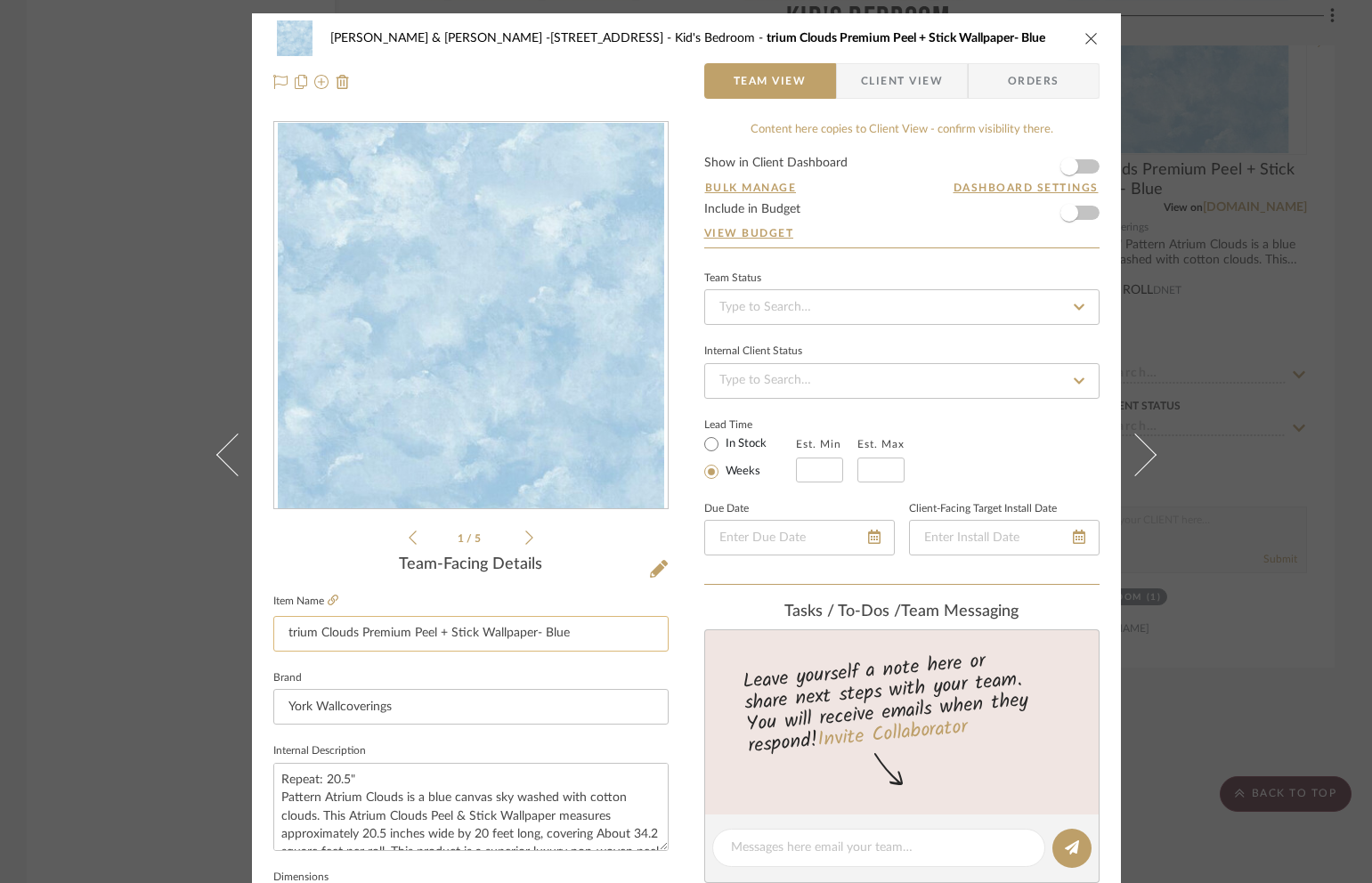
click at [279, 633] on input "trium Clouds Premium Peel + Stick Wallpaper- Blue" at bounding box center [471, 634] width 395 height 36
type input "Atrium Clouds Premium Peel + Stick Wallpaper- Blue"
click at [677, 716] on div "[PERSON_NAME] & [PERSON_NAME] -[STREET_ADDRESS] Kid's Bedroom trium Clouds Prem…" at bounding box center [686, 835] width 869 height 1644
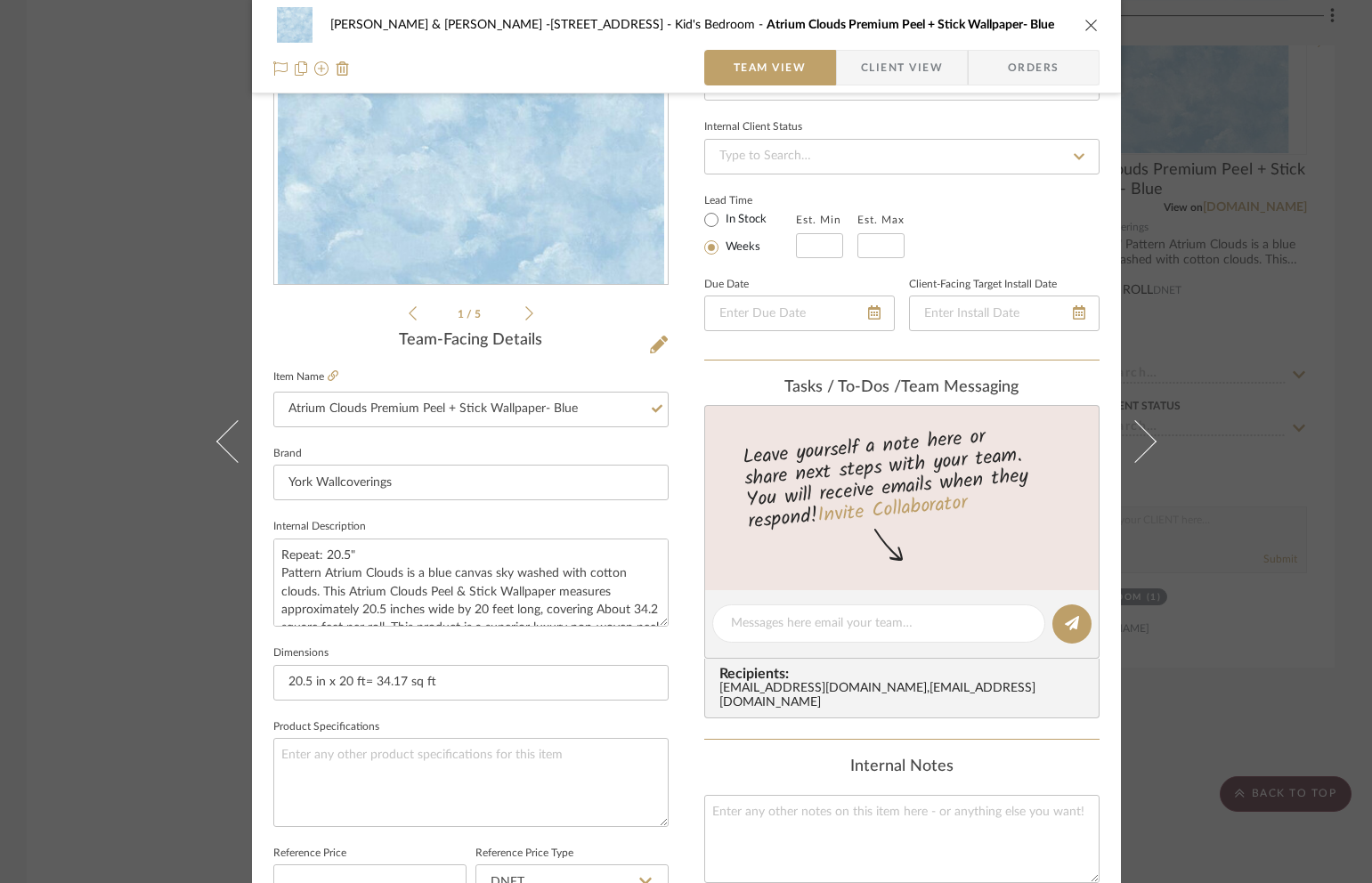
scroll to position [575, 0]
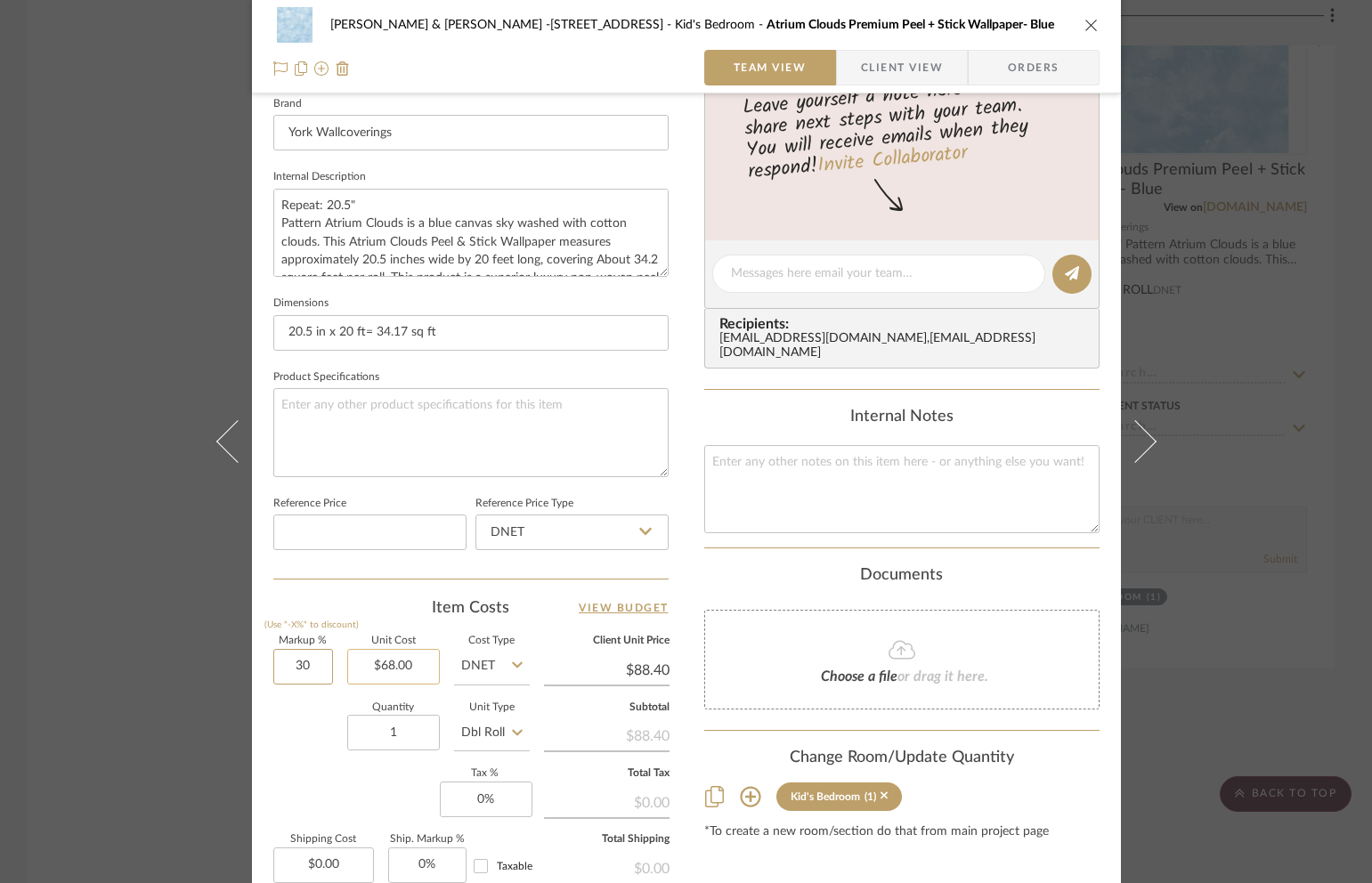
drag, startPoint x: 278, startPoint y: 667, endPoint x: 361, endPoint y: 667, distance: 83.0
click at [361, 667] on div "Markup % (Use "-X%" to discount) 30 Unit Cost $68.00 Cost Type DNET Client Unit…" at bounding box center [471, 767] width 395 height 260
type input "60%"
click at [403, 733] on input "1" at bounding box center [393, 733] width 92 height 36
type input "$108.80"
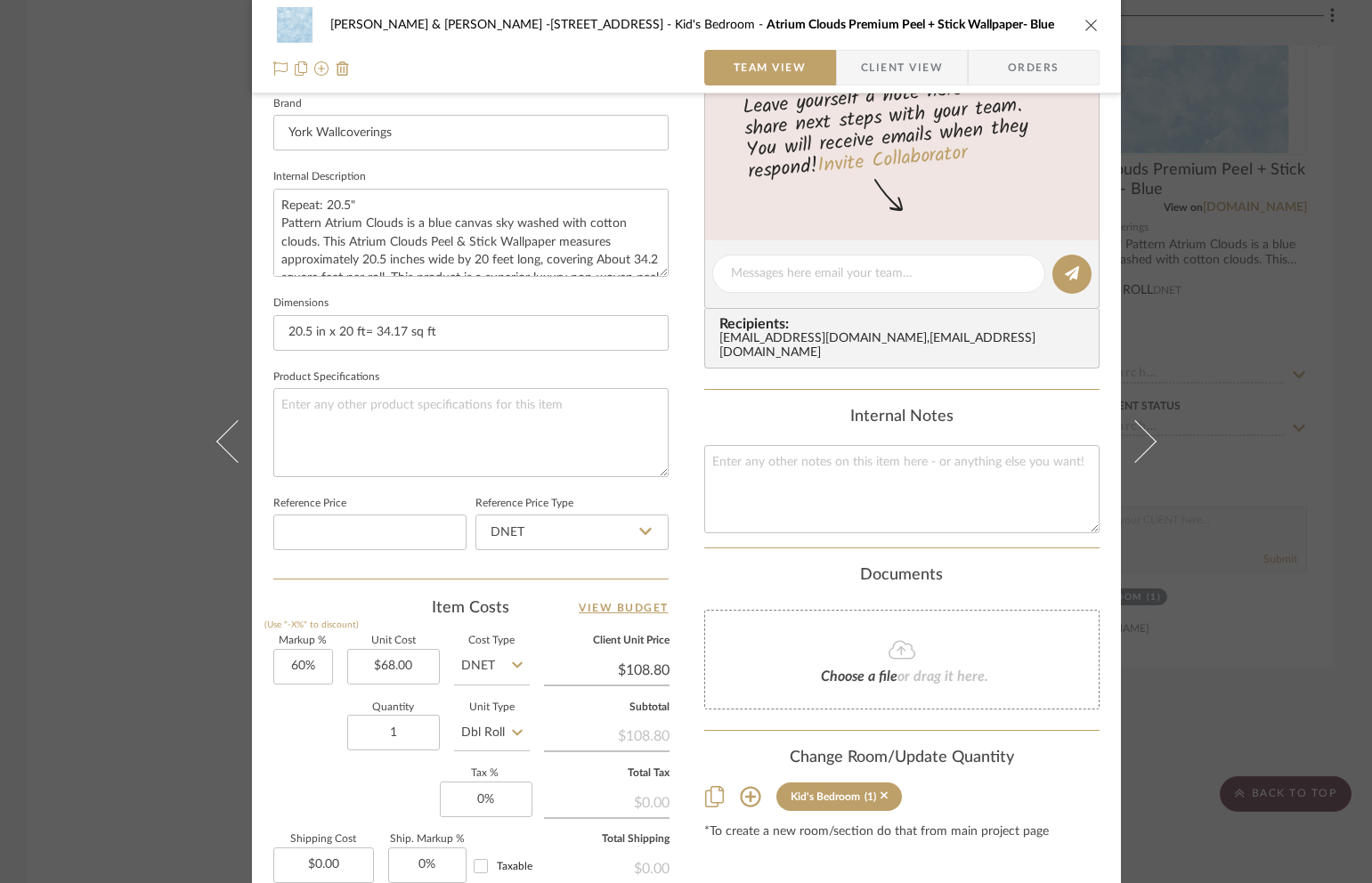
click at [1085, 25] on icon "close" at bounding box center [1091, 25] width 14 height 14
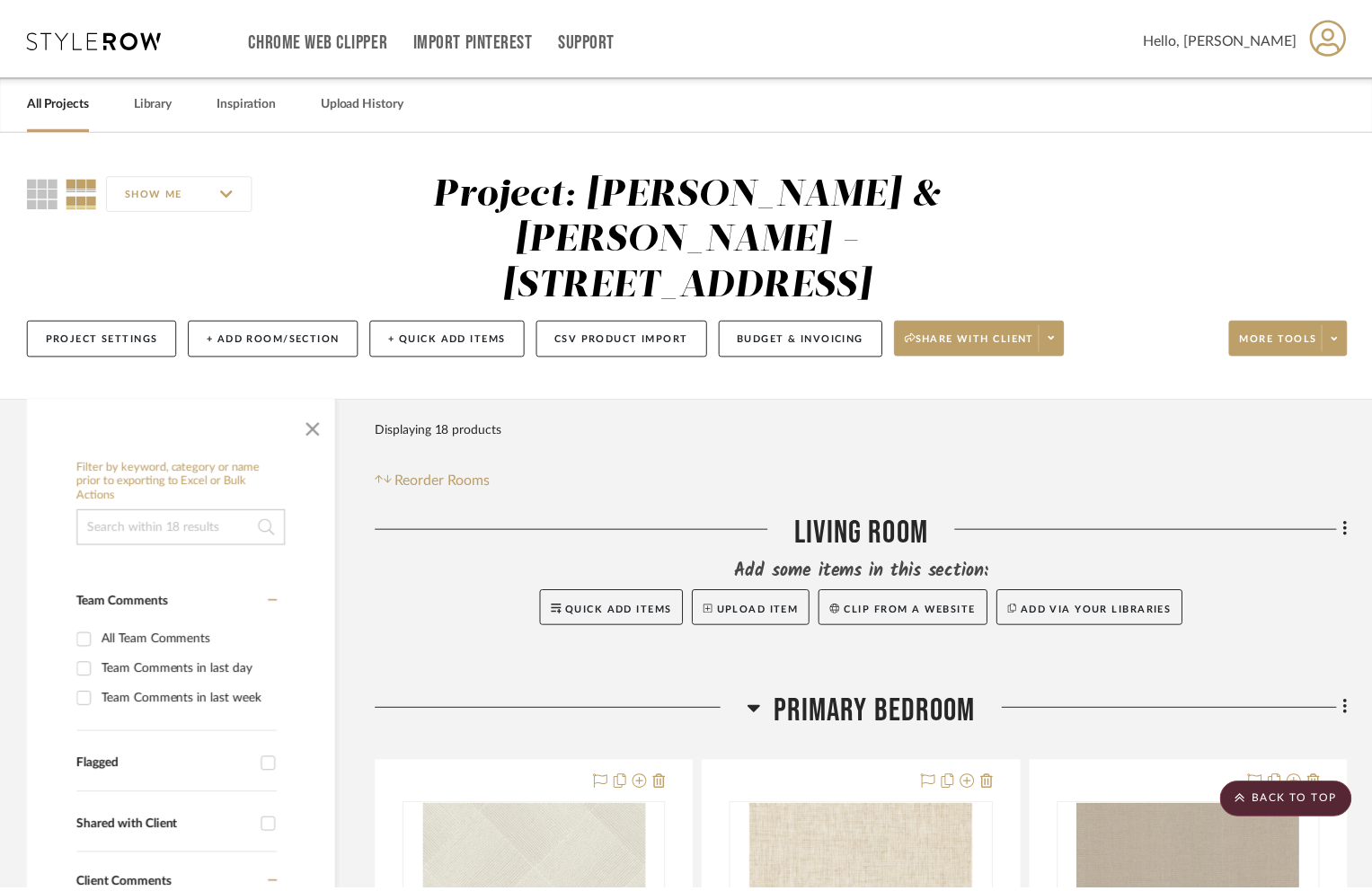
scroll to position [2551, 0]
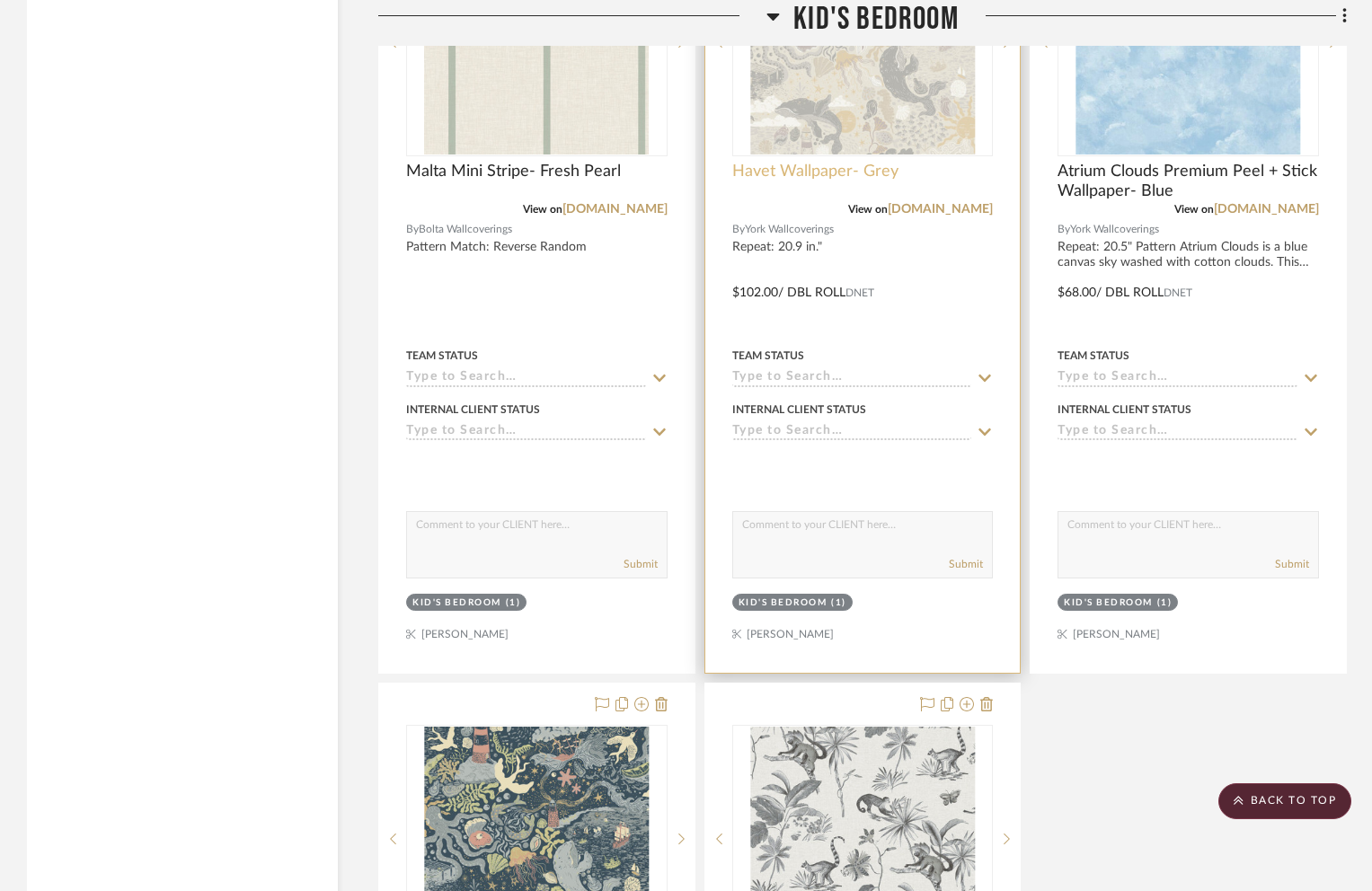
click at [834, 162] on span "Havet Wallpaper- Grey" at bounding box center [815, 171] width 167 height 20
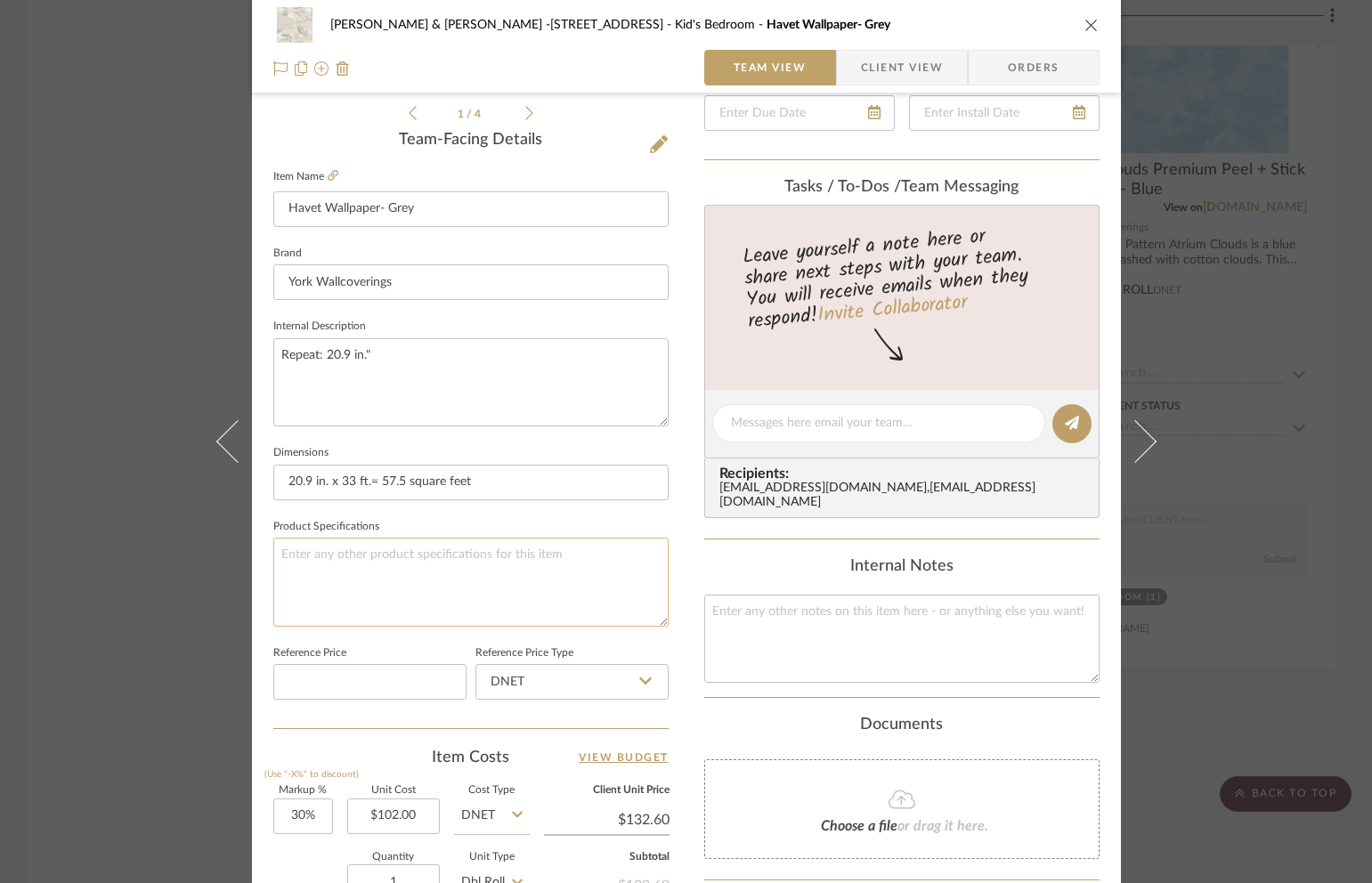
scroll to position [570, 0]
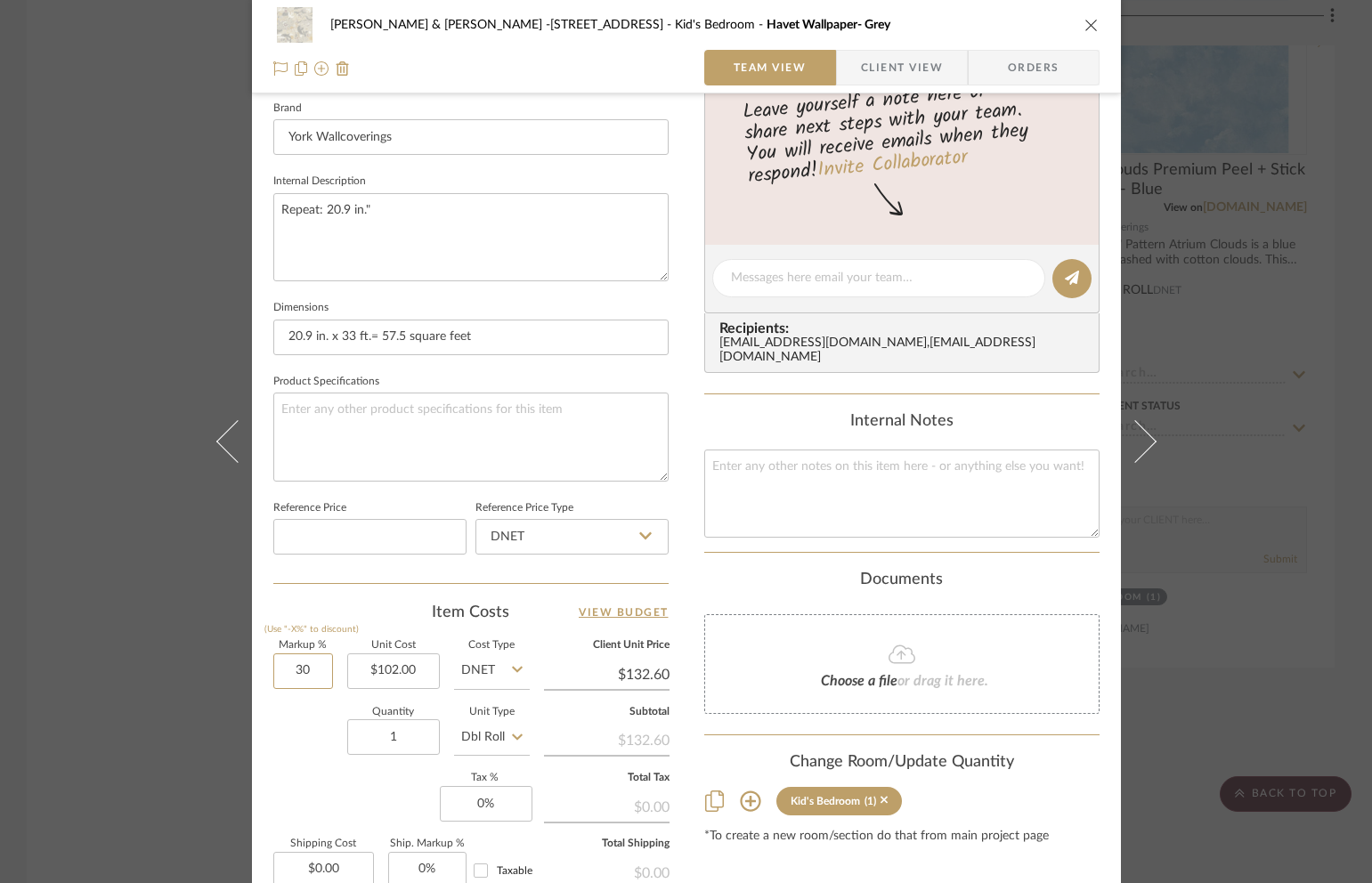
drag, startPoint x: 311, startPoint y: 672, endPoint x: 339, endPoint y: 675, distance: 28.2
click at [339, 675] on div "Markup % (Use "-X%" to discount) 30 Unit Cost $102.00 Cost Type DNET Client Uni…" at bounding box center [471, 771] width 395 height 260
type input "60%"
click at [421, 745] on input "1" at bounding box center [393, 737] width 92 height 36
type input "$163.20"
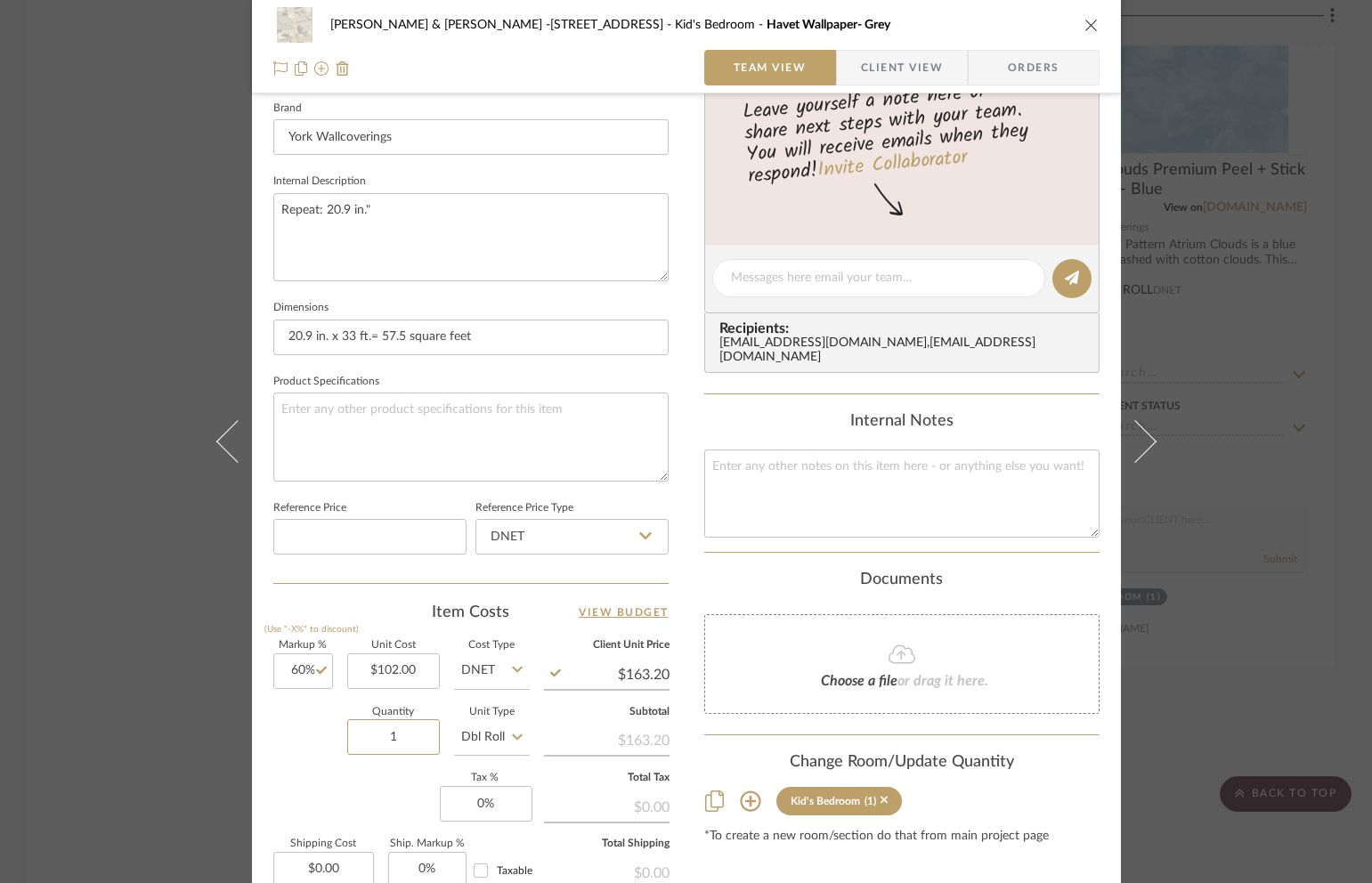
scroll to position [600, 0]
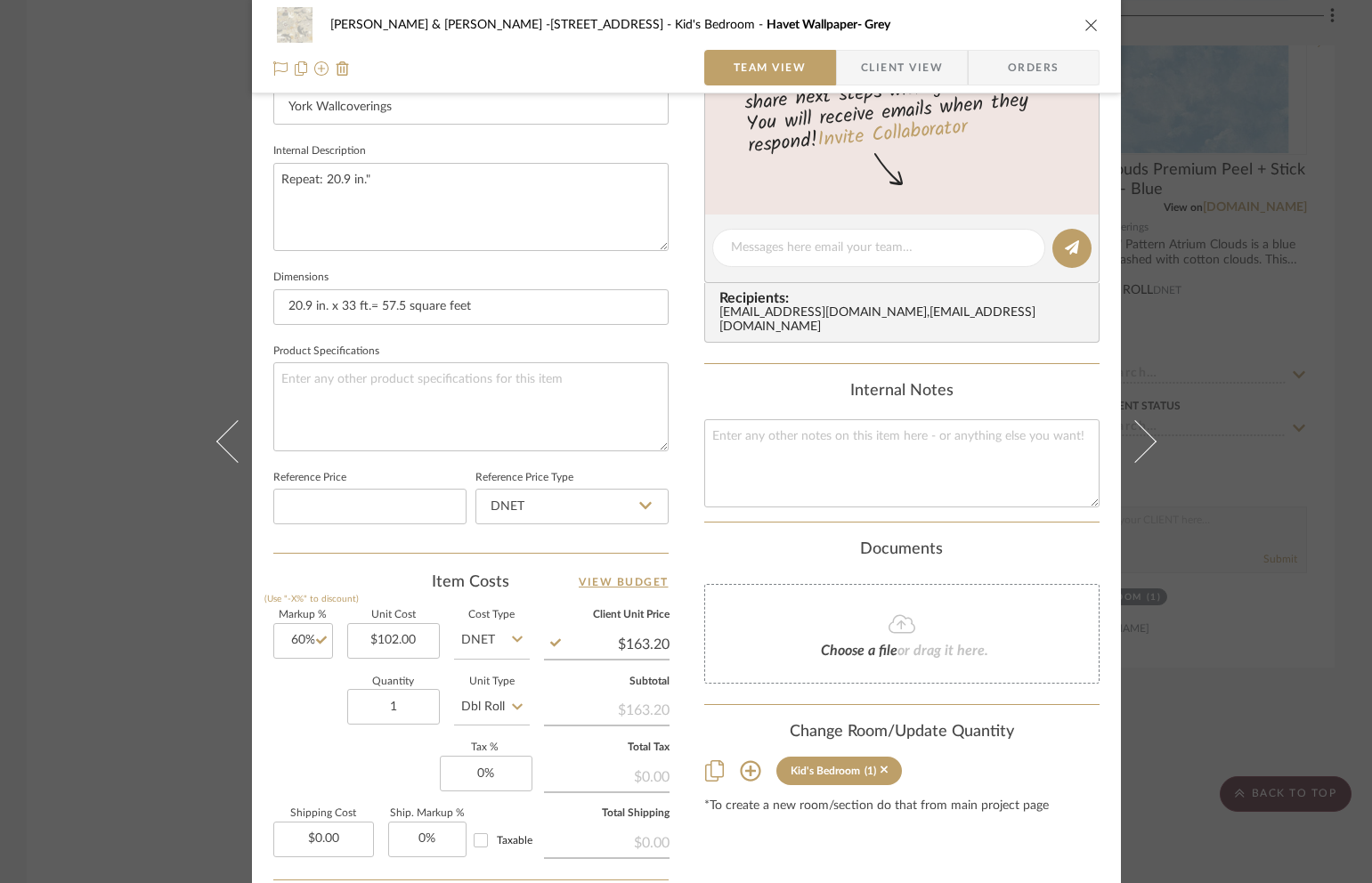
click at [1084, 18] on icon "close" at bounding box center [1091, 25] width 14 height 14
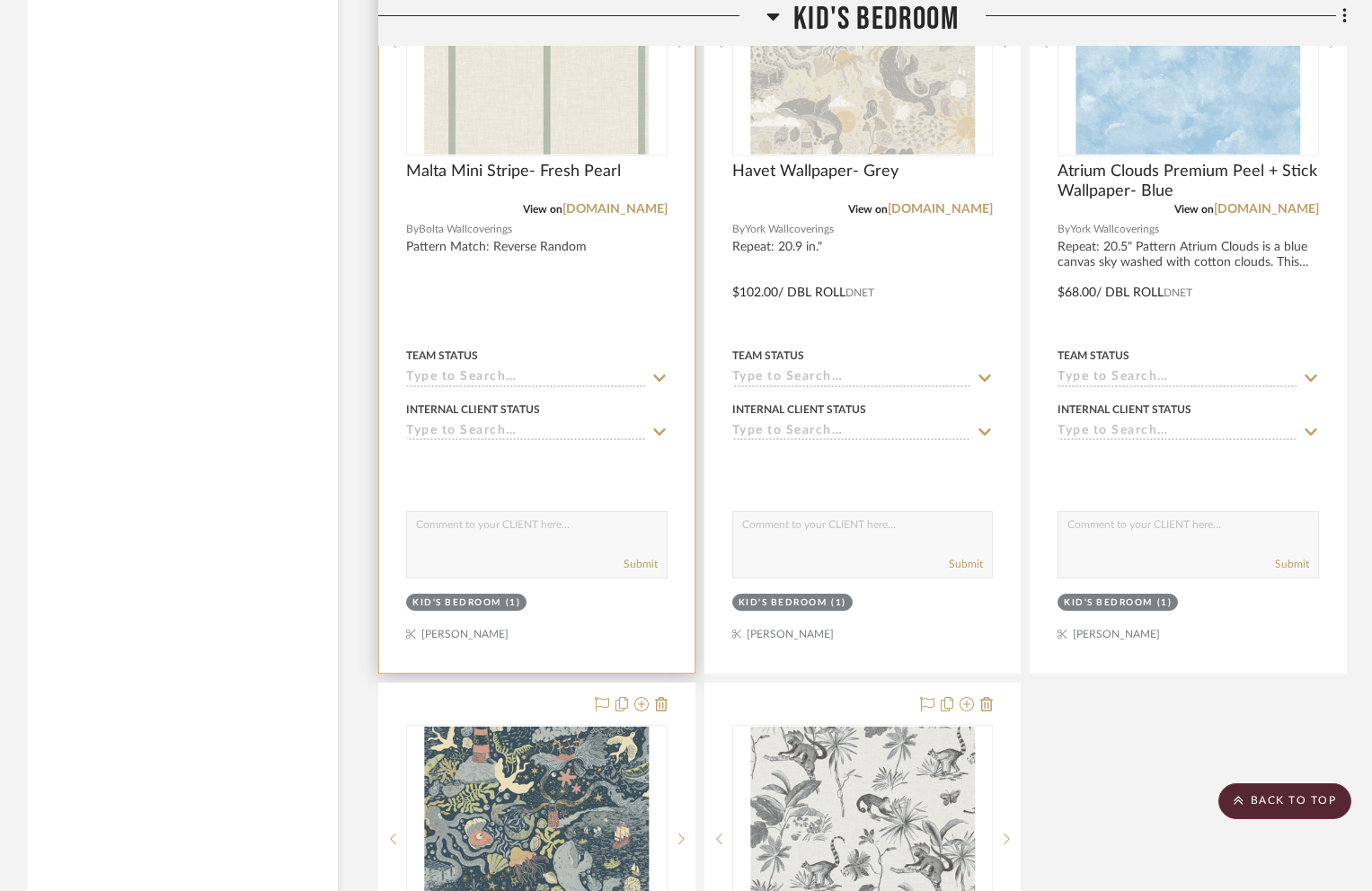
scroll to position [2547, 0]
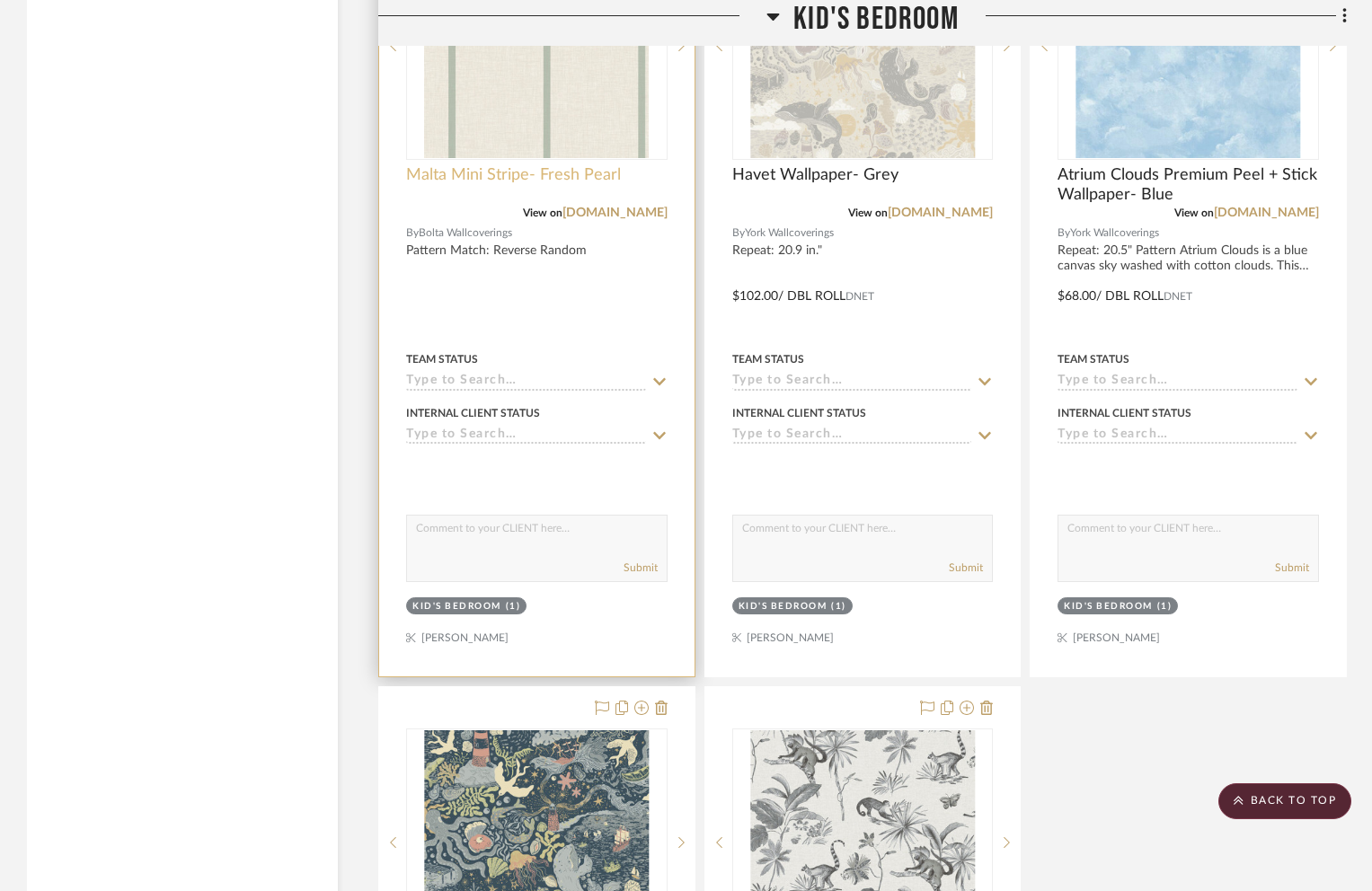
click at [497, 166] on span "Malta Mini Stripe- Fresh Pearl" at bounding box center [514, 175] width 215 height 20
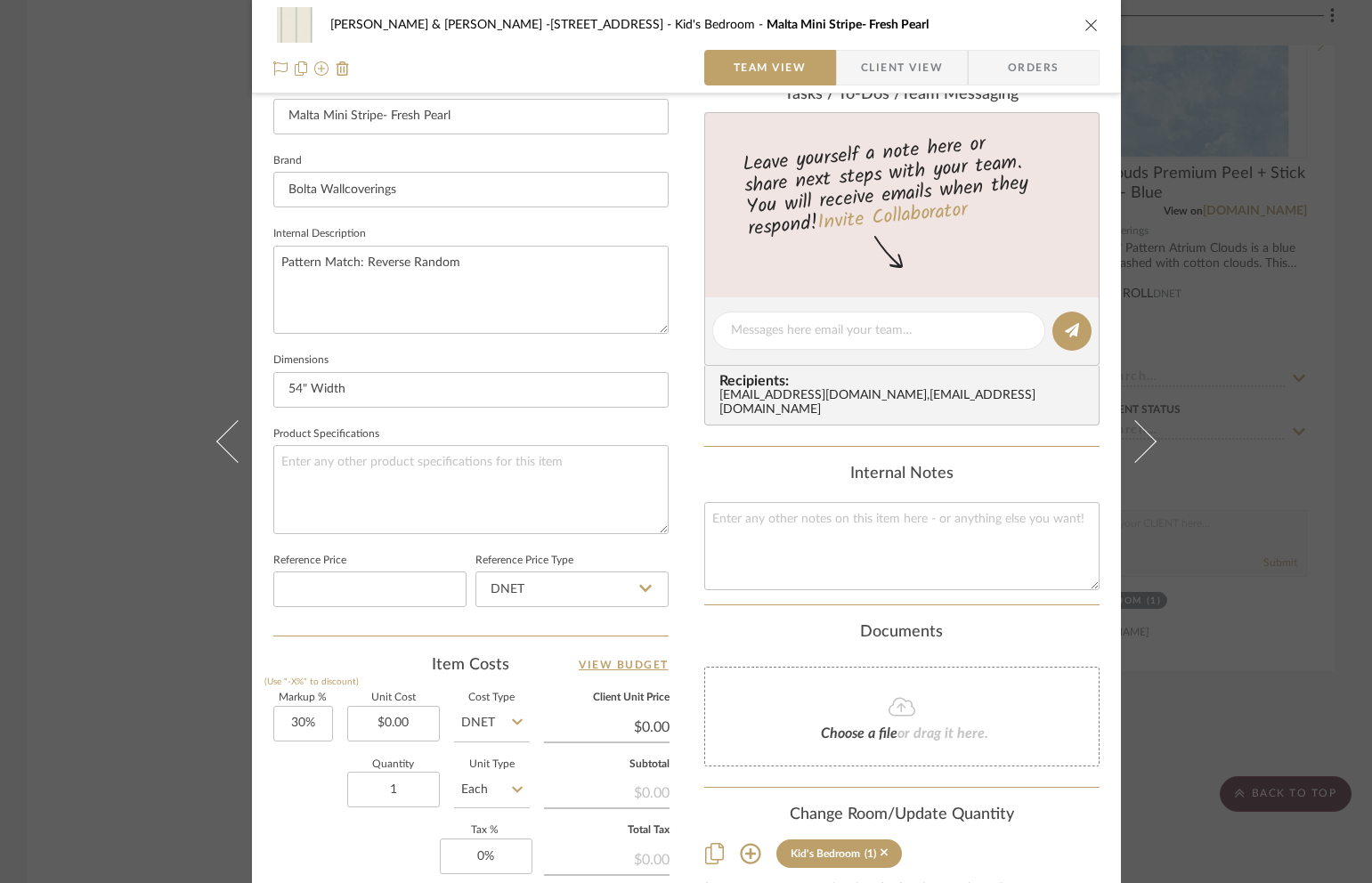
scroll to position [522, 0]
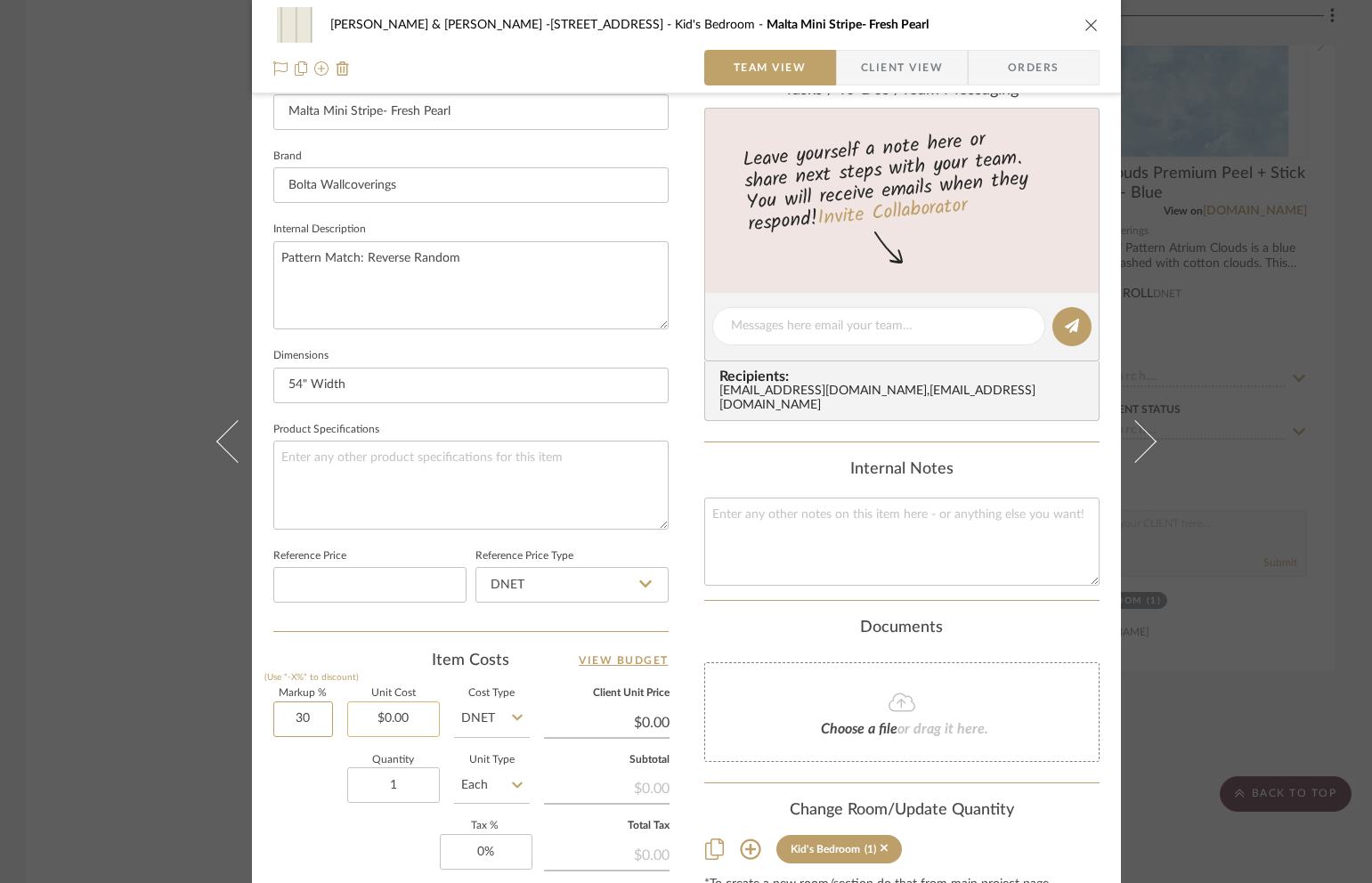
drag, startPoint x: 282, startPoint y: 720, endPoint x: 354, endPoint y: 712, distance: 72.4
click at [354, 711] on div "Markup % (Use "-X%" to discount) 30 Unit Cost $0.00 Cost Type DNET Client Unit …" at bounding box center [471, 819] width 395 height 260
drag, startPoint x: 289, startPoint y: 721, endPoint x: 310, endPoint y: 719, distance: 21.1
click at [310, 719] on input "30" at bounding box center [303, 720] width 59 height 36
type input "60%"
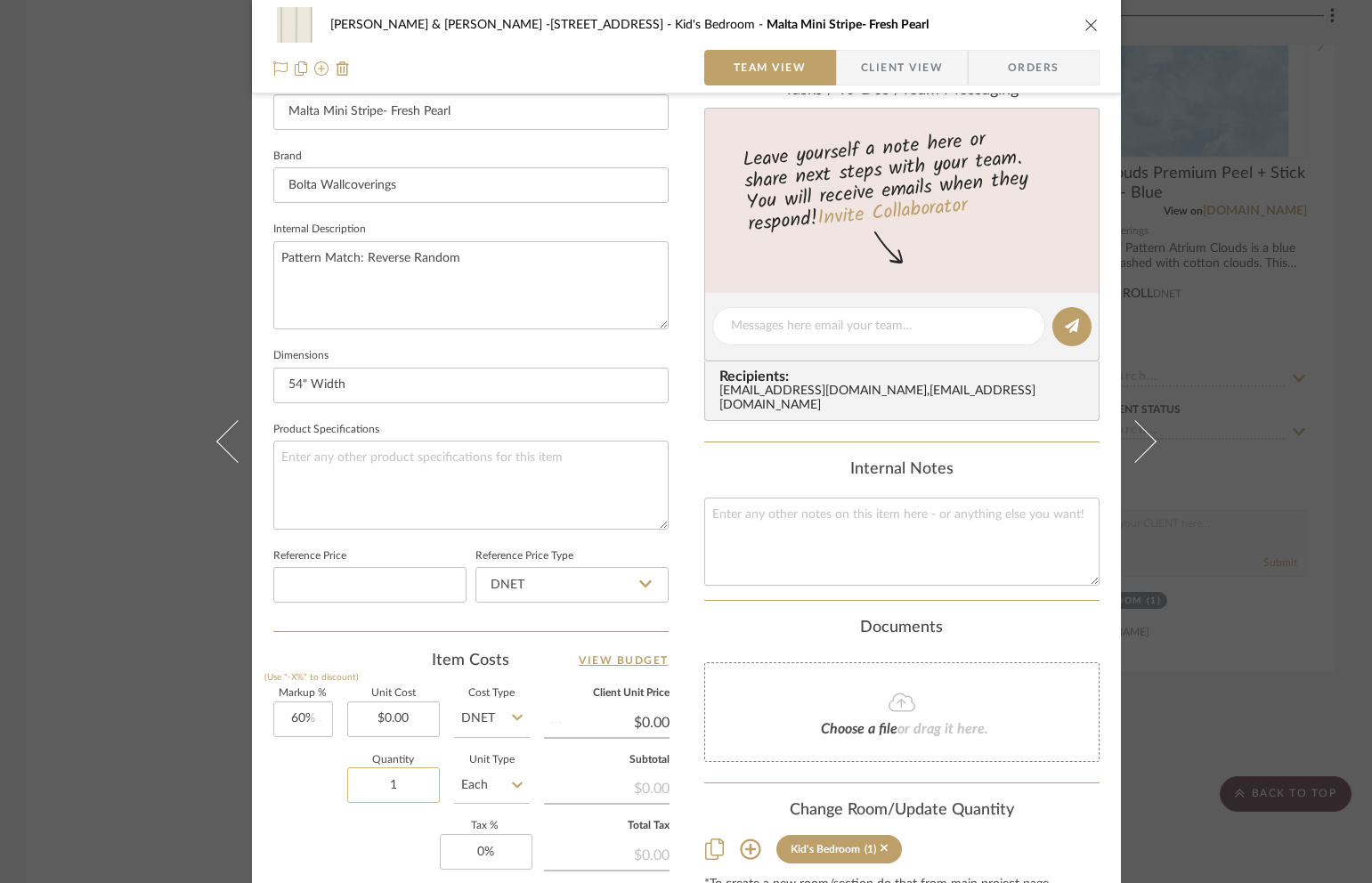
click at [392, 789] on input "1" at bounding box center [393, 785] width 92 height 36
click at [1084, 30] on icon "close" at bounding box center [1091, 25] width 14 height 14
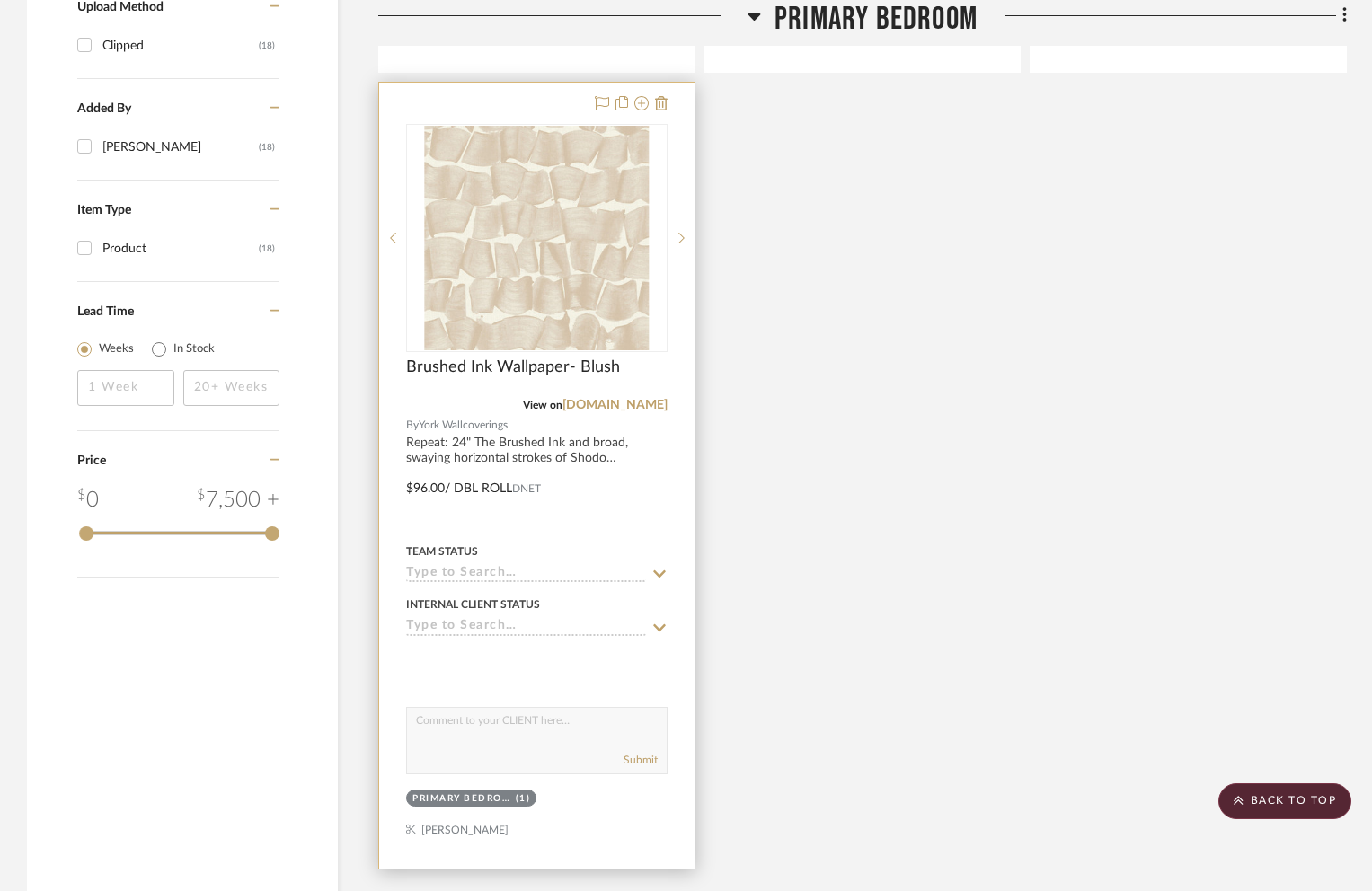
scroll to position [1468, 0]
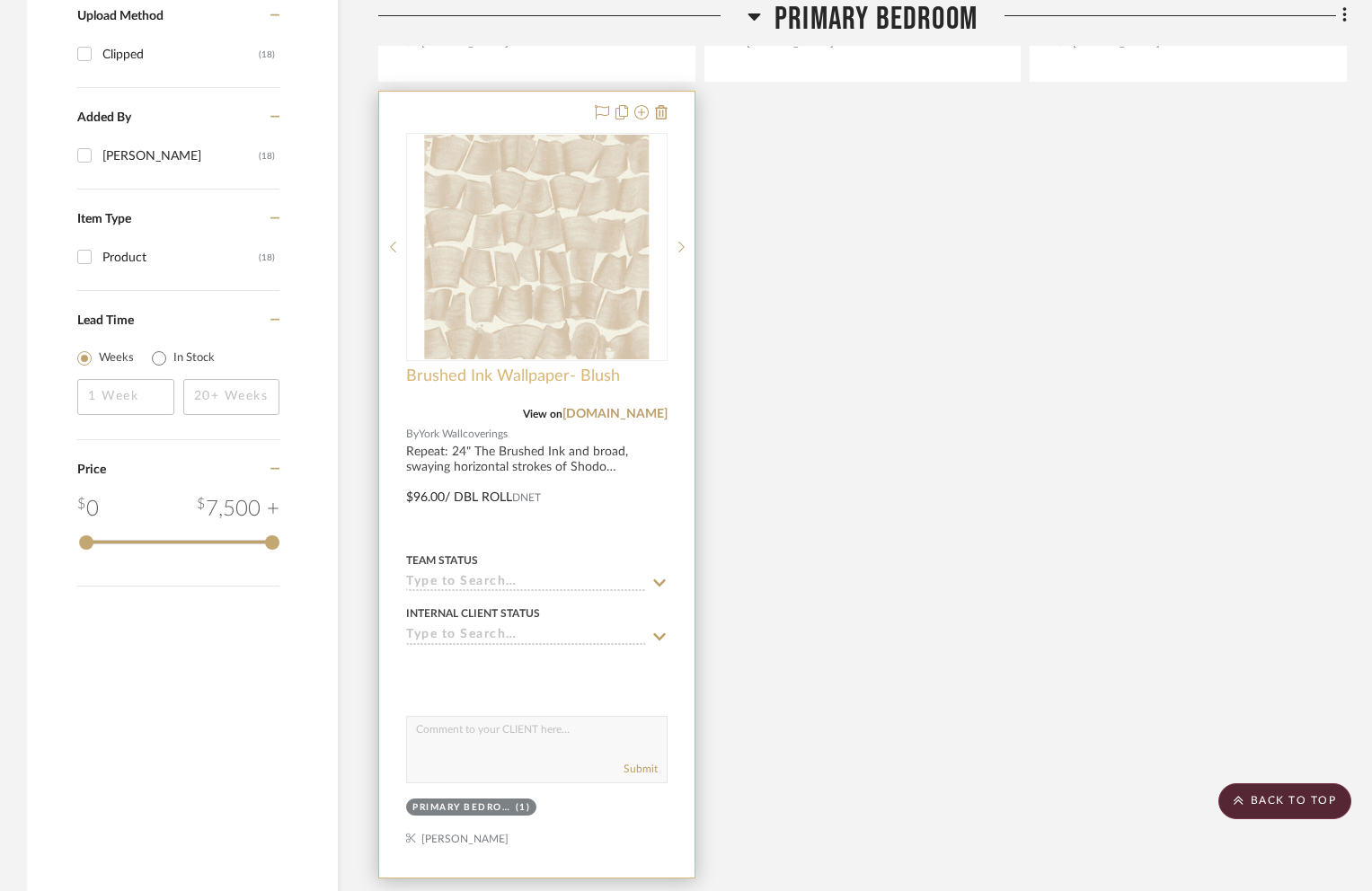
click at [462, 366] on span "Brushed Ink Wallpaper- Blush" at bounding box center [513, 376] width 214 height 20
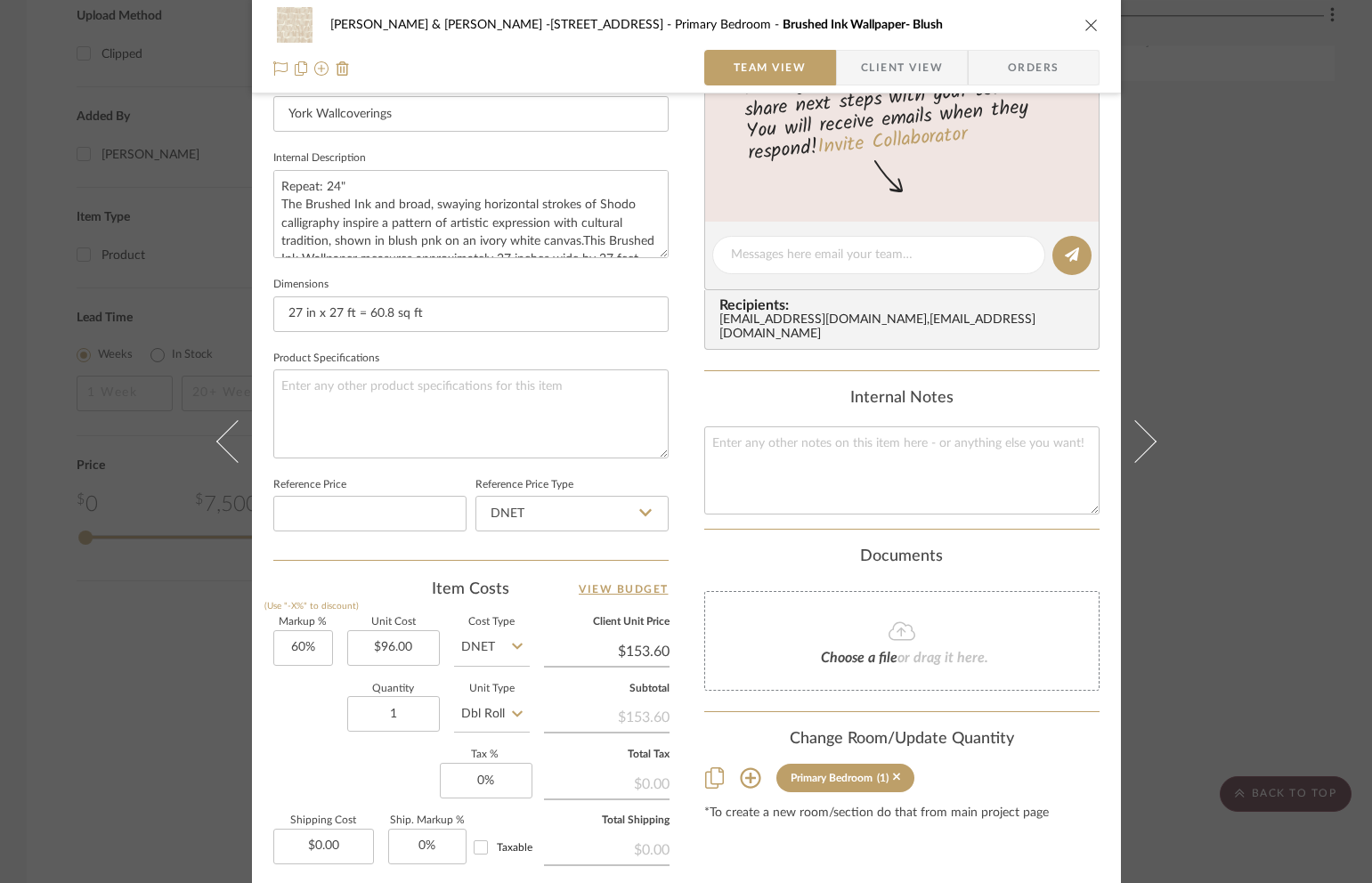
scroll to position [652, 0]
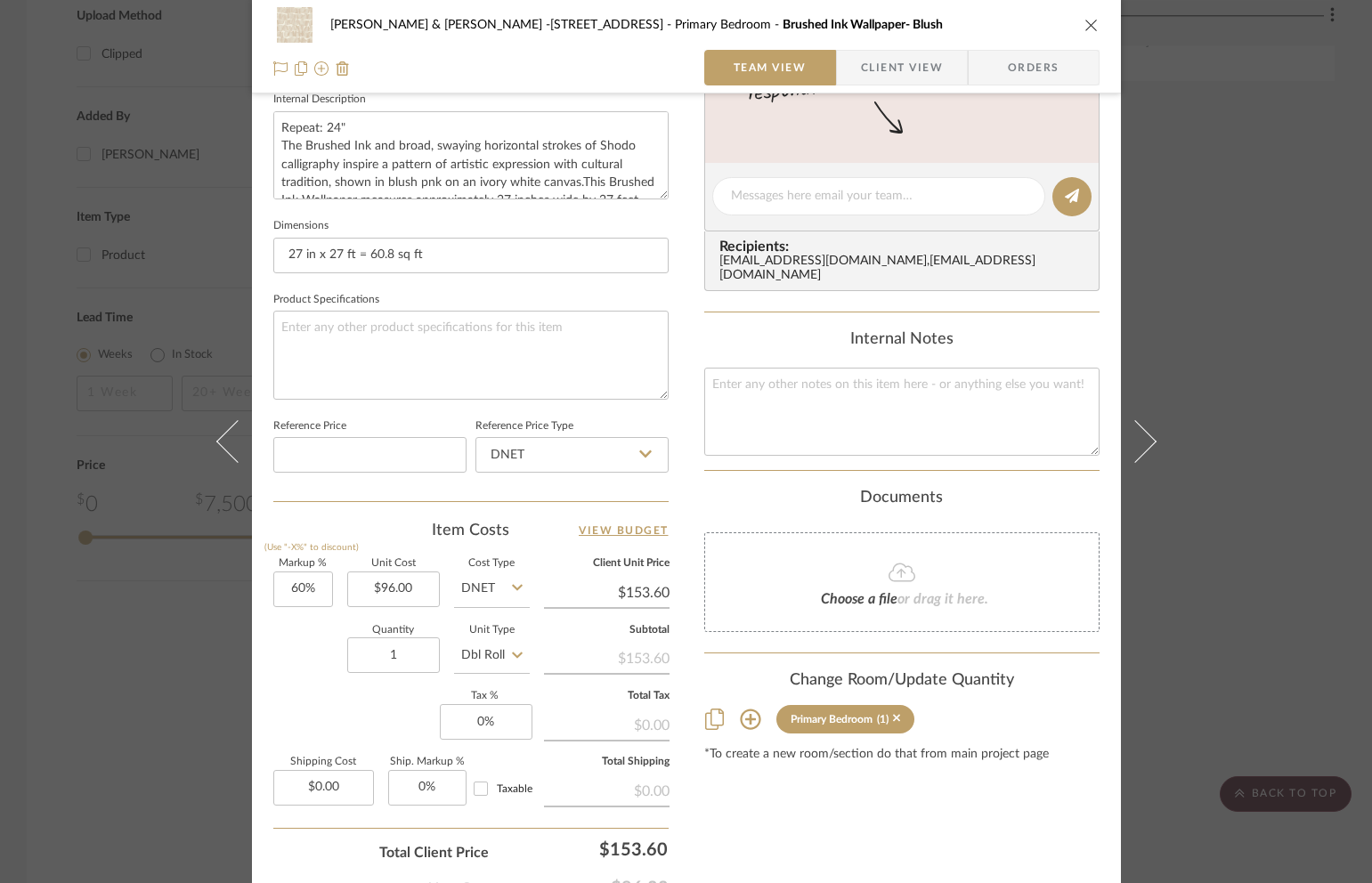
click at [1084, 21] on icon "close" at bounding box center [1091, 25] width 14 height 14
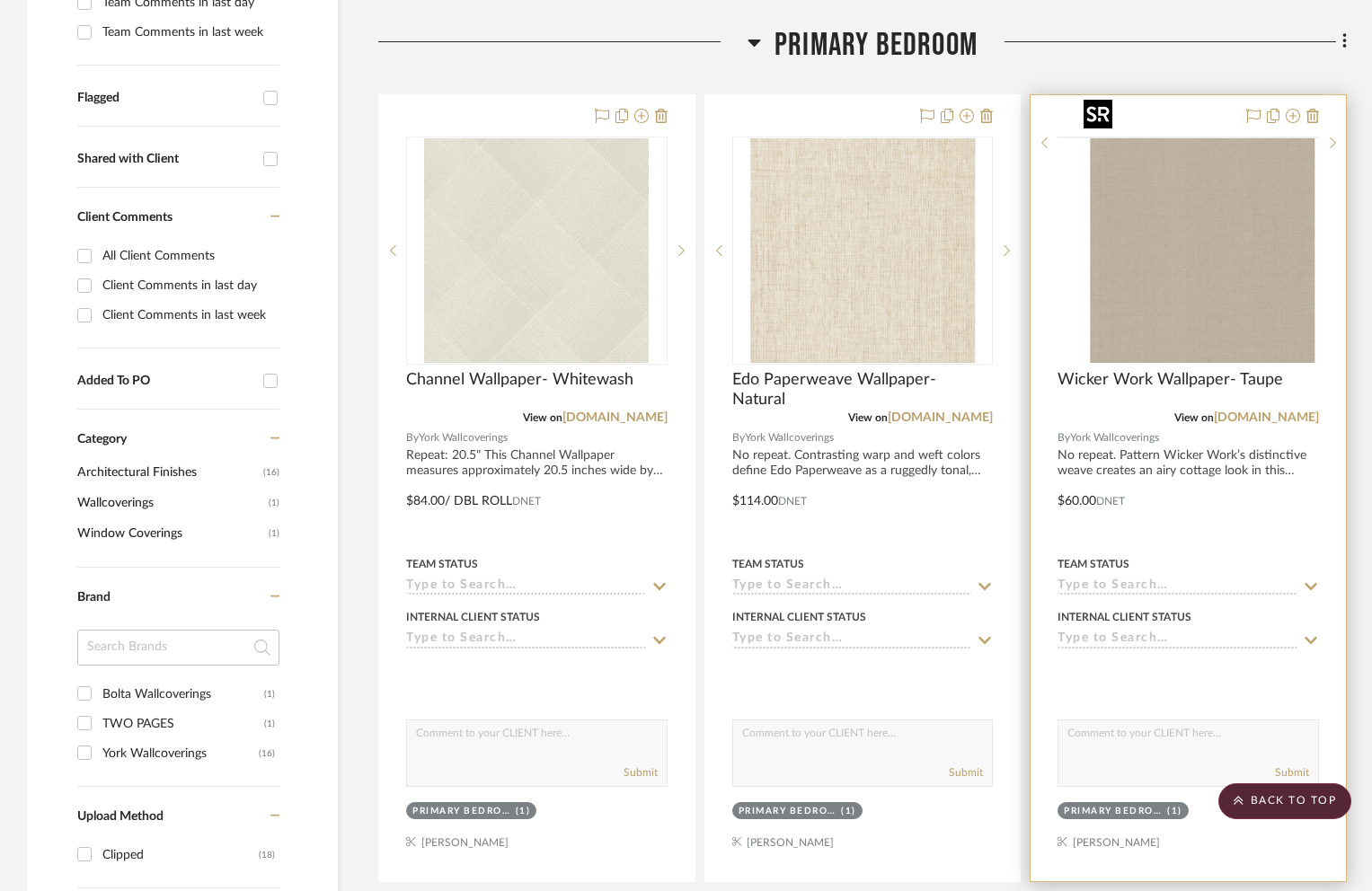
scroll to position [471, 0]
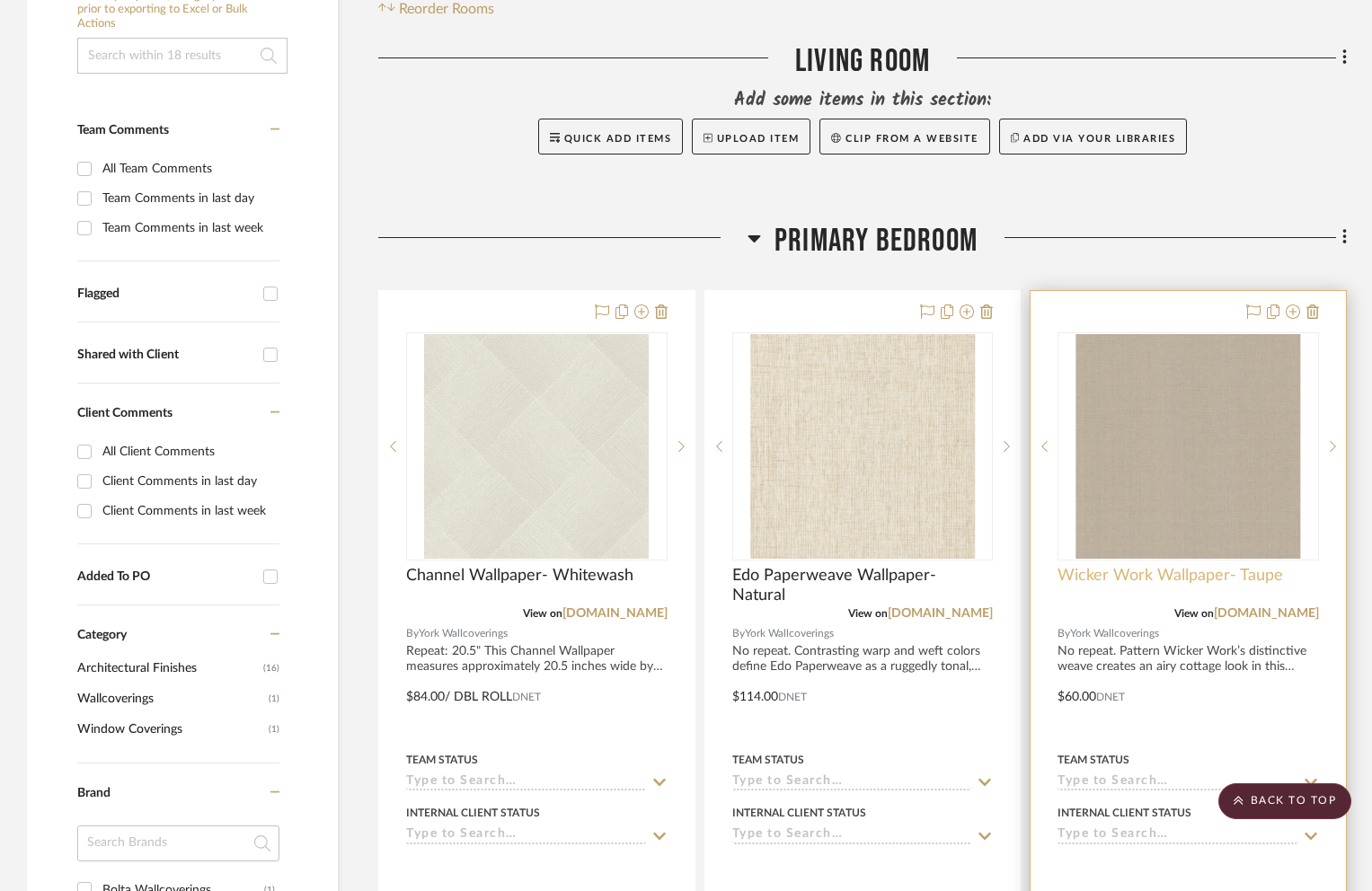
click at [1110, 565] on span "Wicker Work Wallpaper- Taupe" at bounding box center [1170, 575] width 226 height 20
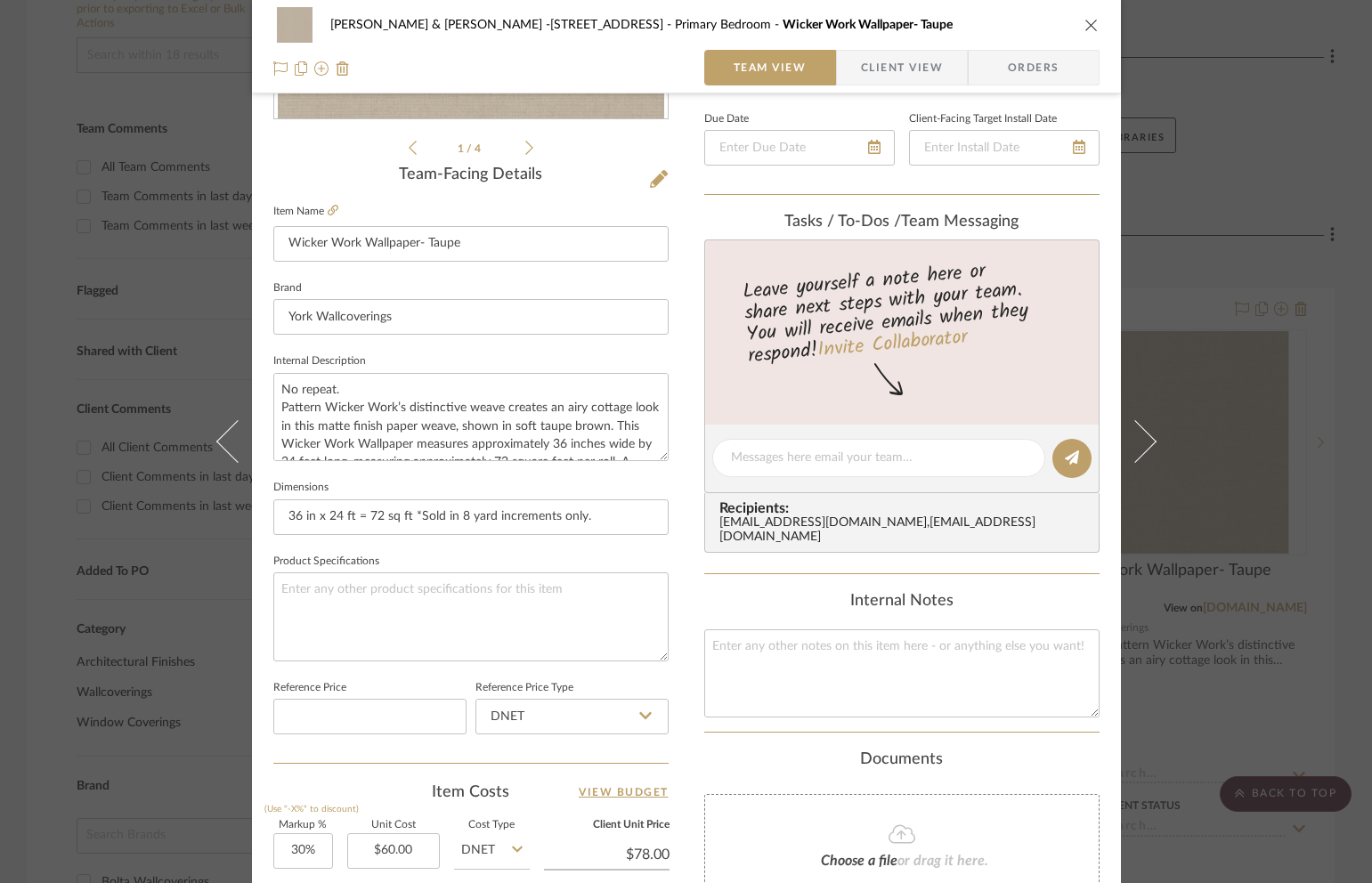
scroll to position [458, 0]
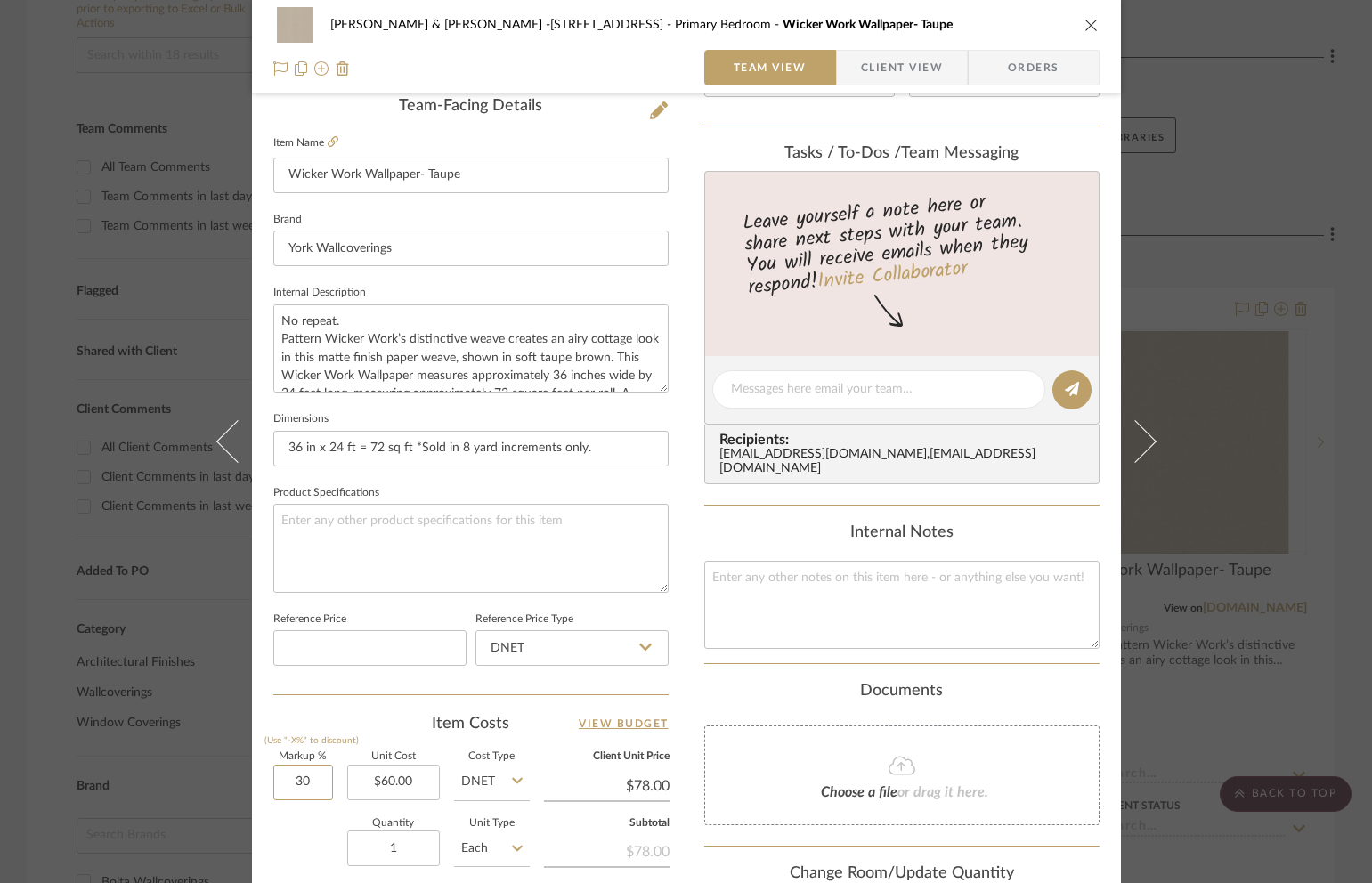
drag, startPoint x: 281, startPoint y: 784, endPoint x: 327, endPoint y: 788, distance: 46.2
click at [327, 788] on div "Markup % (Use "-X%" to discount) 30 Unit Cost $60.00 Cost Type DNET Client Unit…" at bounding box center [471, 882] width 395 height 260
type input "60%"
click at [408, 844] on input "1" at bounding box center [393, 848] width 92 height 36
type input "$96.00"
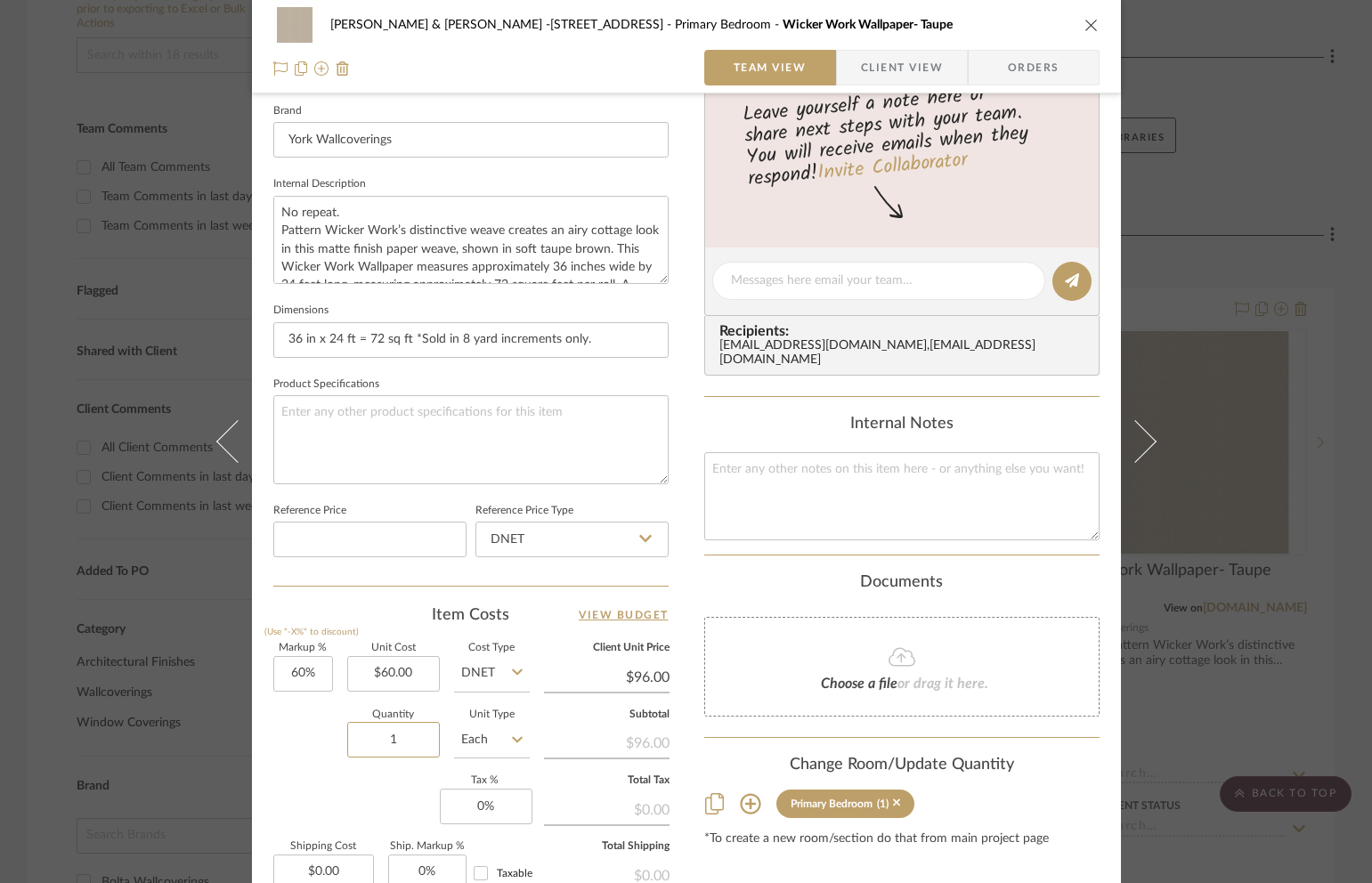
scroll to position [571, 0]
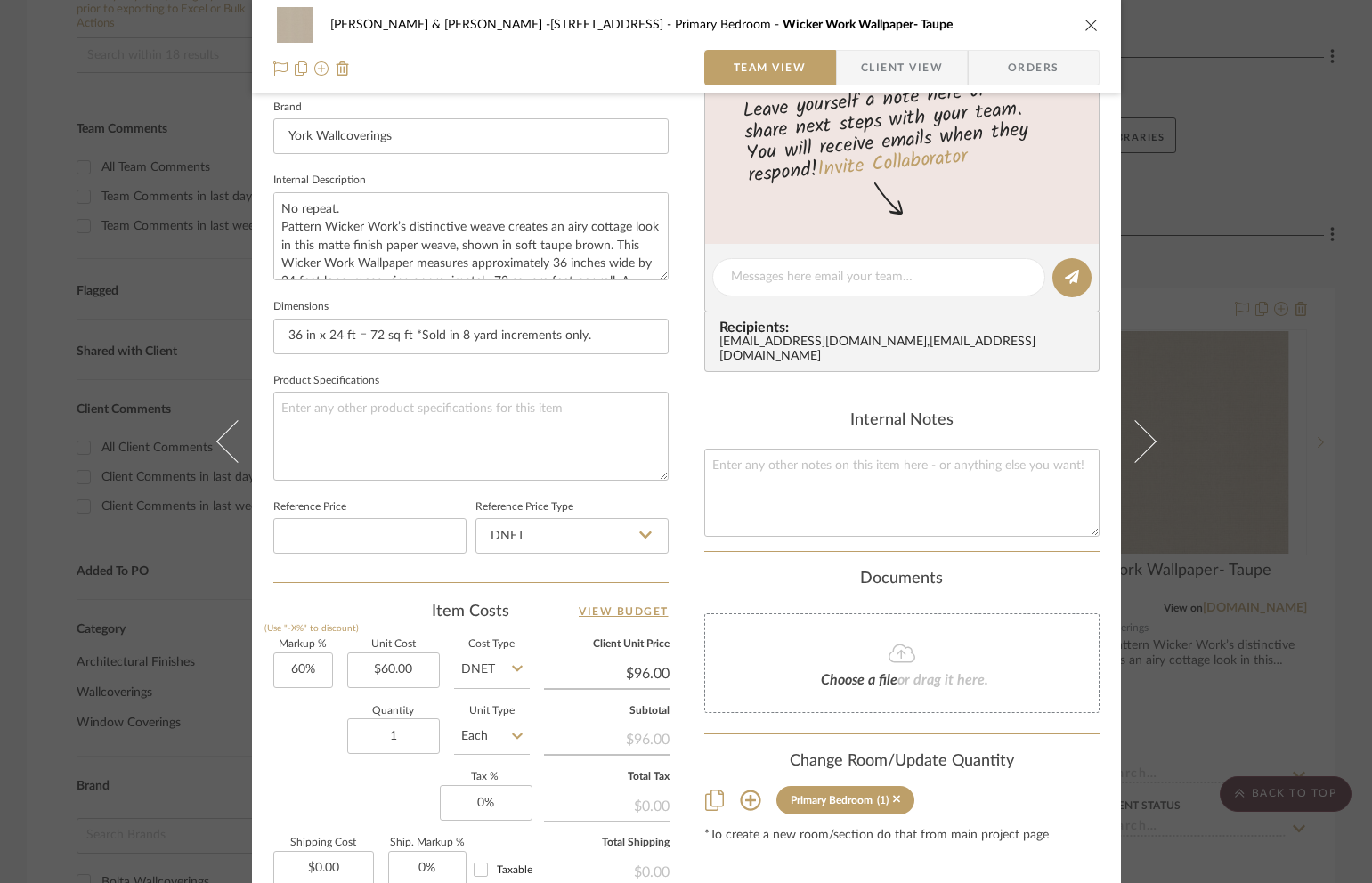
click at [1086, 24] on icon "close" at bounding box center [1091, 25] width 14 height 14
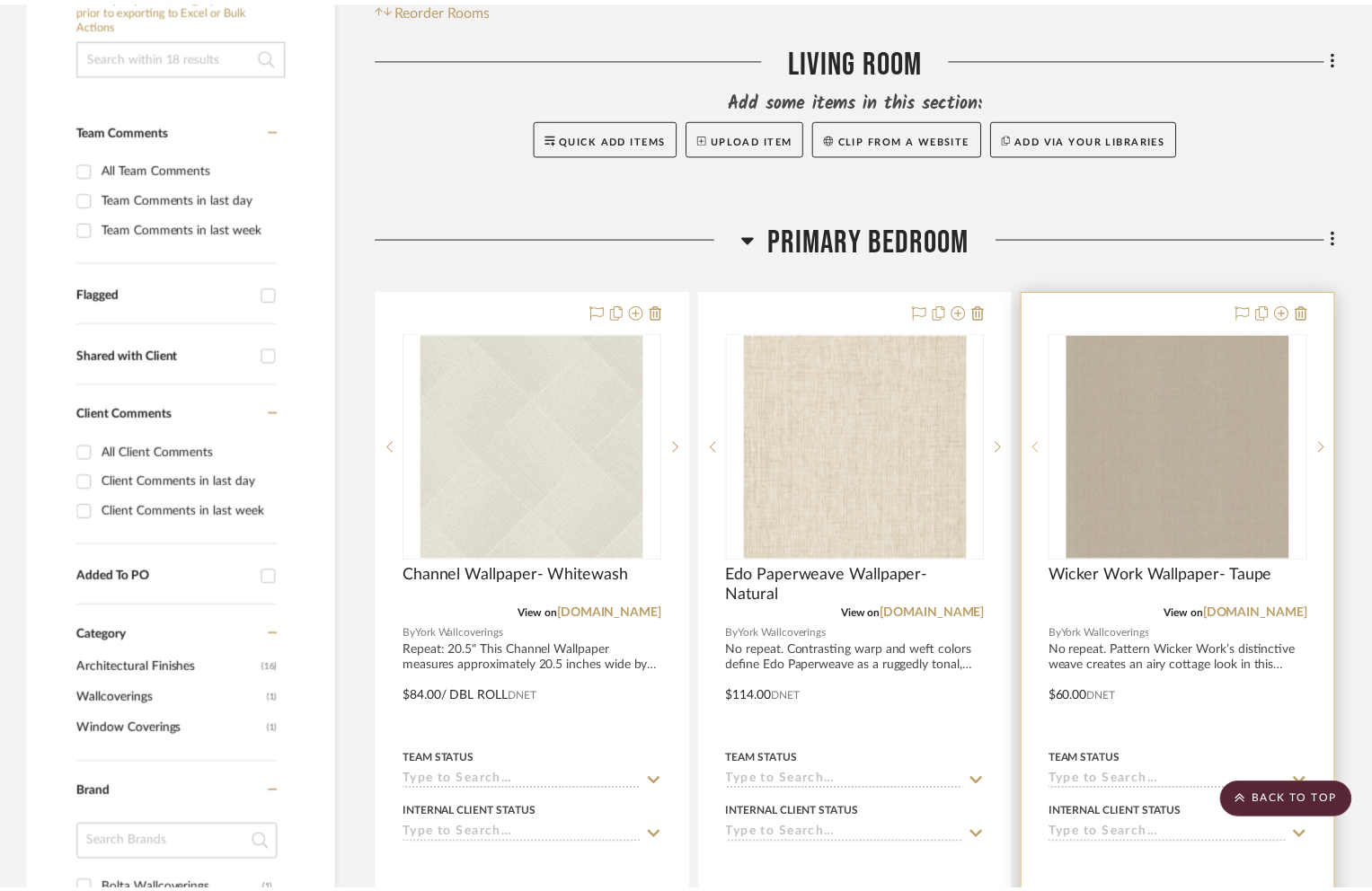
scroll to position [471, 0]
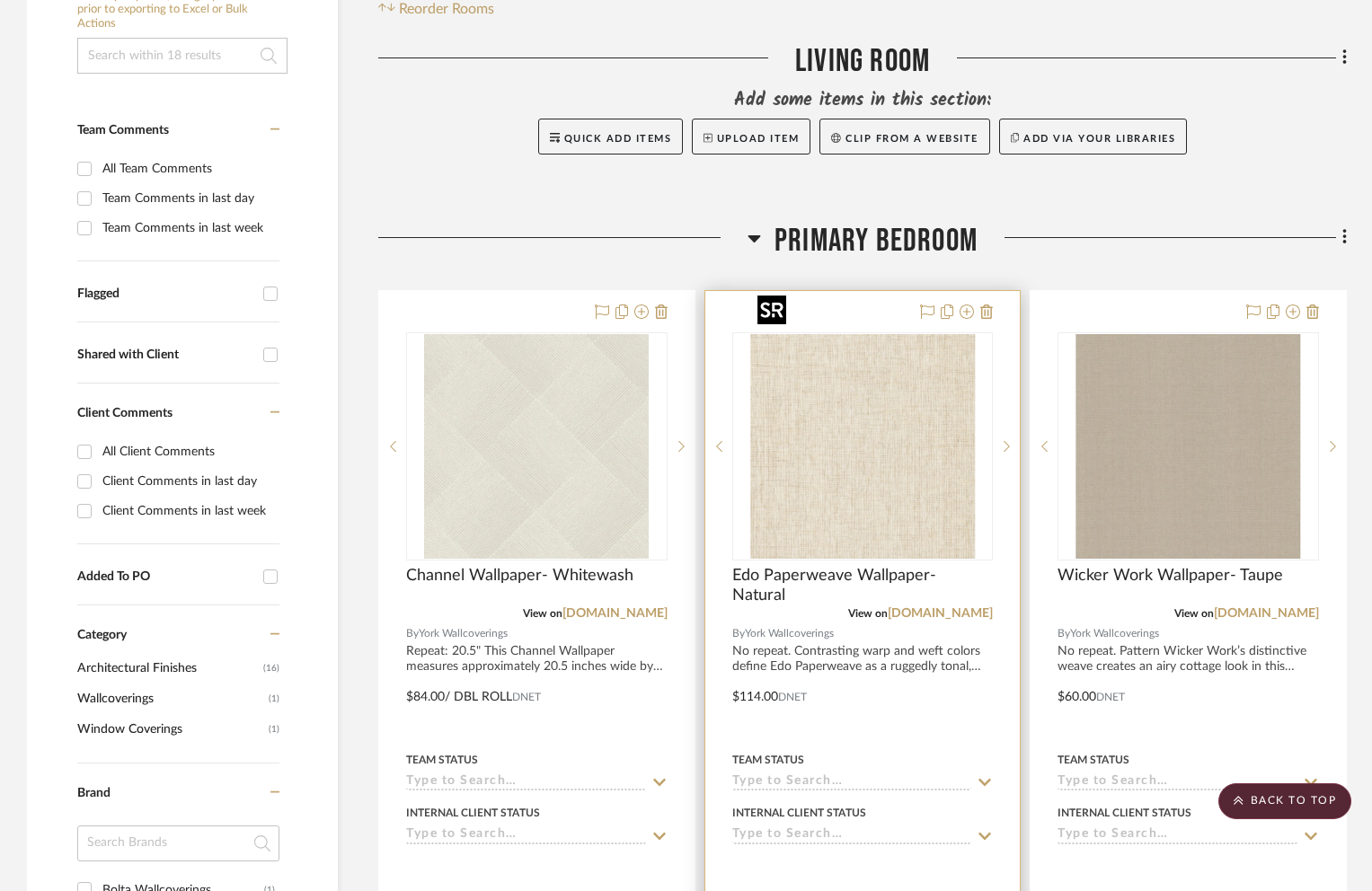
click at [887, 502] on img "0" at bounding box center [863, 446] width 225 height 225
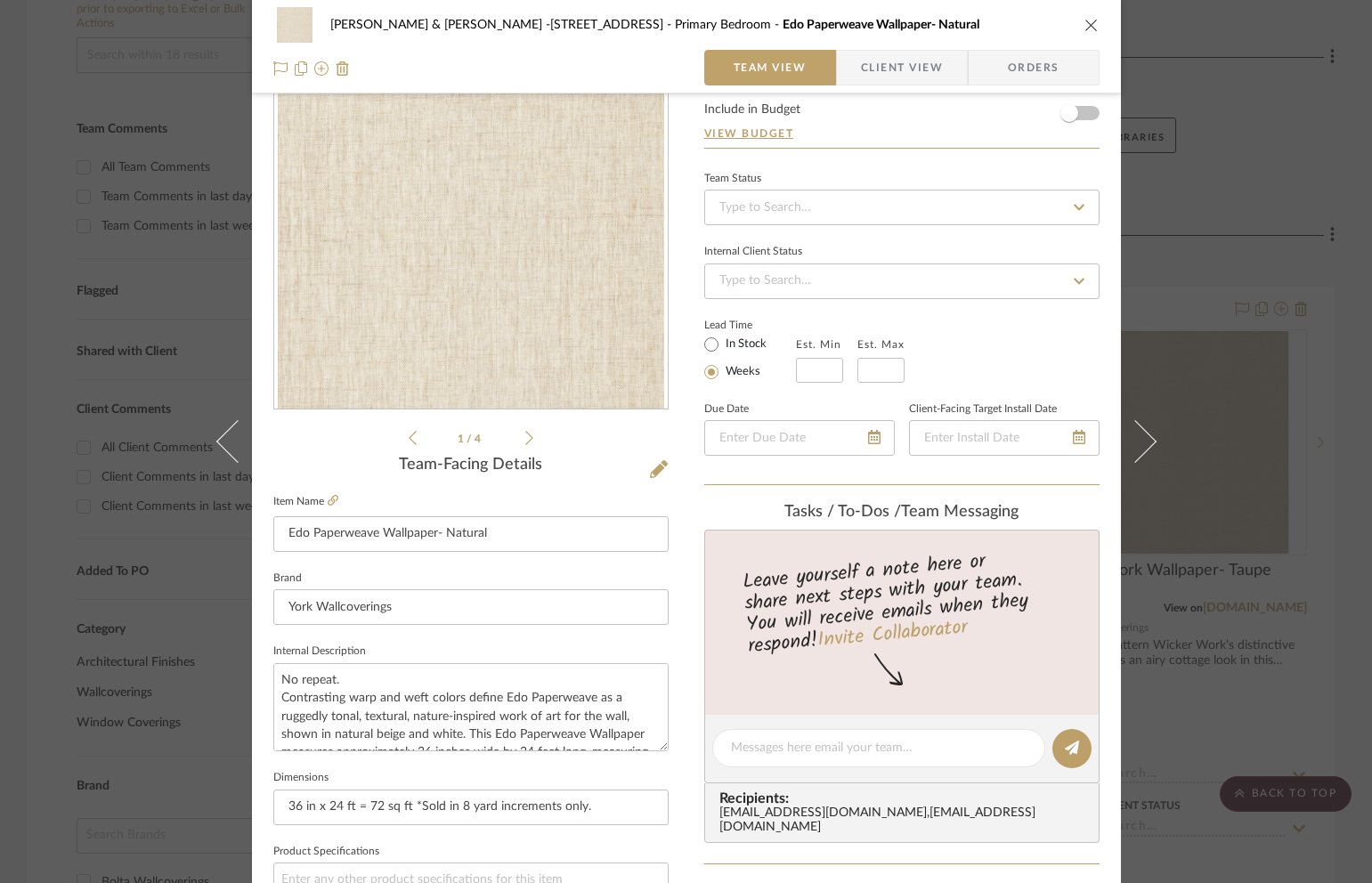
scroll to position [527, 0]
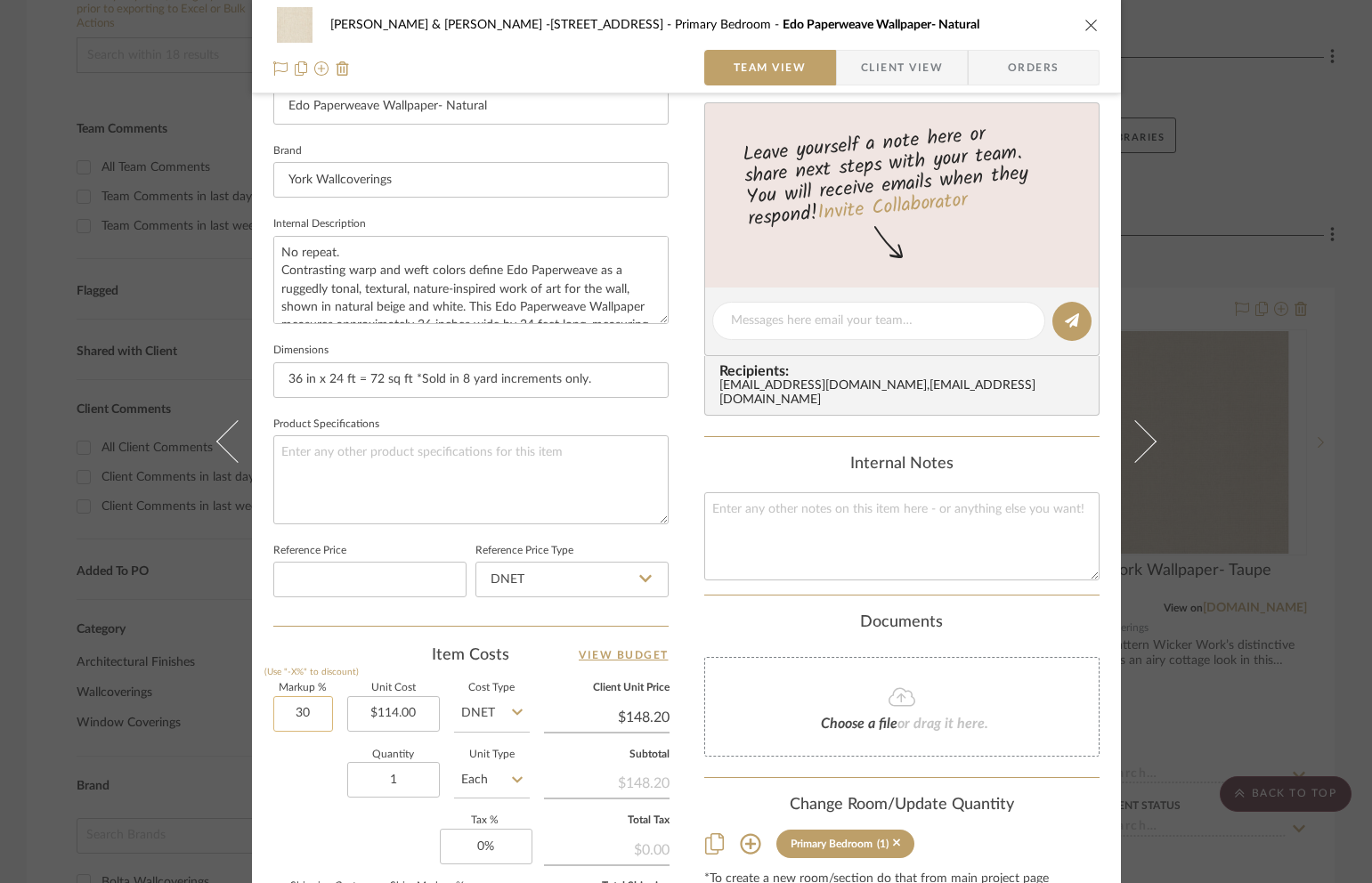
drag, startPoint x: 283, startPoint y: 719, endPoint x: 313, endPoint y: 715, distance: 30.3
click at [313, 715] on input "30" at bounding box center [303, 714] width 59 height 36
type input "60%"
click at [399, 776] on input "1" at bounding box center [393, 780] width 92 height 36
type input "$182.40"
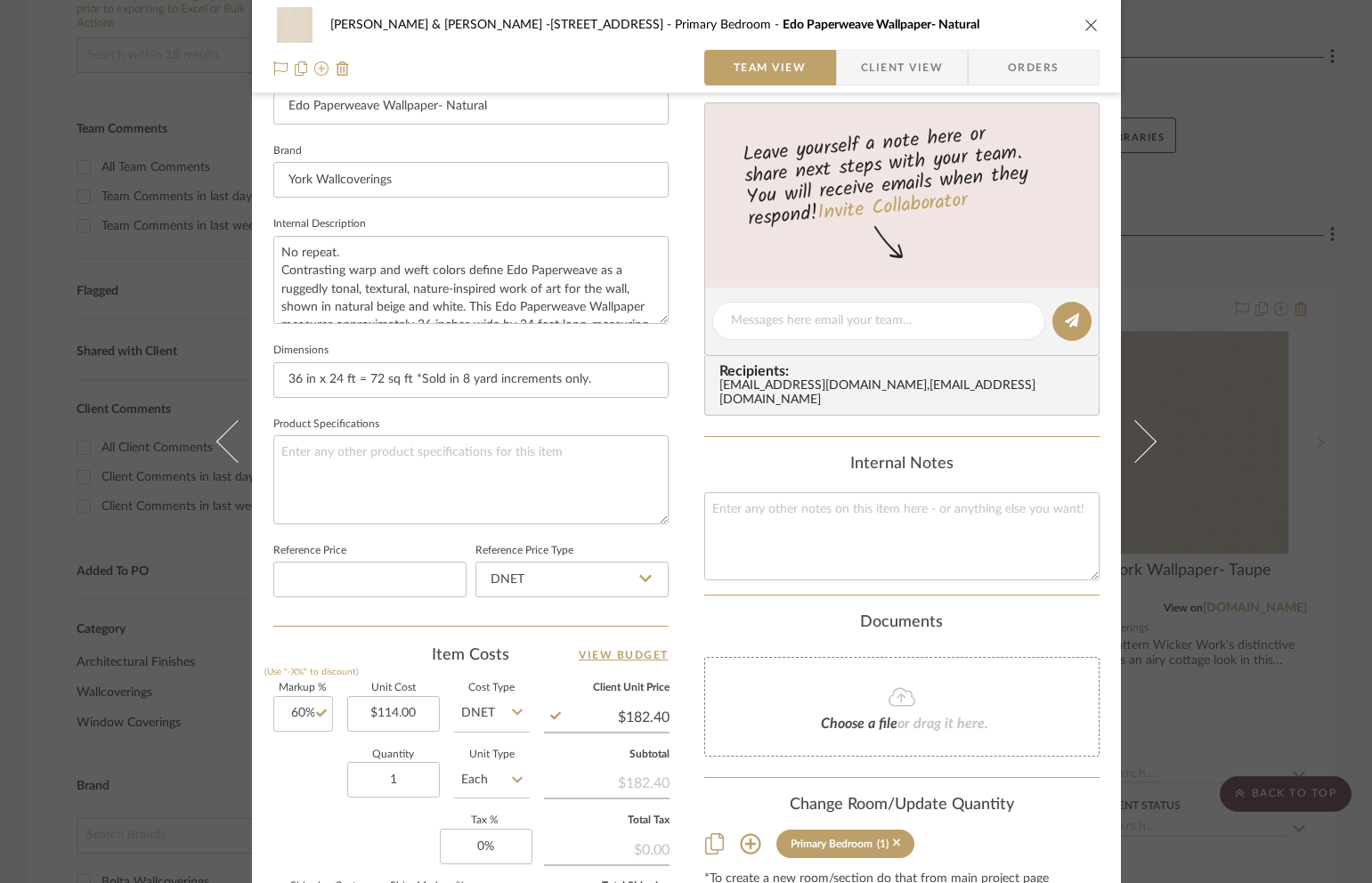
click at [1086, 18] on icon "close" at bounding box center [1091, 25] width 14 height 14
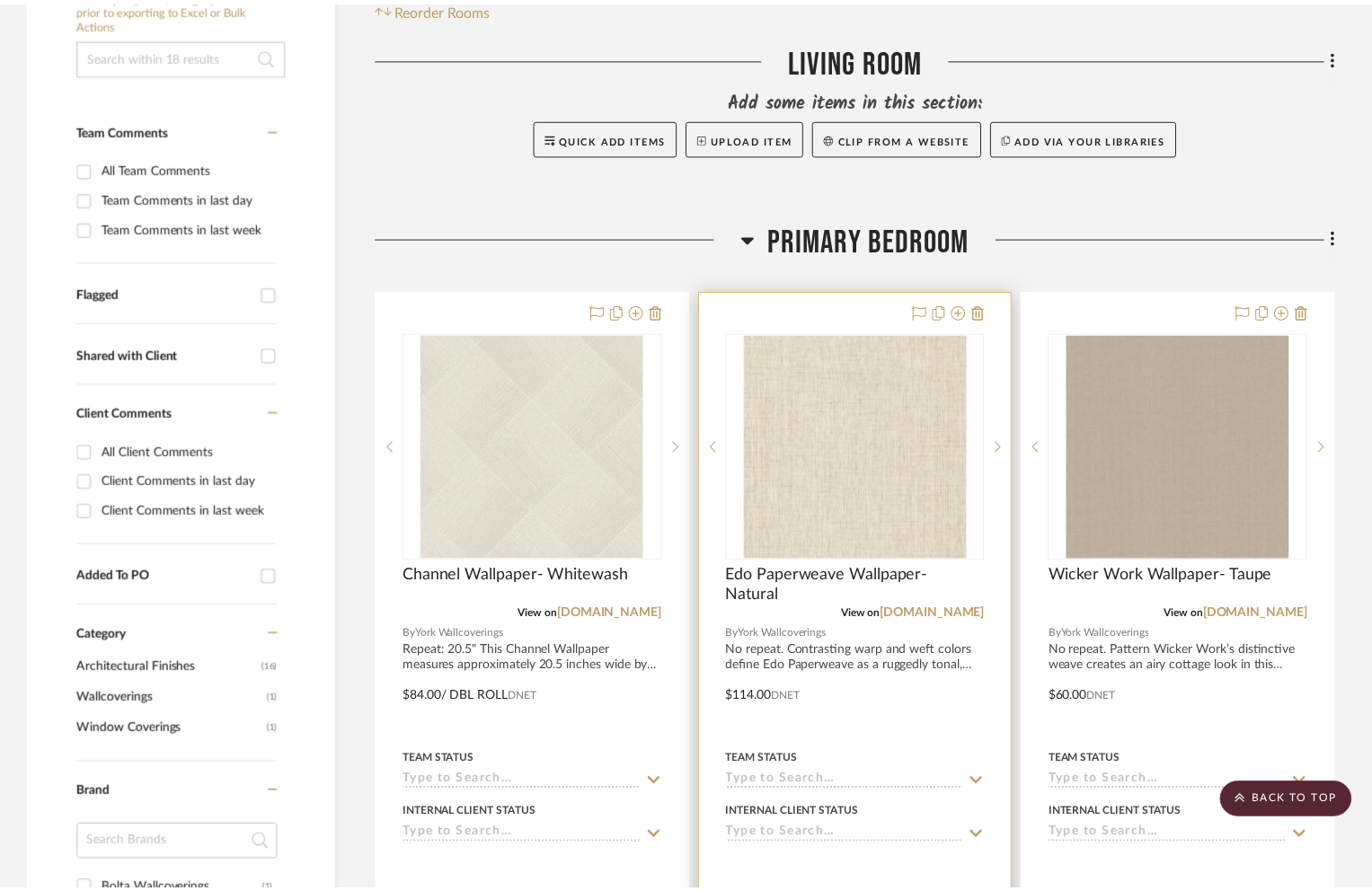
scroll to position [471, 0]
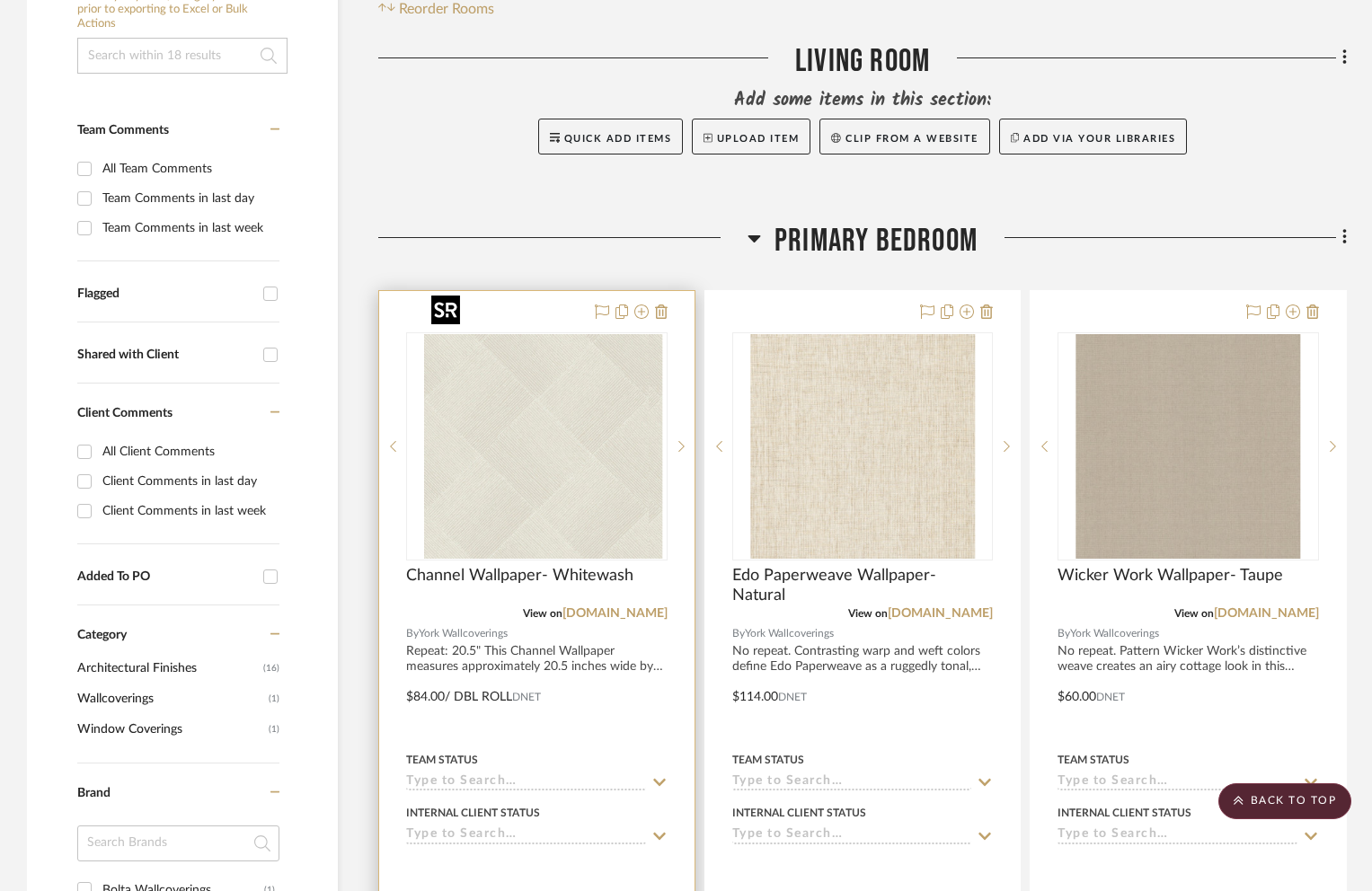
click at [536, 479] on img "0" at bounding box center [550, 446] width 225 height 225
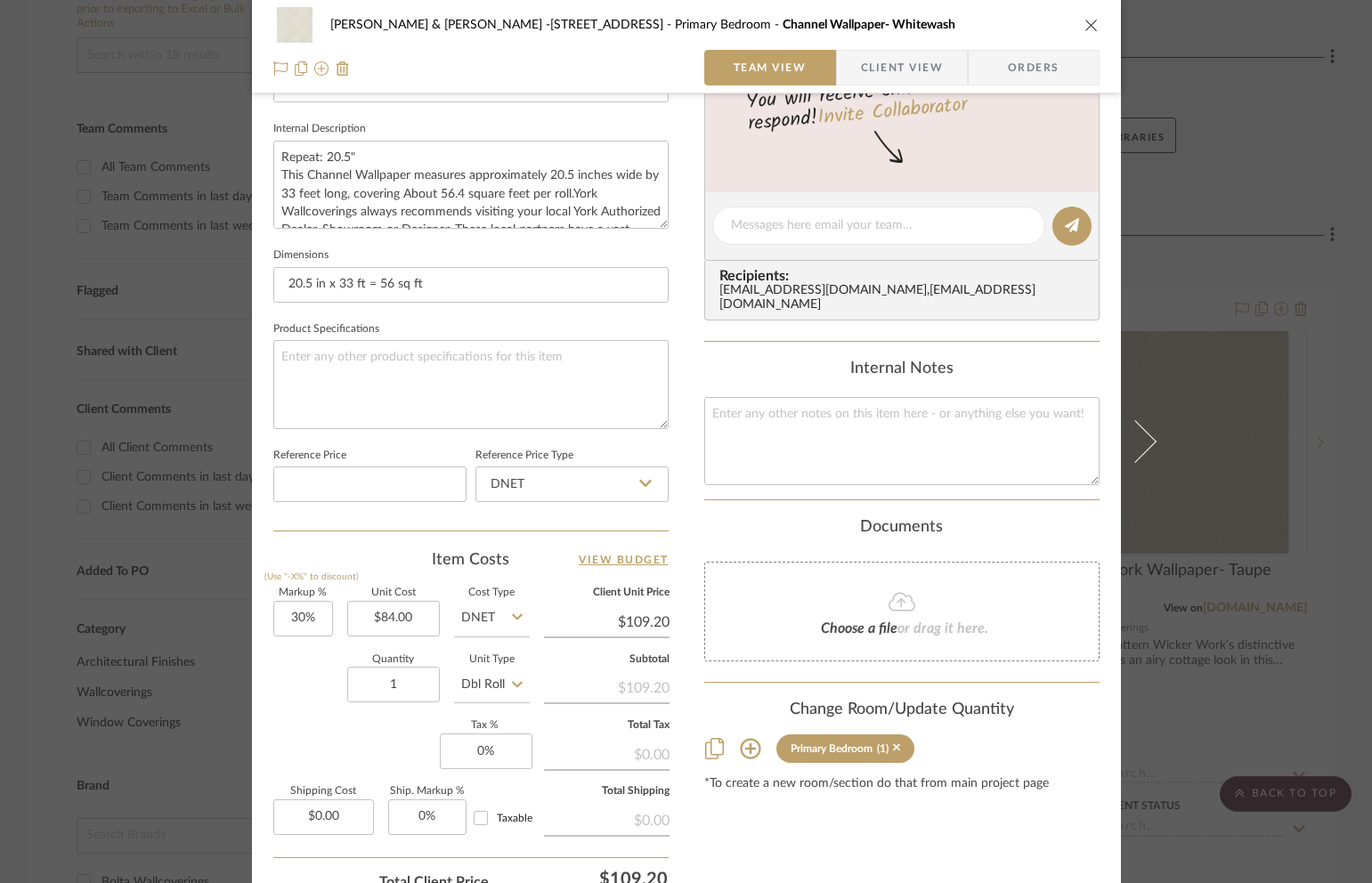
scroll to position [658, 0]
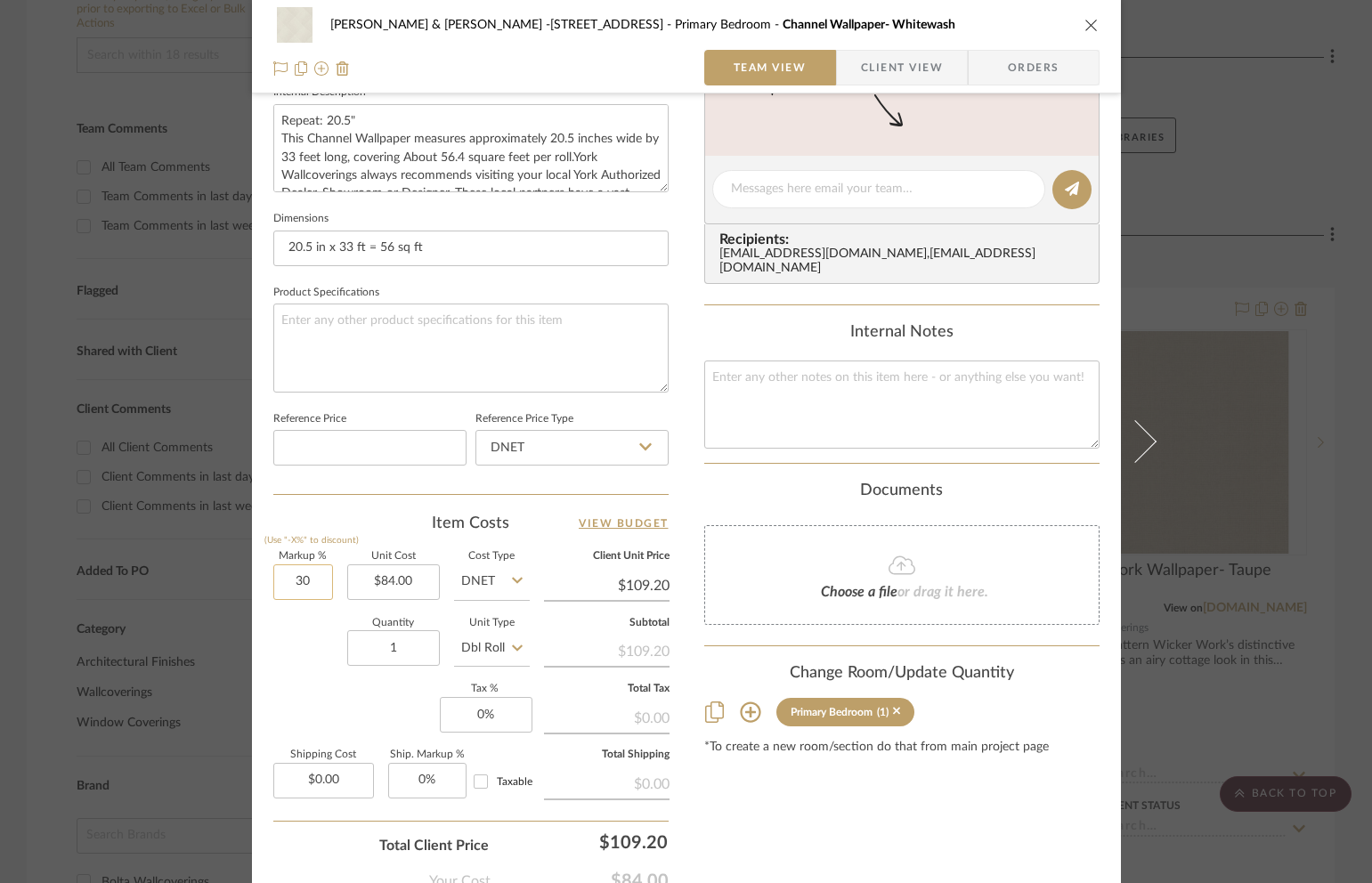
click at [313, 587] on input "30" at bounding box center [303, 582] width 59 height 36
type input "60%"
click at [402, 641] on input "1" at bounding box center [393, 648] width 92 height 36
type input "$134.40"
click at [1092, 27] on div "[PERSON_NAME] & [PERSON_NAME] -[STREET_ADDRESS][GEOGRAPHIC_DATA] Bedroom Channe…" at bounding box center [686, 46] width 869 height 93
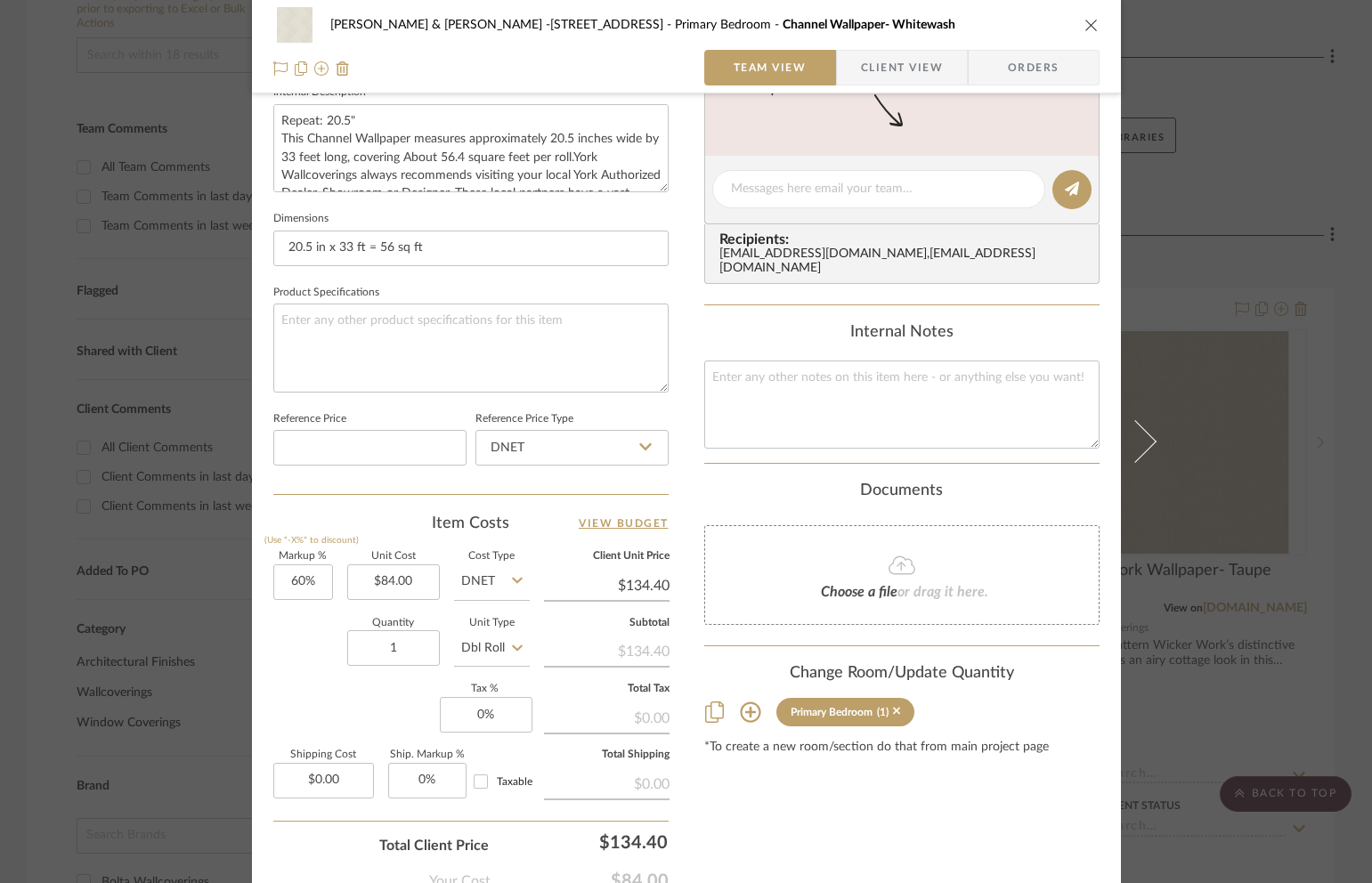
click at [1084, 20] on icon "close" at bounding box center [1091, 25] width 14 height 14
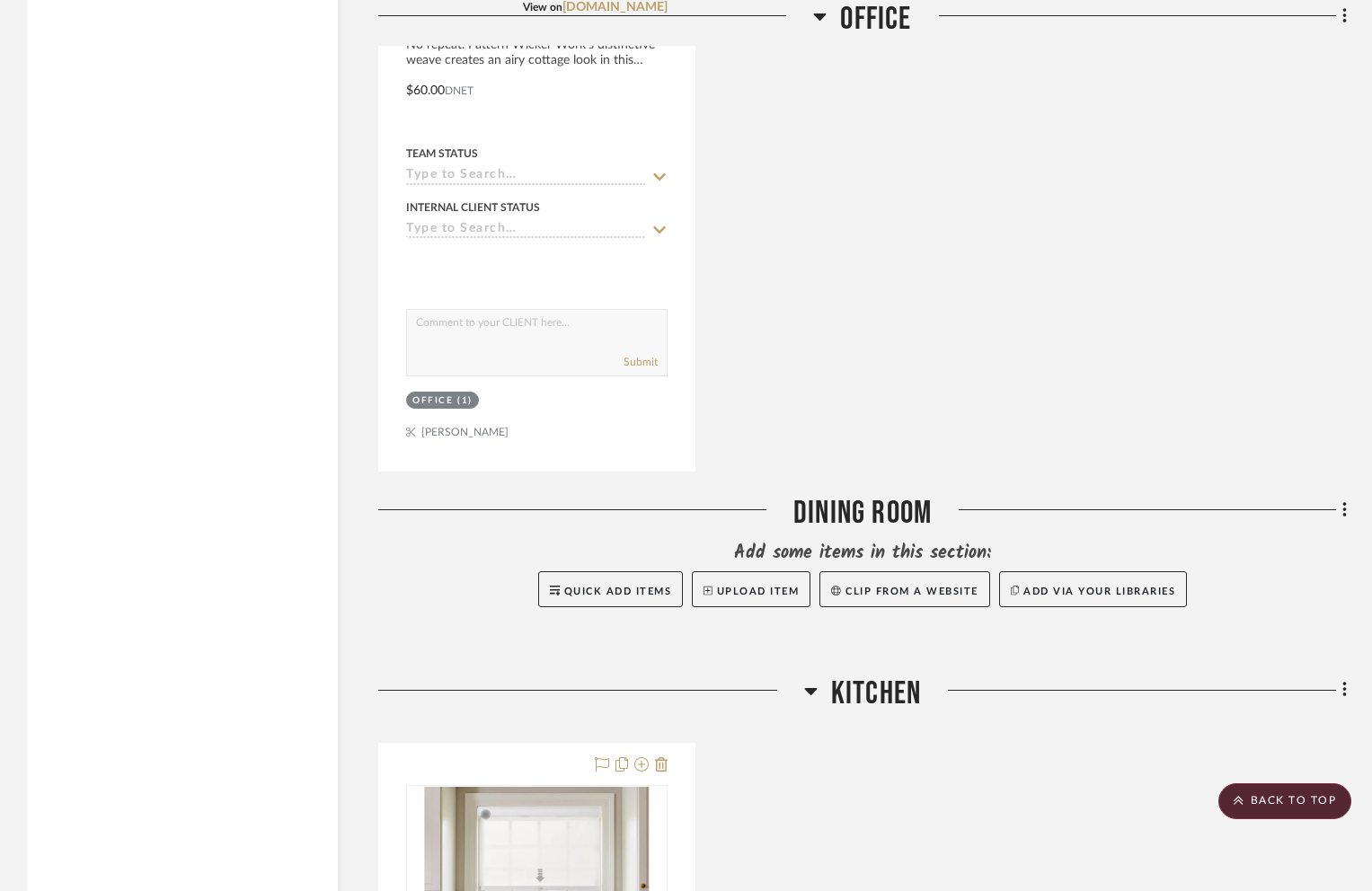
scroll to position [7156, 0]
